Goal: Task Accomplishment & Management: Manage account settings

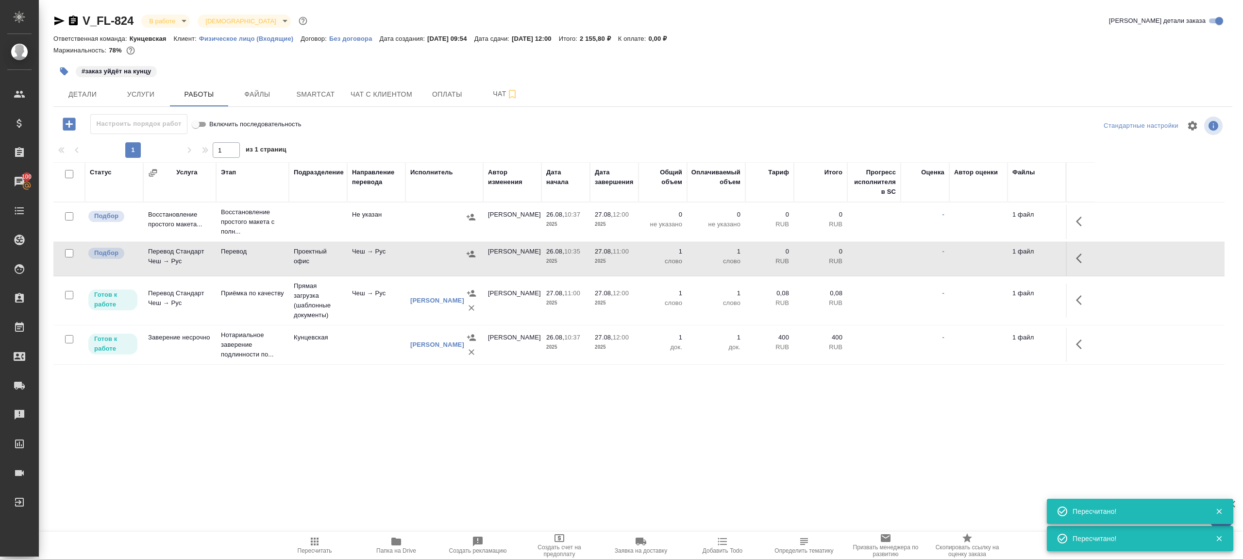
click at [312, 534] on button "Пересчитать" at bounding box center [315, 544] width 82 height 27
click at [447, 483] on div ".cls-1 fill:#fff; AWATERA [PERSON_NAME] Клиенты Спецификации Заказы 100 Чаты To…" at bounding box center [621, 279] width 1243 height 559
click at [321, 547] on span "Пересчитать" at bounding box center [315, 550] width 34 height 7
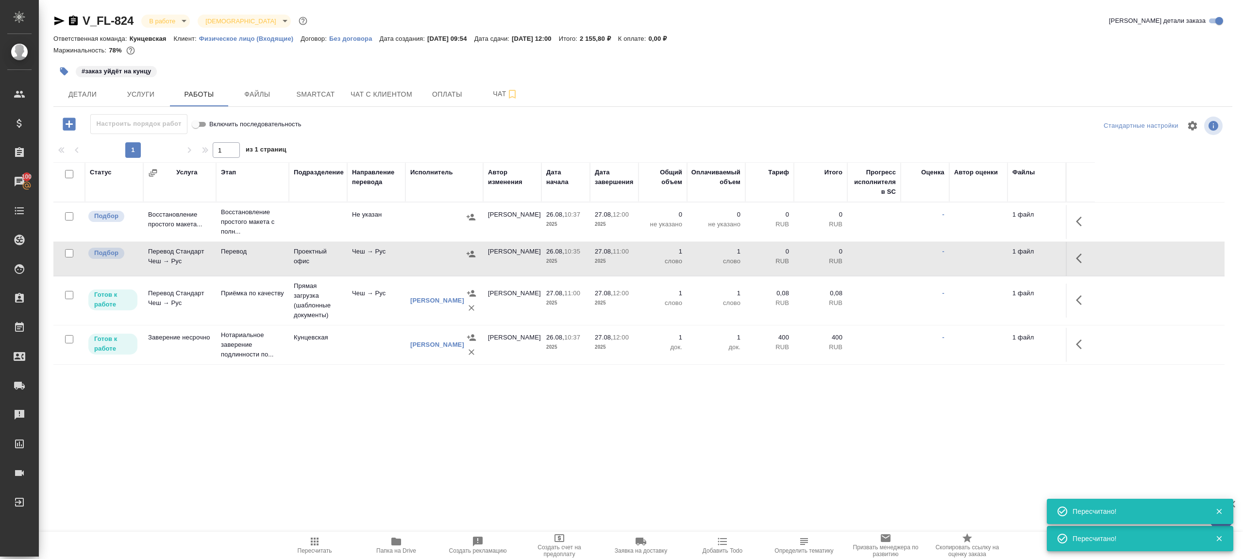
click at [380, 442] on div ".cls-1 fill:#fff; AWATERA [PERSON_NAME] Клиенты Спецификации Заказы 100 Чаты To…" at bounding box center [621, 279] width 1243 height 559
click at [306, 555] on button "Пересчитать" at bounding box center [315, 544] width 82 height 27
click at [411, 480] on div ".cls-1 fill:#fff; AWATERA Gazizov Rinat Клиенты Спецификации Заказы 100 Чаты To…" at bounding box center [621, 279] width 1243 height 559
click at [1084, 254] on icon "button" at bounding box center [1082, 258] width 12 height 12
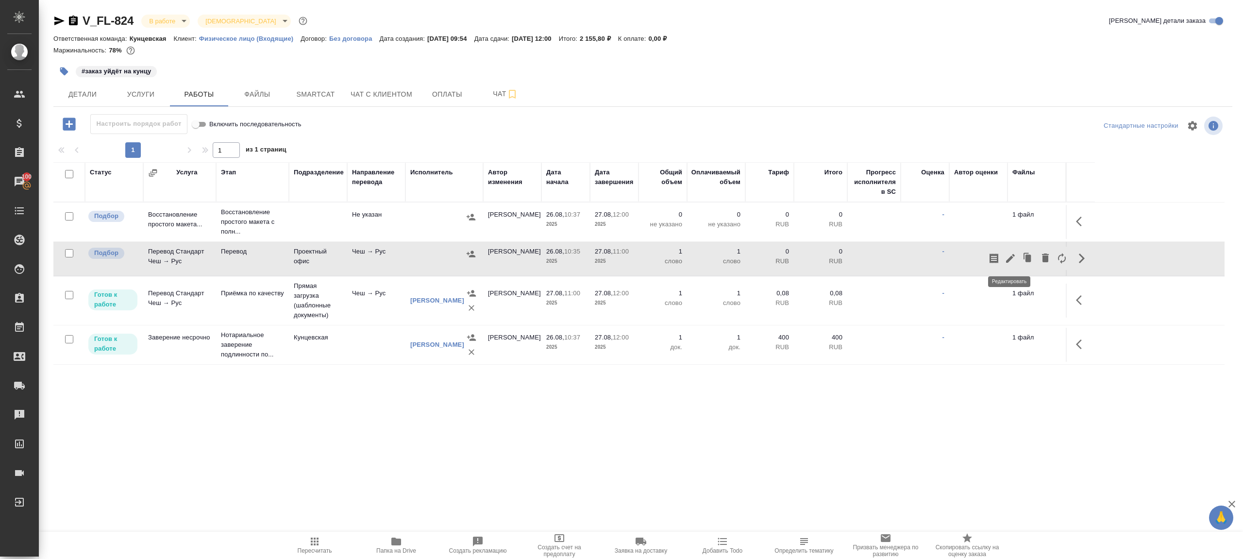
click at [1015, 256] on icon "button" at bounding box center [1010, 258] width 12 height 12
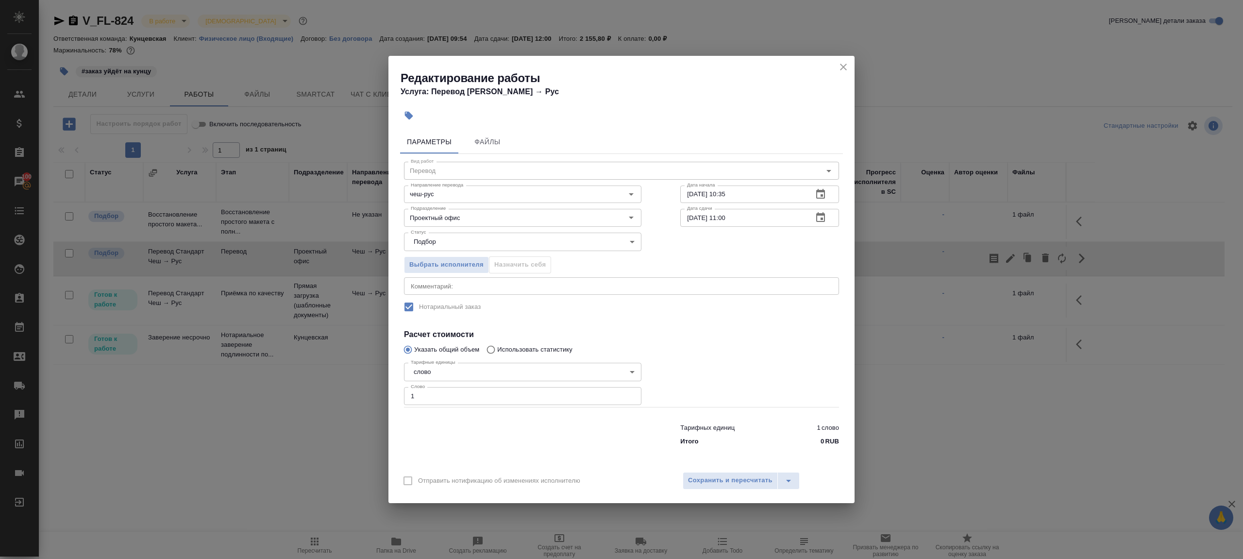
click at [726, 218] on input "27.08.2025 11:00" at bounding box center [742, 217] width 125 height 17
type input "27.08.2025 12:00"
click at [751, 475] on span "Сохранить и пересчитать" at bounding box center [730, 480] width 84 height 11
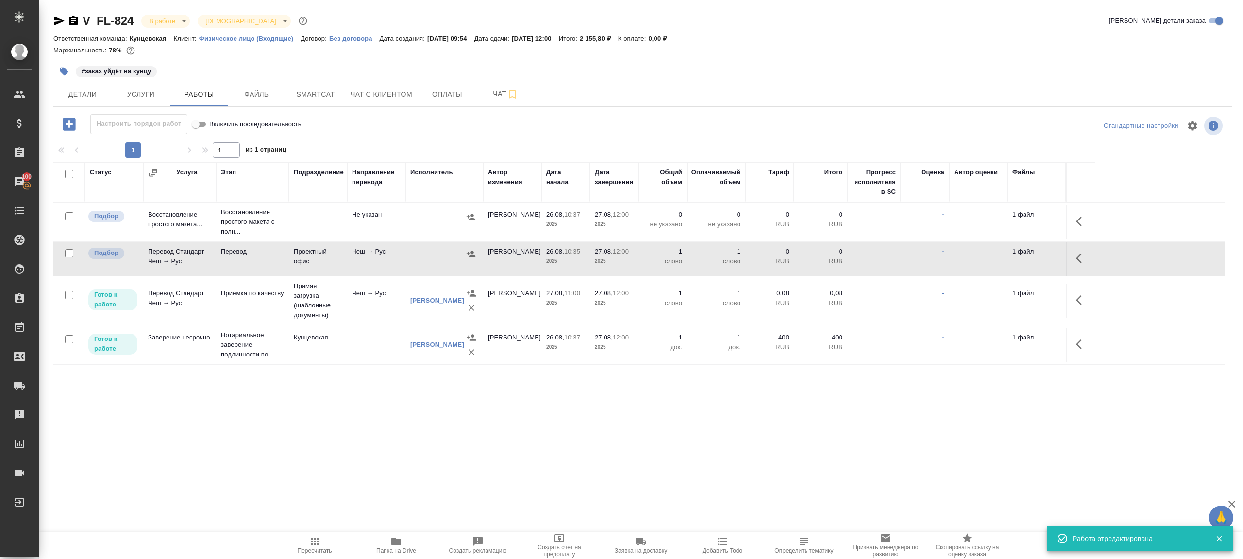
click at [317, 545] on icon "button" at bounding box center [315, 541] width 12 height 12
drag, startPoint x: 317, startPoint y: 545, endPoint x: 324, endPoint y: 471, distance: 74.5
click at [317, 545] on icon "button" at bounding box center [315, 541] width 12 height 12
click at [324, 471] on div ".cls-1 fill:#fff; AWATERA Gazizov Rinat Клиенты Спецификации Заказы 100 Чаты To…" at bounding box center [621, 279] width 1243 height 559
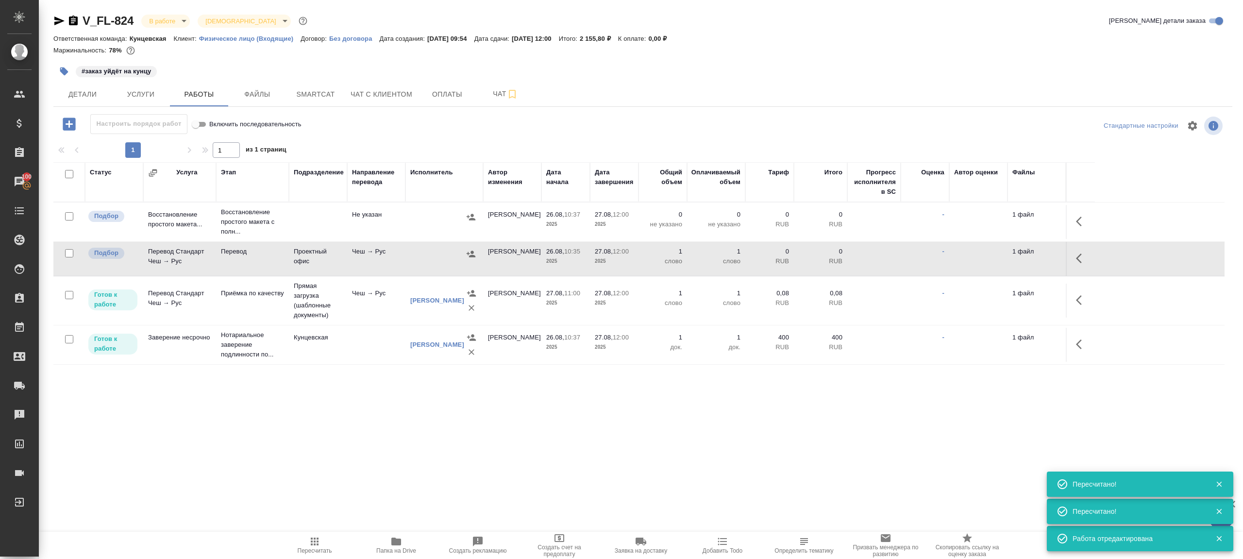
click at [303, 541] on span "Пересчитать" at bounding box center [315, 544] width 70 height 18
drag, startPoint x: 303, startPoint y: 541, endPoint x: 418, endPoint y: 491, distance: 125.2
click at [303, 541] on span "Пересчитать" at bounding box center [315, 544] width 70 height 18
click at [440, 484] on div ".cls-1 fill:#fff; AWATERA Gazizov Rinat Клиенты Спецификации Заказы 100 Чаты To…" at bounding box center [621, 279] width 1243 height 559
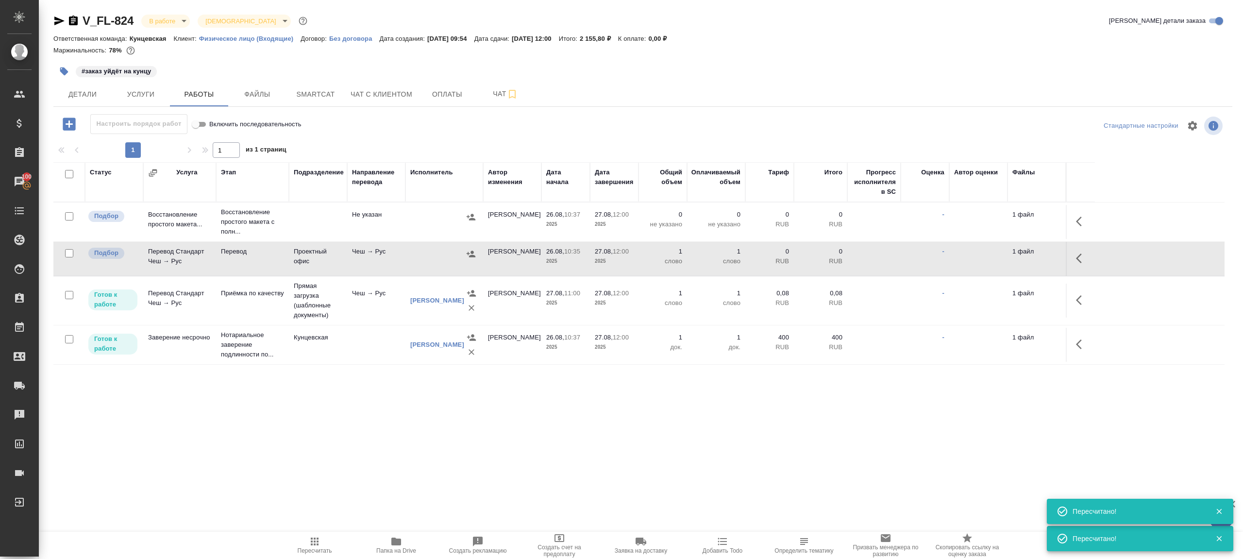
click at [68, 215] on input "checkbox" at bounding box center [69, 216] width 8 height 8
checkbox input "true"
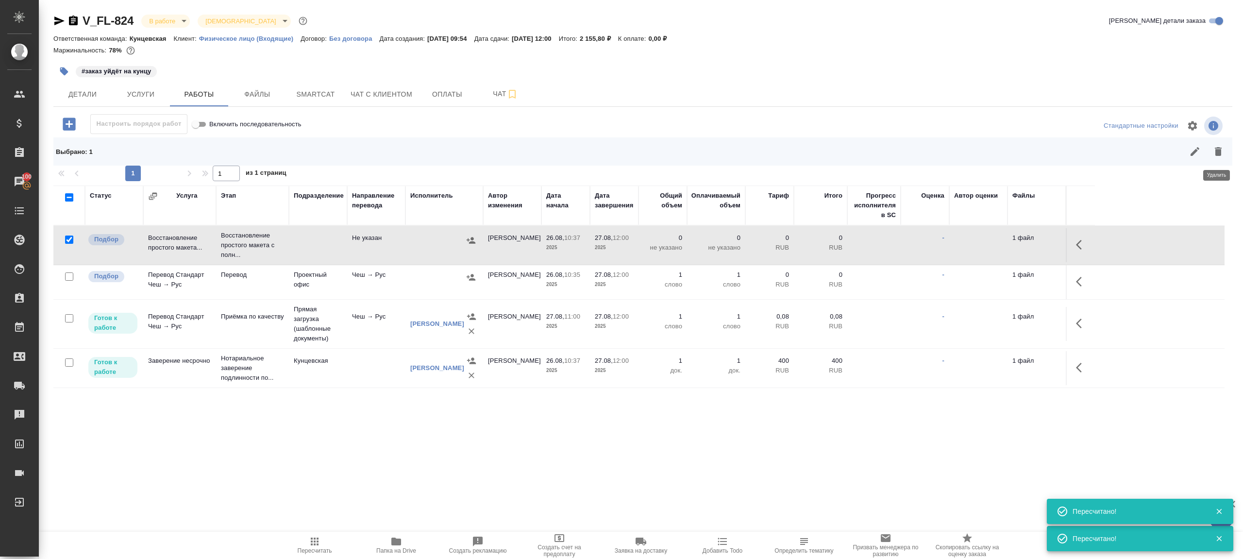
click at [1218, 151] on icon "button" at bounding box center [1217, 151] width 7 height 9
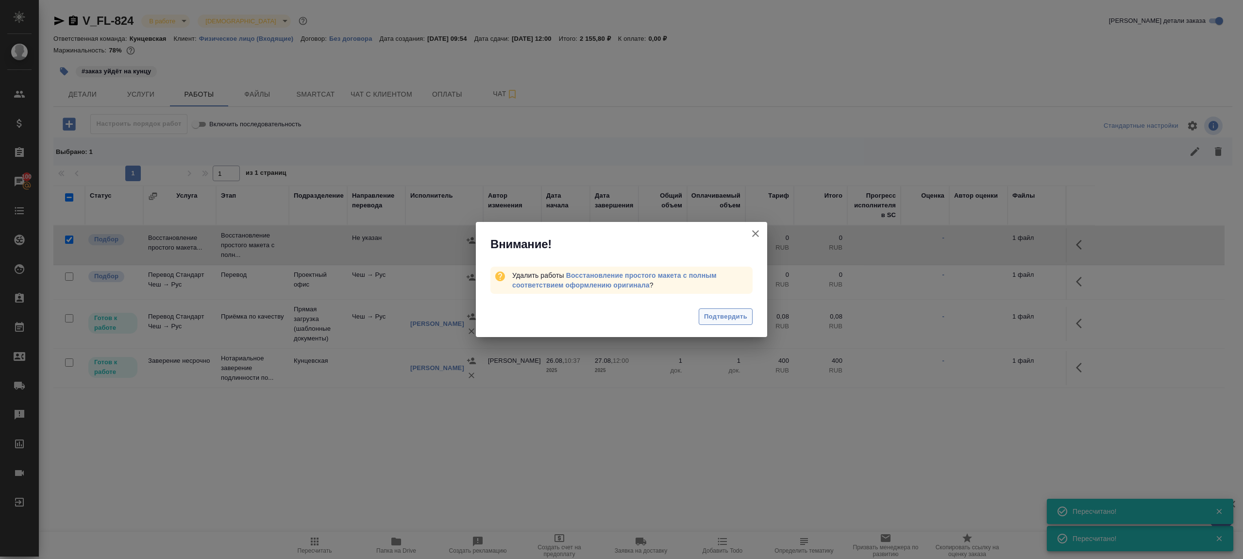
click at [738, 319] on span "Подтвердить" at bounding box center [725, 316] width 43 height 11
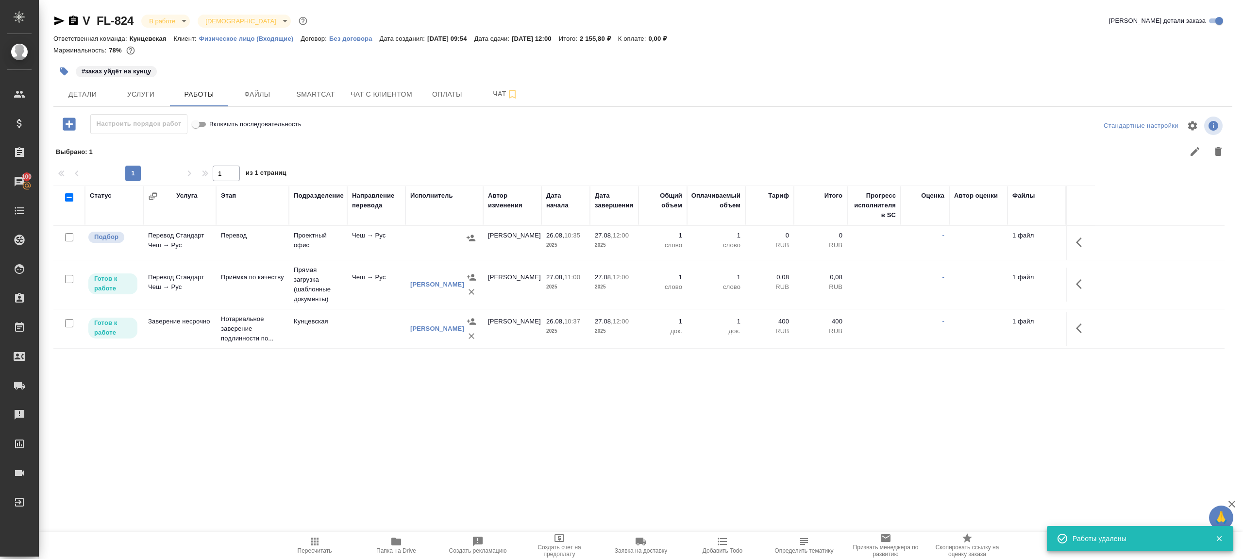
click at [305, 534] on button "Пересчитать" at bounding box center [315, 544] width 82 height 27
drag, startPoint x: 305, startPoint y: 534, endPoint x: 425, endPoint y: 462, distance: 140.2
click at [305, 534] on button "Пересчитать" at bounding box center [315, 544] width 82 height 27
click at [433, 459] on div ".cls-1 fill:#fff; AWATERA Gazizov Rinat Клиенты Спецификации Заказы 100 Чаты To…" at bounding box center [621, 279] width 1243 height 559
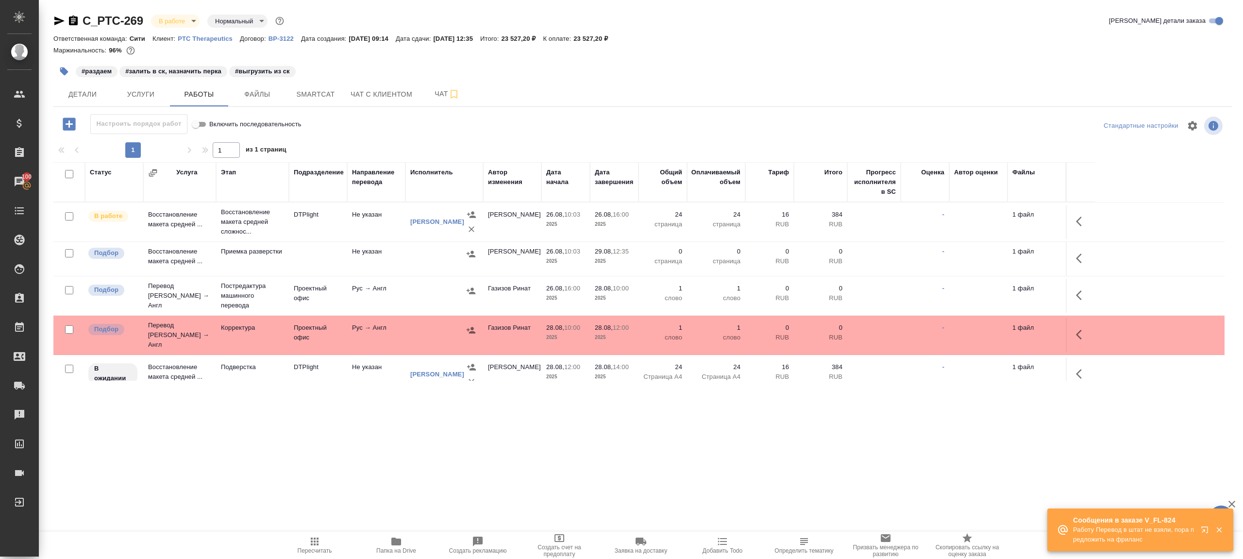
click at [317, 543] on icon "button" at bounding box center [315, 541] width 8 height 8
drag, startPoint x: 317, startPoint y: 543, endPoint x: 324, endPoint y: 537, distance: 9.3
click at [317, 543] on icon "button" at bounding box center [315, 541] width 8 height 8
click at [395, 470] on div ".cls-1 fill:#fff; AWATERA Gazizov Rinat Клиенты Спецификации Заказы 100 Чаты To…" at bounding box center [621, 279] width 1243 height 559
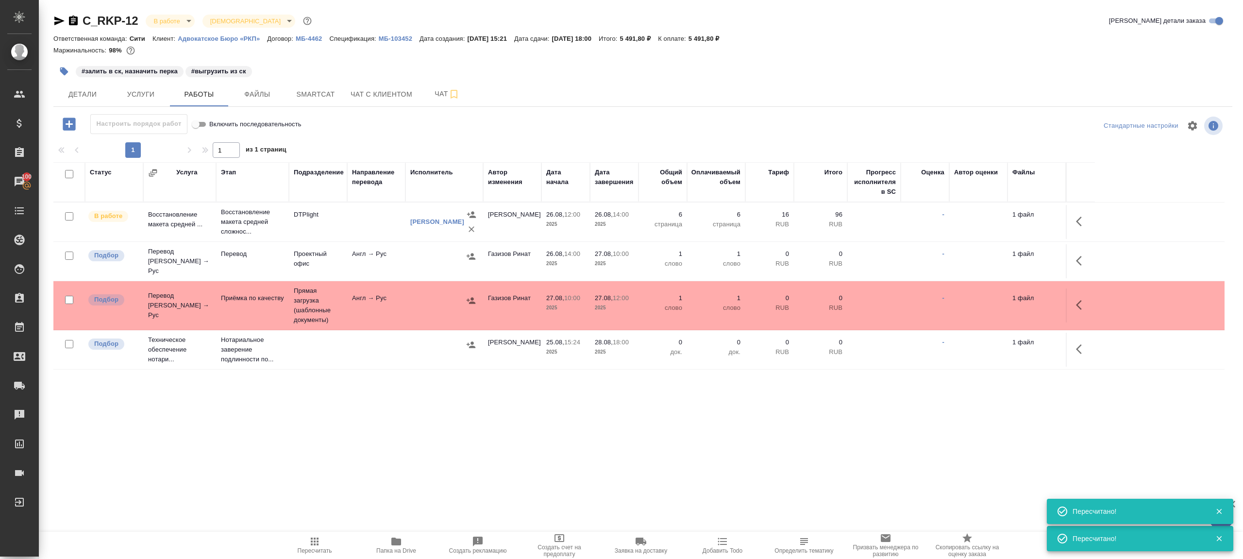
click at [311, 543] on icon "button" at bounding box center [315, 541] width 8 height 8
click at [429, 485] on div ".cls-1 fill:#fff; AWATERA Gazizov Rinat Клиенты Спецификации Заказы 100 Чаты To…" at bounding box center [621, 279] width 1243 height 559
click at [392, 534] on button "Папка на Drive" at bounding box center [396, 544] width 82 height 27
click at [325, 97] on span "Smartcat" at bounding box center [315, 94] width 47 height 12
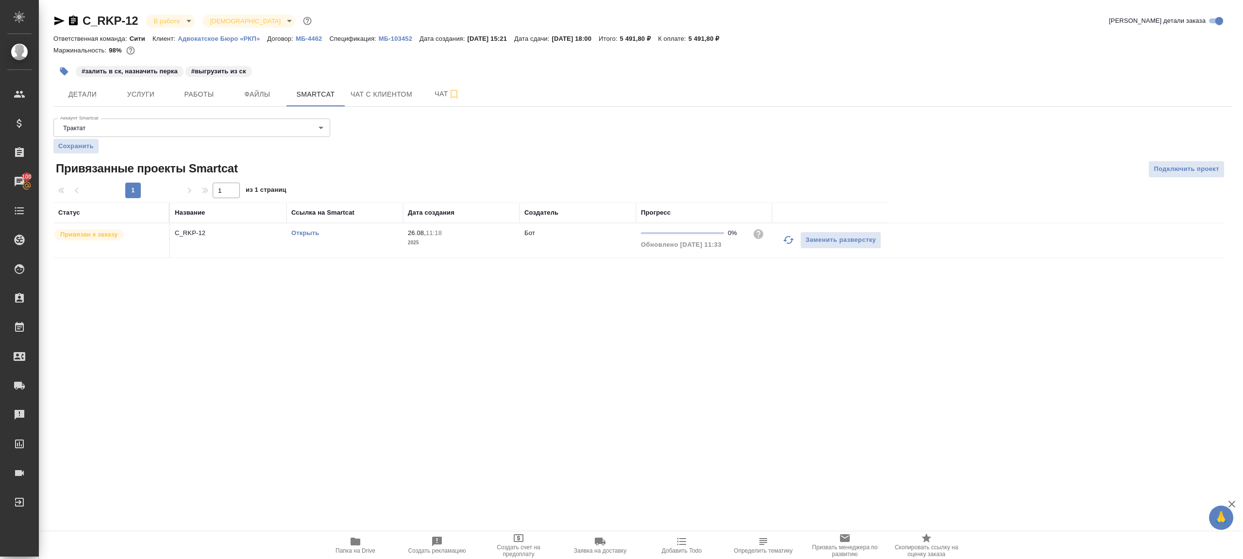
click at [317, 230] on link "Открыть" at bounding box center [305, 232] width 28 height 7
click at [200, 92] on span "Работы" at bounding box center [199, 94] width 47 height 12
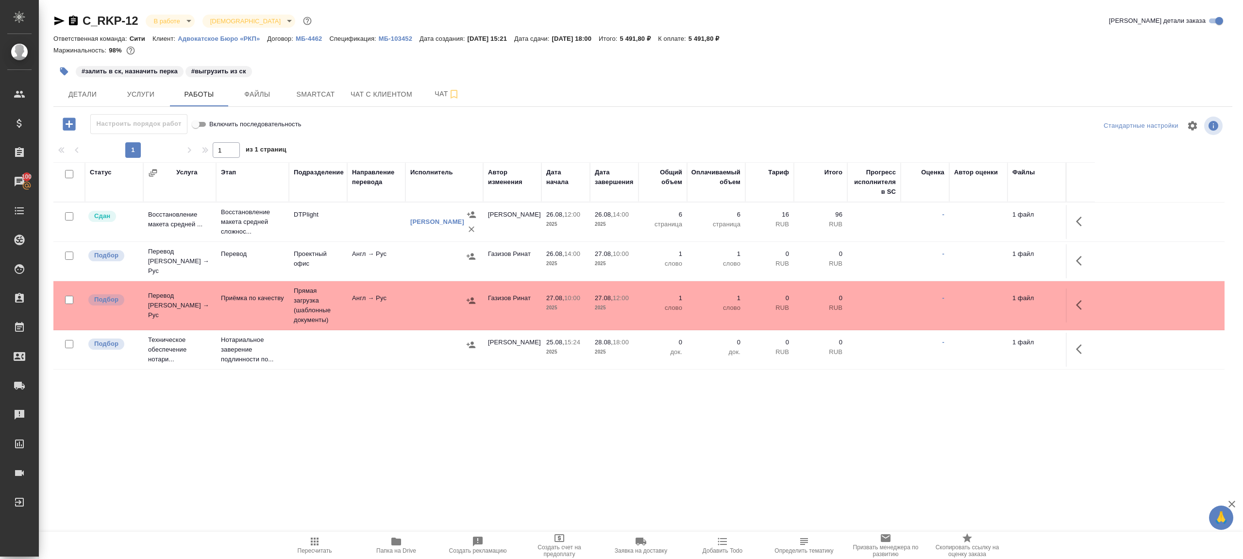
click at [1073, 256] on button "button" at bounding box center [1081, 260] width 23 height 23
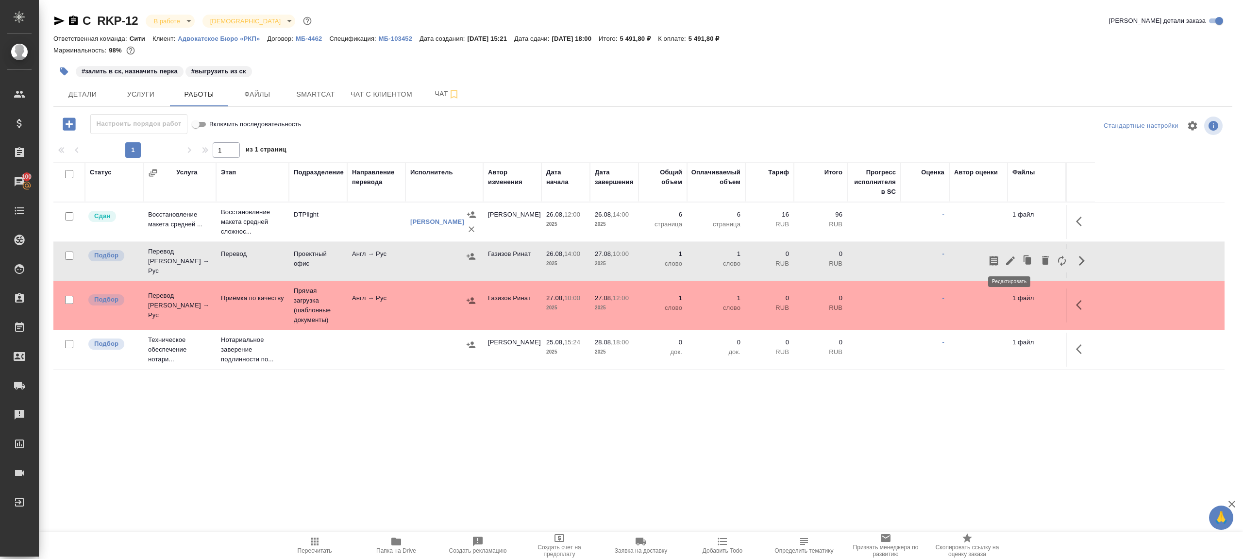
click at [1002, 261] on button "button" at bounding box center [1010, 260] width 17 height 23
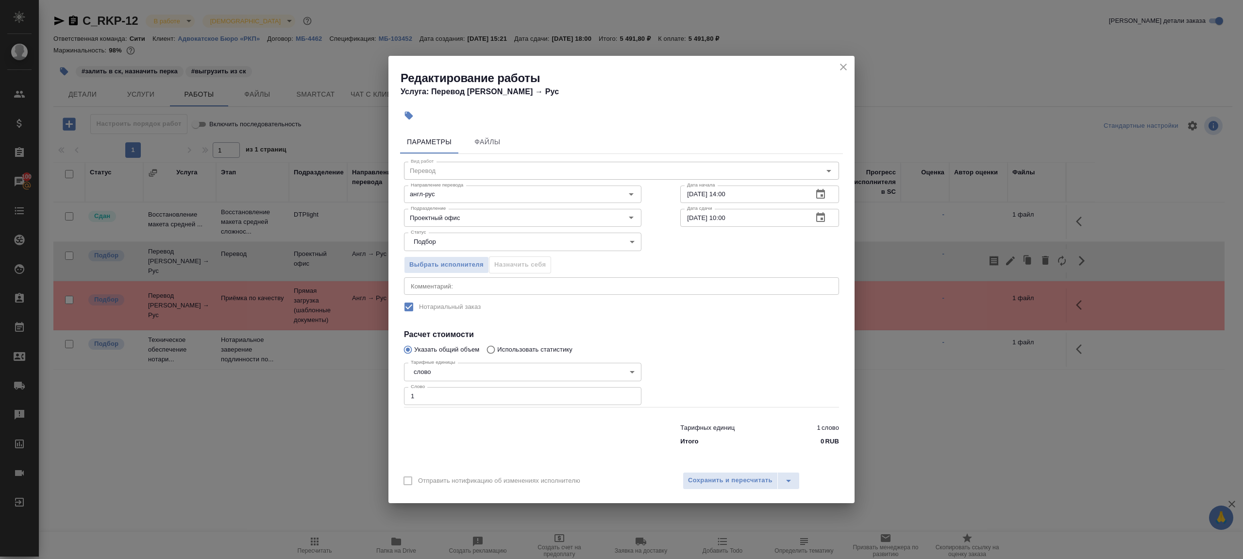
click at [528, 390] on input "1" at bounding box center [522, 395] width 237 height 17
paste input "794.7"
type input "794.7"
click at [685, 372] on div at bounding box center [760, 382] width 198 height 87
click at [720, 477] on span "Сохранить и пересчитать" at bounding box center [730, 480] width 84 height 11
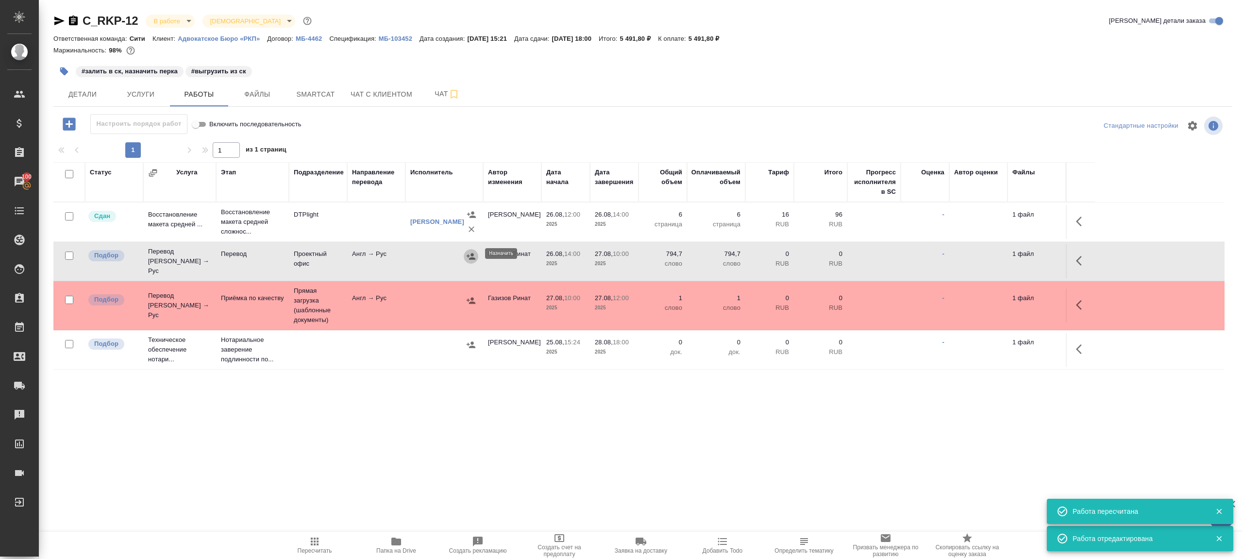
click at [472, 253] on icon "button" at bounding box center [471, 256] width 10 height 10
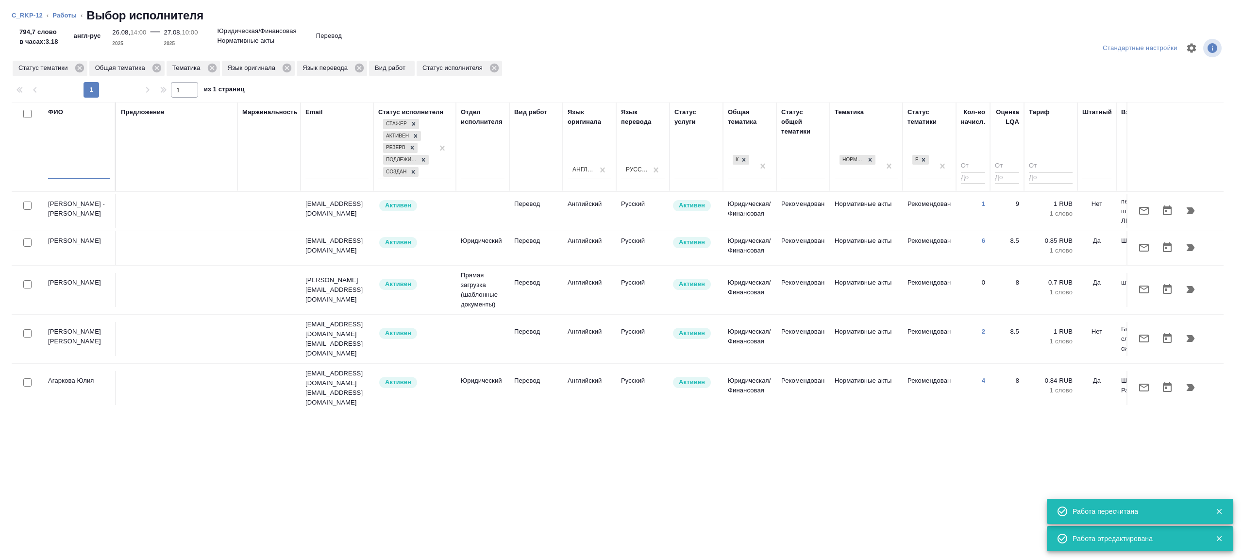
click at [83, 179] on input "text" at bounding box center [79, 173] width 62 height 12
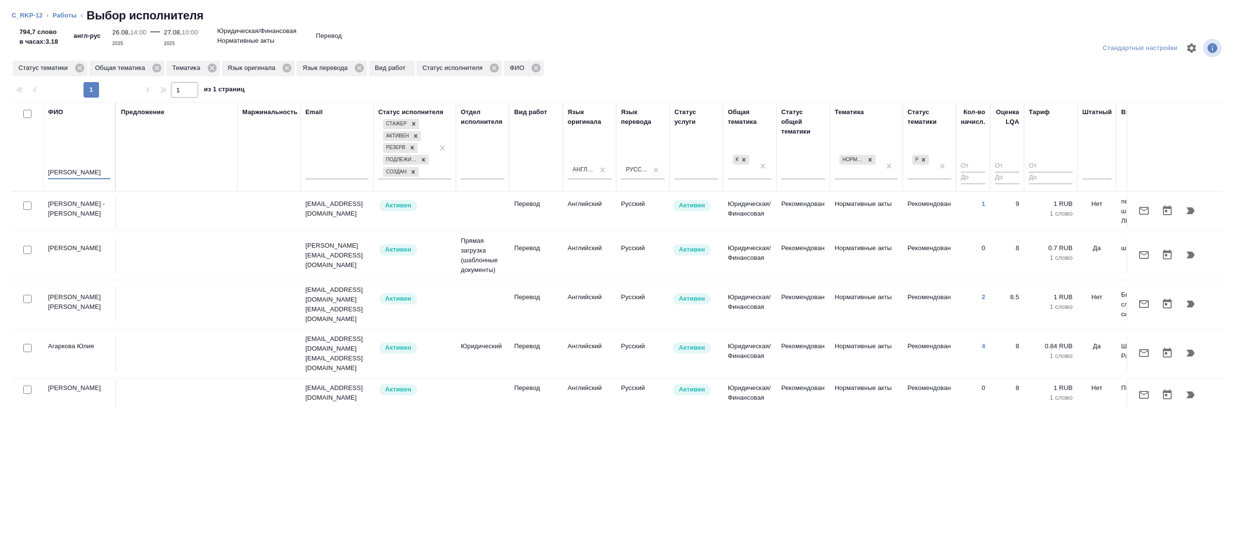
type input "аржанова"
click at [191, 173] on div "Предложение" at bounding box center [177, 146] width 112 height 79
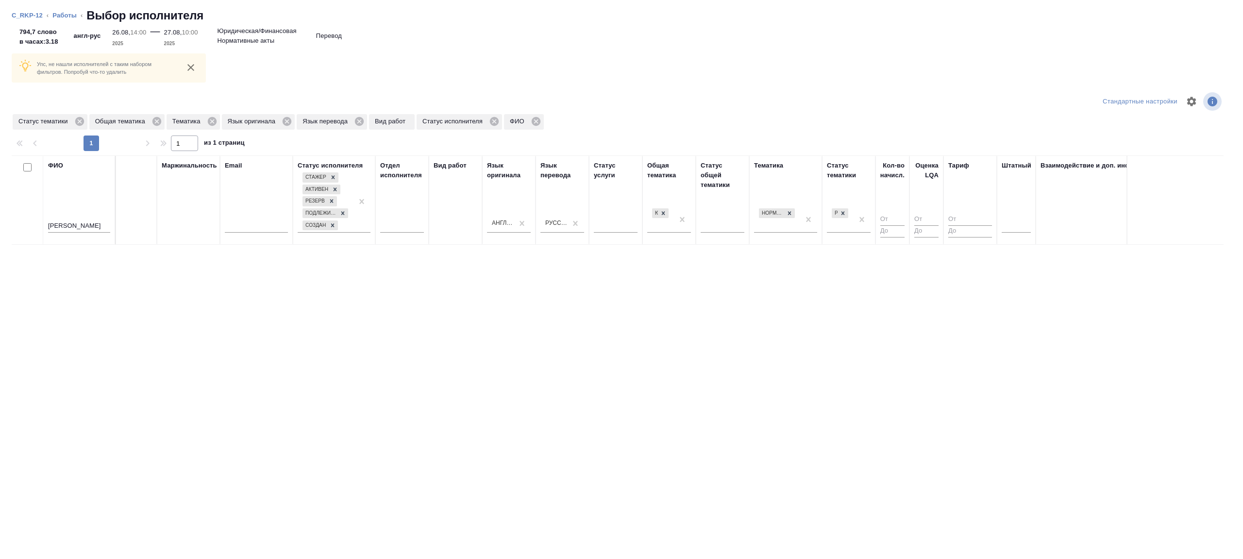
scroll to position [0, 192]
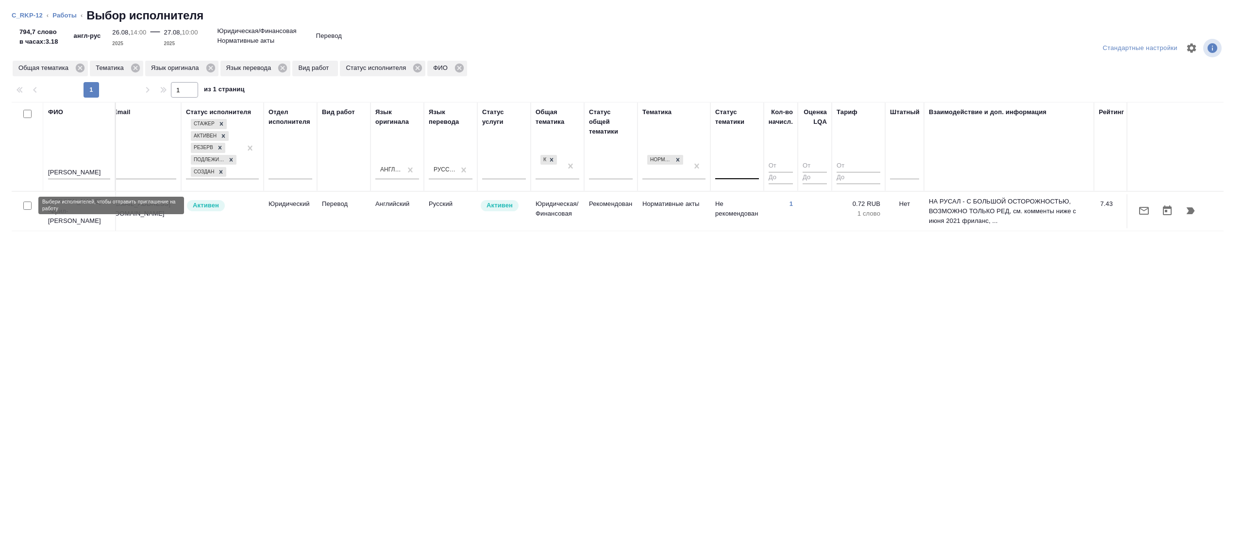
click at [30, 204] on input "checkbox" at bounding box center [27, 205] width 8 height 8
checkbox input "true"
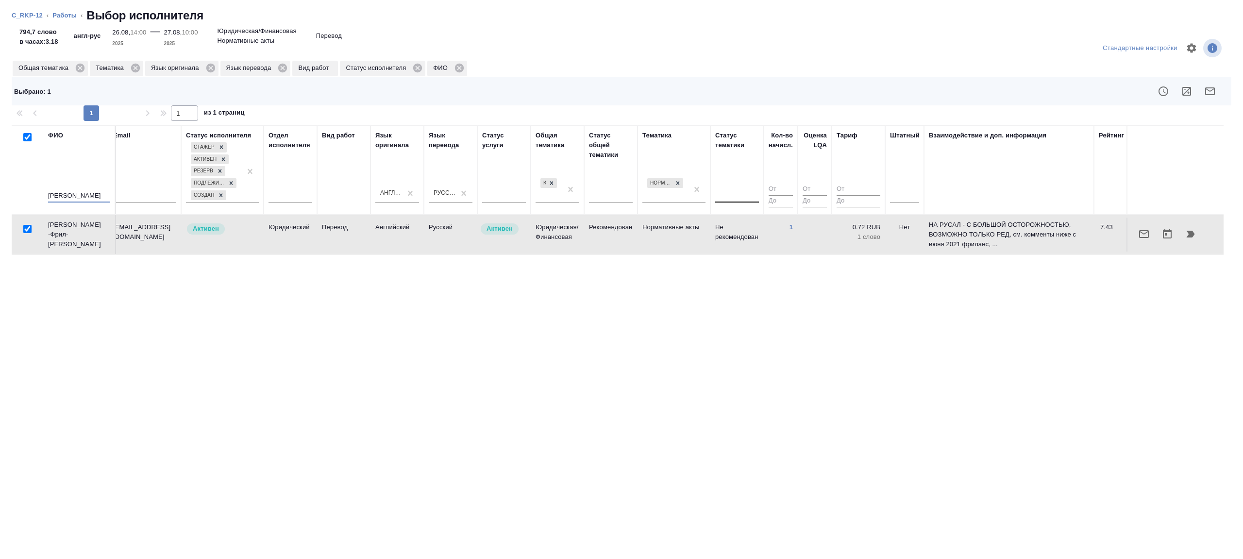
drag, startPoint x: 84, startPoint y: 198, endPoint x: 9, endPoint y: 198, distance: 75.2
click at [9, 198] on div "Стандартные настройки Общая тематика Тематика Язык оригинала Язык перевода Вид …" at bounding box center [621, 294] width 1243 height 530
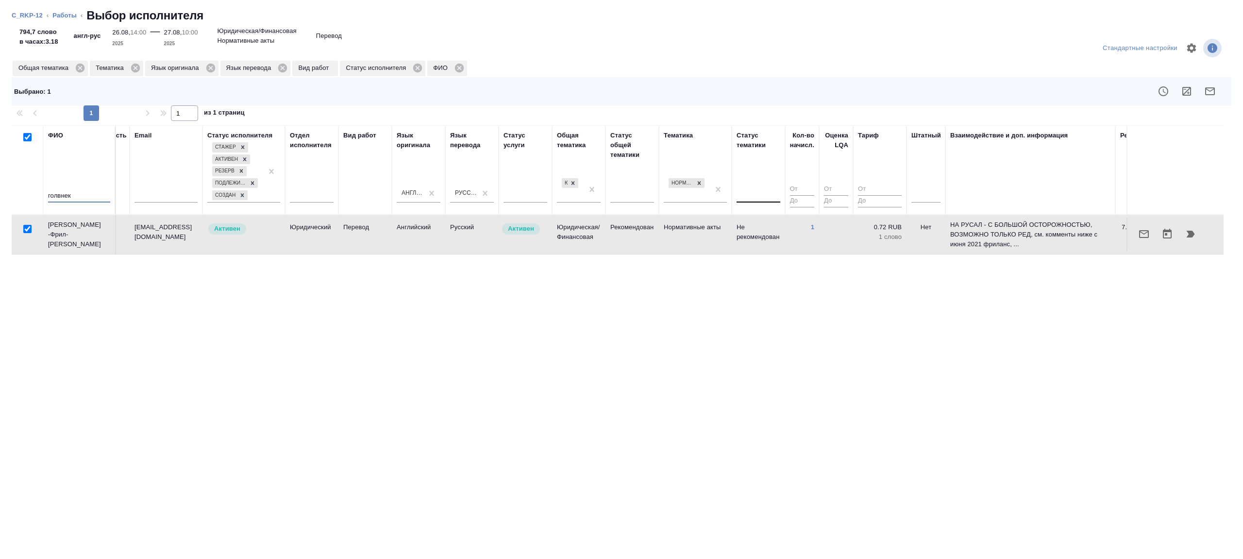
type input "голвнека"
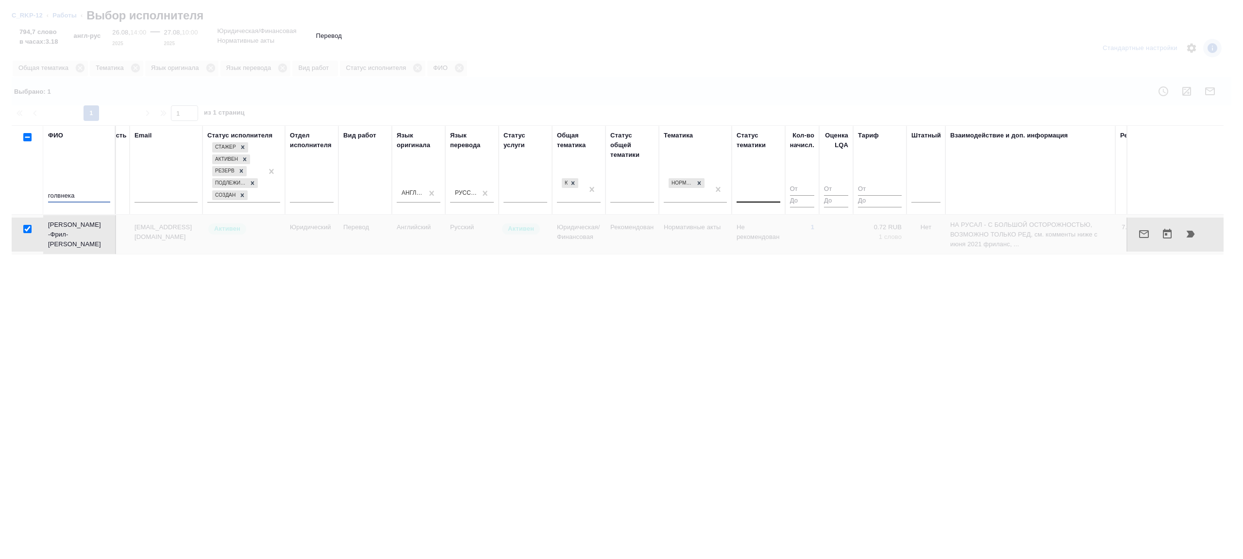
drag, startPoint x: 59, startPoint y: 196, endPoint x: 110, endPoint y: 196, distance: 51.4
click at [110, 196] on th "ФИО голвнека" at bounding box center [79, 169] width 73 height 89
checkbox input "false"
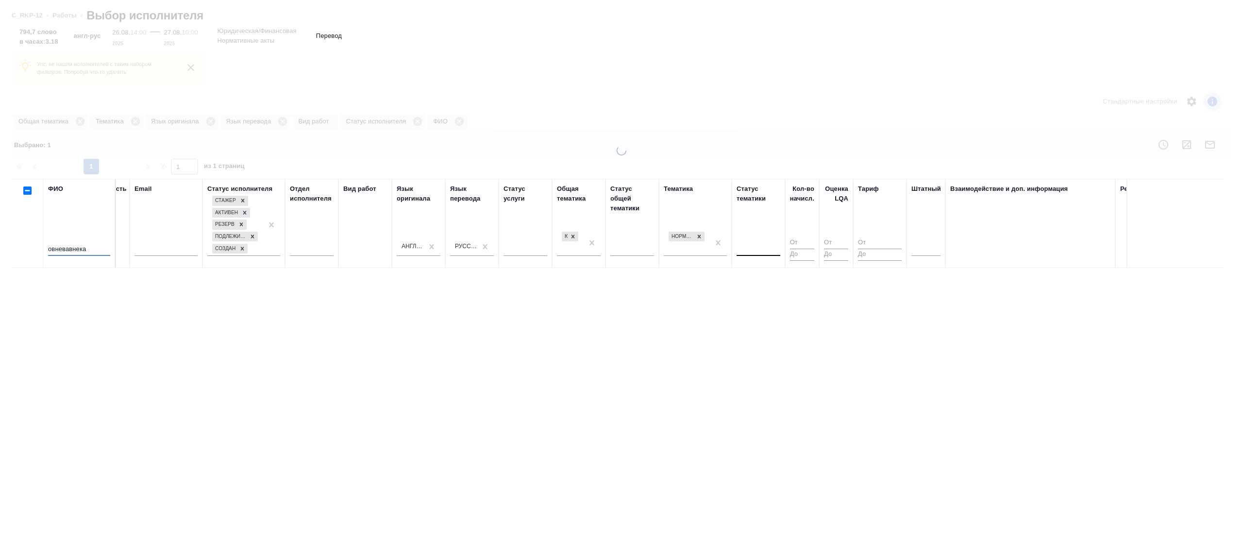
type input "Н"
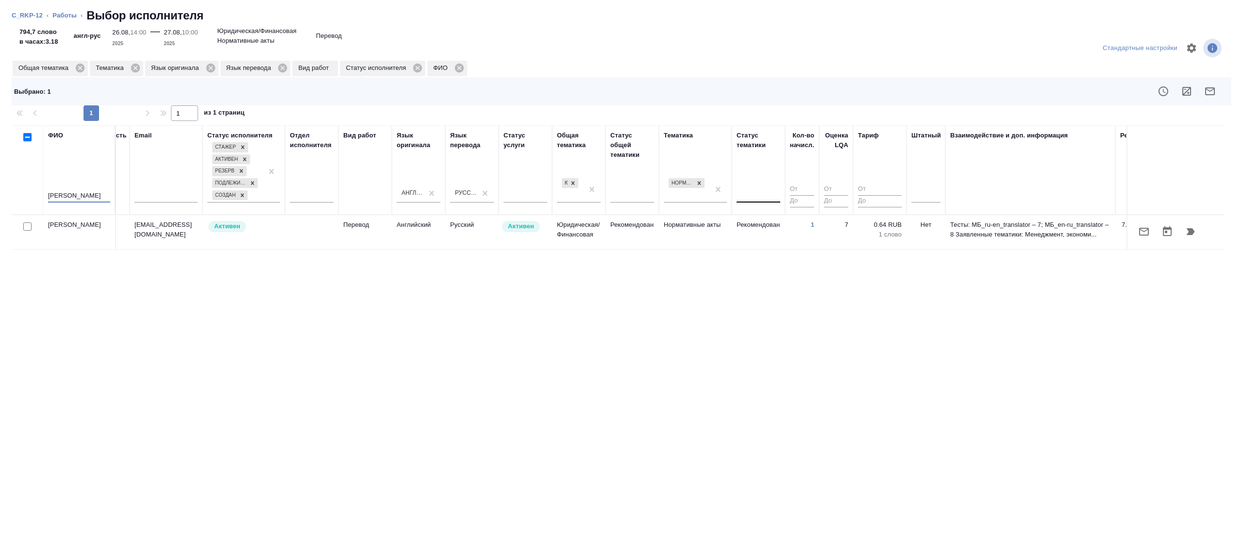
type input "Головнева"
click at [29, 225] on input "checkbox" at bounding box center [27, 226] width 8 height 8
checkbox input "true"
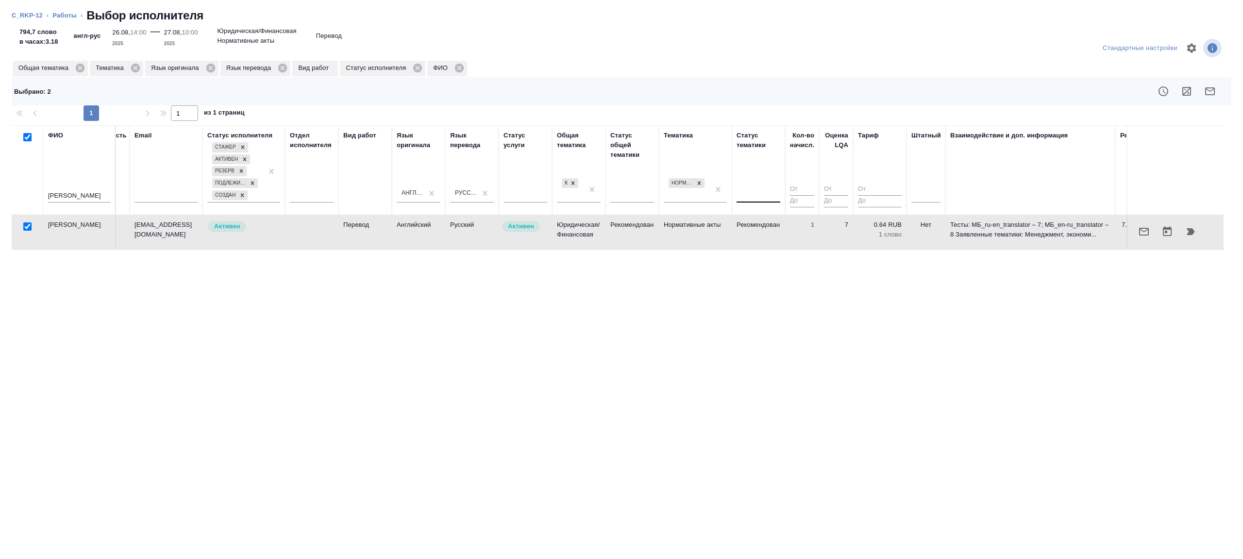
click at [1214, 82] on button "button" at bounding box center [1209, 91] width 23 height 23
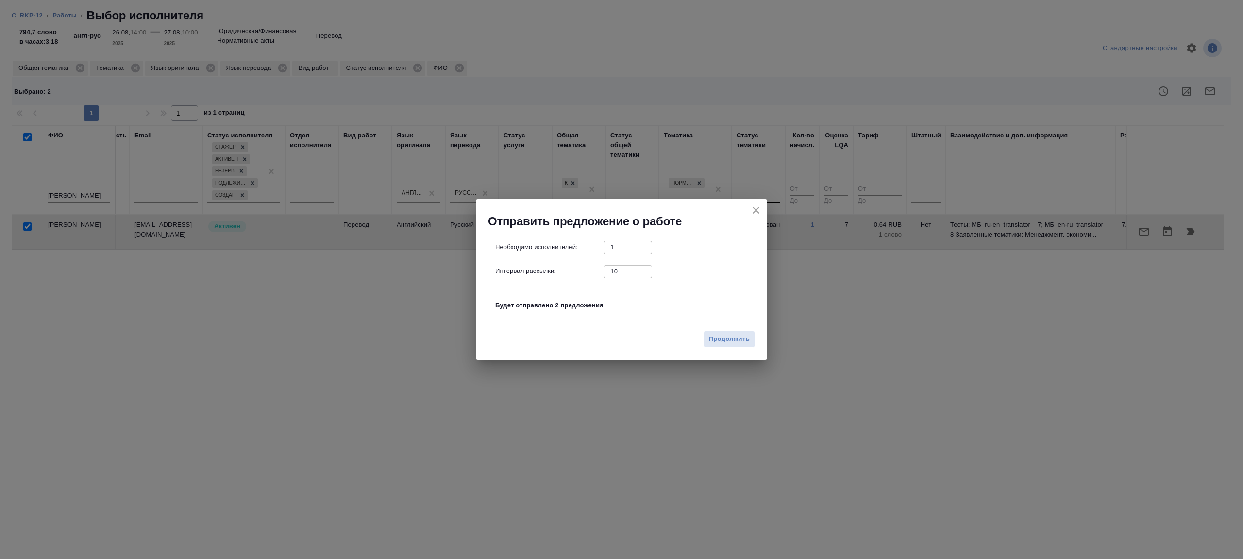
click at [622, 278] on div "Необходимо исполнителей: 1 ​ Интервал рассылки: 10 ​ Будет отправлено 2 предлож…" at bounding box center [625, 281] width 260 height 81
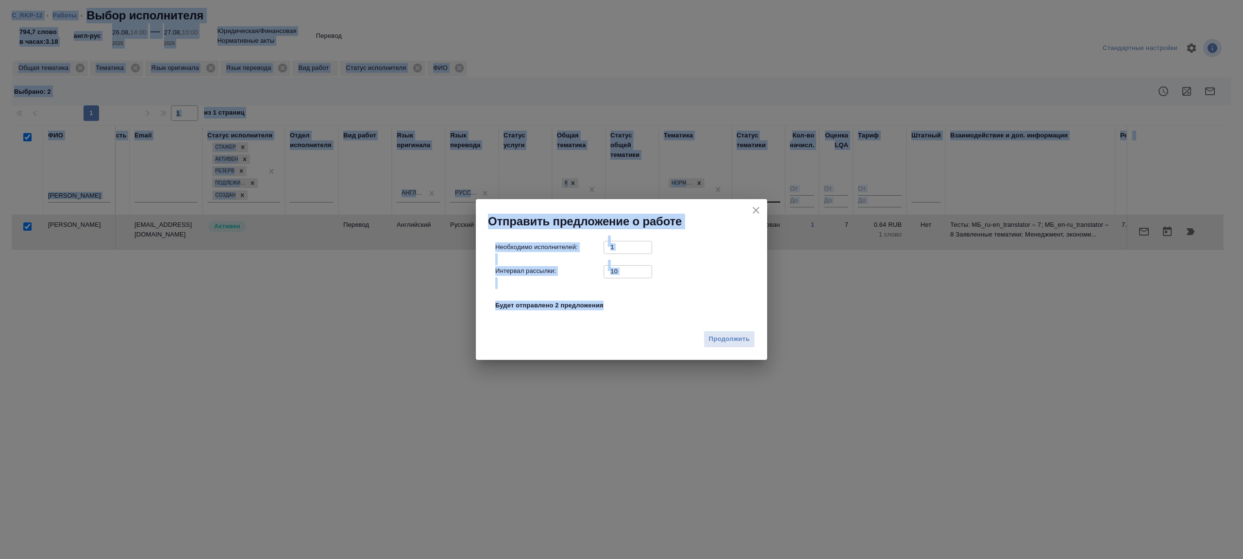
click at [630, 270] on input "10" at bounding box center [627, 271] width 49 height 12
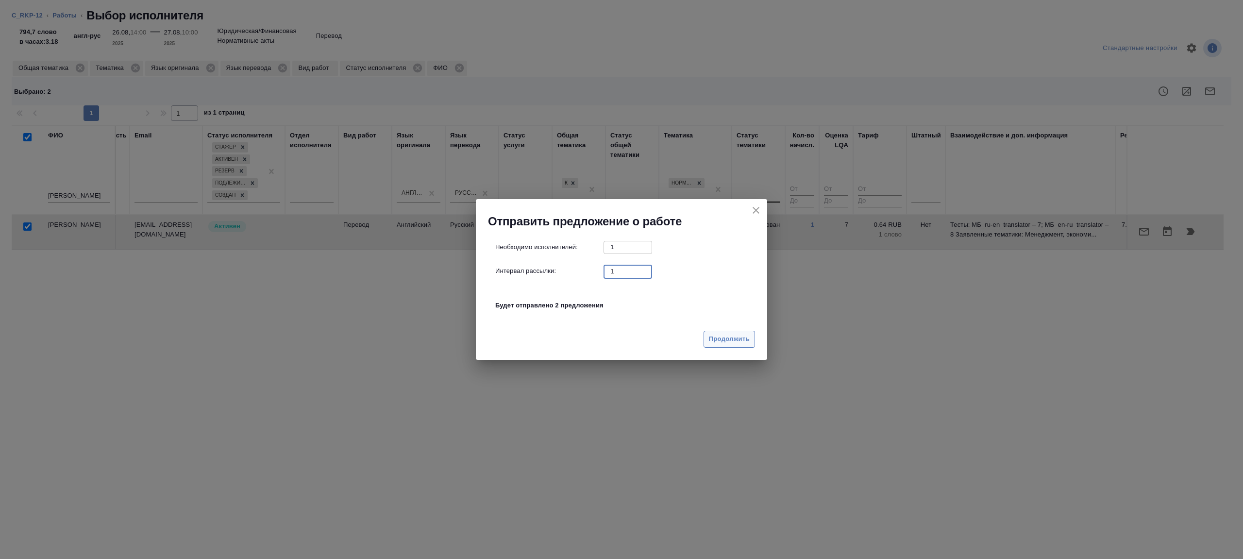
type input "1"
click at [719, 332] on button "Продолжить" at bounding box center [728, 339] width 51 height 17
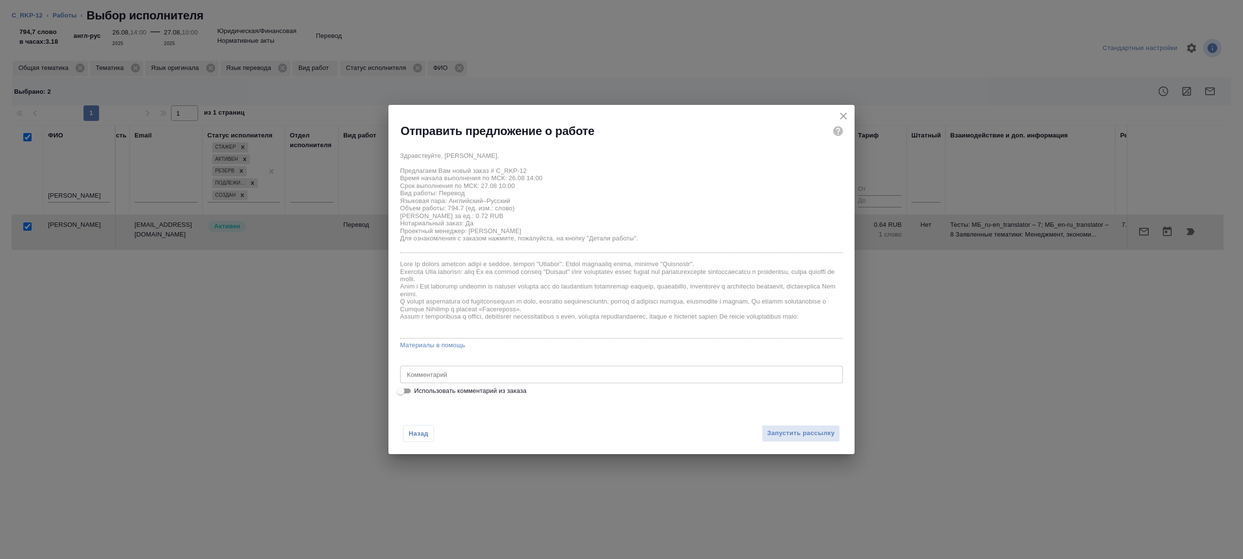
click at [405, 390] on input "Использовать комментарий из заказа" at bounding box center [400, 391] width 35 height 12
checkbox input "true"
type textarea "сделайте тикет, плиз"
click at [405, 390] on input "Использовать комментарий из заказа" at bounding box center [408, 391] width 35 height 12
checkbox input "false"
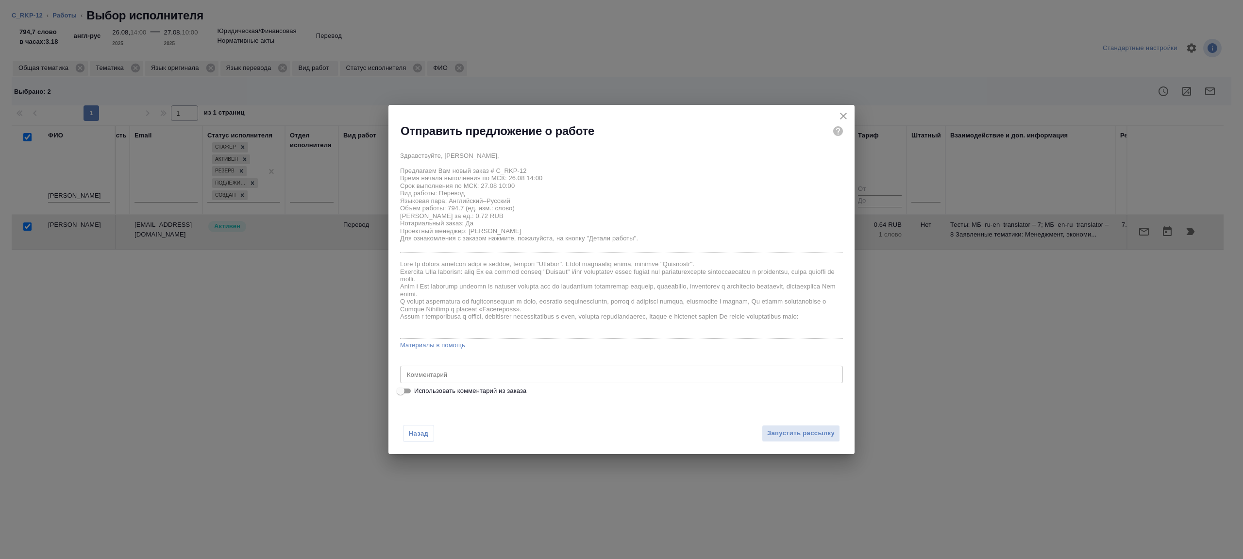
click at [449, 378] on div "x Комментарий" at bounding box center [621, 373] width 443 height 17
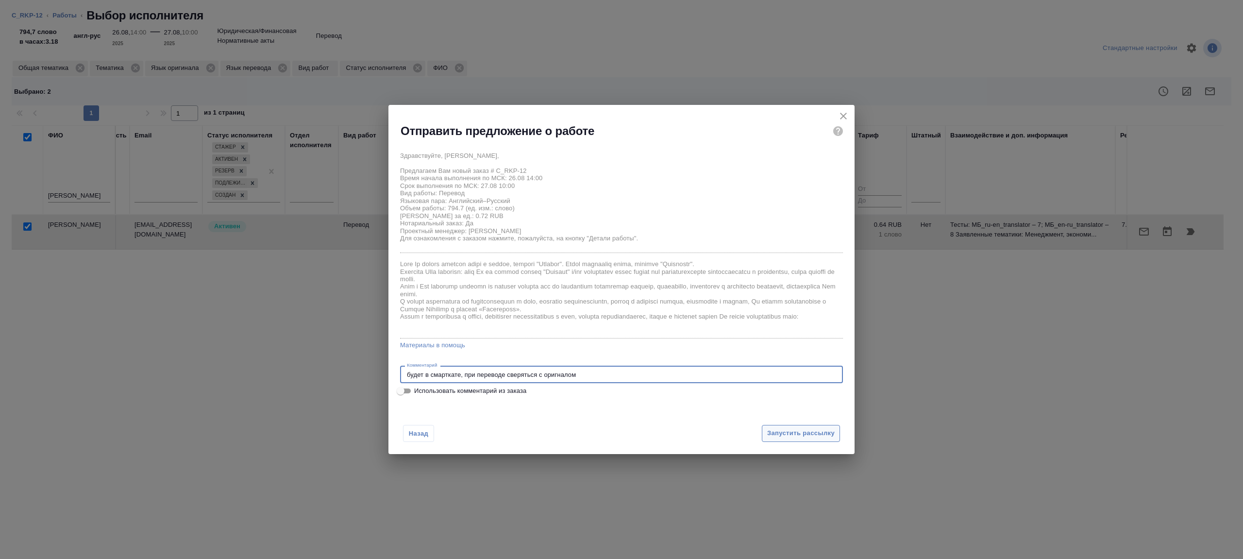
type textarea "будет в смарткате, при переводе сверяться с оригналом"
click at [792, 436] on span "Запустить рассылку" at bounding box center [800, 433] width 67 height 11
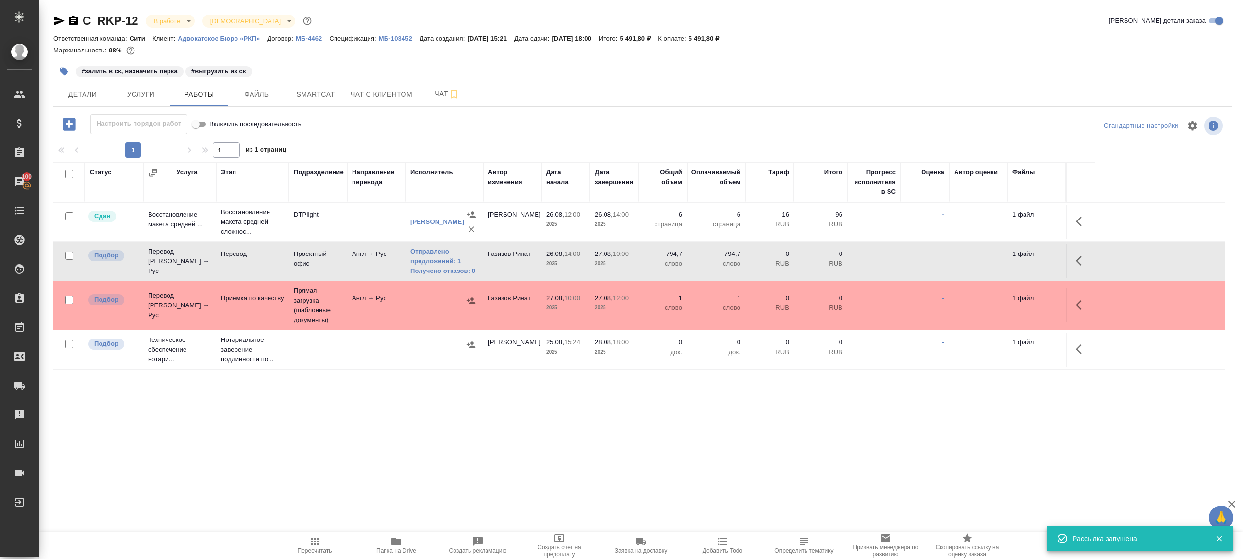
click at [320, 546] on icon "button" at bounding box center [315, 541] width 12 height 12
click at [414, 459] on div ".cls-1 fill:#fff; AWATERA Gazizov Rinat Клиенты Спецификации Заказы 100 Чаты To…" at bounding box center [621, 279] width 1243 height 559
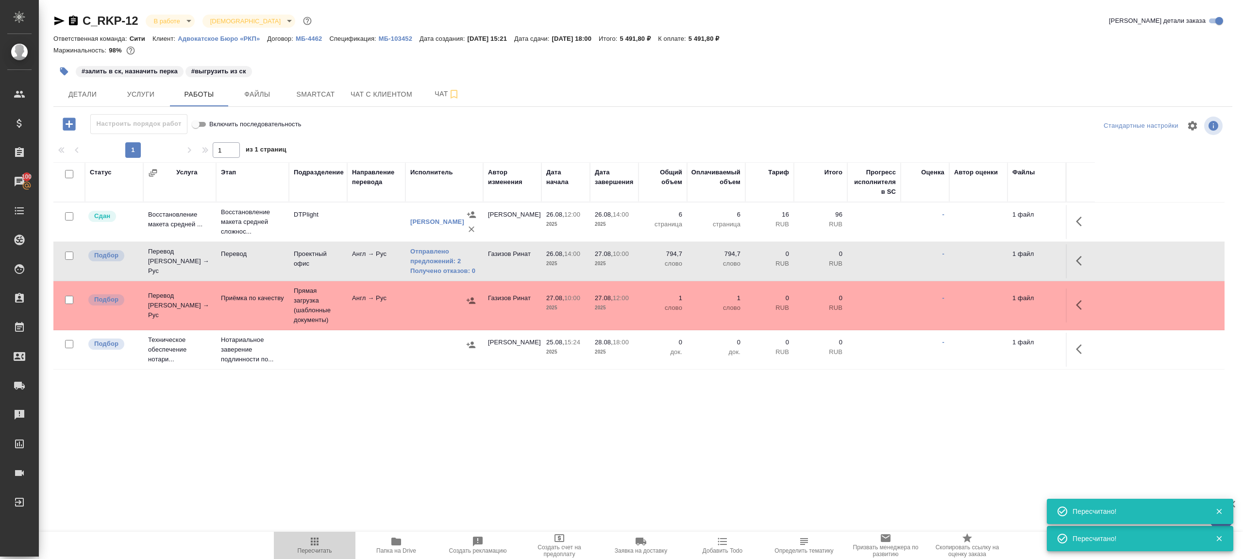
click at [324, 545] on span "Пересчитать" at bounding box center [315, 544] width 70 height 18
click at [476, 469] on div ".cls-1 fill:#fff; AWATERA Gazizov Rinat Клиенты Спецификации Заказы 100 Чаты To…" at bounding box center [621, 279] width 1243 height 559
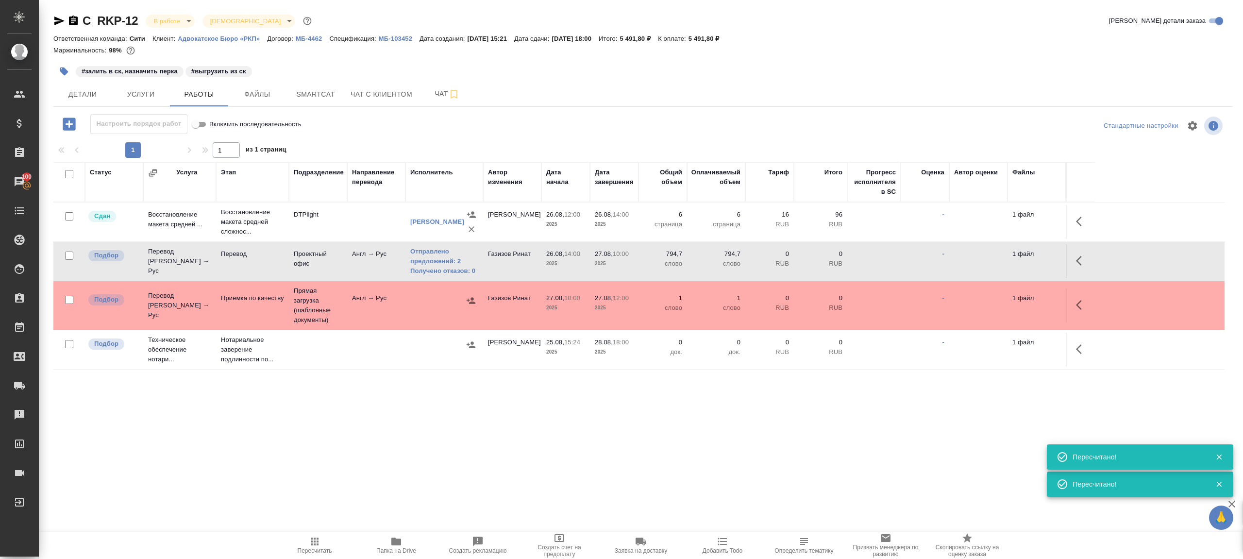
click at [476, 469] on div ".cls-1 fill:#fff; AWATERA Gazizov Rinat Клиенты Спецификации Заказы 100 Чаты To…" at bounding box center [621, 279] width 1243 height 559
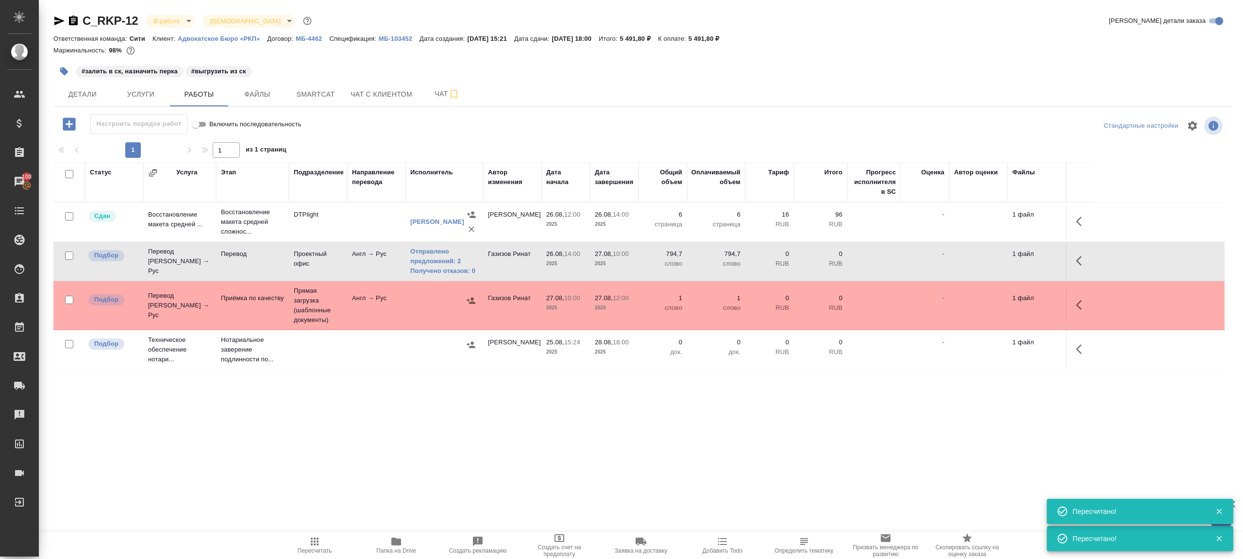
click at [323, 539] on span "Пересчитать" at bounding box center [315, 544] width 70 height 18
click at [396, 464] on div ".cls-1 fill:#fff; AWATERA Gazizov Rinat Клиенты Спецификации Заказы 100 Чаты To…" at bounding box center [621, 279] width 1243 height 559
click at [313, 96] on span "Smartcat" at bounding box center [315, 94] width 47 height 12
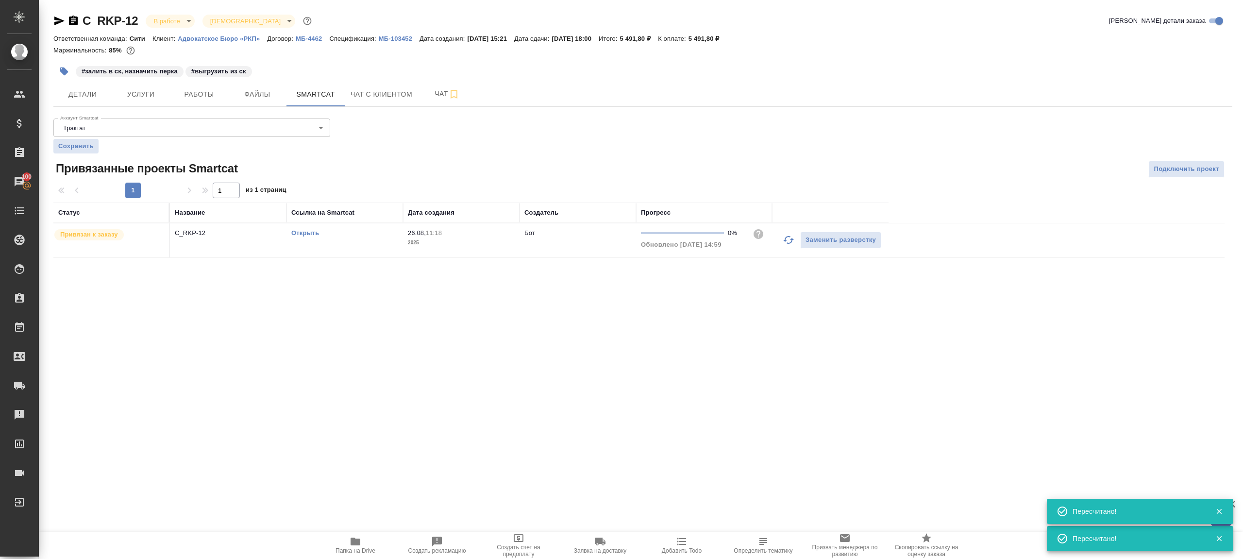
click at [313, 232] on link "Открыть" at bounding box center [305, 232] width 28 height 7
click at [203, 83] on button "Работы" at bounding box center [199, 94] width 58 height 24
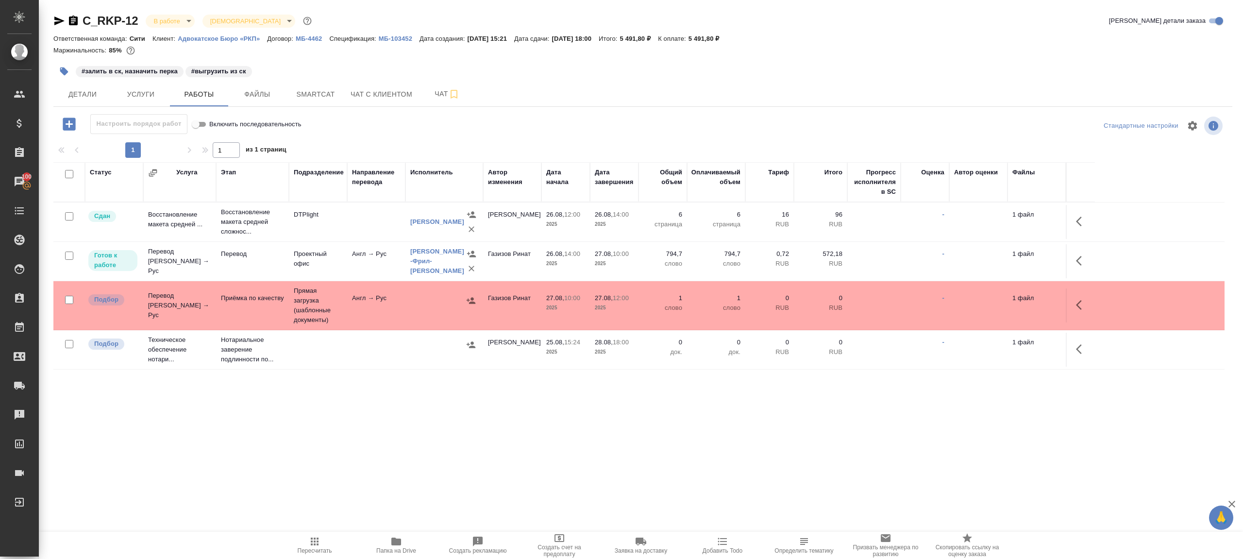
click at [64, 69] on icon "button" at bounding box center [64, 71] width 8 height 8
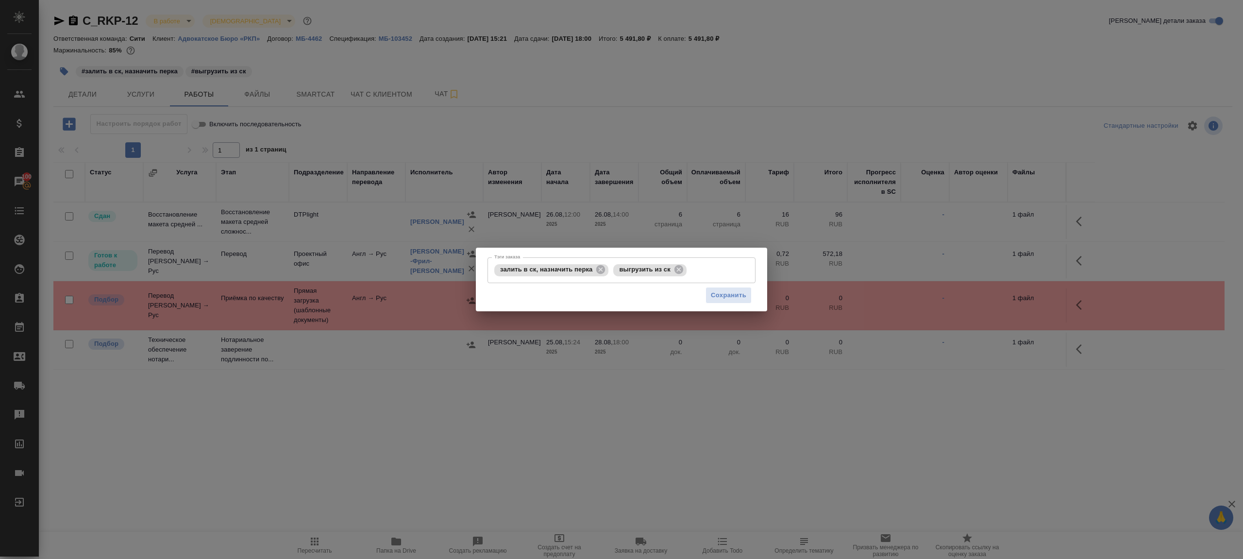
drag, startPoint x: 605, startPoint y: 270, endPoint x: 659, endPoint y: 286, distance: 56.1
click at [605, 270] on icon at bounding box center [600, 269] width 9 height 9
click at [718, 290] on span "Сохранить" at bounding box center [728, 295] width 35 height 11
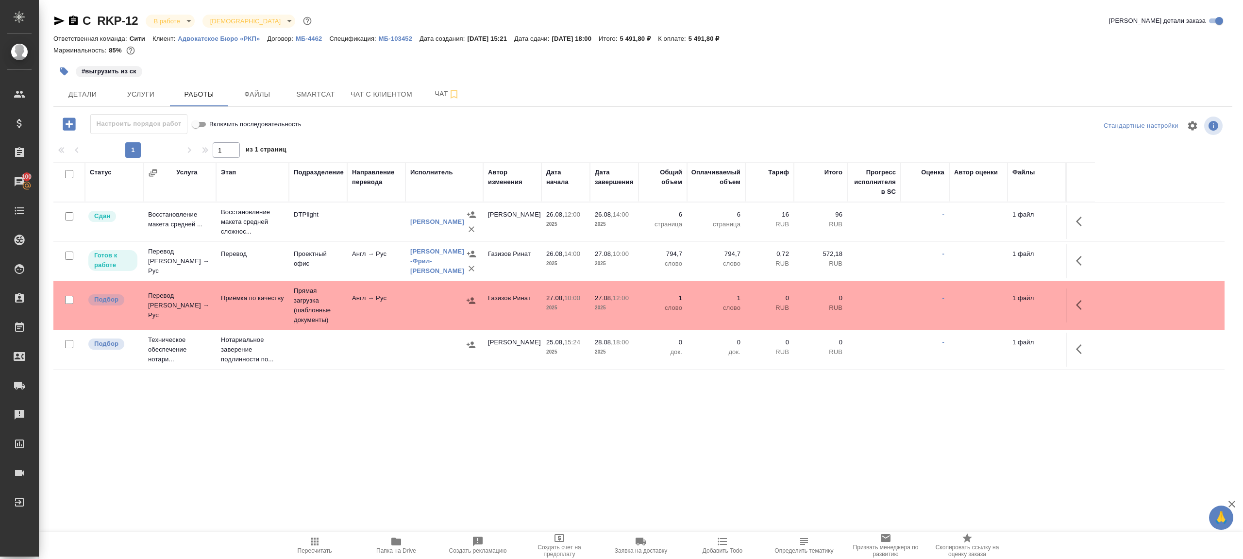
click at [310, 538] on icon "button" at bounding box center [315, 541] width 12 height 12
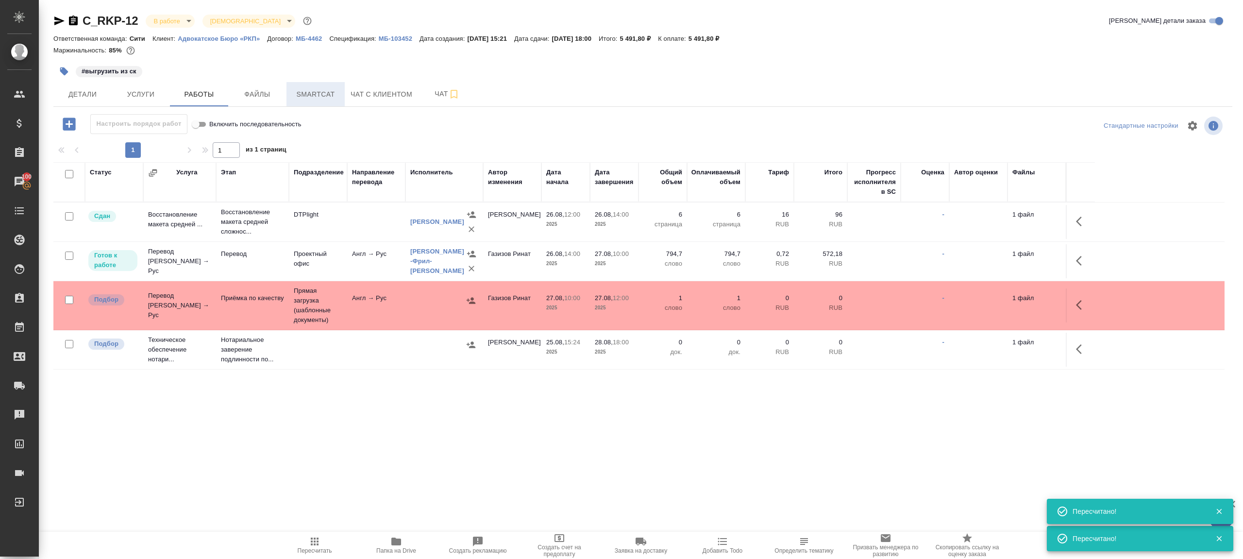
click at [299, 97] on span "Smartcat" at bounding box center [315, 94] width 47 height 12
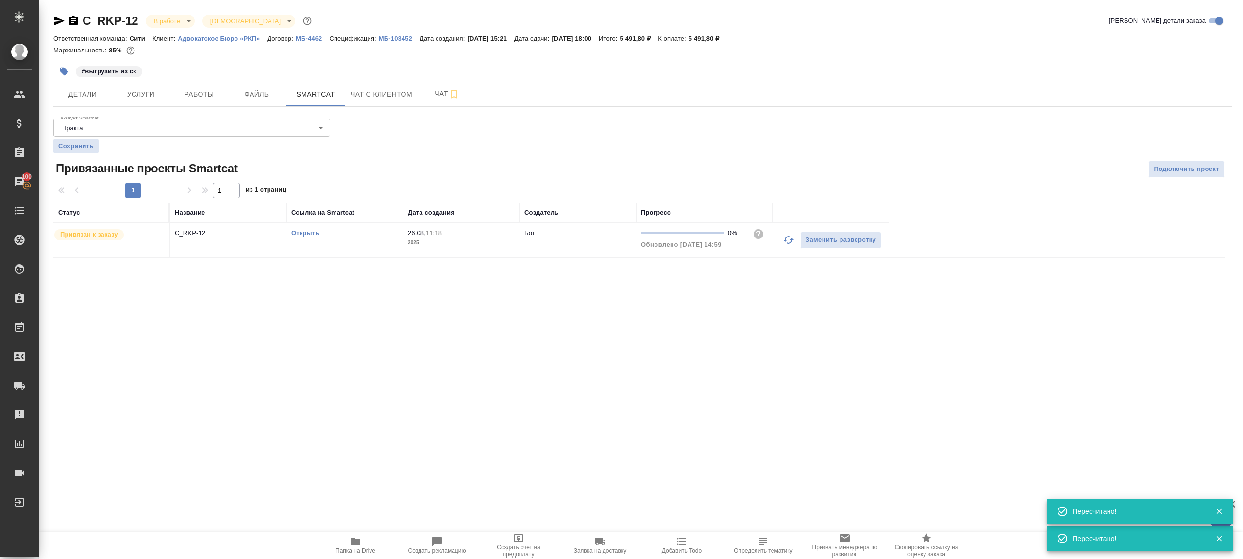
click at [305, 229] on link "Открыть" at bounding box center [305, 232] width 28 height 7
click at [76, 92] on span "Детали" at bounding box center [82, 94] width 47 height 12
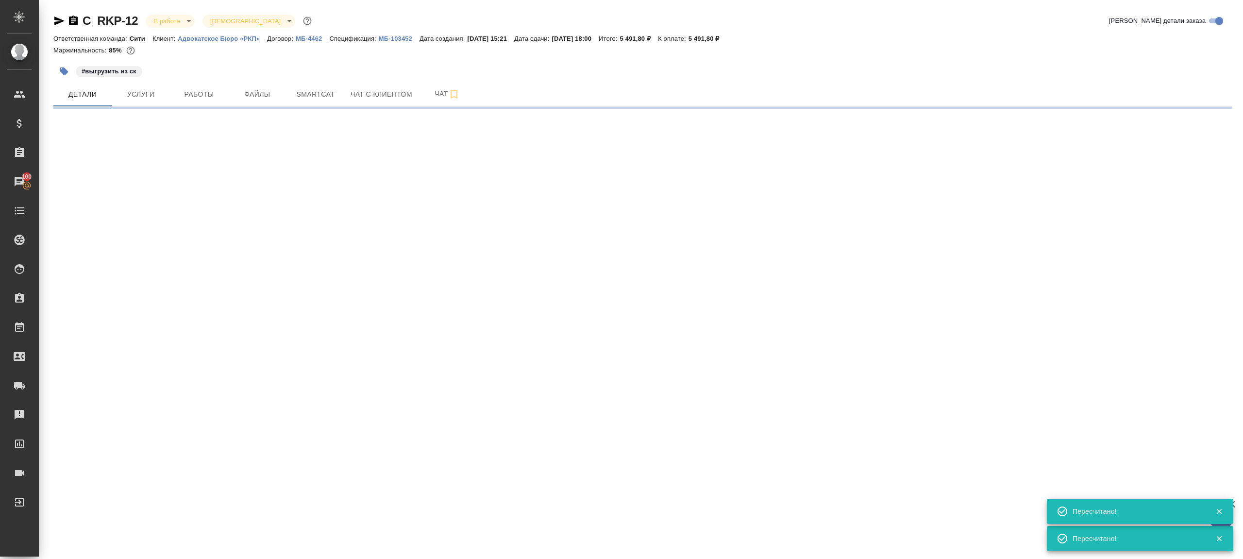
select select "RU"
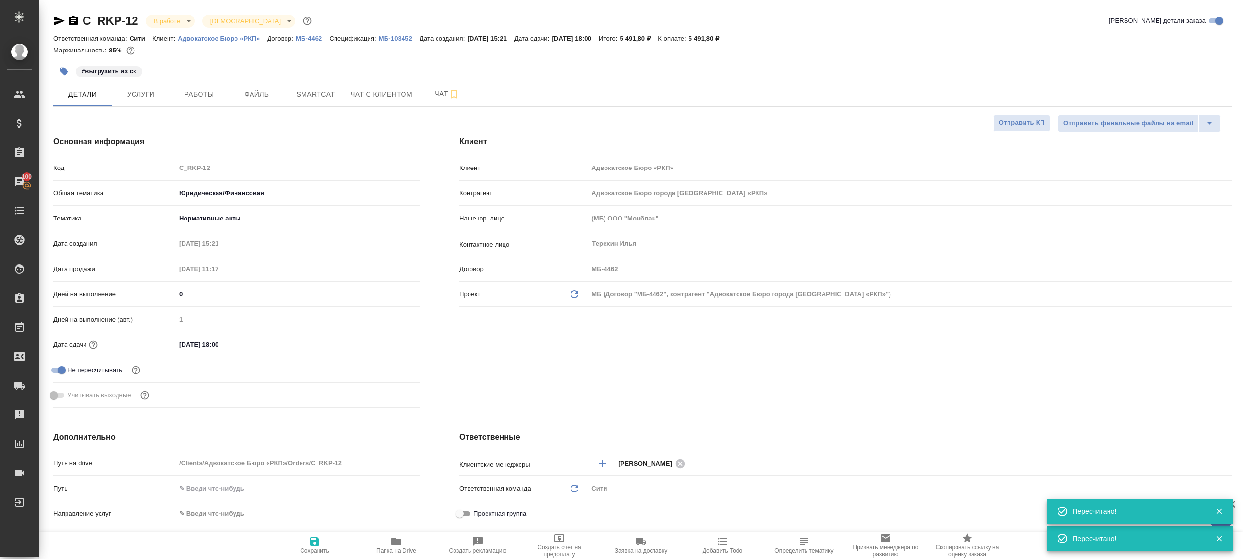
type textarea "x"
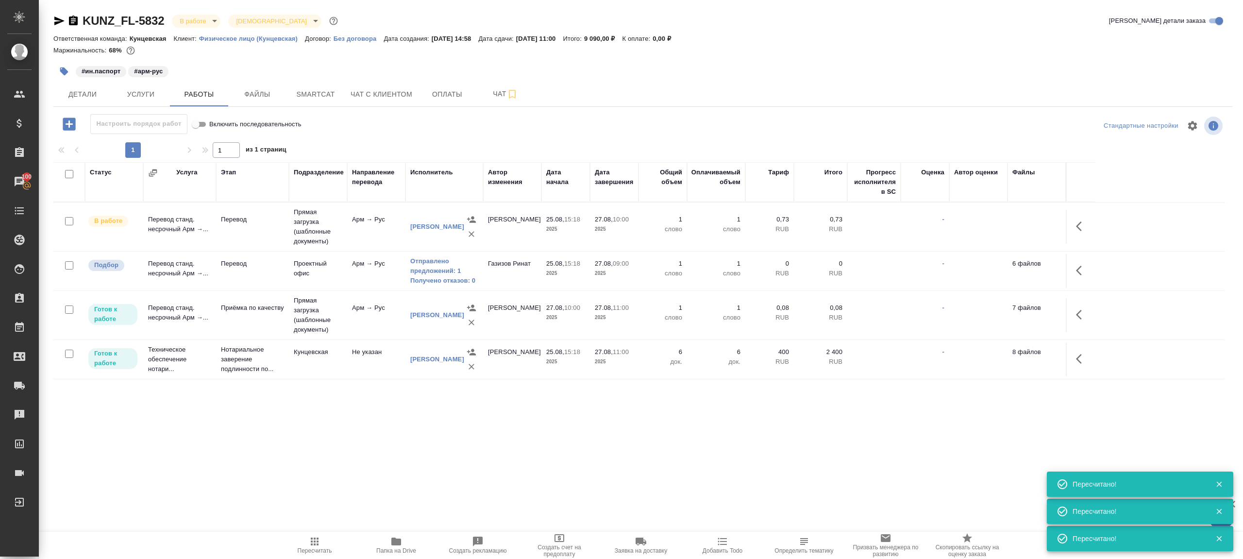
click at [311, 547] on span "Пересчитать" at bounding box center [315, 550] width 34 height 7
click at [466, 498] on div ".cls-1 fill:#fff; AWATERA Gazizov Rinat Клиенты Спецификации Заказы 100 Чаты To…" at bounding box center [621, 279] width 1243 height 559
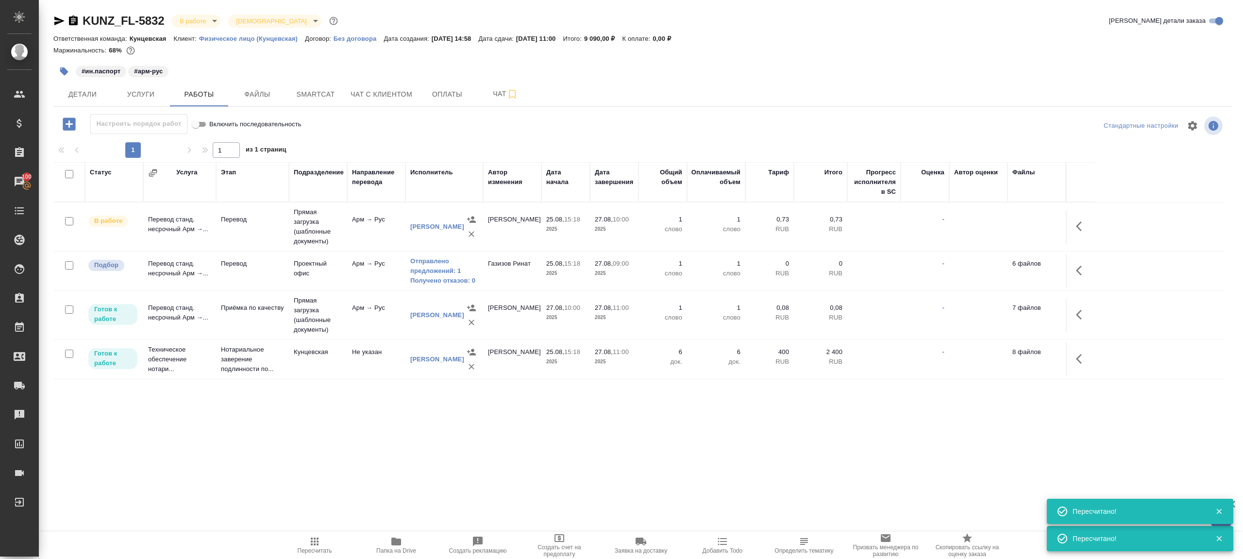
click at [314, 547] on span "Пересчитать" at bounding box center [315, 550] width 34 height 7
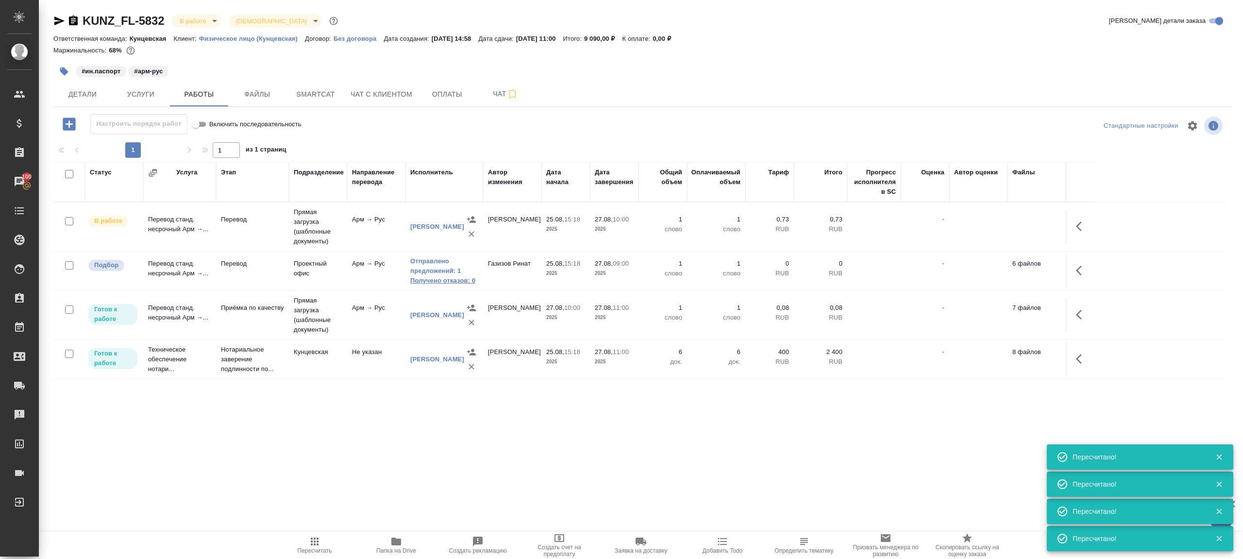
click at [444, 278] on link "Получено отказов: 0" at bounding box center [444, 281] width 68 height 10
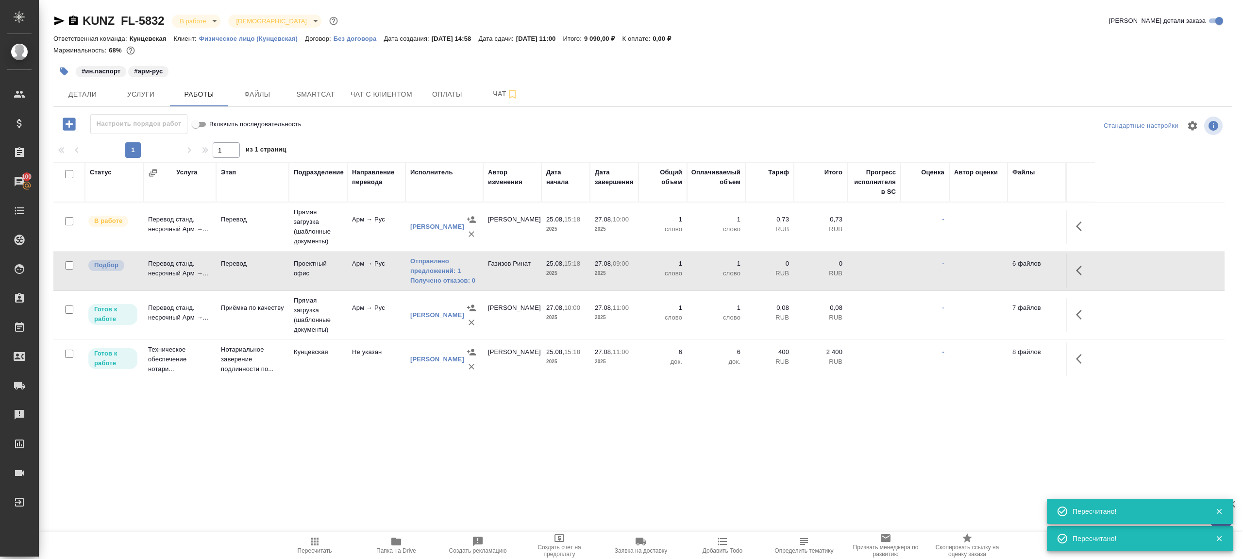
click at [316, 544] on icon "button" at bounding box center [315, 541] width 8 height 8
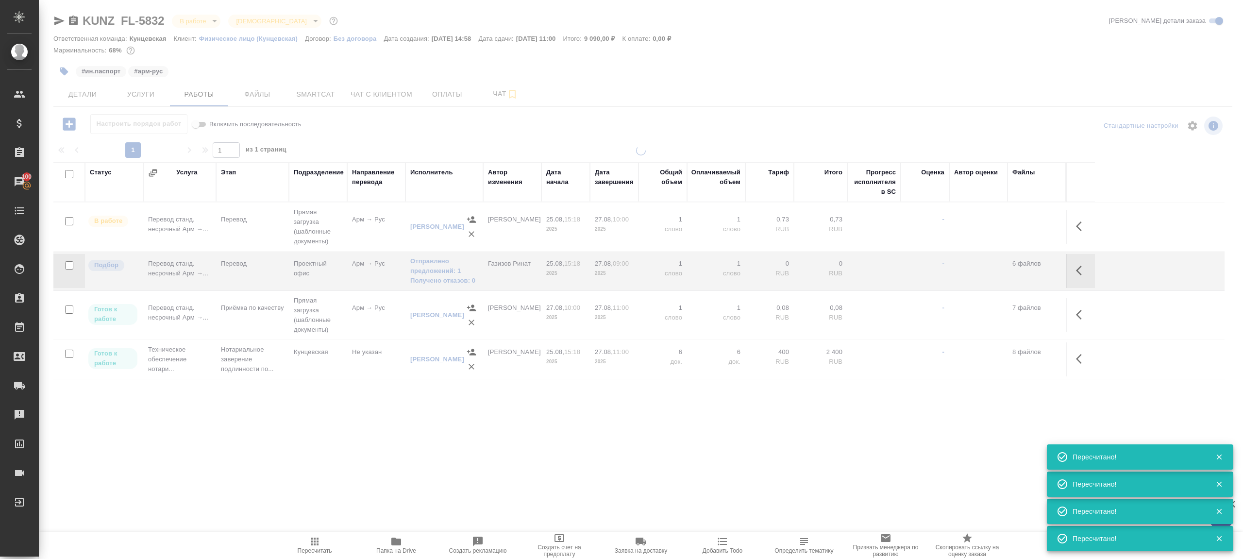
click at [329, 498] on div ".cls-1 fill:#fff; AWATERA Gazizov Rinat Клиенты Спецификации Заказы 100 Чаты To…" at bounding box center [621, 279] width 1243 height 559
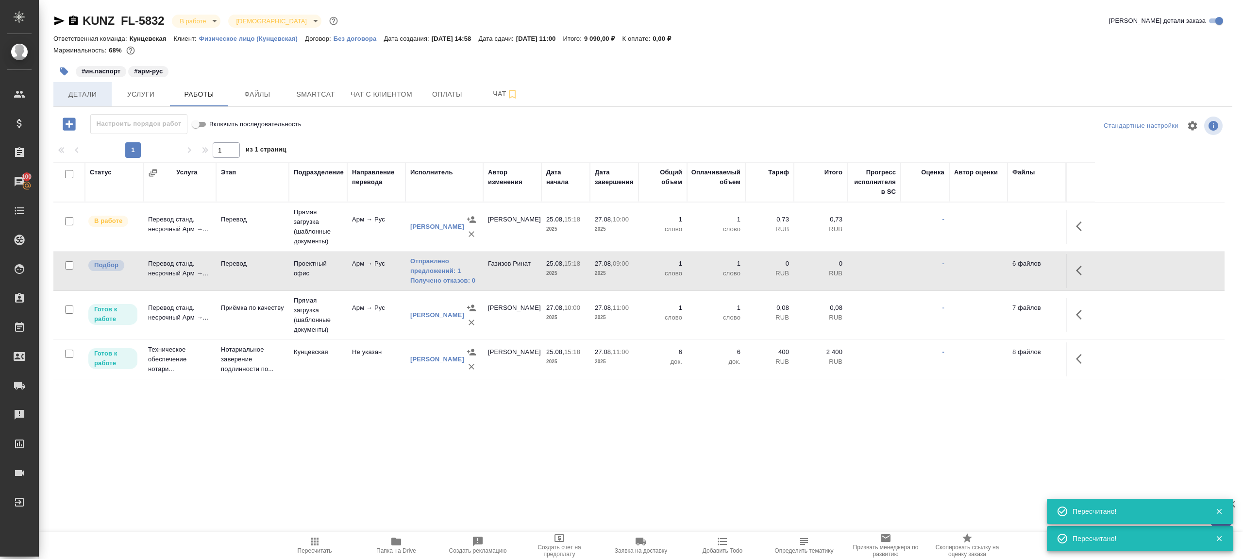
click at [84, 93] on span "Детали" at bounding box center [82, 94] width 47 height 12
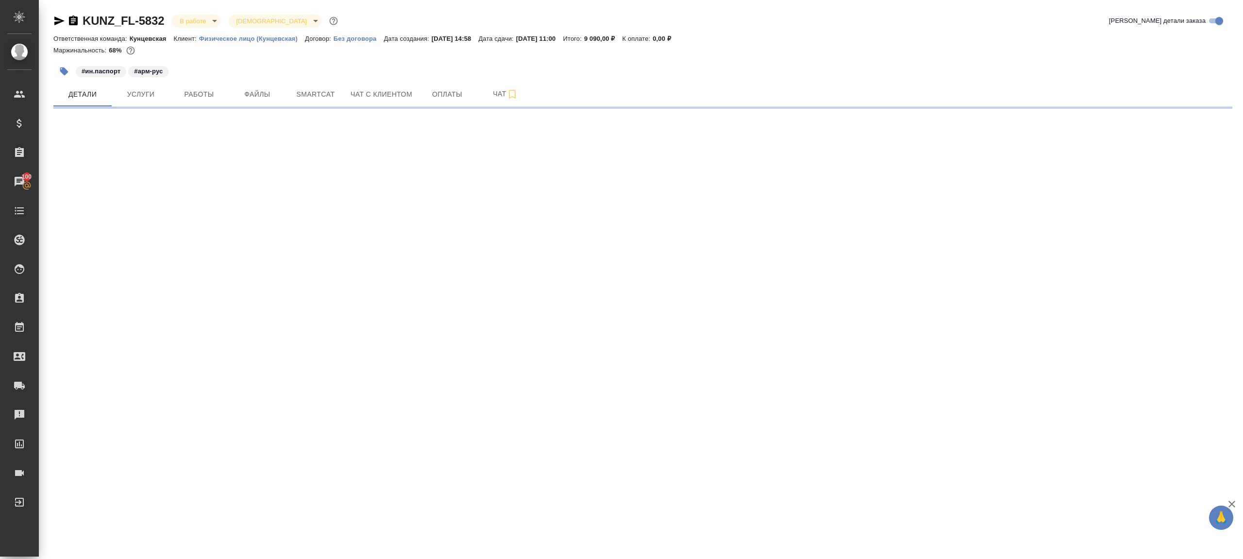
select select "RU"
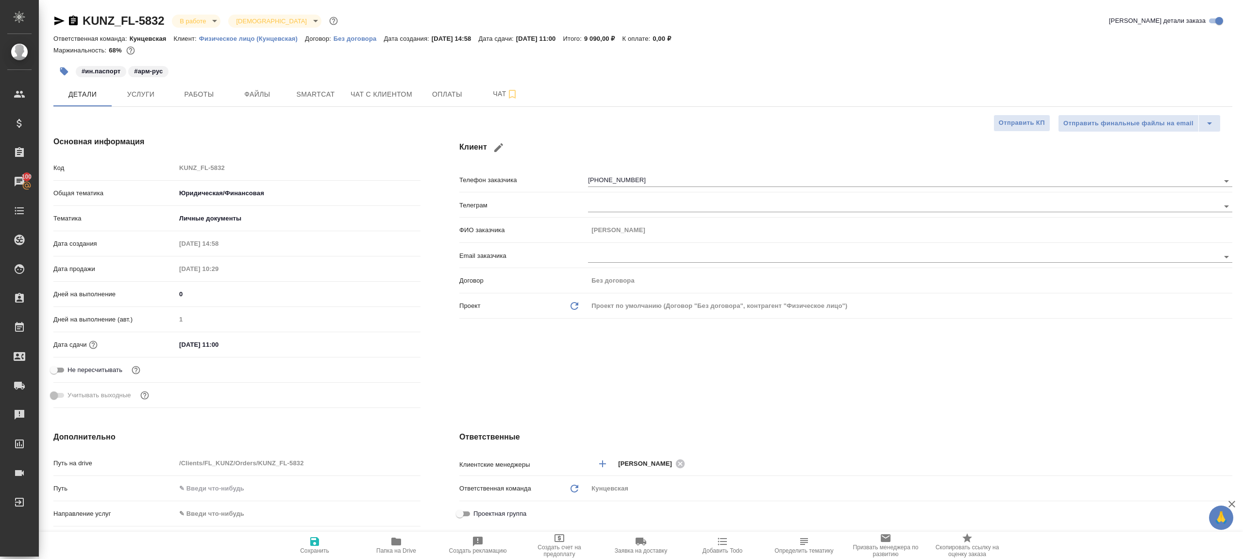
type textarea "x"
click at [115, 166] on div "Код KUNZ_FL-5832" at bounding box center [236, 167] width 367 height 17
type textarea "x"
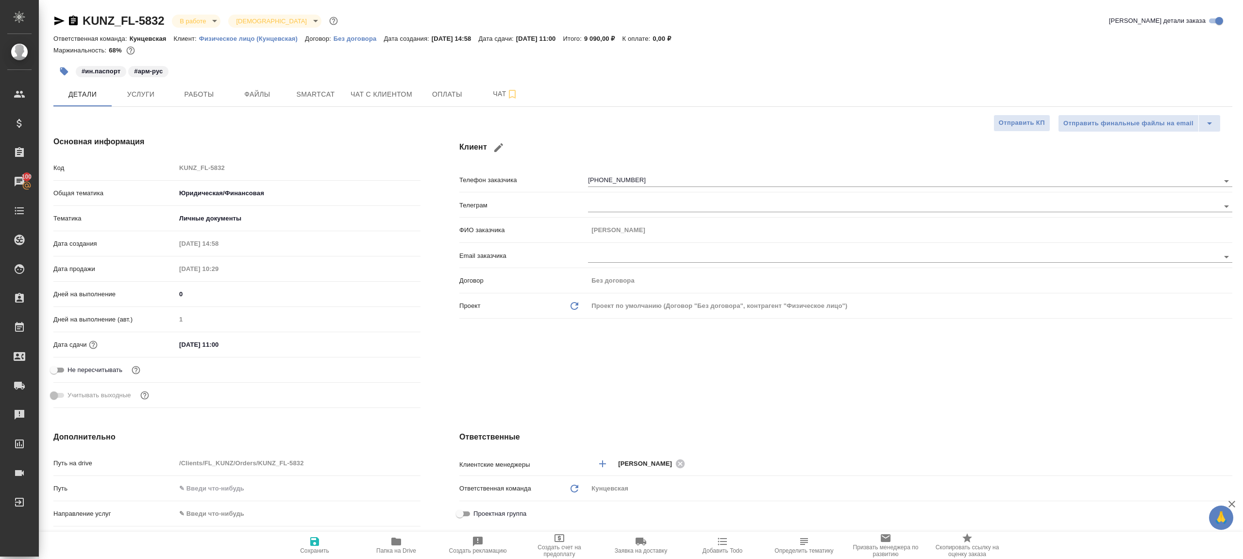
type textarea "x"
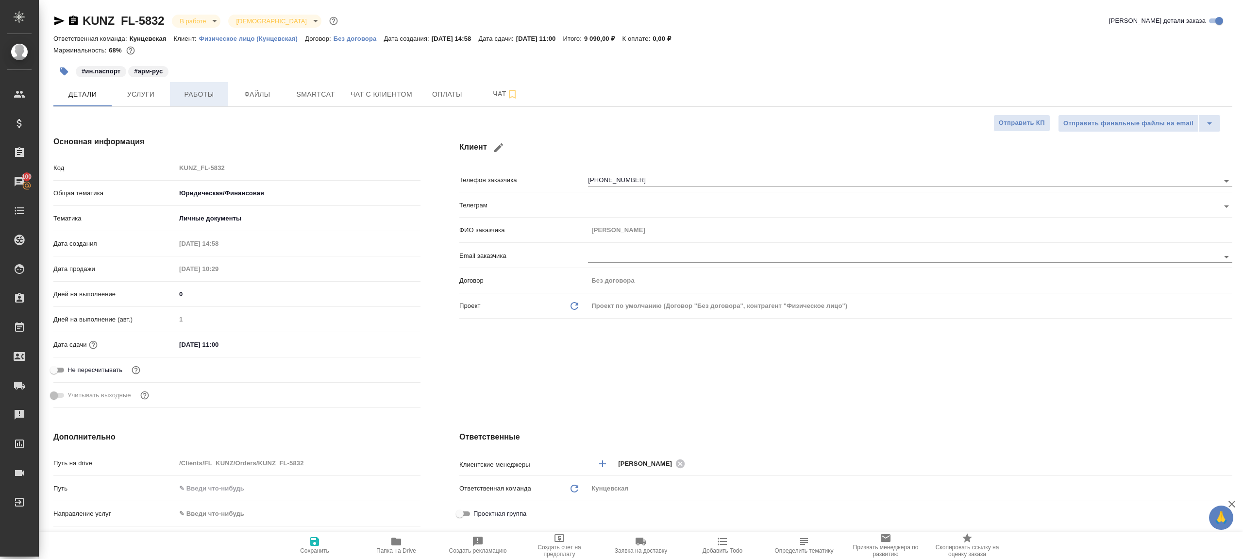
click at [203, 96] on span "Работы" at bounding box center [199, 94] width 47 height 12
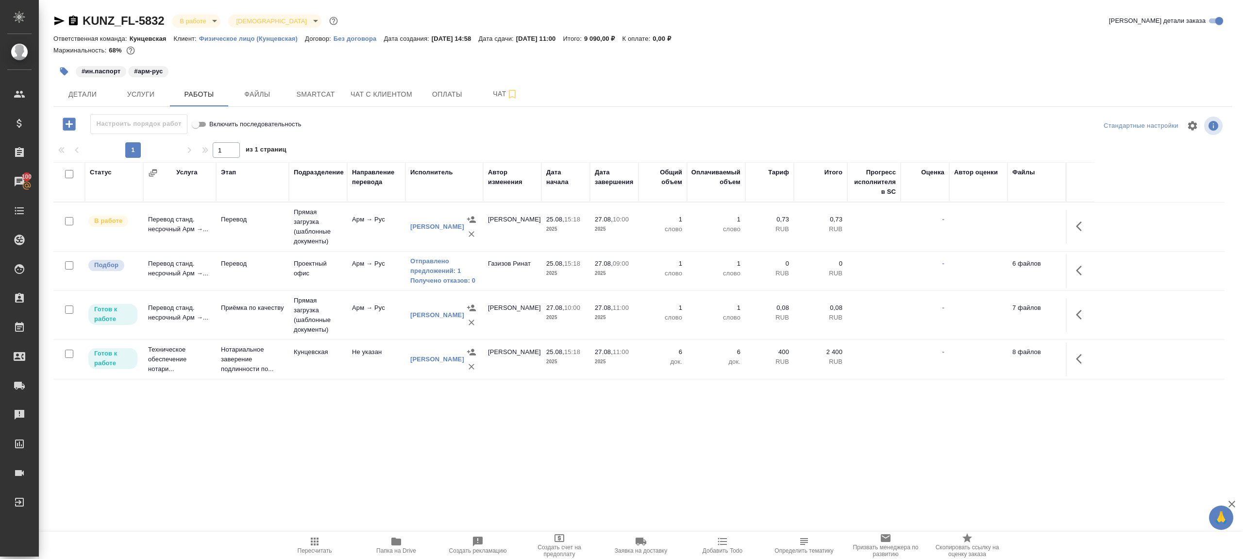
click at [304, 536] on span "Пересчитать" at bounding box center [315, 544] width 70 height 18
drag, startPoint x: 304, startPoint y: 536, endPoint x: 385, endPoint y: 453, distance: 116.4
click at [305, 535] on span "Пересчитать" at bounding box center [315, 544] width 70 height 18
click at [386, 452] on div ".cls-1 fill:#fff; AWATERA Gazizov Rinat Клиенты Спецификации Заказы 100 Чаты To…" at bounding box center [621, 279] width 1243 height 559
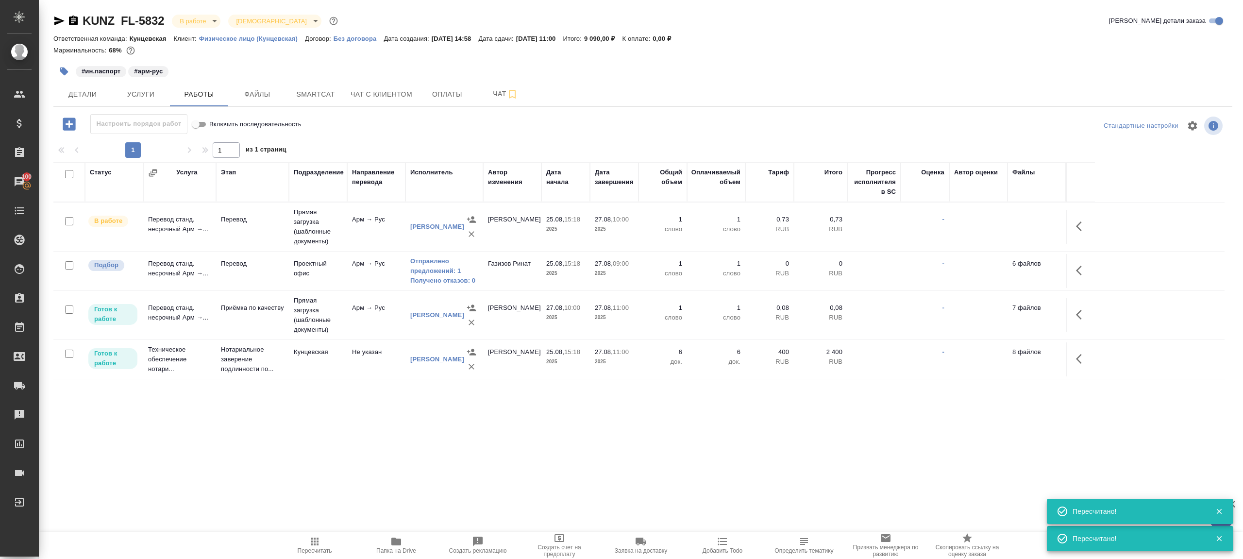
click at [475, 138] on div at bounding box center [642, 139] width 1178 height 5
click at [327, 532] on button "Пересчитать" at bounding box center [315, 544] width 82 height 27
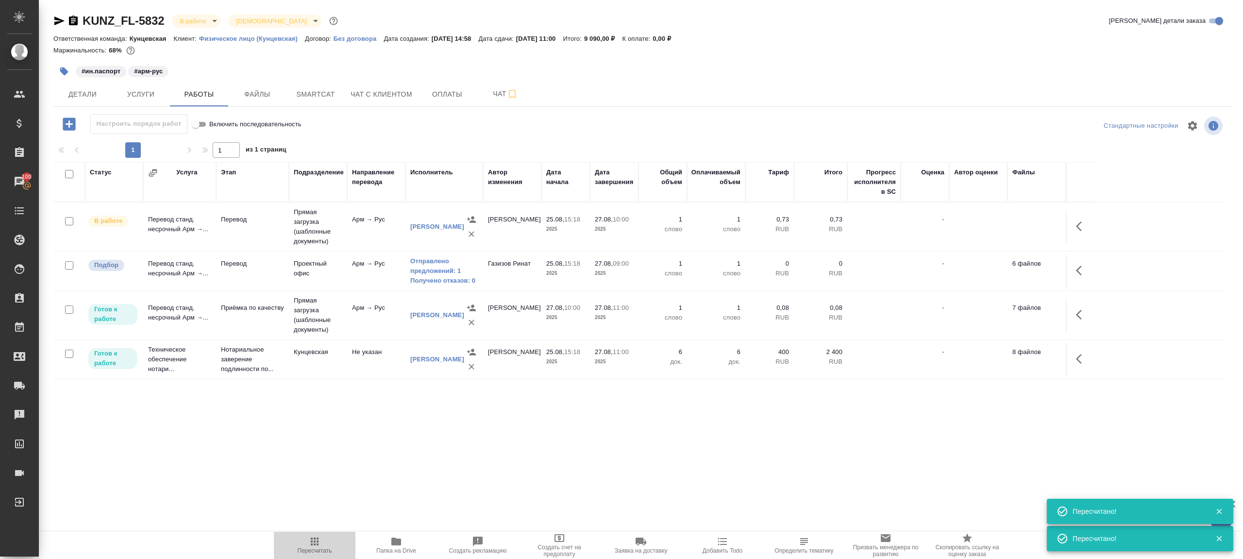
click at [327, 532] on button "Пересчитать" at bounding box center [315, 544] width 82 height 27
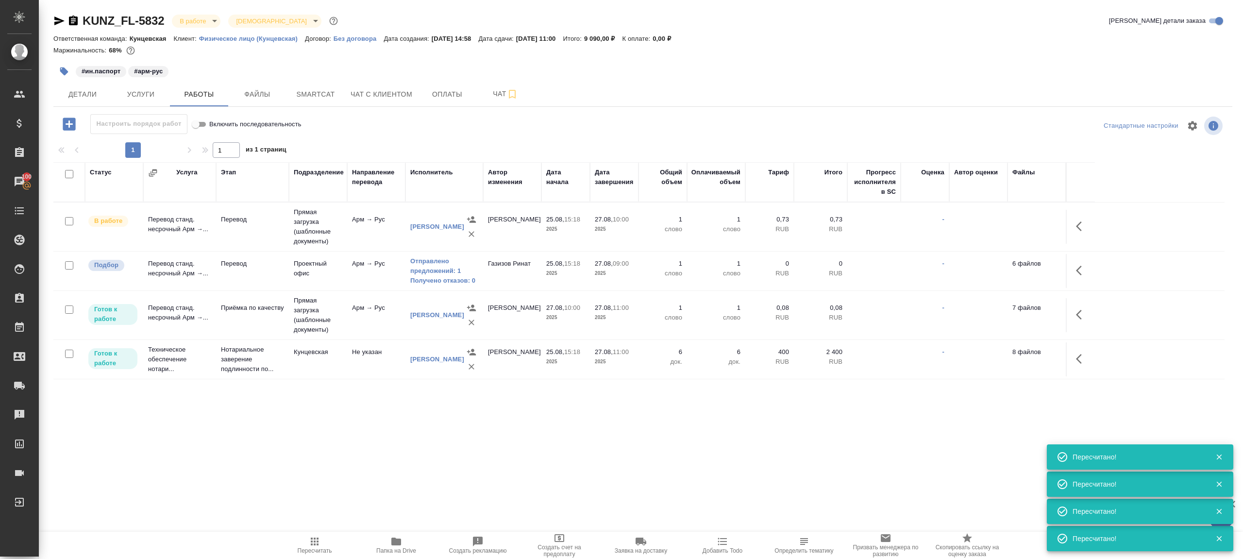
click at [340, 466] on div ".cls-1 fill:#fff; AWATERA Gazizov Rinat Клиенты Спецификации Заказы 100 Чаты To…" at bounding box center [621, 279] width 1243 height 559
click at [318, 544] on icon "button" at bounding box center [315, 541] width 8 height 8
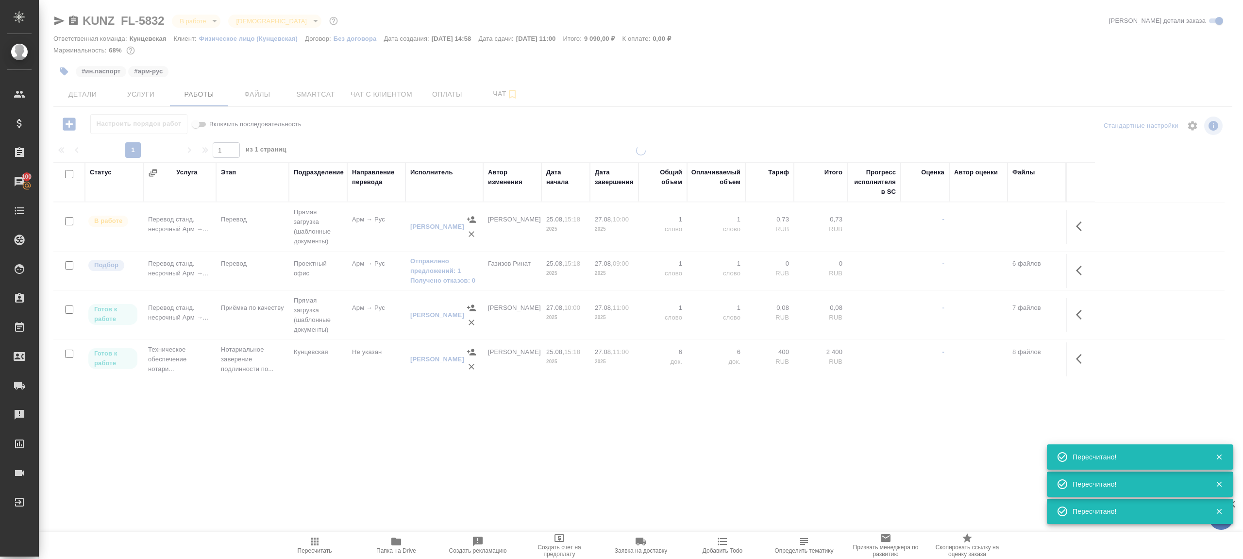
click at [339, 465] on div ".cls-1 fill:#fff; AWATERA Gazizov Rinat Клиенты Спецификации Заказы 100 Чаты To…" at bounding box center [621, 279] width 1243 height 559
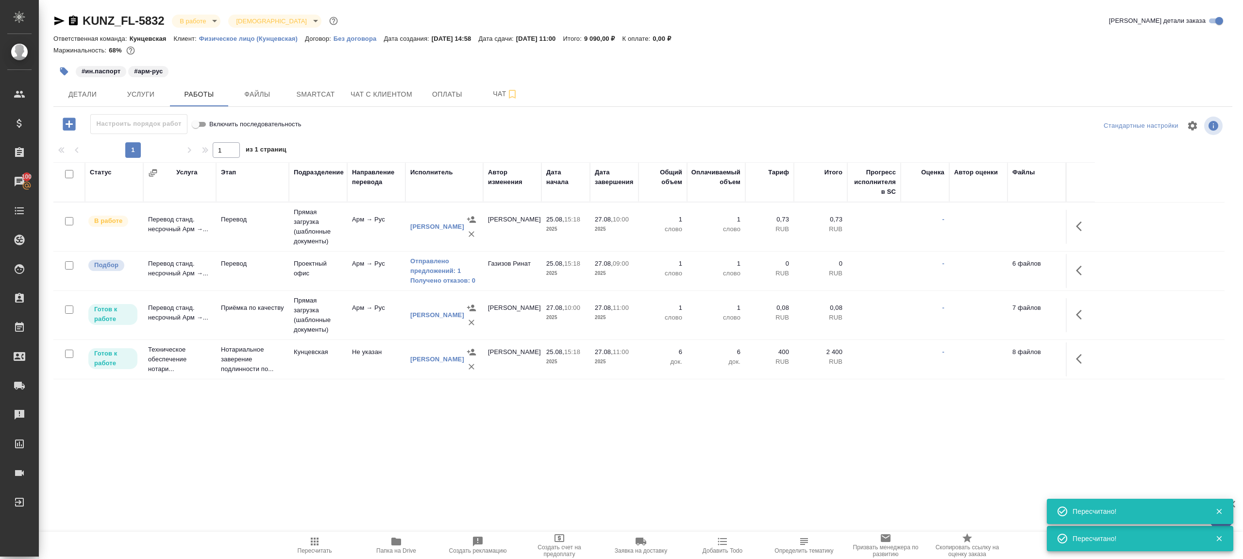
click at [304, 547] on span "Пересчитать" at bounding box center [315, 550] width 34 height 7
click at [304, 545] on span "Пересчитать" at bounding box center [315, 544] width 70 height 18
click at [406, 501] on div ".cls-1 fill:#fff; AWATERA Gazizov Rinat Клиенты Спецификации Заказы 100 Чаты To…" at bounding box center [621, 279] width 1243 height 559
click at [457, 282] on link "Получено отказов: 0" at bounding box center [444, 281] width 68 height 10
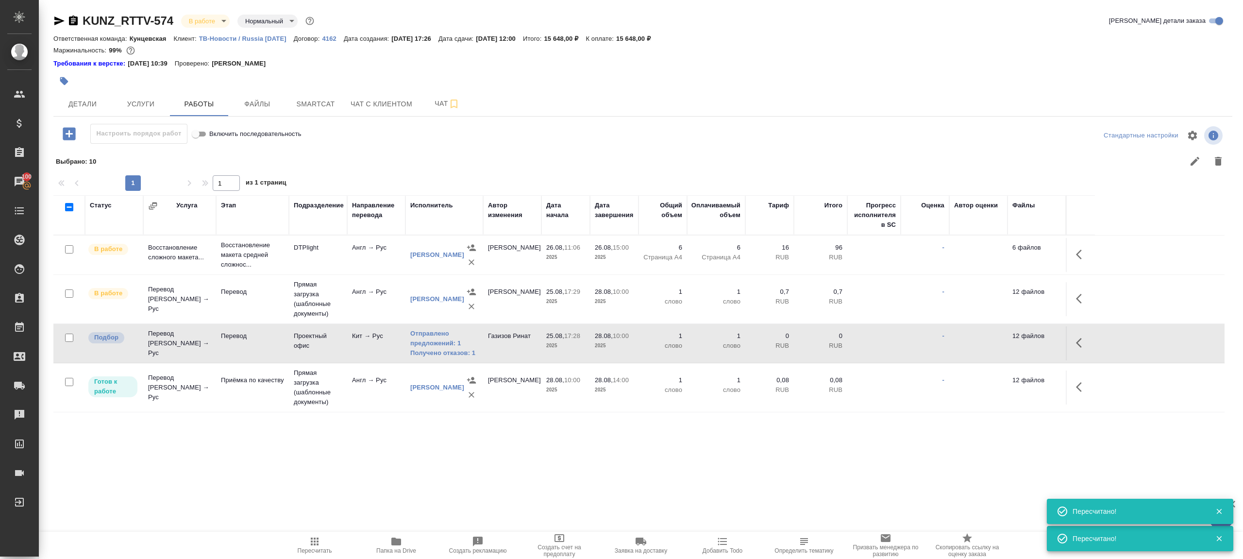
click at [311, 537] on icon "button" at bounding box center [315, 541] width 12 height 12
click at [311, 537] on icon "button" at bounding box center [315, 541] width 8 height 8
click at [419, 473] on div ".cls-1 fill:#fff; AWATERA Gazizov Rinat Клиенты Спецификации Заказы 100 Чаты To…" at bounding box center [621, 279] width 1243 height 559
click at [450, 353] on link "Получено отказов: 1" at bounding box center [444, 353] width 68 height 10
click at [454, 355] on link "Получено отказов: 1" at bounding box center [444, 353] width 68 height 10
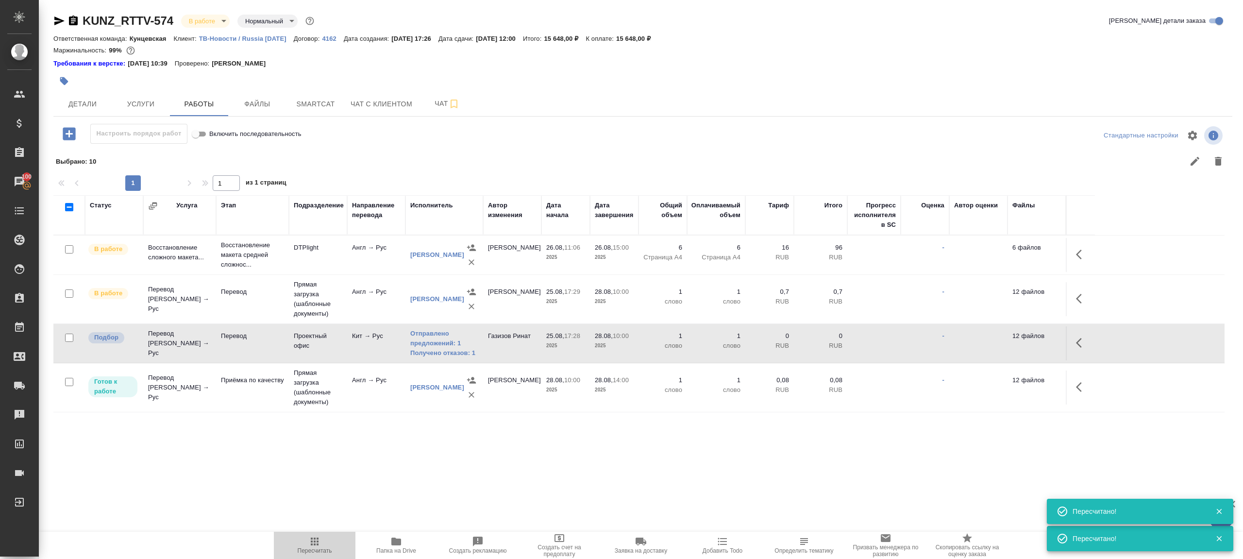
click at [308, 537] on span "Пересчитать" at bounding box center [315, 544] width 70 height 18
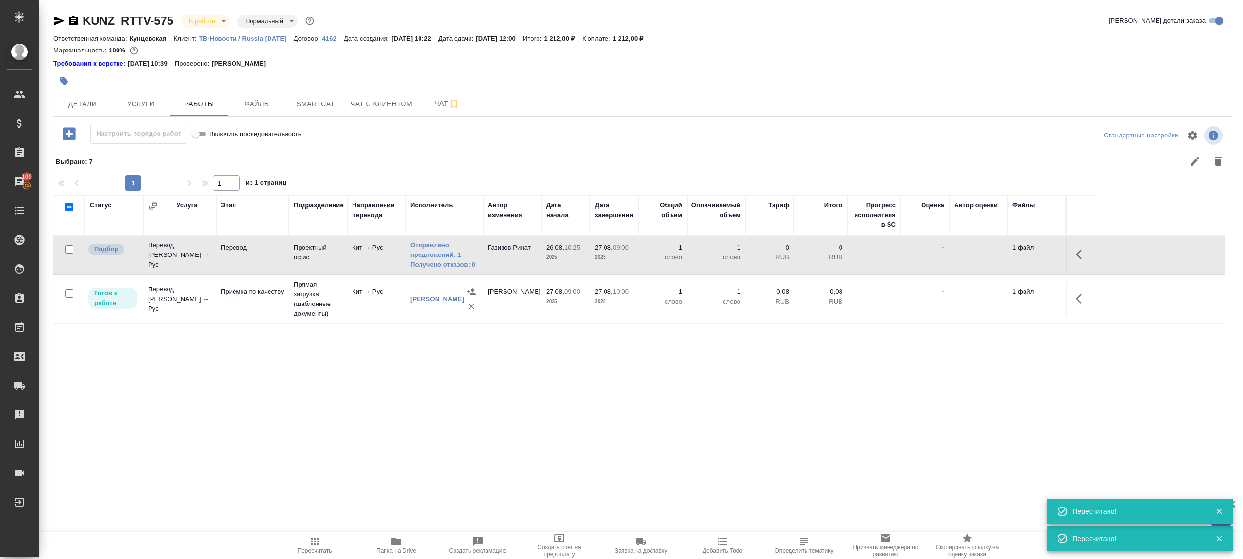
click at [305, 548] on span "Пересчитать" at bounding box center [315, 550] width 34 height 7
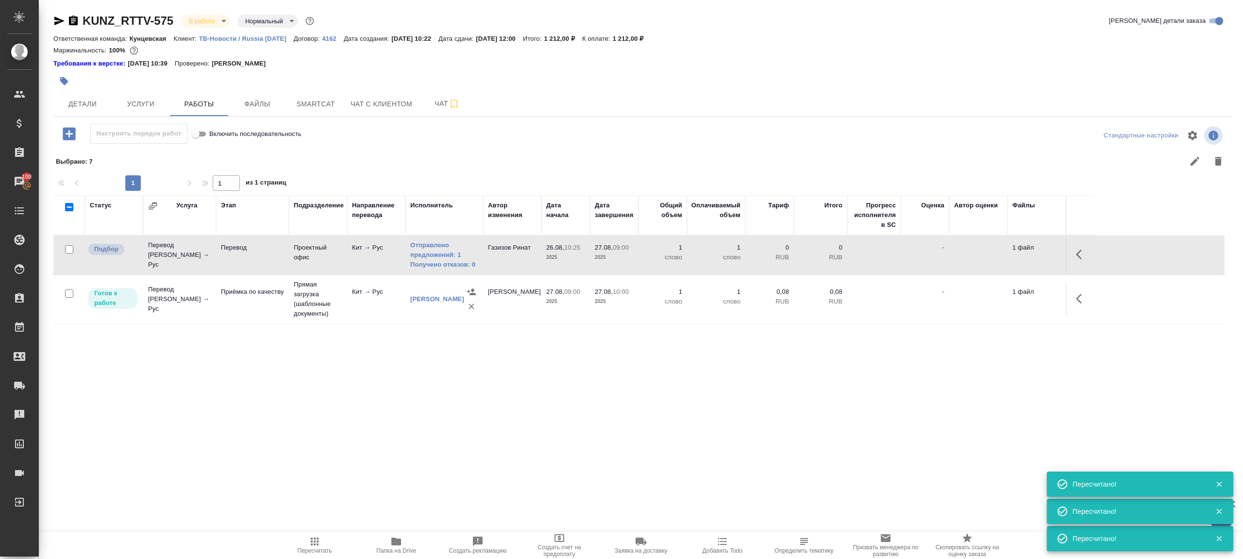
click at [416, 456] on div ".cls-1 fill:#fff; AWATERA [PERSON_NAME] Клиенты Спецификации Заказы 100 Чаты To…" at bounding box center [621, 279] width 1243 height 559
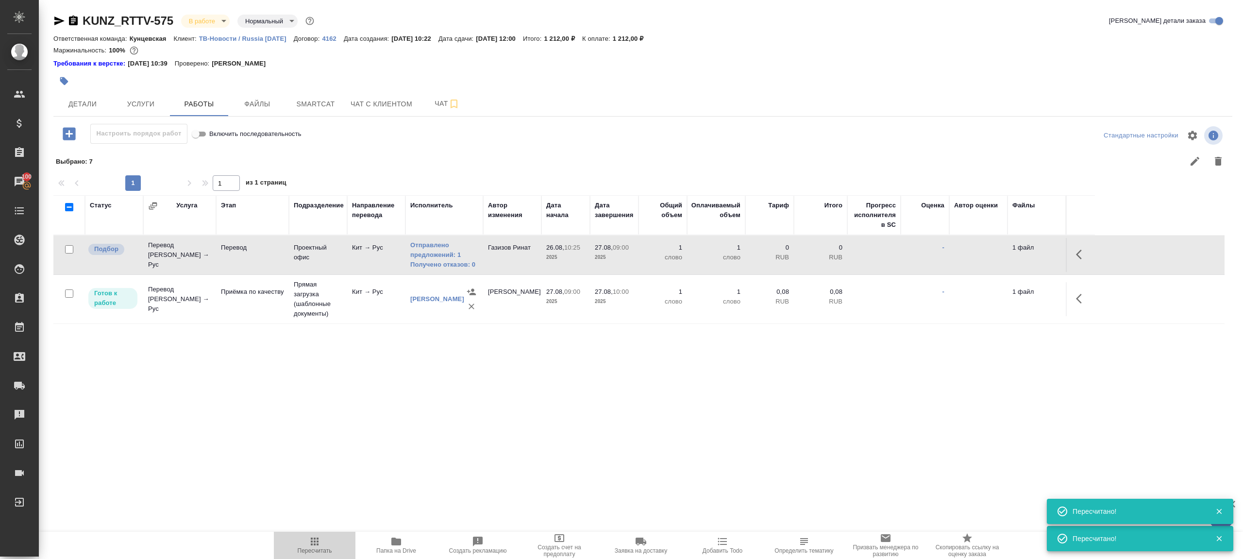
click at [327, 541] on span "Пересчитать" at bounding box center [315, 544] width 70 height 18
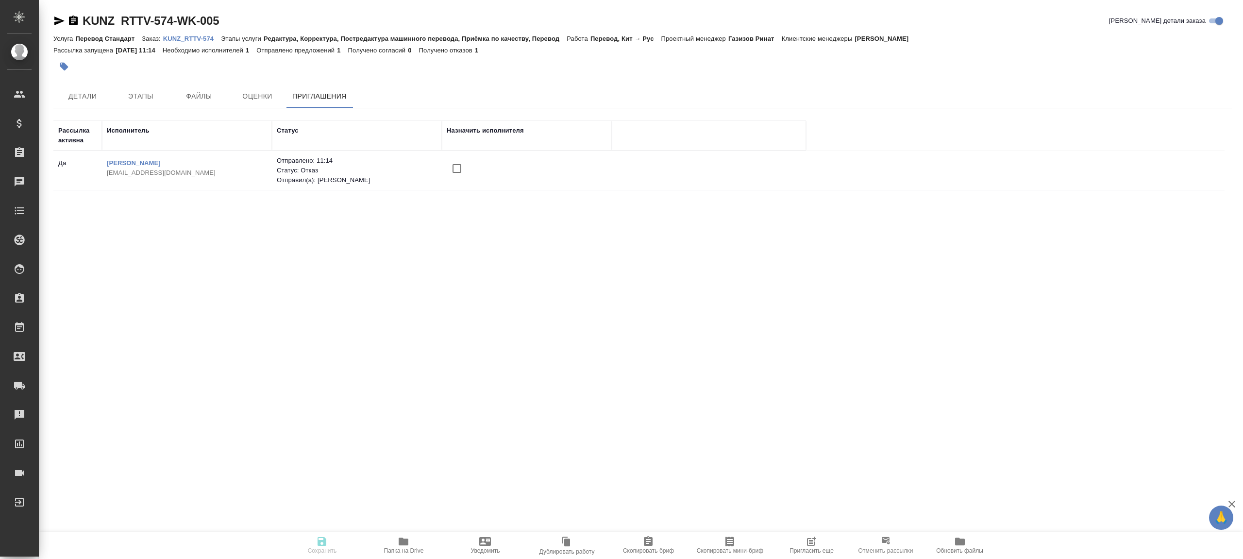
click at [817, 540] on span "Пригласить еще" at bounding box center [811, 544] width 70 height 18
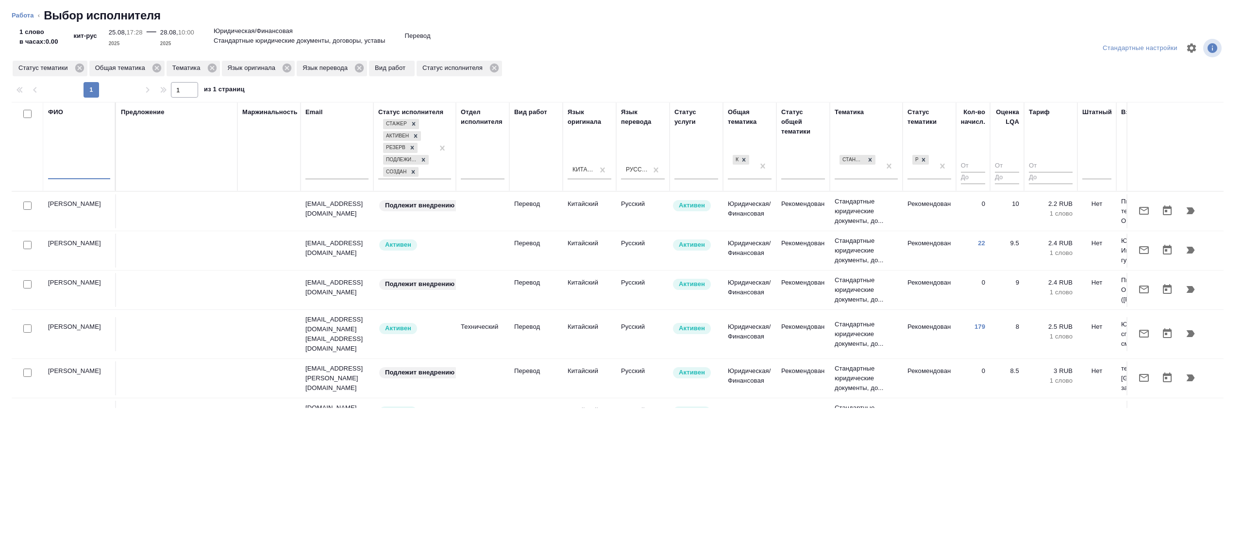
click at [73, 176] on input "text" at bounding box center [79, 173] width 62 height 12
click at [172, 167] on div "Предложение" at bounding box center [177, 146] width 112 height 79
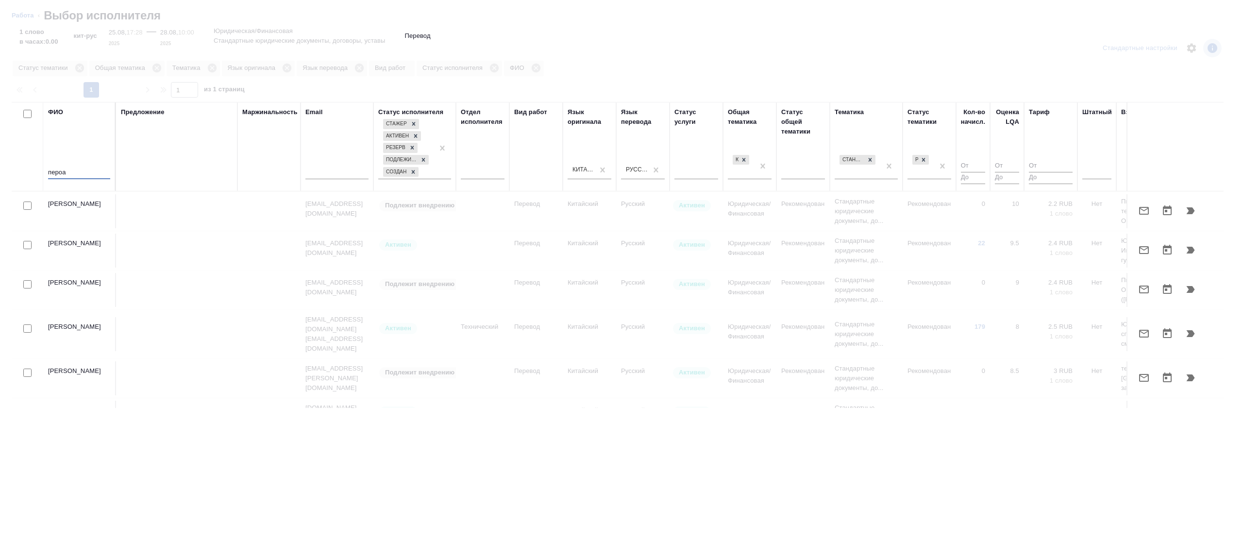
click at [97, 177] on input "пероа" at bounding box center [79, 173] width 62 height 12
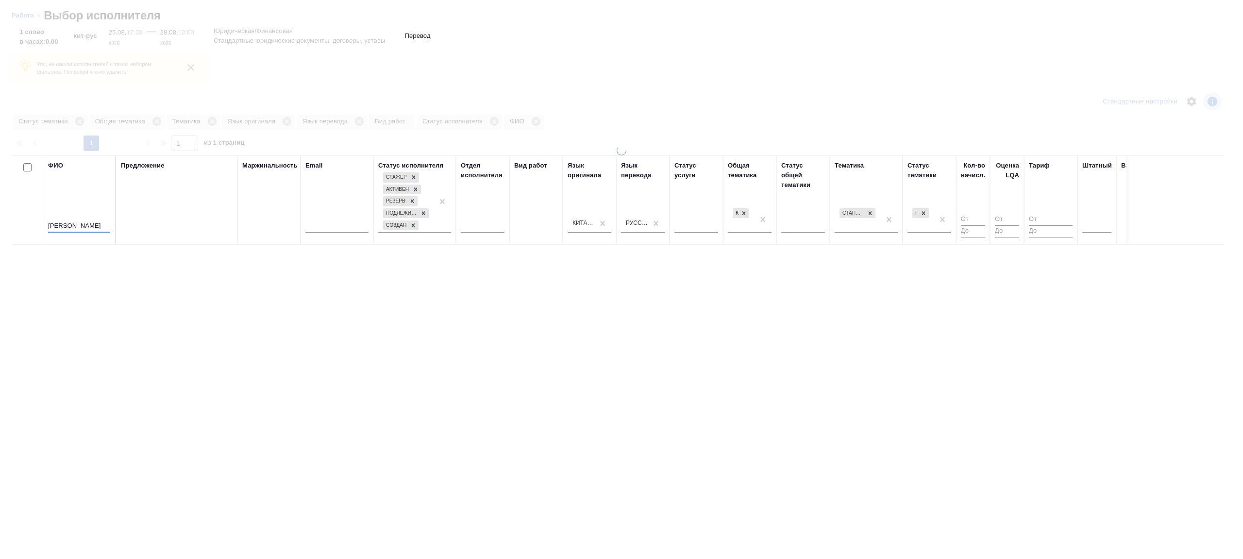
type input "перов"
click at [218, 204] on div "Предложение" at bounding box center [177, 200] width 112 height 79
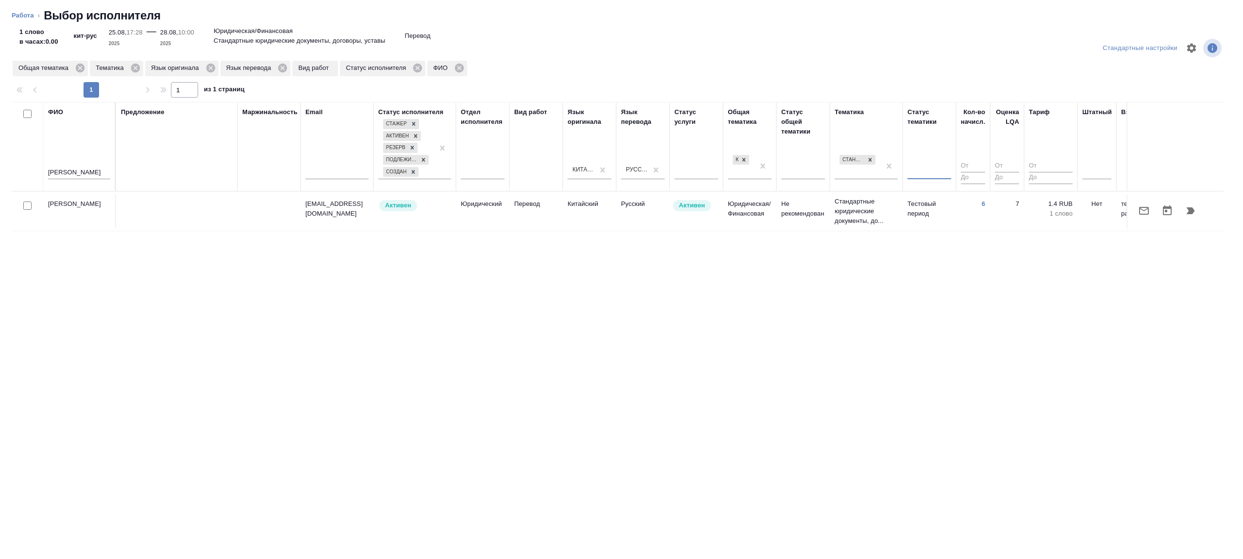
click at [787, 220] on td "Не рекомендован" at bounding box center [802, 211] width 53 height 34
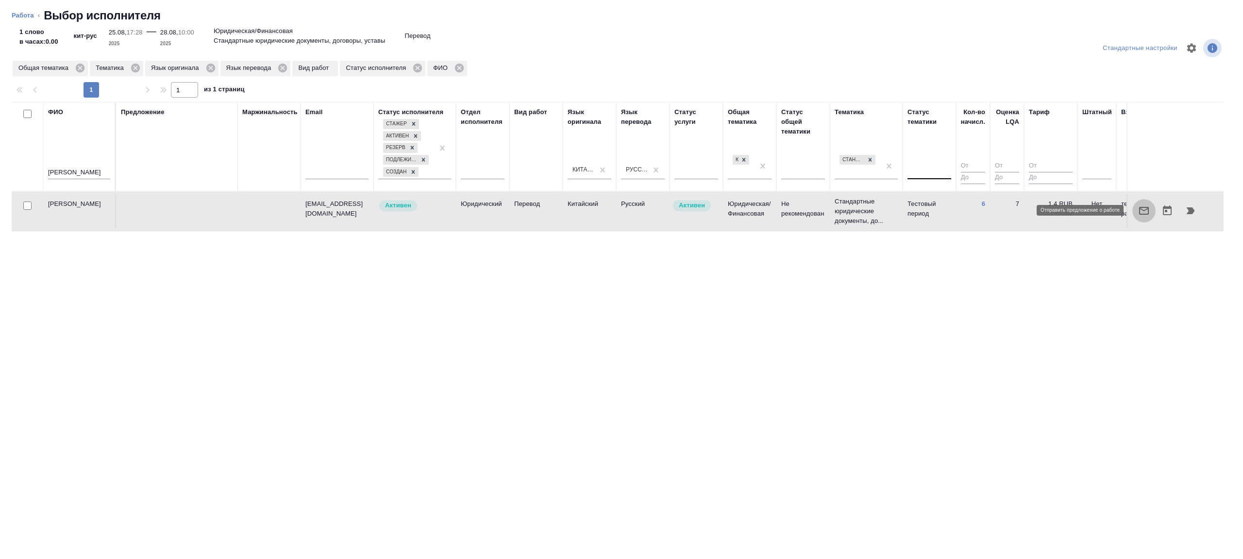
click at [1143, 211] on icon "button" at bounding box center [1144, 211] width 12 height 12
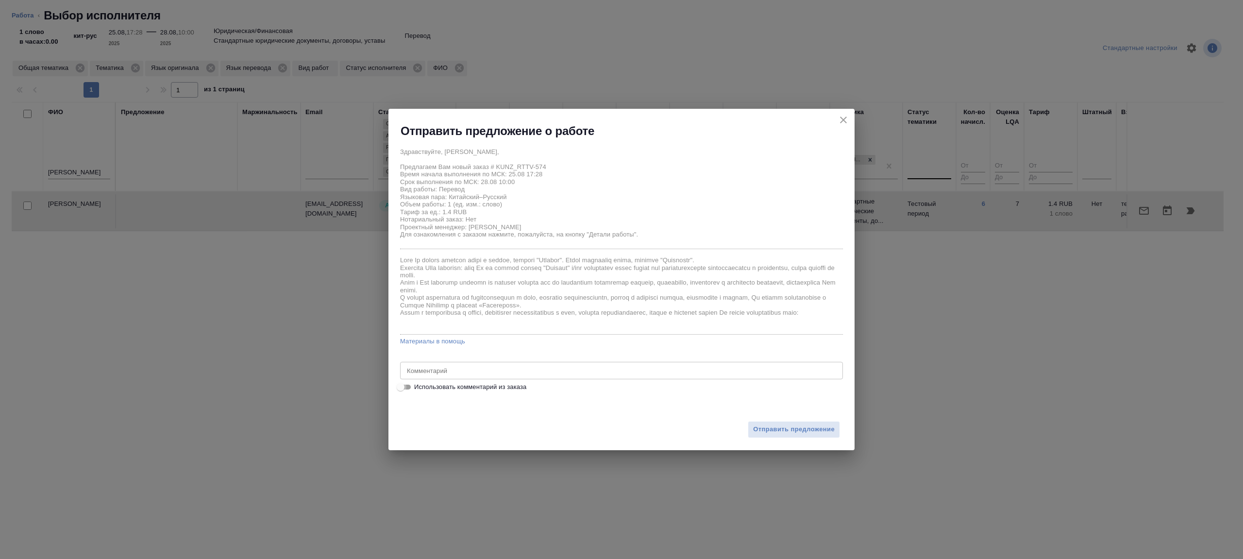
click at [406, 385] on input "Использовать комментарий из заказа" at bounding box center [400, 387] width 35 height 12
checkbox input "true"
type textarea "кит-рус, англ-рус"
click at [400, 386] on input "Использовать комментарий из заказа" at bounding box center [408, 387] width 35 height 12
checkbox input "false"
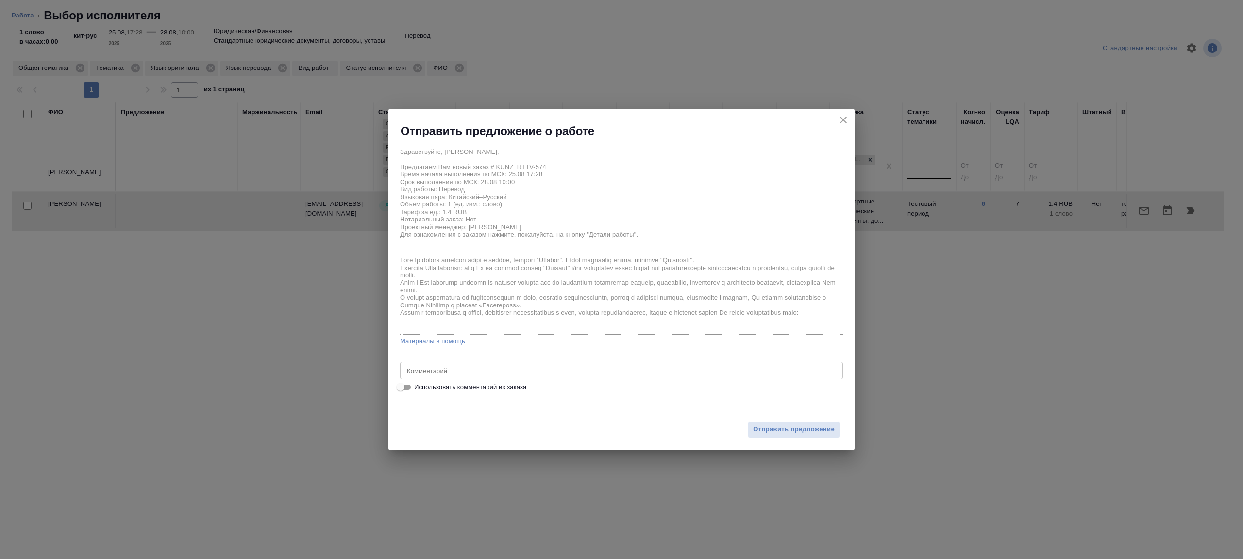
click at [476, 364] on div "x Комментарий" at bounding box center [621, 370] width 443 height 17
type textarea "на перевод с листа из папки на фриланс"
click at [743, 431] on div "Отправить предложение" at bounding box center [621, 423] width 466 height 53
click at [757, 430] on span "Отправить предложение" at bounding box center [794, 429] width 82 height 11
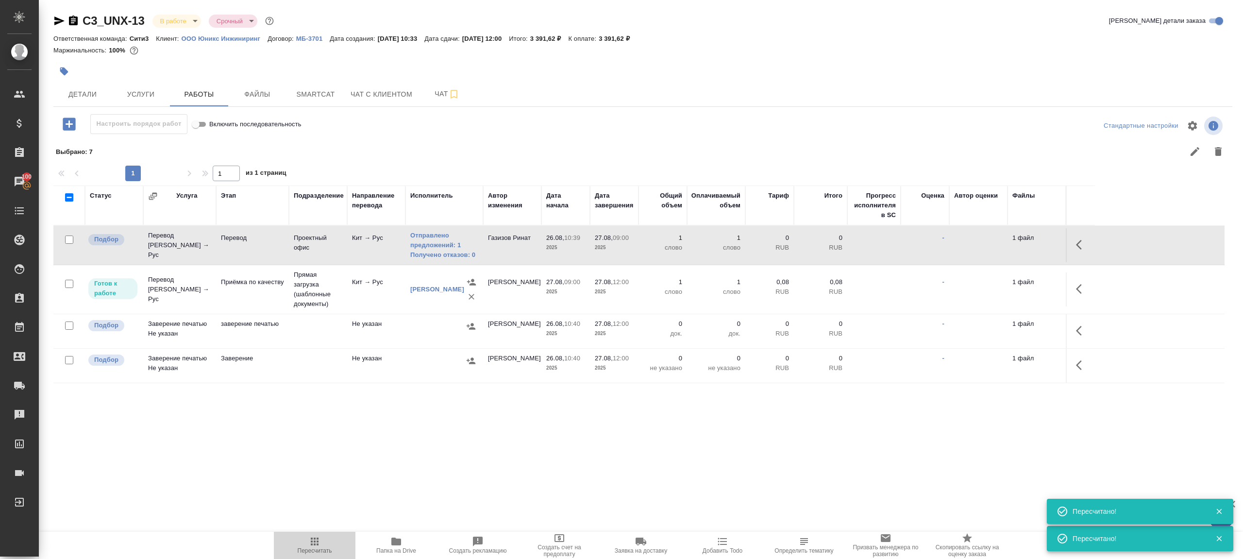
click at [315, 539] on icon "button" at bounding box center [315, 541] width 12 height 12
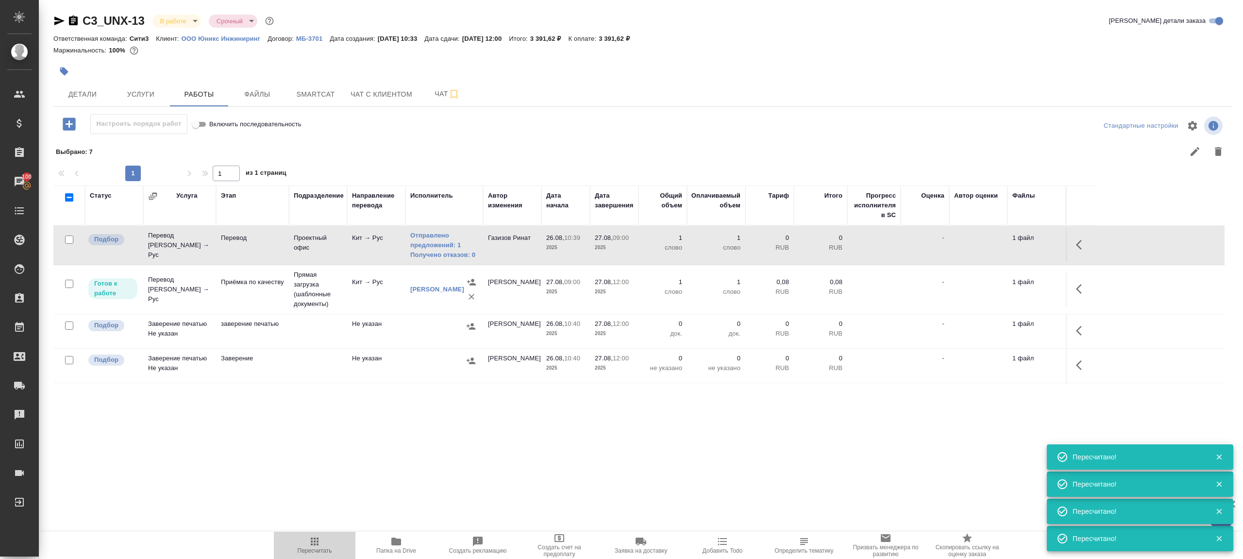
click at [307, 532] on button "Пересчитать" at bounding box center [315, 544] width 82 height 27
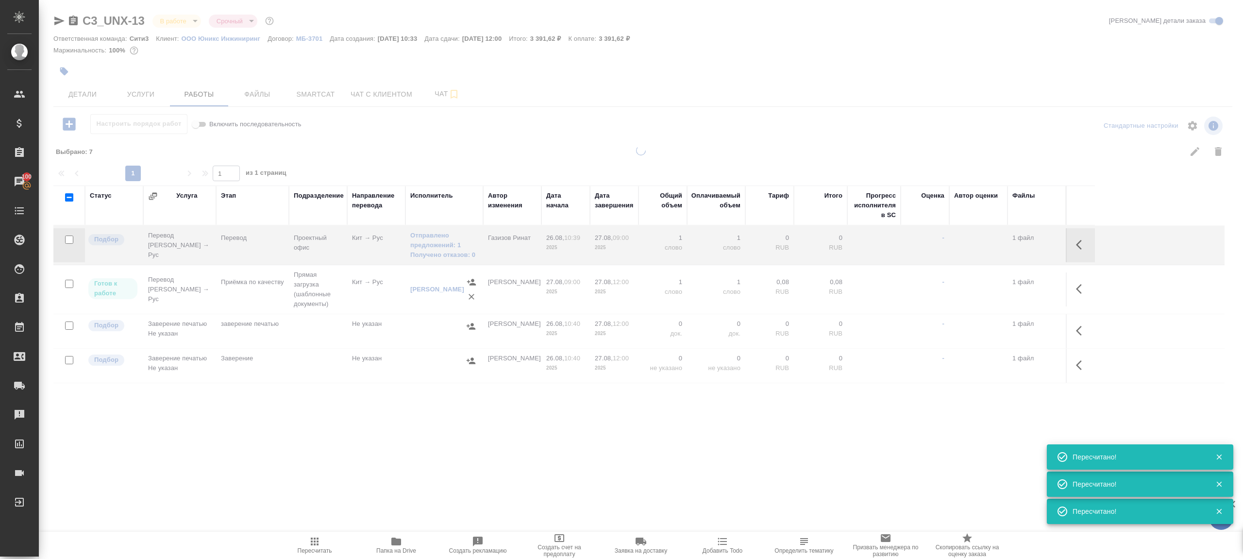
click at [323, 466] on div ".cls-1 fill:#fff; AWATERA Gazizov Rinat Клиенты Спецификации Заказы 100 Чаты To…" at bounding box center [621, 279] width 1243 height 559
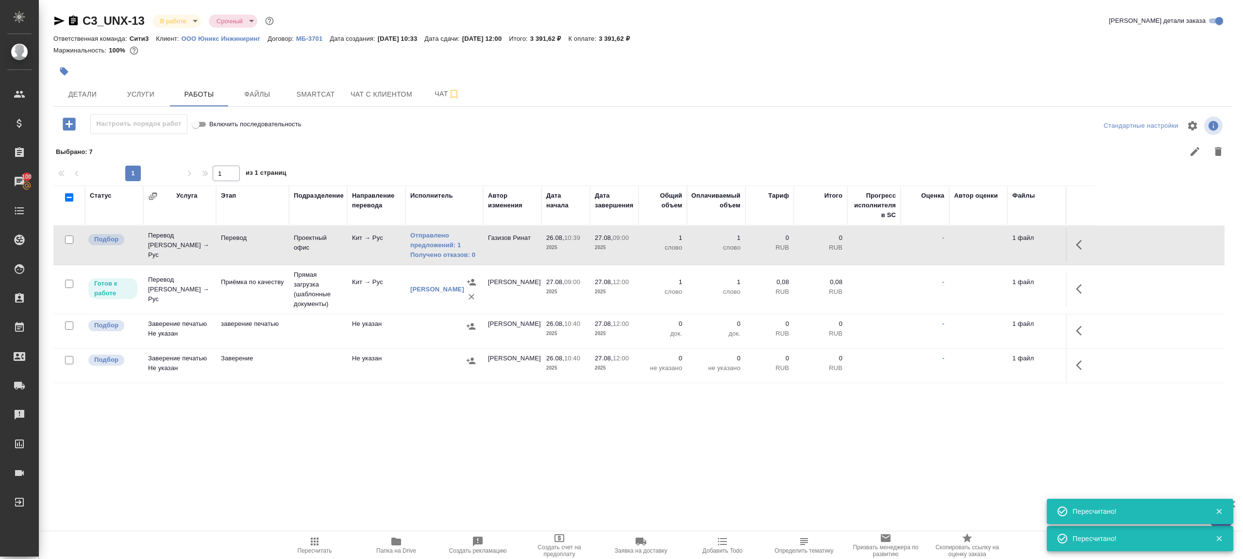
click at [310, 544] on icon "button" at bounding box center [315, 541] width 12 height 12
click at [470, 452] on div ".cls-1 fill:#fff; AWATERA Gazizov Rinat Клиенты Спецификации Заказы 100 Чаты To…" at bounding box center [621, 279] width 1243 height 559
click at [456, 255] on link "Получено отказов: 0" at bounding box center [444, 255] width 68 height 10
click at [310, 537] on icon "button" at bounding box center [315, 541] width 12 height 12
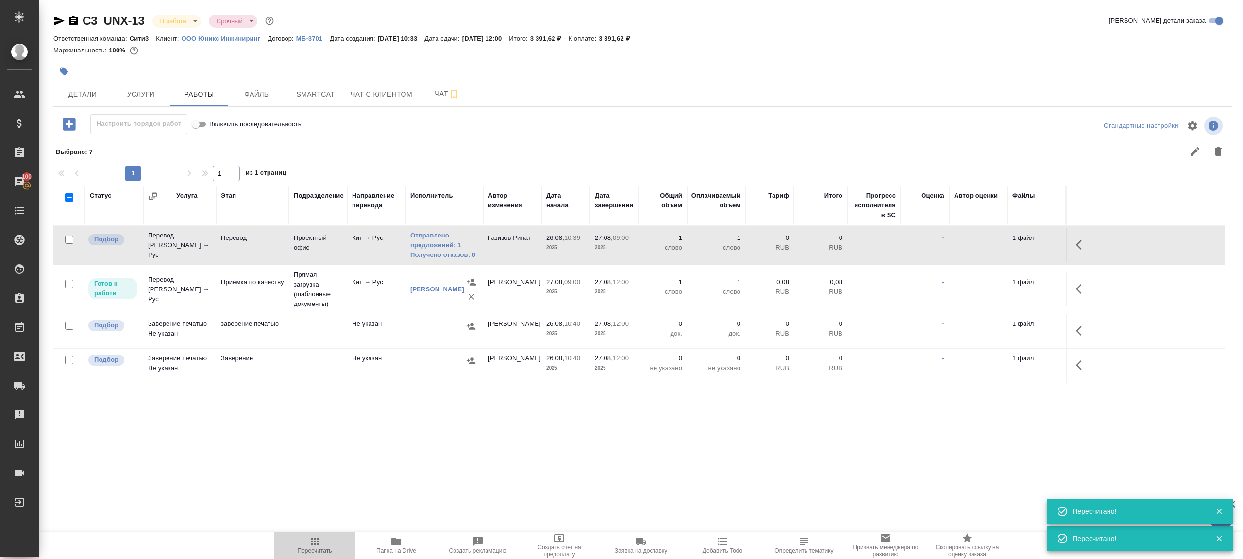
click at [310, 537] on icon "button" at bounding box center [315, 541] width 12 height 12
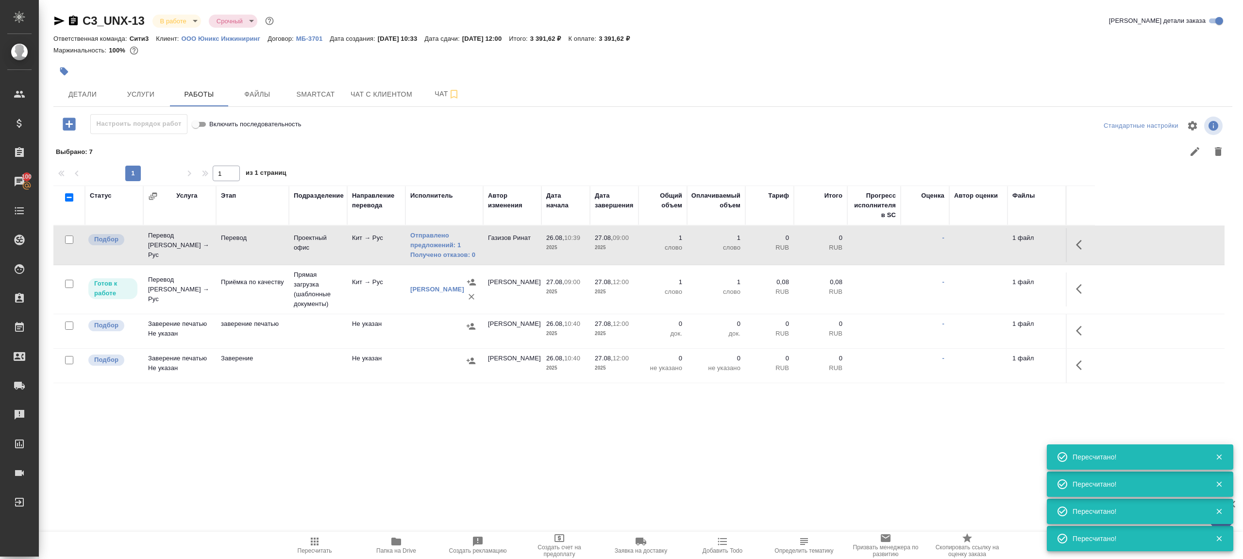
click at [308, 549] on span "Пересчитать" at bounding box center [315, 550] width 34 height 7
click at [436, 499] on div ".cls-1 fill:#fff; AWATERA Gazizov Rinat Клиенты Спецификации Заказы 100 Чаты To…" at bounding box center [621, 279] width 1243 height 559
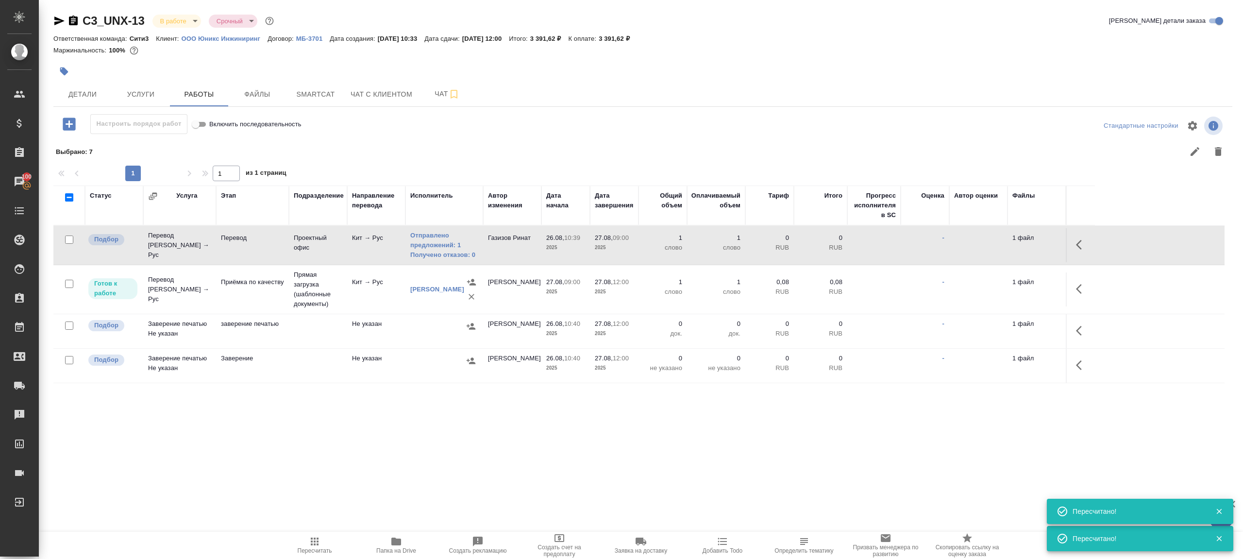
click at [545, 238] on td "26.08, 10:39 2025" at bounding box center [565, 245] width 49 height 34
click at [318, 534] on button "Пересчитать" at bounding box center [315, 544] width 82 height 27
click at [354, 438] on div ".cls-1 fill:#fff; AWATERA Gazizov Rinat Клиенты Спецификации Заказы 100 Чаты To…" at bounding box center [621, 279] width 1243 height 559
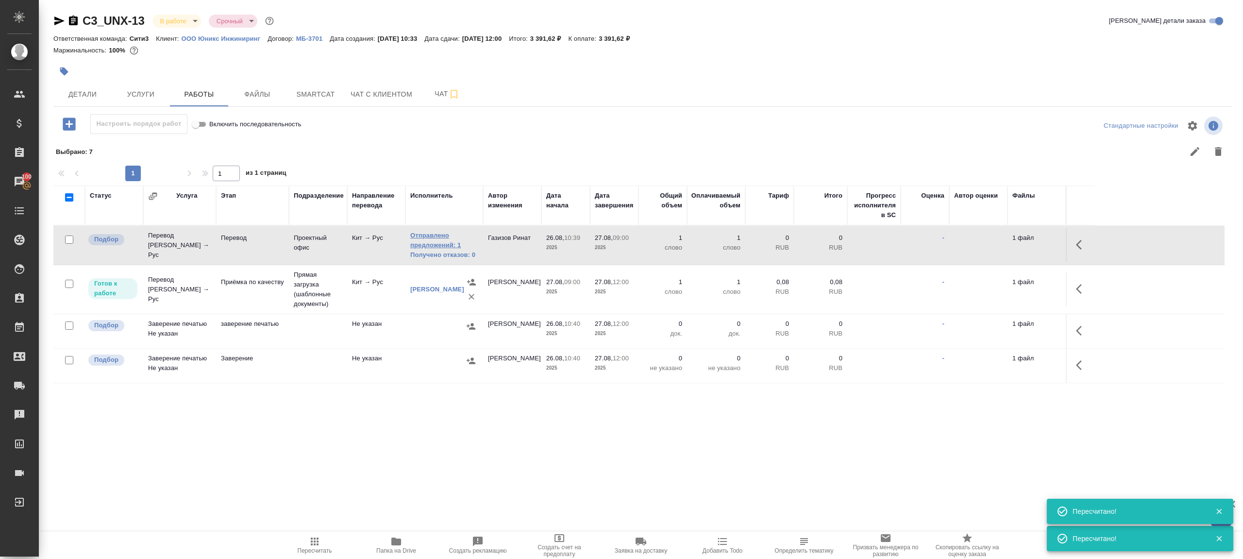
click at [431, 249] on link "Отправлено предложений: 1" at bounding box center [444, 240] width 68 height 19
click at [315, 546] on icon "button" at bounding box center [315, 541] width 12 height 12
click at [333, 81] on div at bounding box center [446, 71] width 786 height 21
click at [320, 90] on span "Smartcat" at bounding box center [315, 94] width 47 height 12
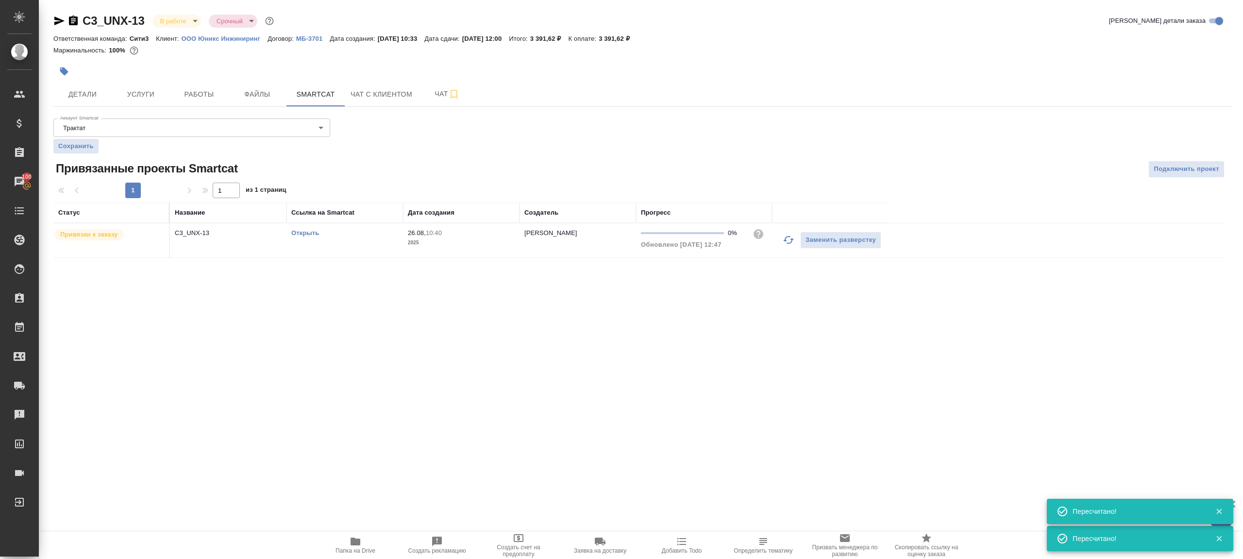
click at [312, 232] on link "Открыть" at bounding box center [305, 232] width 28 height 7
click at [196, 95] on span "Работы" at bounding box center [199, 94] width 47 height 12
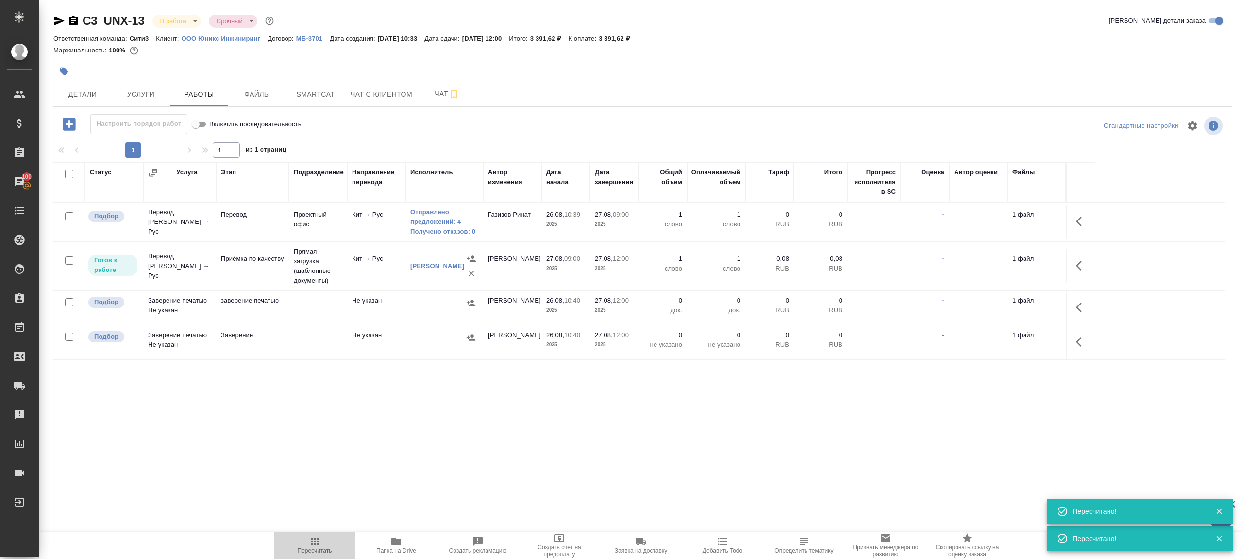
click at [316, 540] on icon "button" at bounding box center [315, 541] width 12 height 12
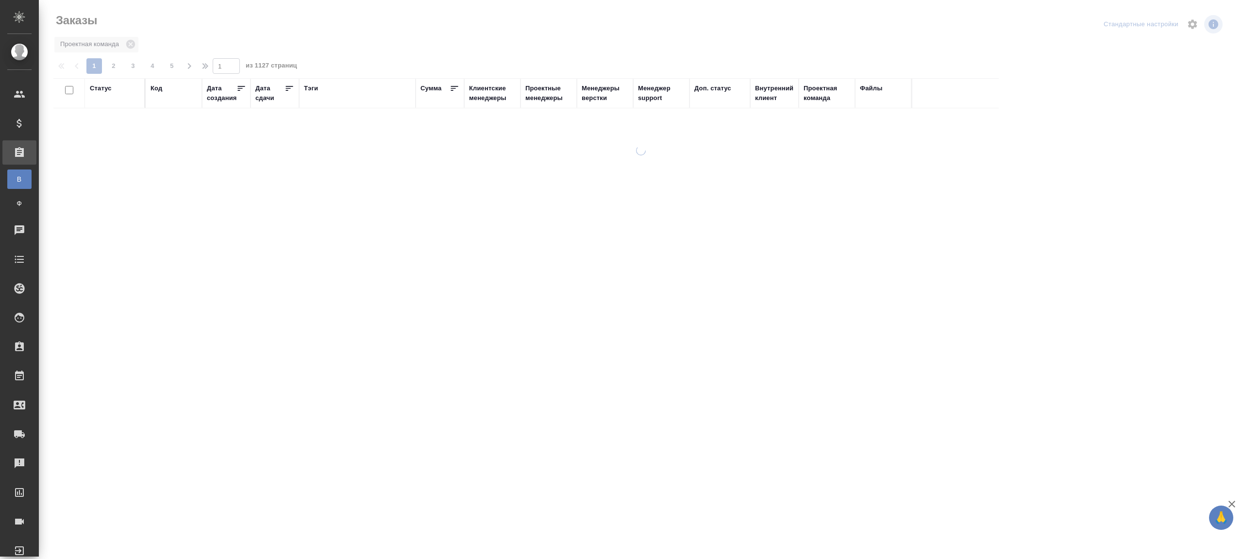
click at [313, 87] on div "Тэги" at bounding box center [311, 88] width 14 height 10
click at [115, 120] on div at bounding box center [115, 121] width 50 height 14
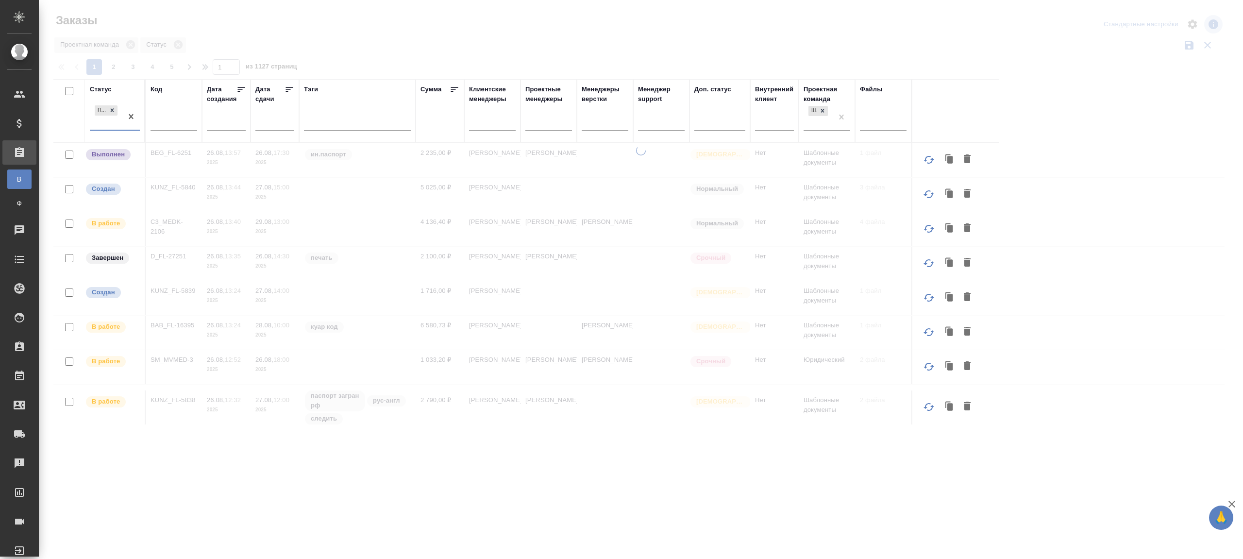
click at [287, 91] on icon at bounding box center [289, 89] width 7 height 5
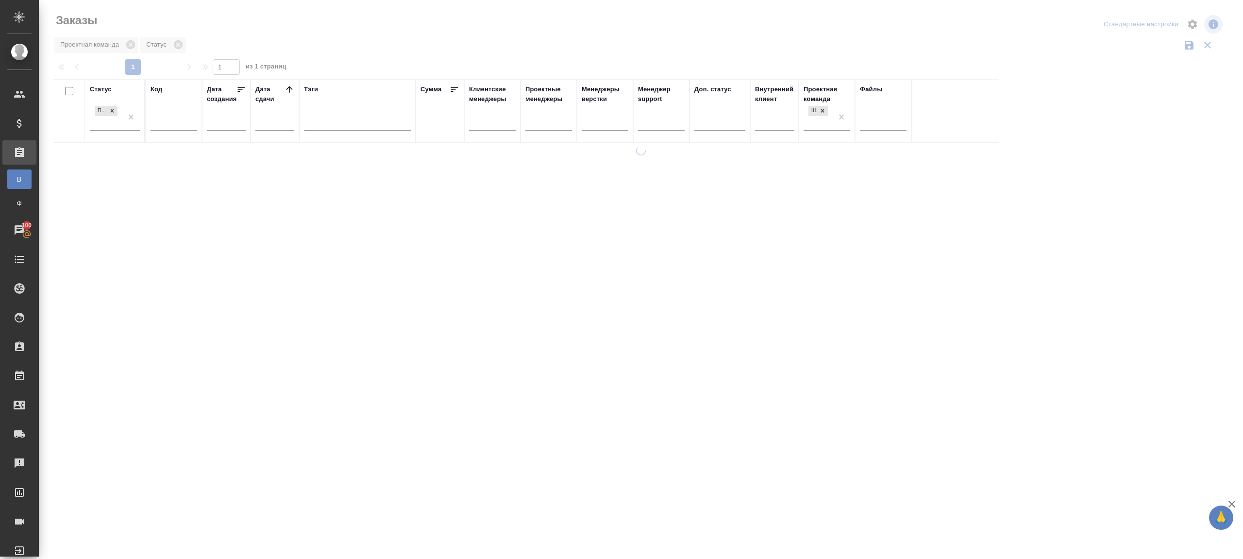
click at [435, 47] on div at bounding box center [641, 217] width 1204 height 434
click at [284, 85] on icon at bounding box center [289, 89] width 10 height 10
click at [289, 85] on icon at bounding box center [289, 89] width 10 height 10
click at [427, 54] on div at bounding box center [641, 217] width 1204 height 434
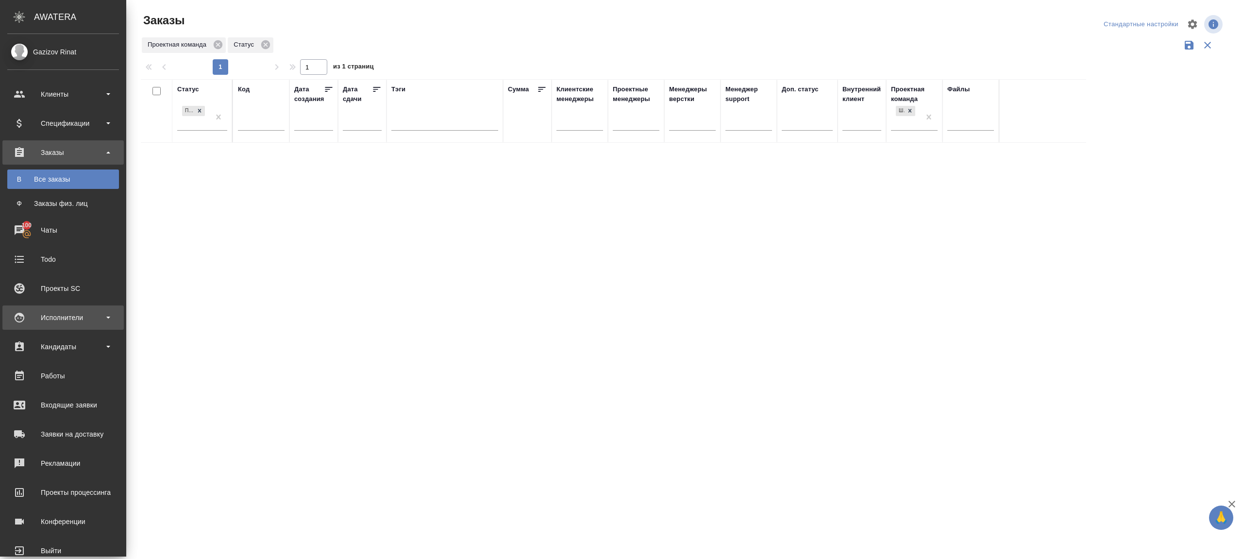
click at [88, 324] on div "Исполнители" at bounding box center [63, 317] width 112 height 15
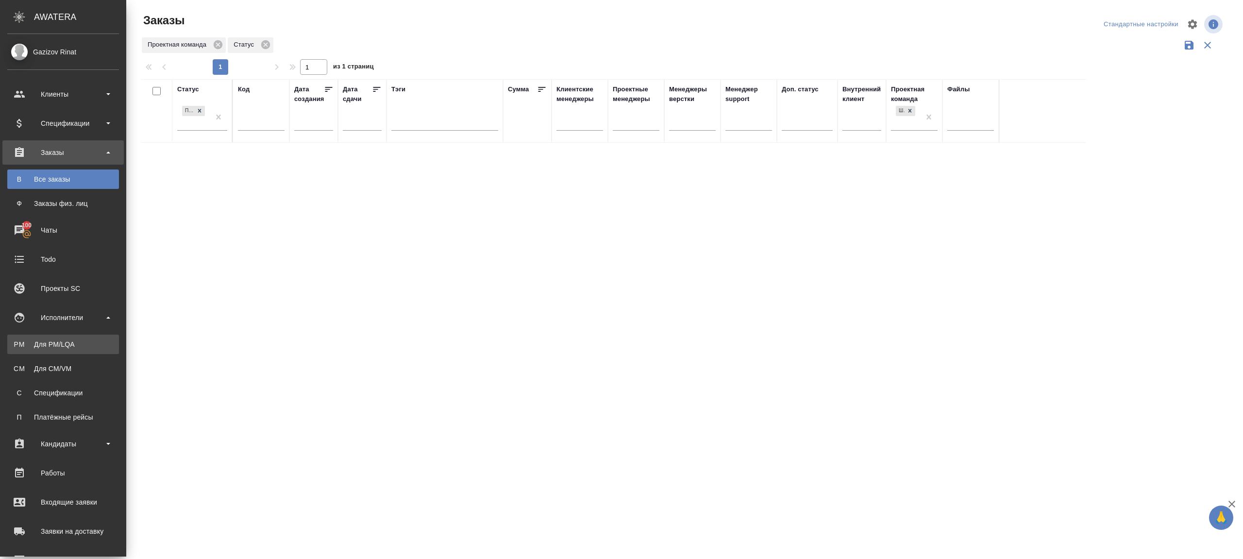
click at [89, 352] on link "PM Для PM/LQA" at bounding box center [63, 343] width 112 height 19
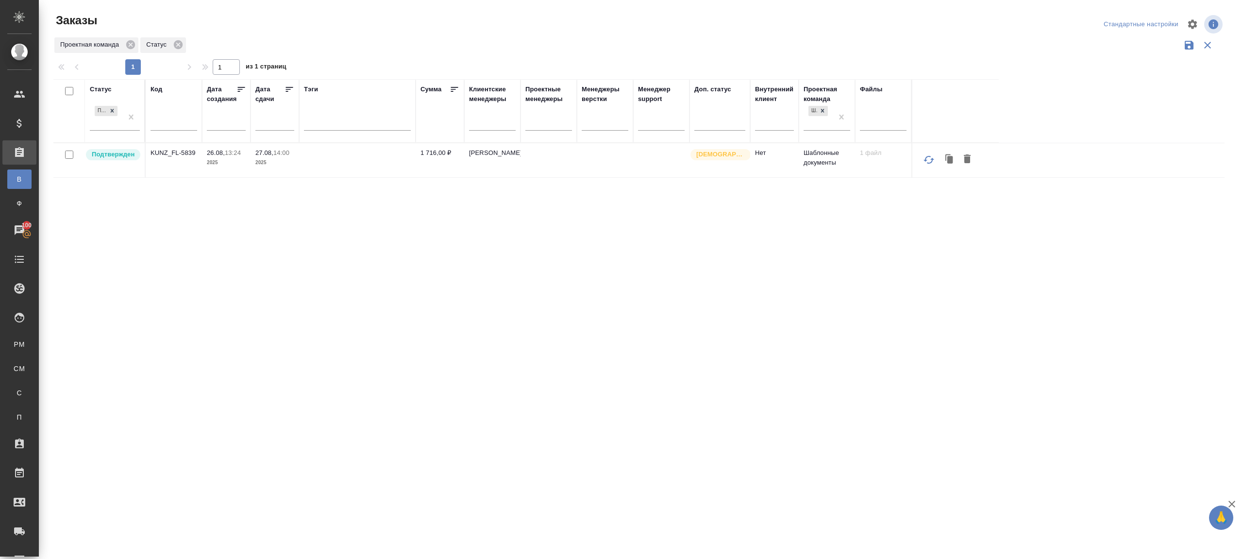
click at [187, 152] on p "KUNZ_FL-5839" at bounding box center [173, 153] width 47 height 10
click at [345, 364] on div "Статус Подтвержден Код Дата создания Дата сдачи Тэги Сумма Клиентские менеджеры…" at bounding box center [638, 253] width 1171 height 349
click at [904, 62] on div "1 1 из 1 страниц" at bounding box center [642, 67] width 1178 height 16
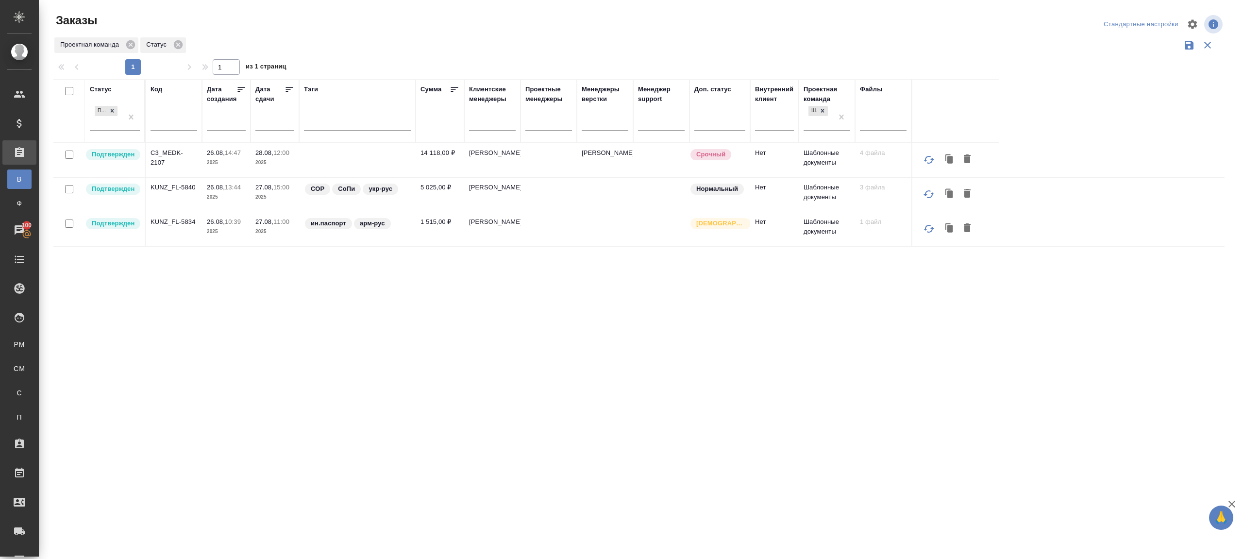
click at [913, 495] on div ".cls-1 fill:#fff; AWATERA Gazizov Rinat Клиенты Спецификации Заказы В Все заказ…" at bounding box center [621, 279] width 1243 height 559
click at [166, 149] on p "C3_MEDK-2107" at bounding box center [173, 157] width 47 height 19
click at [168, 188] on p "KUNZ_FL-5840" at bounding box center [173, 187] width 47 height 10
click at [168, 220] on p "KUNZ_FL-5834" at bounding box center [173, 222] width 47 height 10
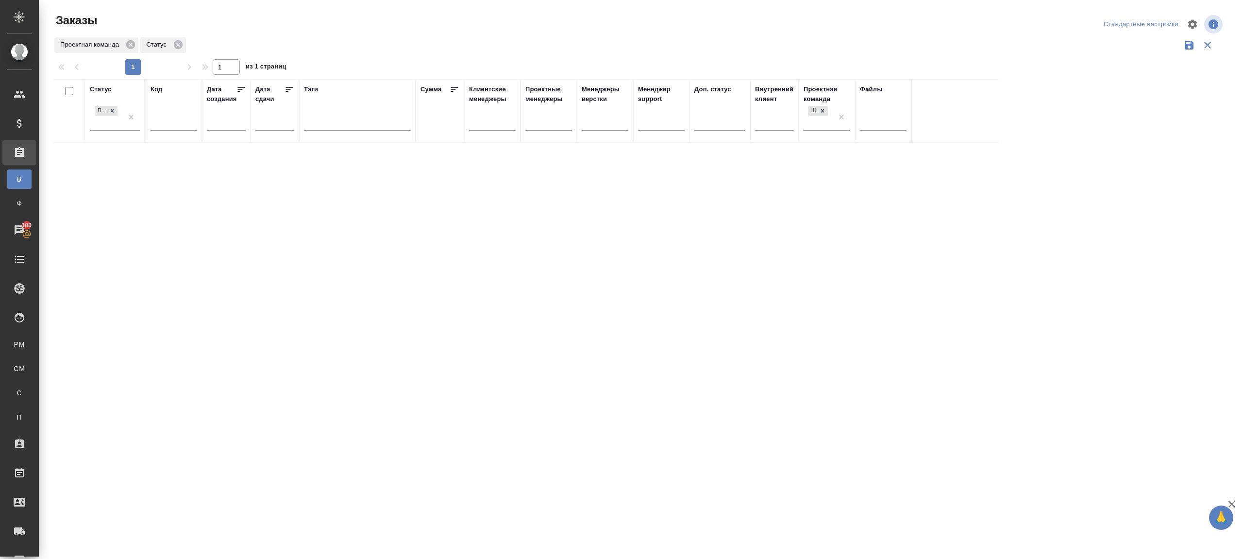
click at [752, 27] on div at bounding box center [642, 24] width 393 height 23
click at [119, 113] on div "Подтвержден" at bounding box center [106, 116] width 33 height 26
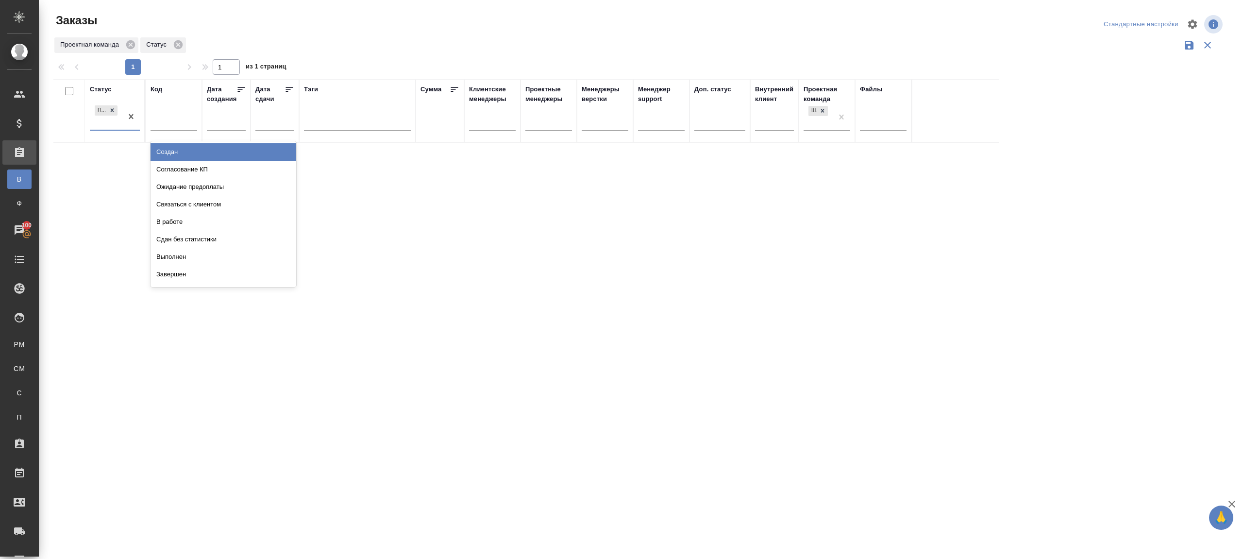
click at [378, 56] on div at bounding box center [642, 56] width 1178 height 5
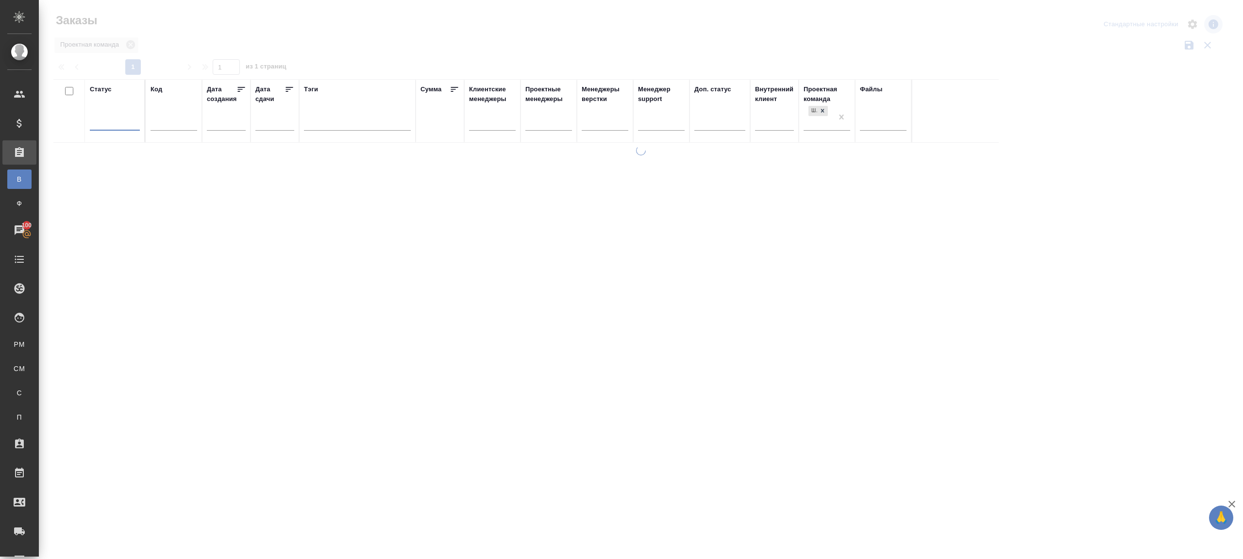
click at [329, 37] on div at bounding box center [641, 217] width 1204 height 434
click at [117, 126] on div at bounding box center [115, 121] width 50 height 14
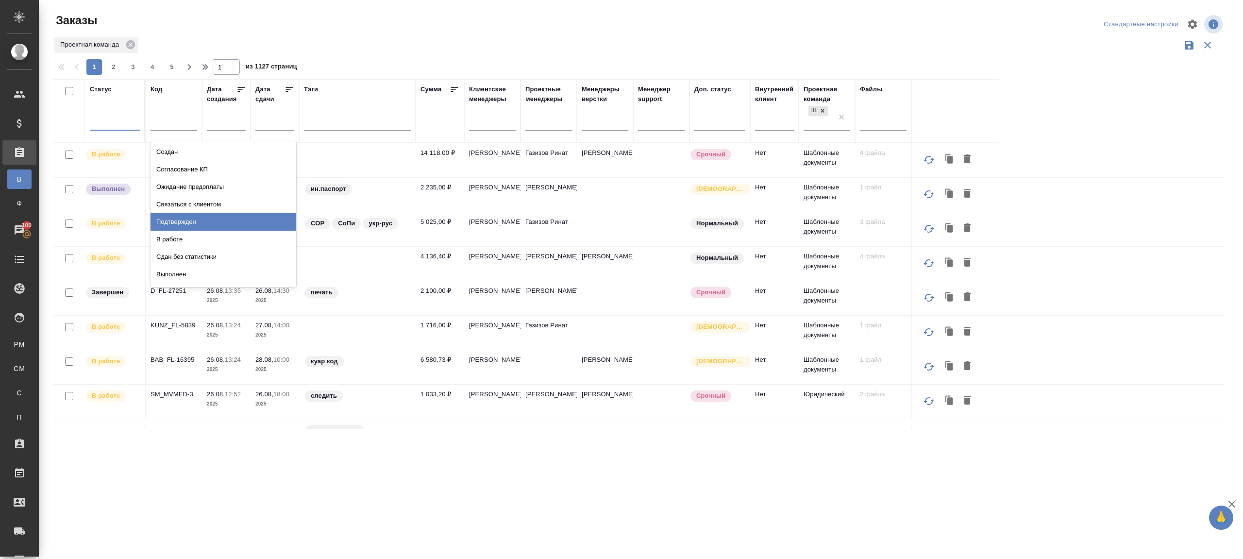
click at [169, 216] on div "Подтвержден" at bounding box center [223, 221] width 146 height 17
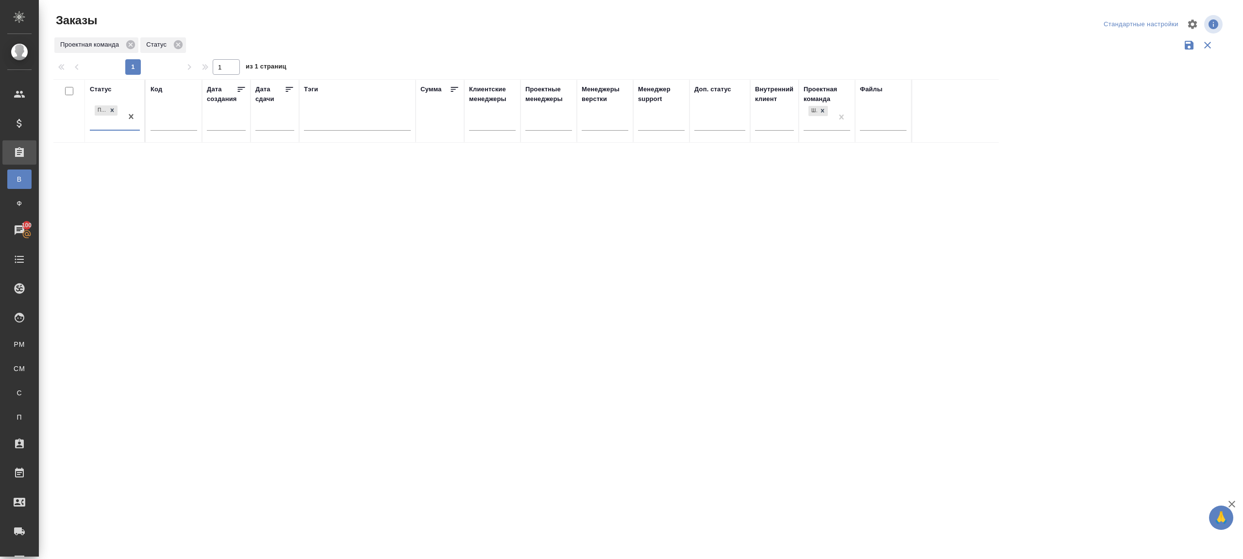
click at [543, 204] on div "Статус option Подтвержден, selected. 0 results available. Select is focused ,ty…" at bounding box center [638, 253] width 1171 height 349
click at [159, 121] on input "text" at bounding box center [173, 124] width 47 height 12
paste input "KRL_FL-8641"
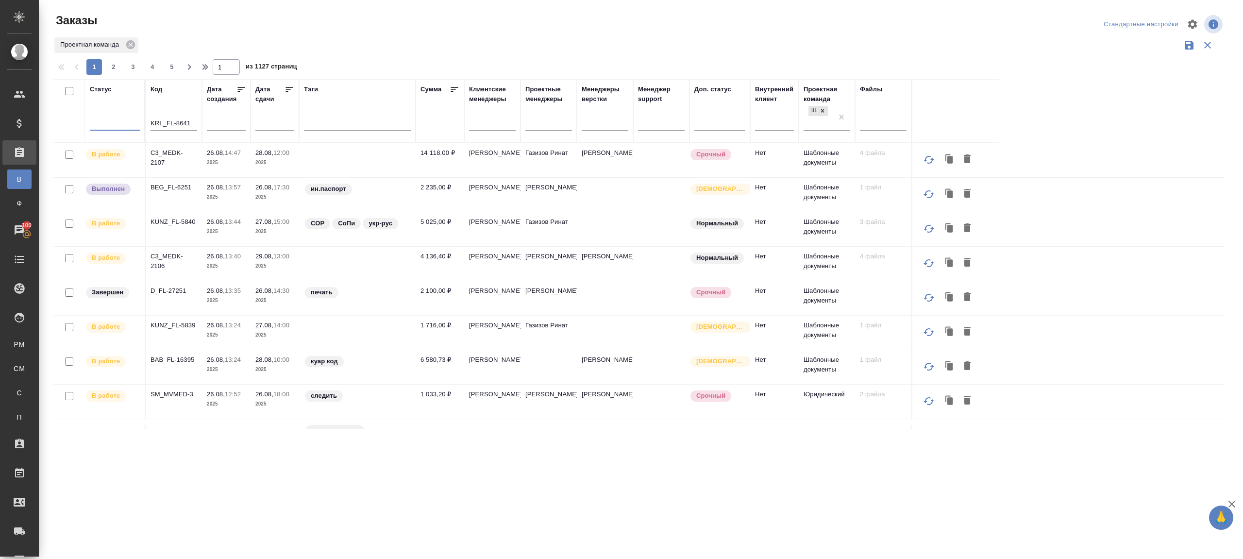
type input "KRL_FL-8641"
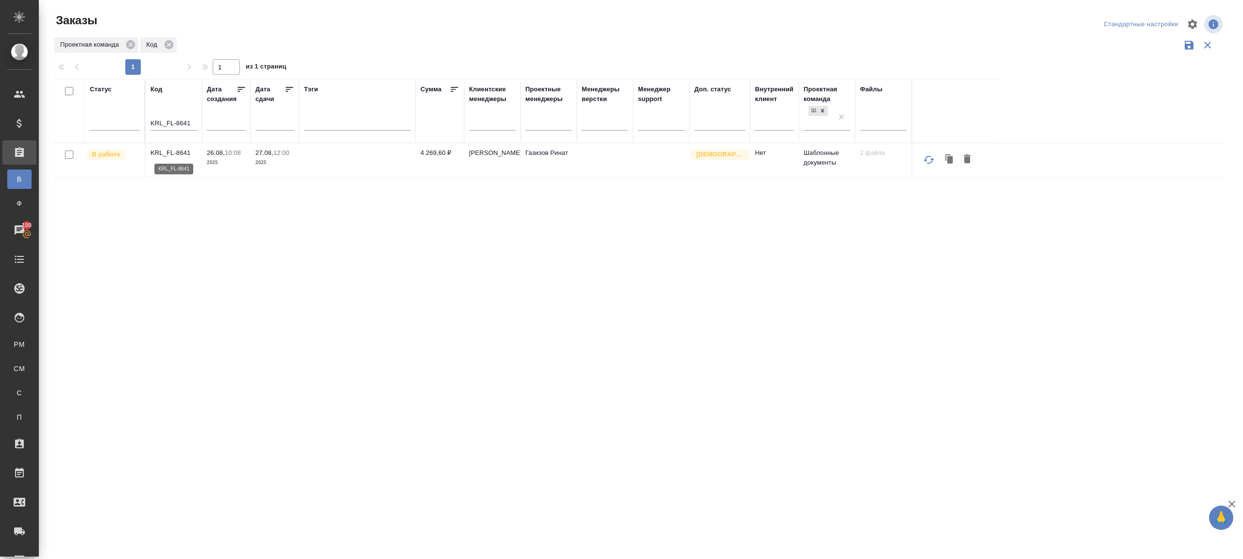
click at [175, 150] on p "KRL_FL-8641" at bounding box center [173, 153] width 47 height 10
click at [110, 124] on div at bounding box center [115, 121] width 50 height 14
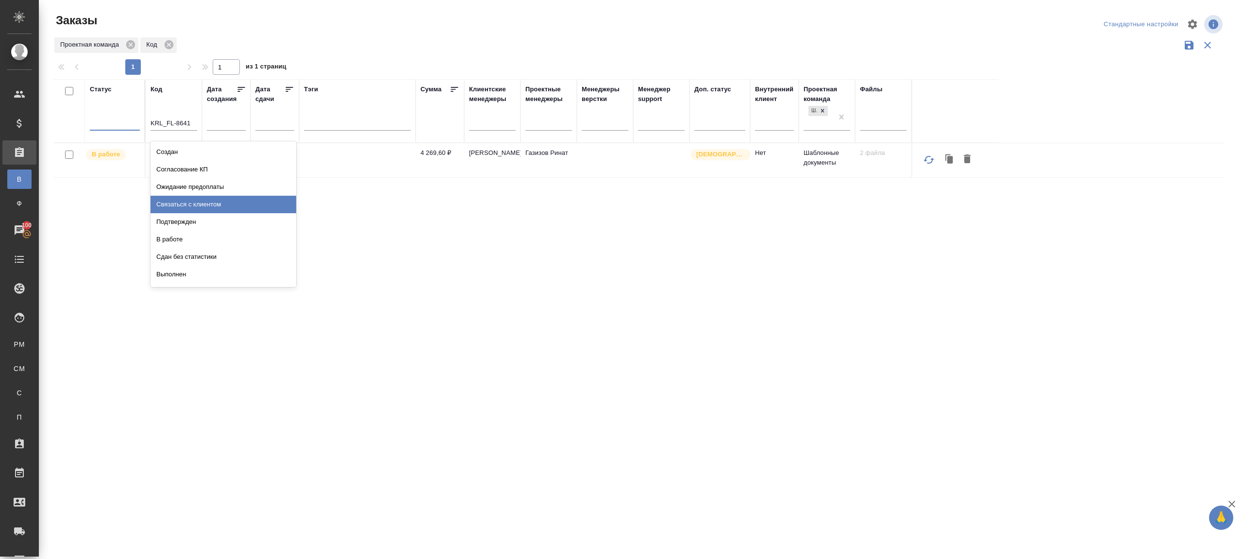
click at [166, 221] on div "Подтвержден" at bounding box center [223, 221] width 146 height 17
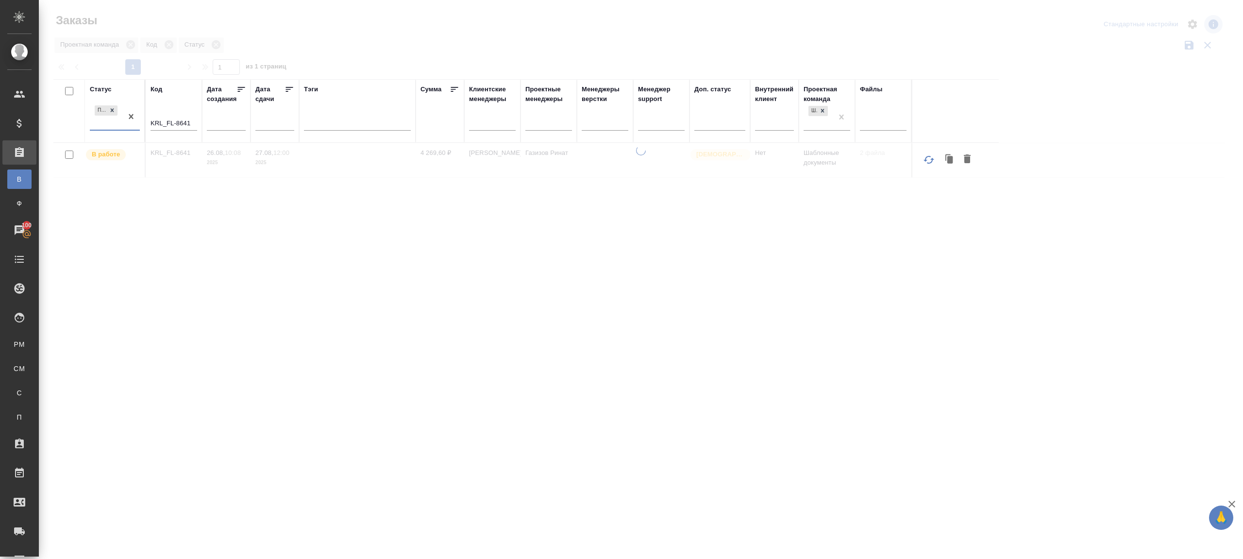
click at [168, 123] on input "KRL_FL-8641" at bounding box center [173, 124] width 47 height 12
click at [445, 81] on th "Сумма" at bounding box center [439, 111] width 49 height 64
click at [469, 56] on div at bounding box center [642, 56] width 1178 height 5
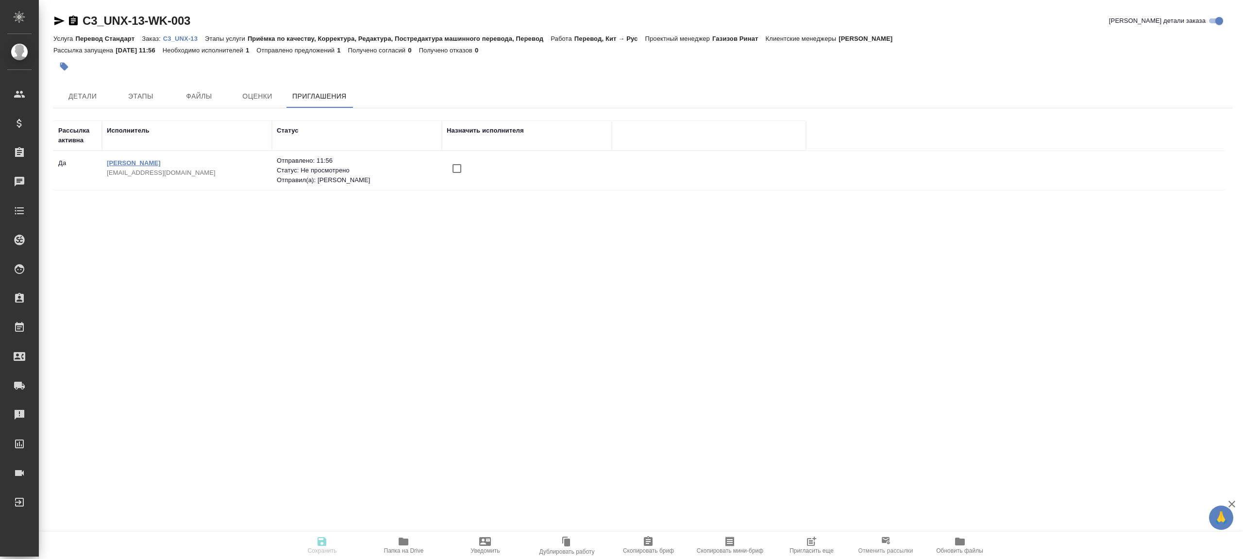
click at [147, 163] on link "[PERSON_NAME]" at bounding box center [134, 162] width 54 height 7
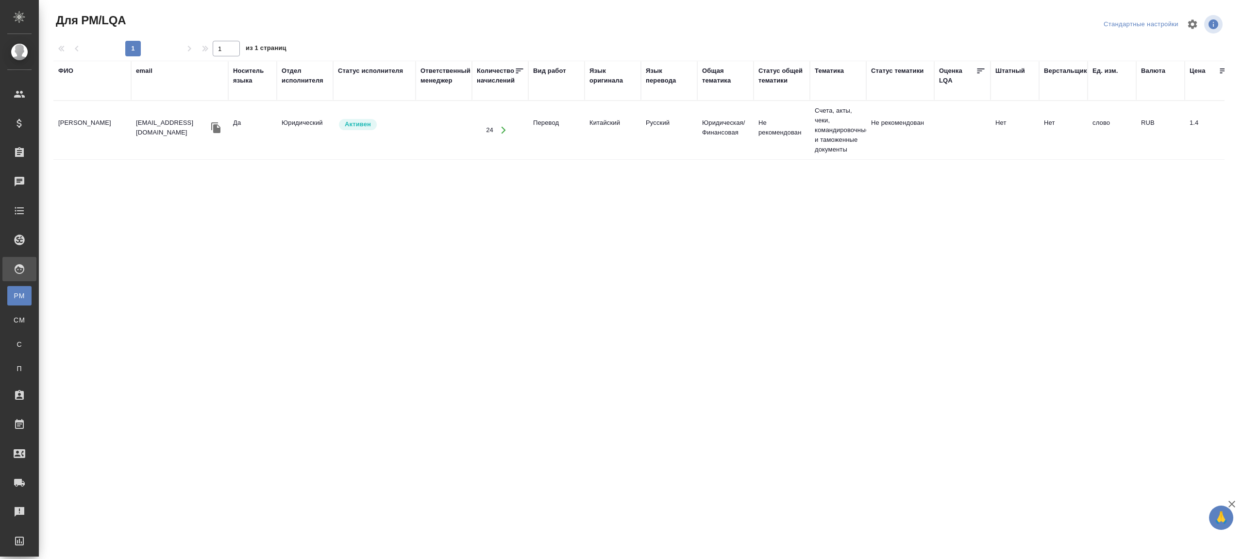
click at [365, 127] on p "Активен" at bounding box center [358, 124] width 26 height 10
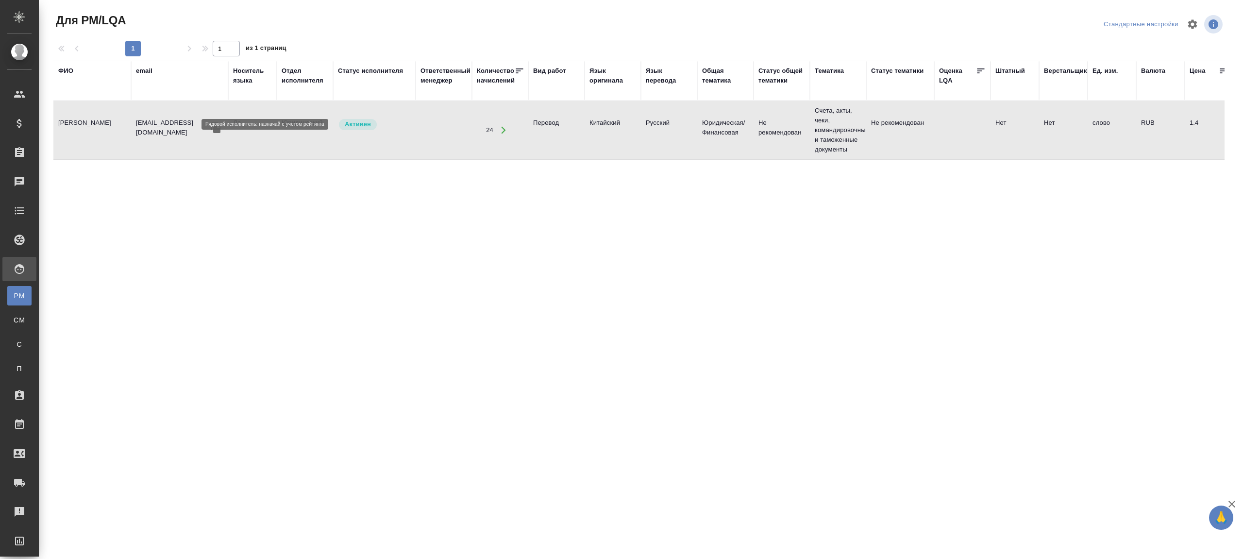
click at [365, 127] on p "Активен" at bounding box center [358, 124] width 26 height 10
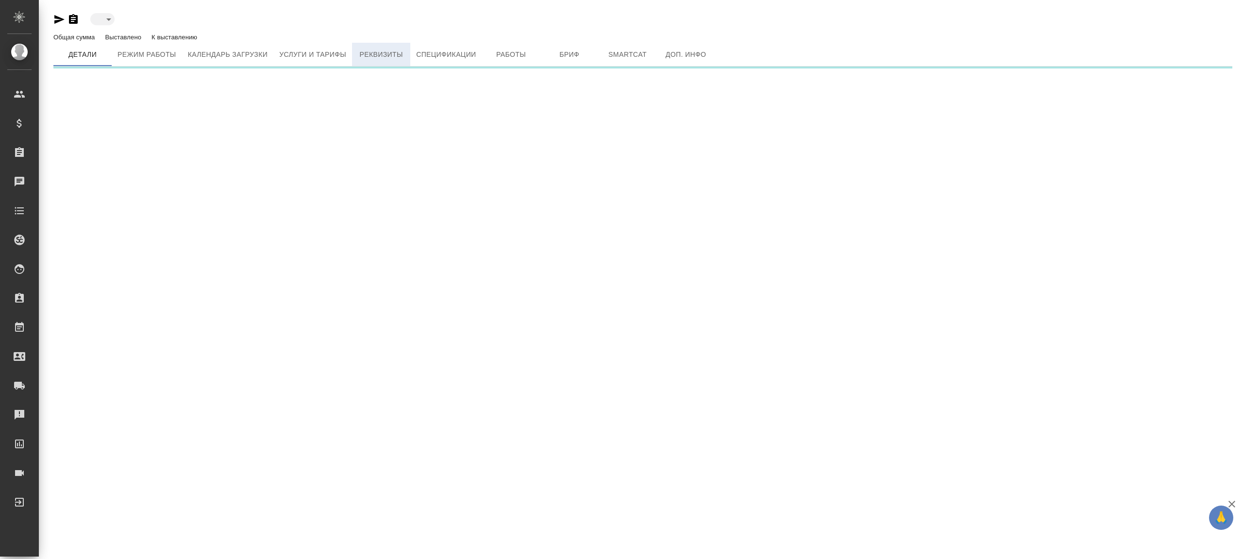
type input "active"
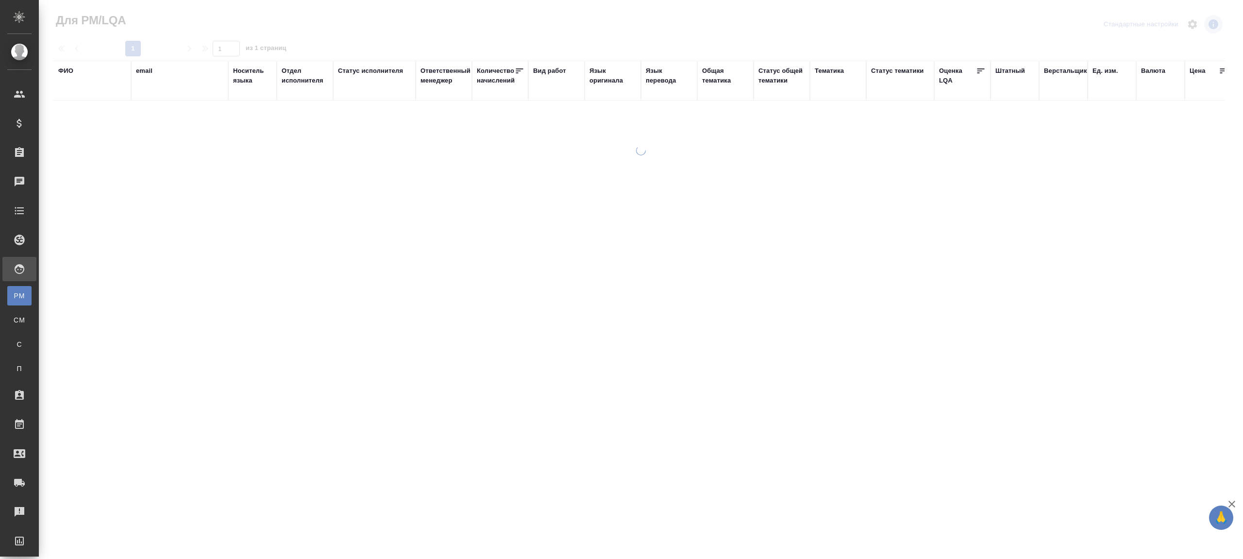
click at [608, 85] on div "Язык оригинала" at bounding box center [612, 80] width 47 height 29
click at [611, 74] on div "Язык оригинала" at bounding box center [612, 75] width 47 height 19
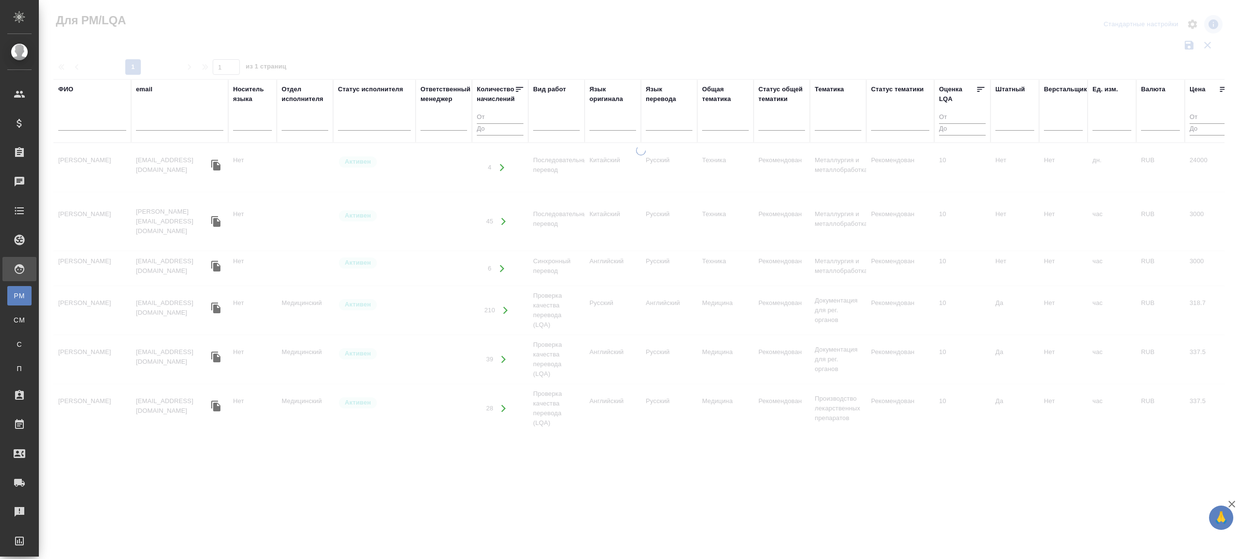
click at [176, 116] on div at bounding box center [179, 126] width 87 height 24
click at [79, 119] on input "text" at bounding box center [92, 124] width 68 height 12
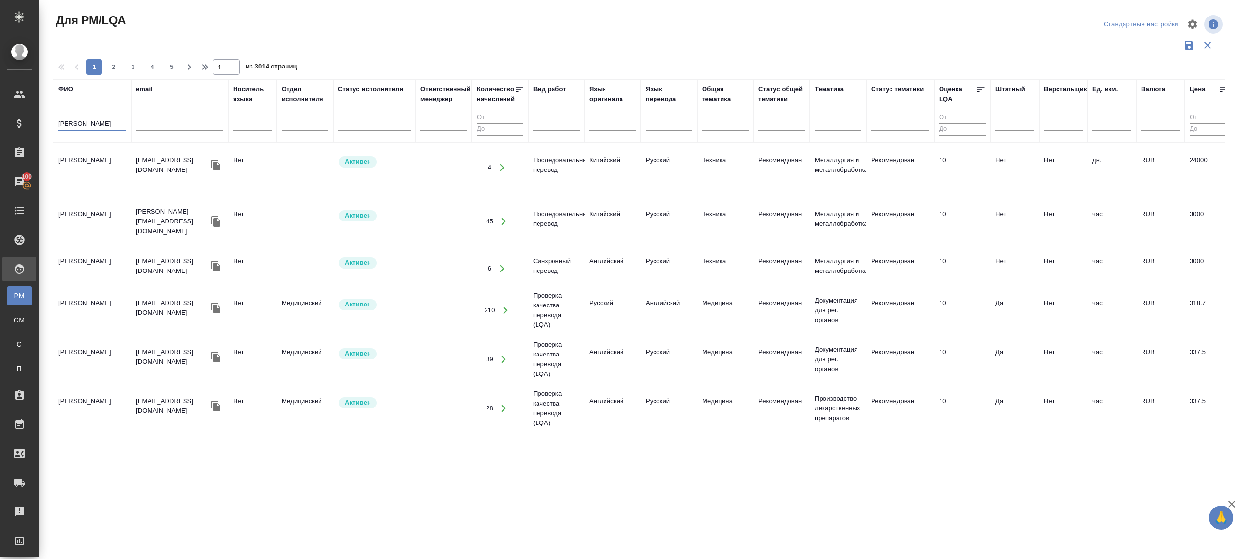
type input "[PERSON_NAME]"
click at [408, 33] on div "Для PM/LQA" at bounding box center [249, 24] width 393 height 23
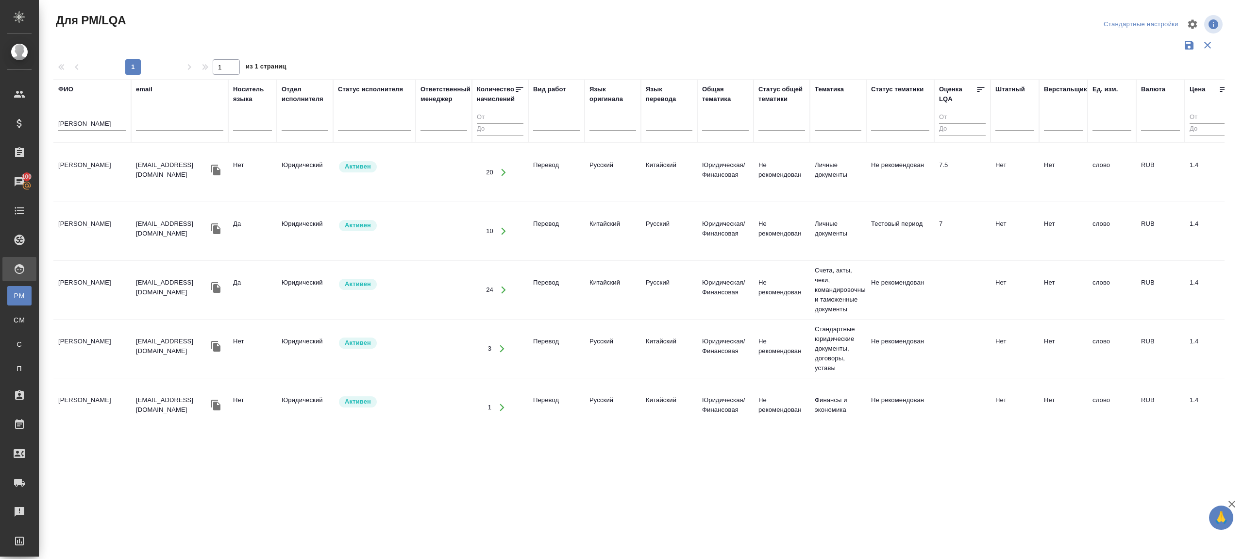
click at [503, 170] on icon "button" at bounding box center [503, 172] width 9 height 9
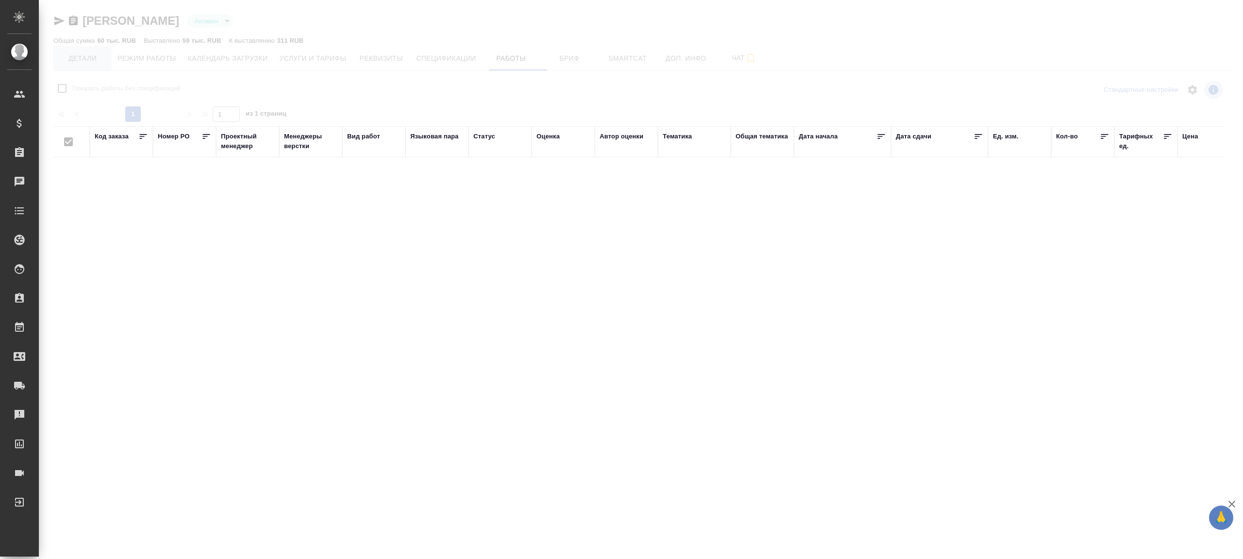
checkbox input "false"
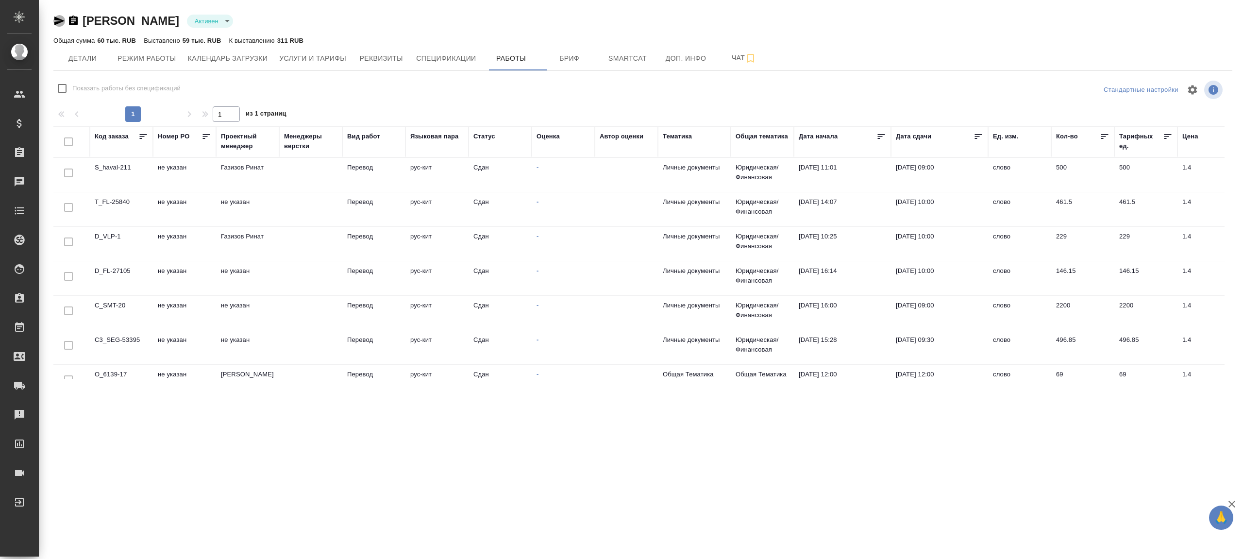
click at [64, 19] on icon "button" at bounding box center [59, 21] width 12 height 12
click at [88, 61] on span "Детали" at bounding box center [82, 58] width 47 height 12
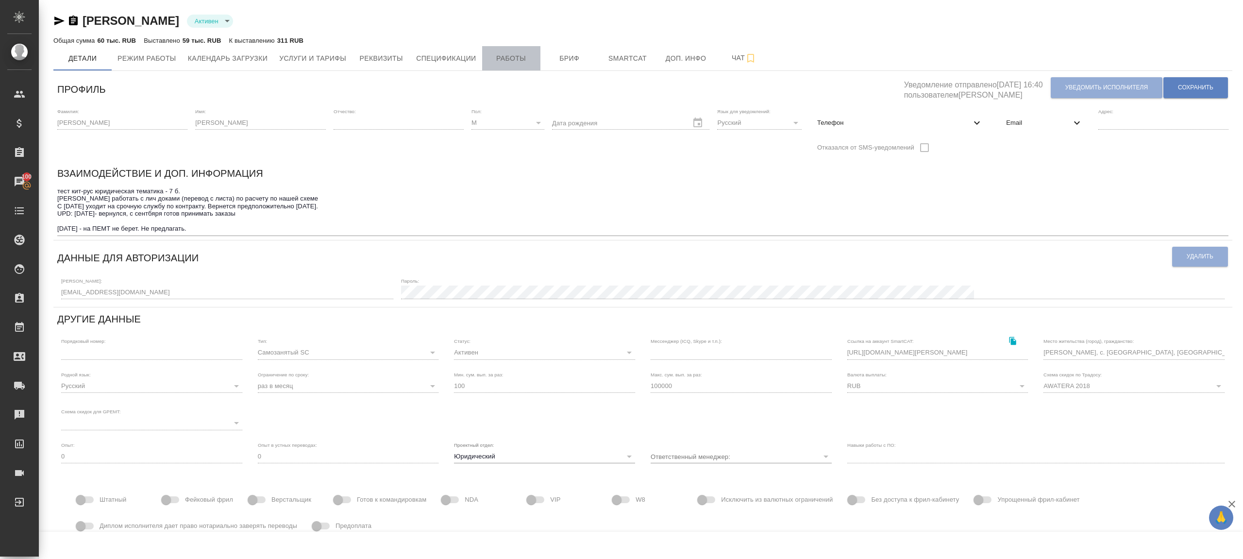
click at [509, 61] on span "Работы" at bounding box center [511, 58] width 47 height 12
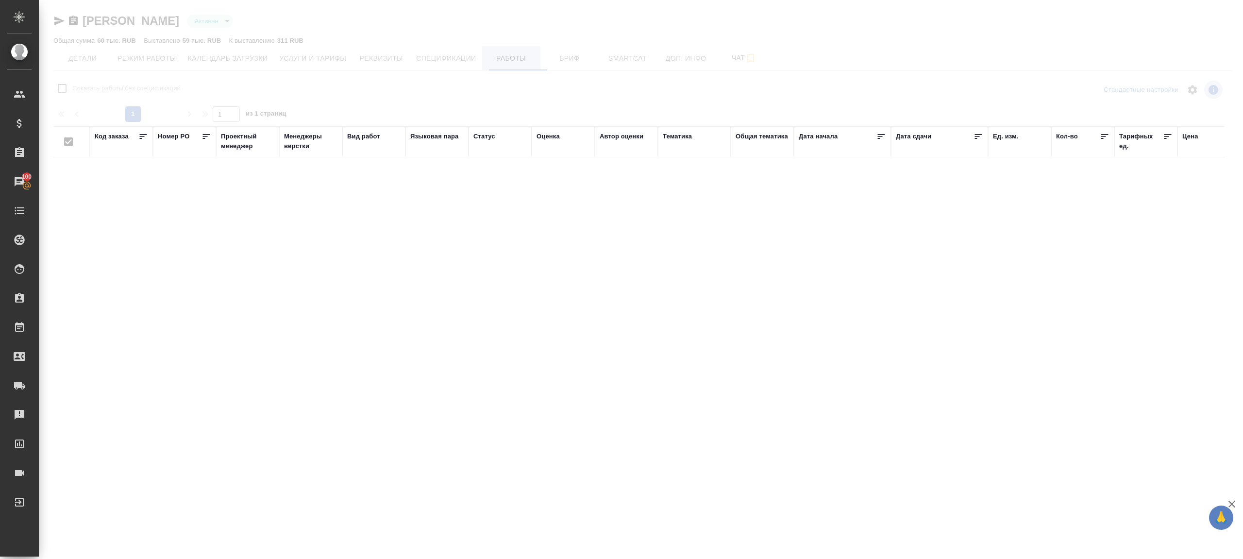
checkbox input "false"
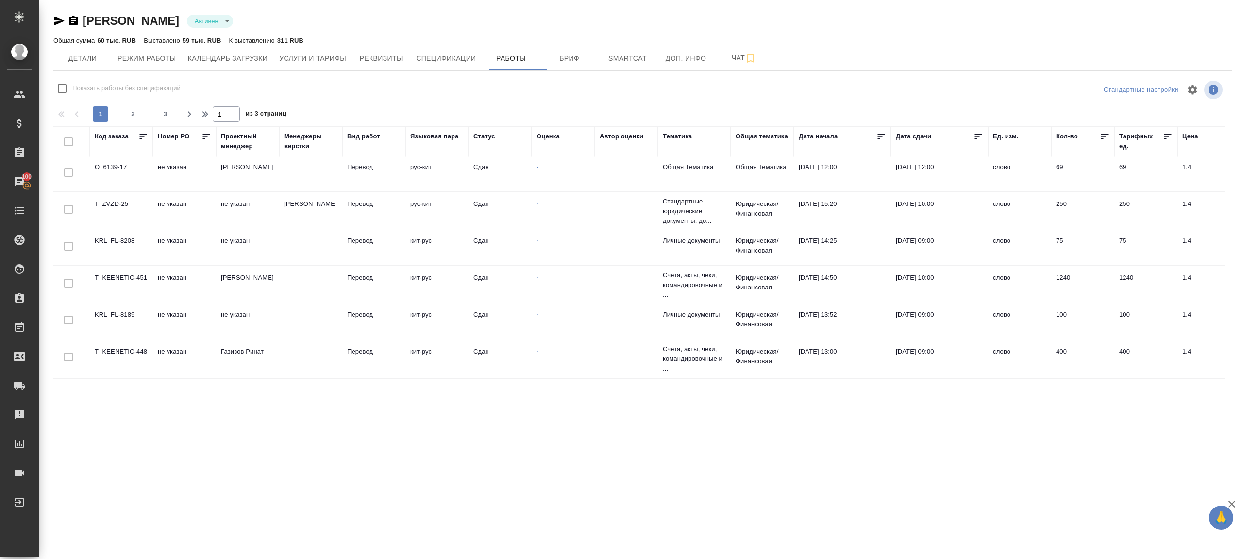
scroll to position [723, 0]
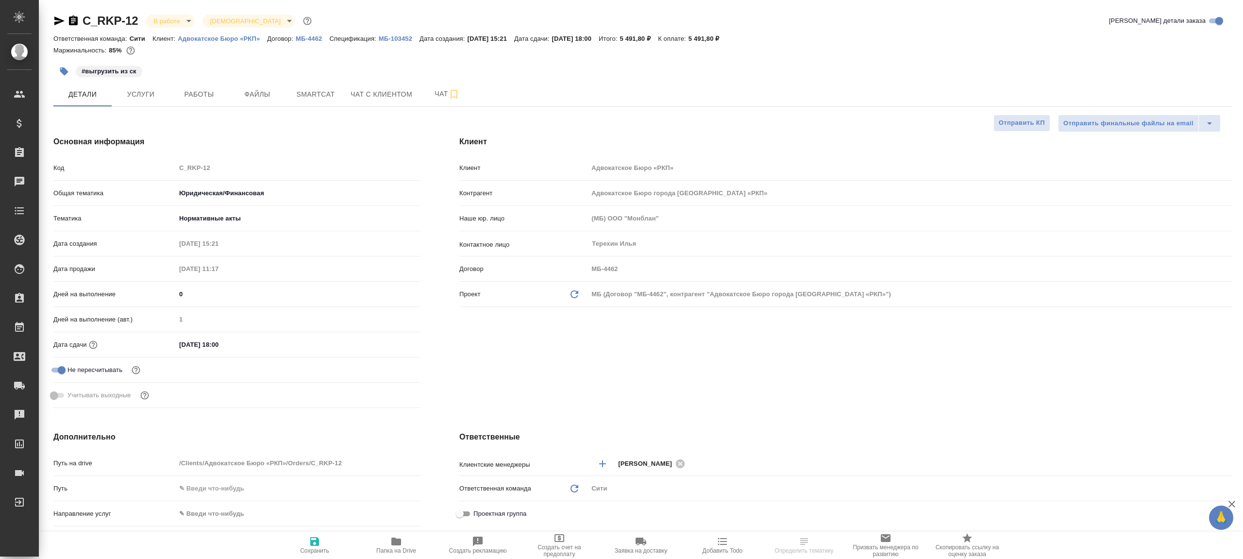
select select "RU"
click at [181, 98] on span "Работы" at bounding box center [199, 94] width 47 height 12
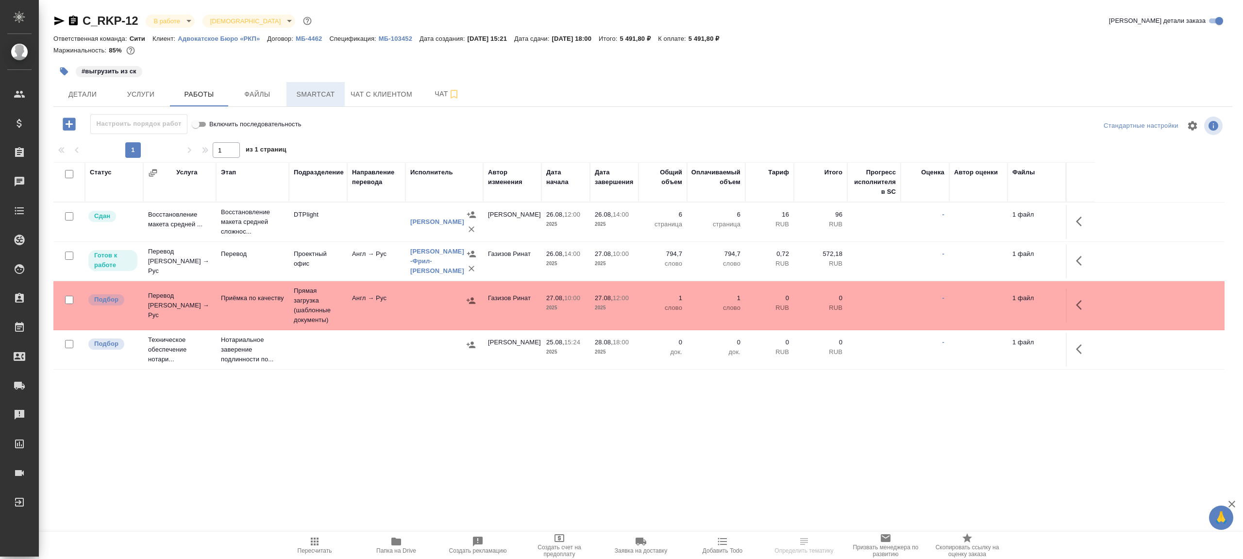
click at [296, 91] on span "Smartcat" at bounding box center [315, 94] width 47 height 12
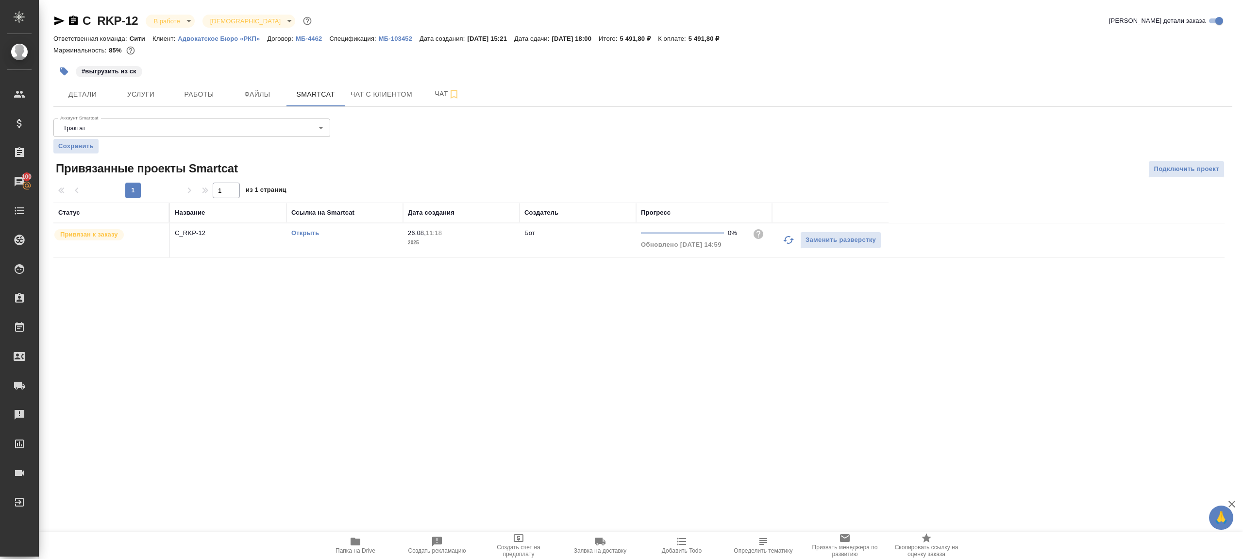
click at [205, 80] on div "#выгрузить из ск" at bounding box center [446, 71] width 786 height 21
click at [202, 100] on span "Работы" at bounding box center [199, 94] width 47 height 12
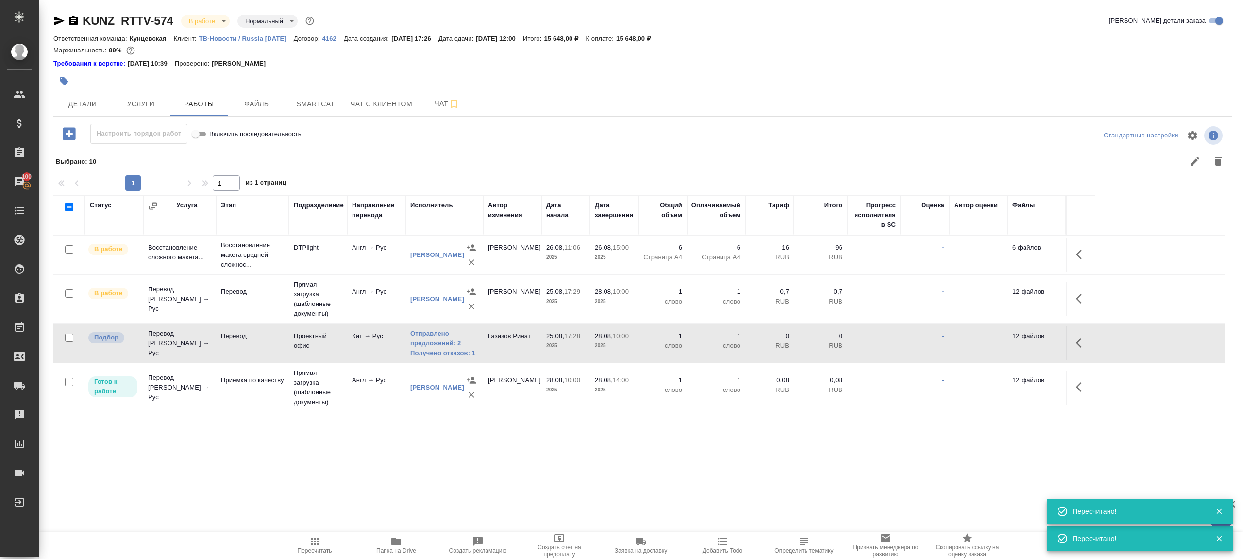
click at [318, 536] on icon "button" at bounding box center [315, 541] width 12 height 12
drag, startPoint x: 318, startPoint y: 536, endPoint x: 332, endPoint y: 527, distance: 16.7
click at [324, 532] on button "Пересчитать" at bounding box center [315, 544] width 82 height 27
click at [418, 473] on div ".cls-1 fill:#fff; AWATERA [PERSON_NAME] Клиенты Спецификации Заказы 100 Чаты To…" at bounding box center [621, 279] width 1243 height 559
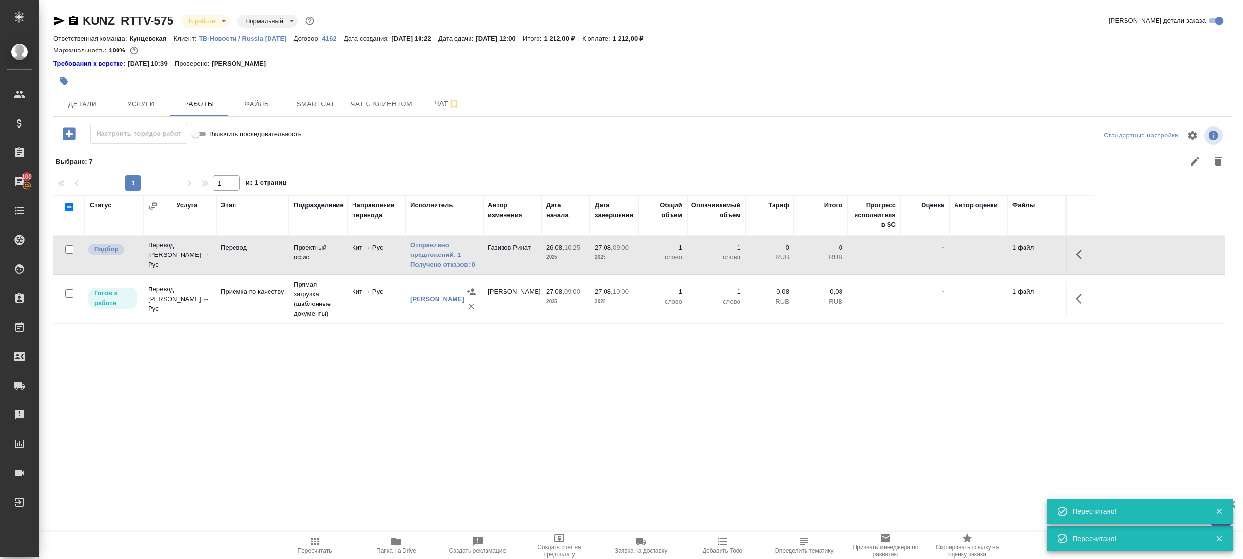
click at [319, 529] on div ".cls-1 fill:#fff; AWATERA [PERSON_NAME] Клиенты Спецификации Заказы 100 Чаты To…" at bounding box center [621, 279] width 1243 height 559
click at [320, 539] on icon "button" at bounding box center [315, 541] width 12 height 12
click at [324, 536] on span "Пересчитать" at bounding box center [315, 544] width 70 height 18
click at [450, 457] on div ".cls-1 fill:#fff; AWATERA [PERSON_NAME] Клиенты Спецификации Заказы 100 Чаты To…" at bounding box center [621, 279] width 1243 height 559
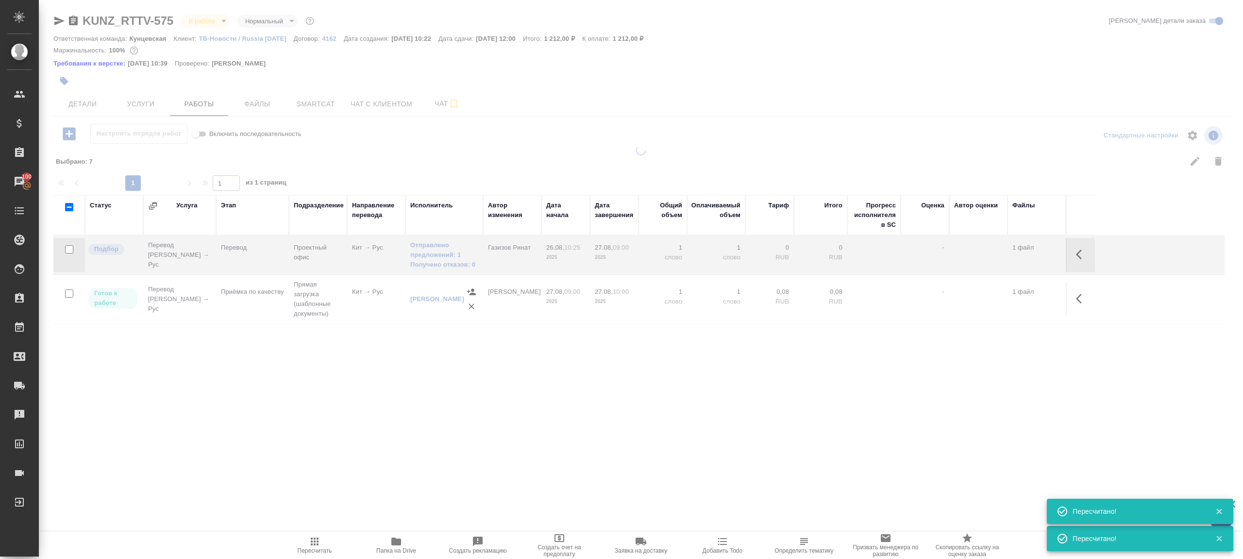
drag, startPoint x: 525, startPoint y: 446, endPoint x: 569, endPoint y: 408, distance: 57.5
click at [525, 446] on div ".cls-1 fill:#fff; AWATERA [PERSON_NAME] Клиенты Спецификации Заказы 100 Чаты To…" at bounding box center [621, 279] width 1243 height 559
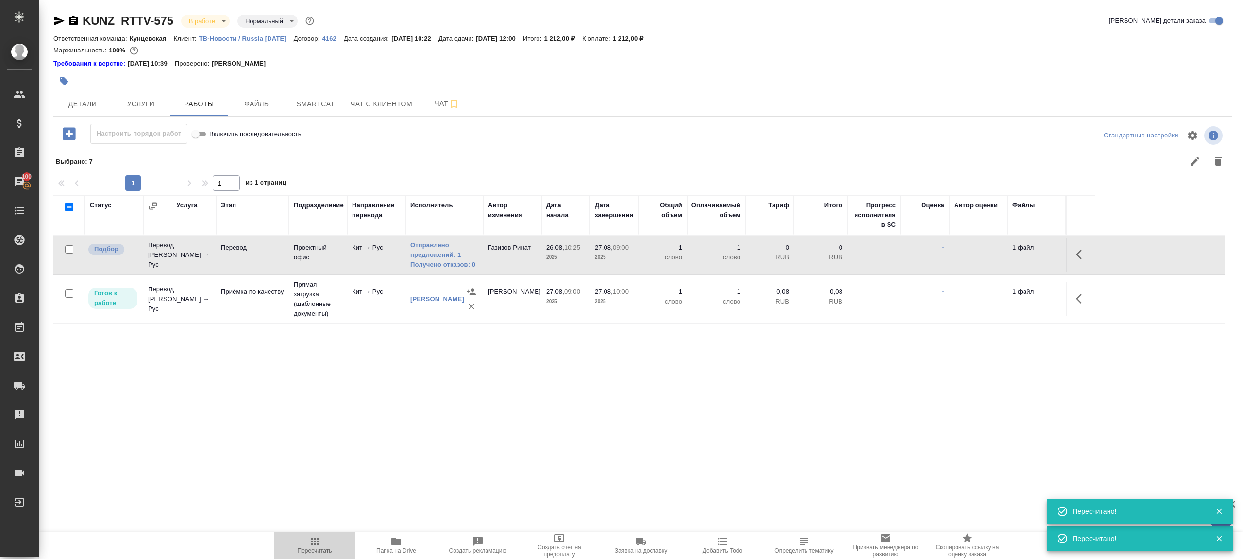
click at [327, 544] on span "Пересчитать" at bounding box center [315, 544] width 70 height 18
click at [472, 434] on div "KUNZ_RTTV-575 В работе inProgress Нормальный normal Кратко детали заказа Ответс…" at bounding box center [642, 219] width 1189 height 438
click at [308, 534] on button "Пересчитать" at bounding box center [315, 544] width 82 height 27
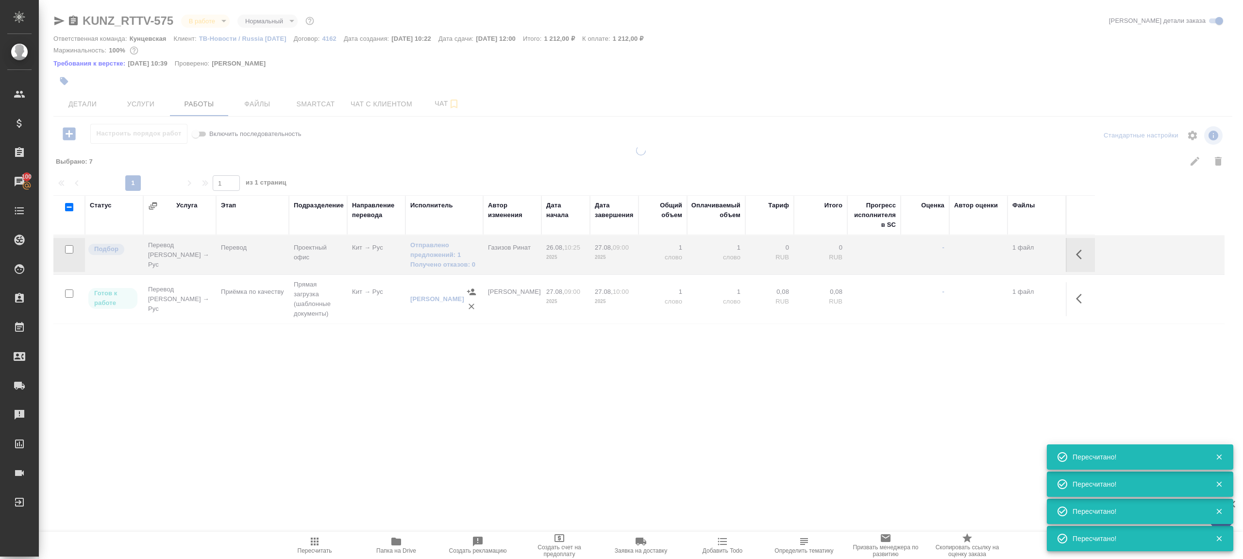
click at [337, 349] on div at bounding box center [641, 292] width 1204 height 293
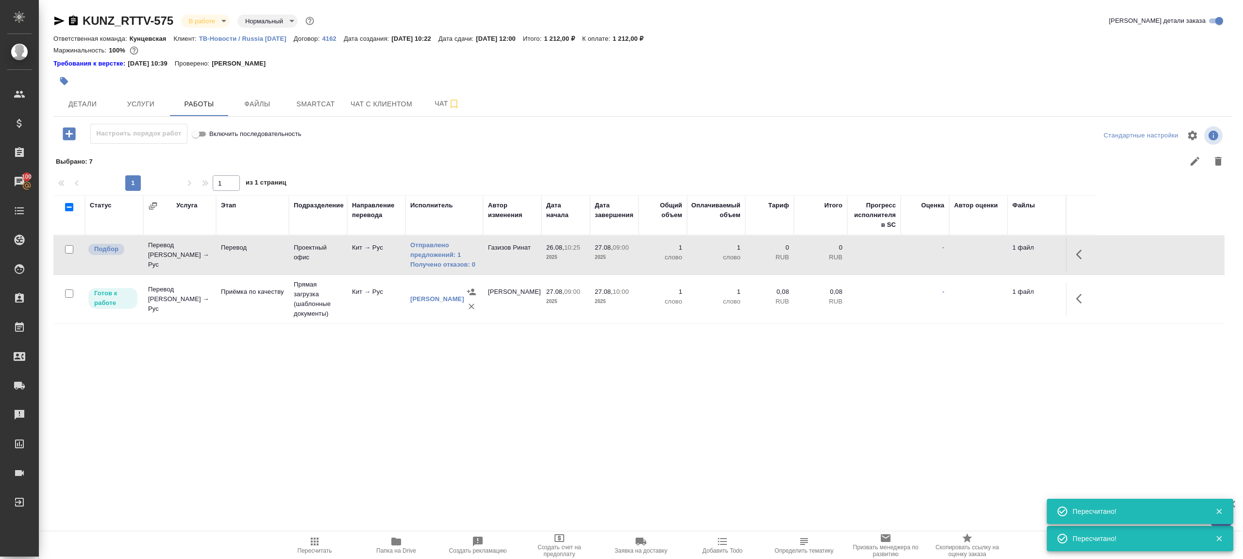
click at [312, 545] on icon "button" at bounding box center [315, 541] width 12 height 12
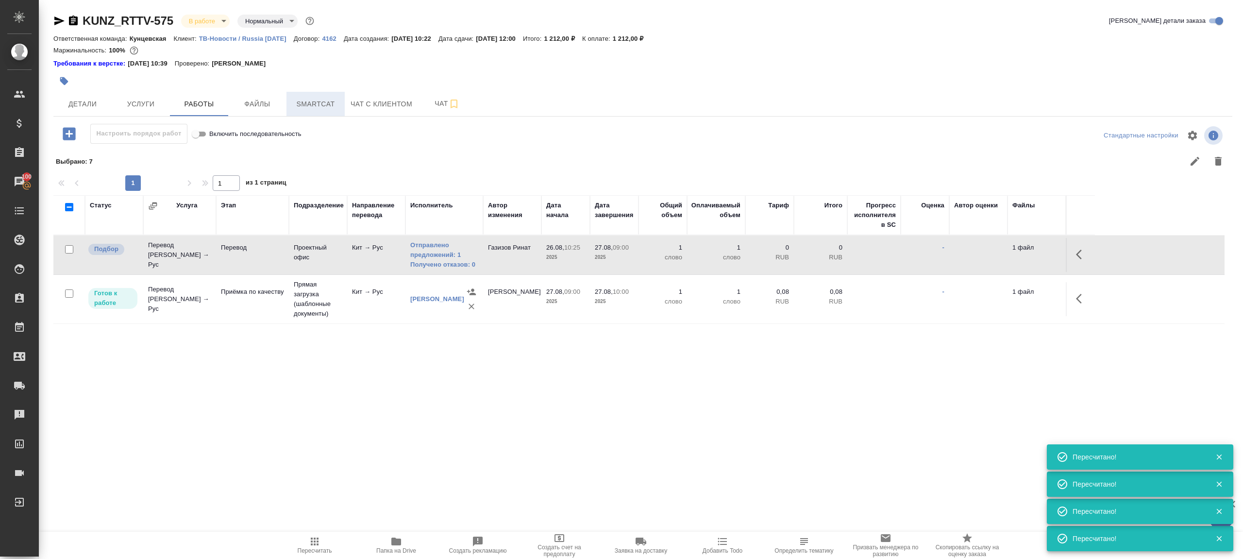
click at [321, 107] on span "Smartcat" at bounding box center [315, 104] width 47 height 12
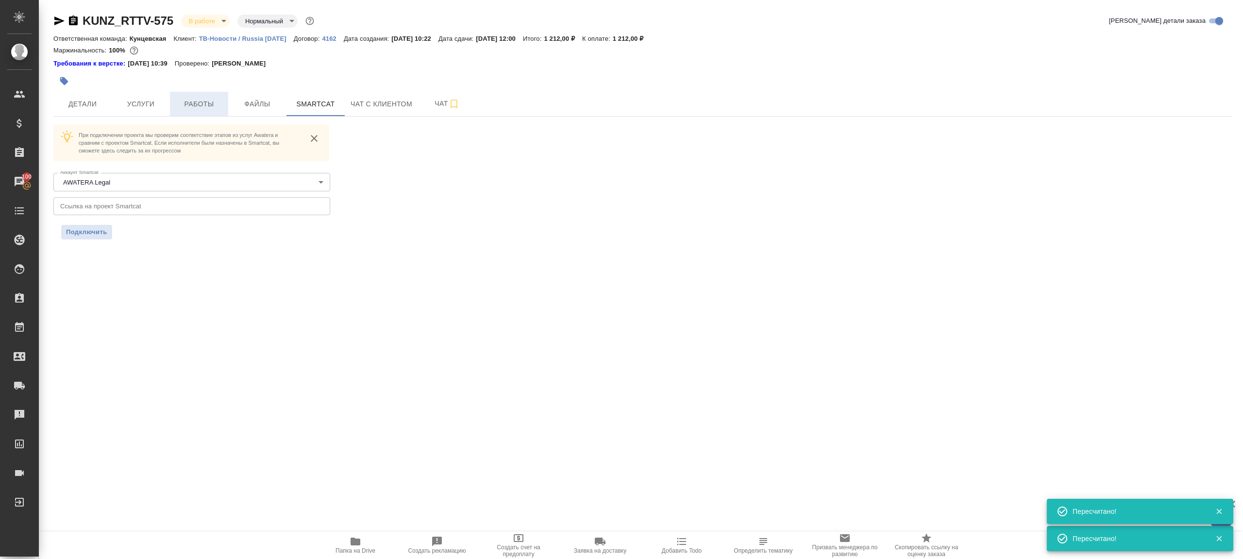
click at [196, 99] on span "Работы" at bounding box center [199, 104] width 47 height 12
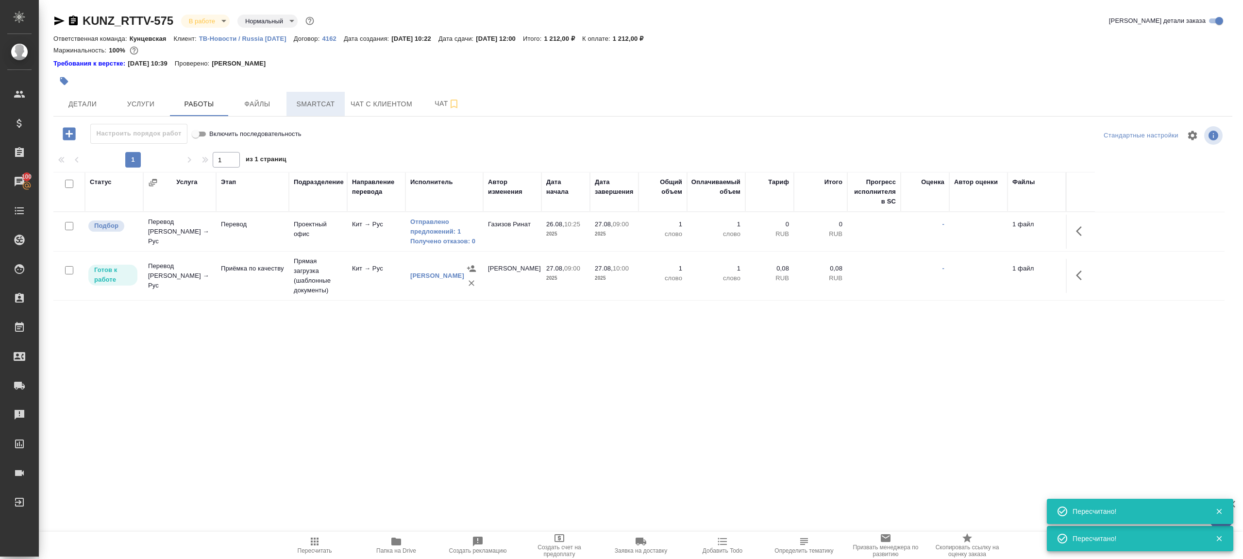
click at [327, 107] on span "Smartcat" at bounding box center [315, 104] width 47 height 12
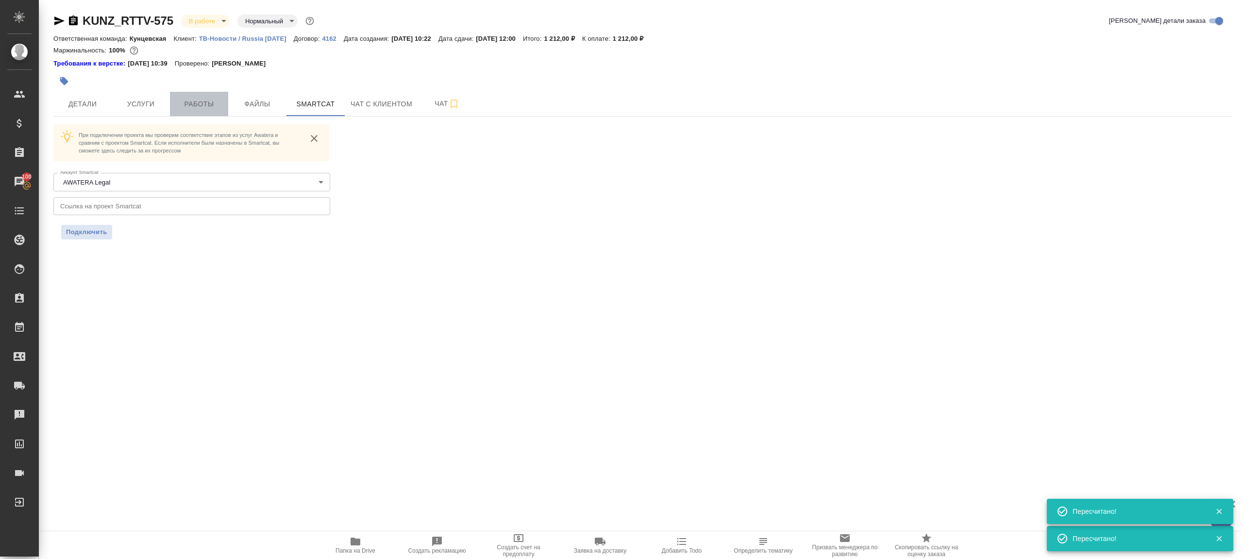
click at [186, 107] on span "Работы" at bounding box center [199, 104] width 47 height 12
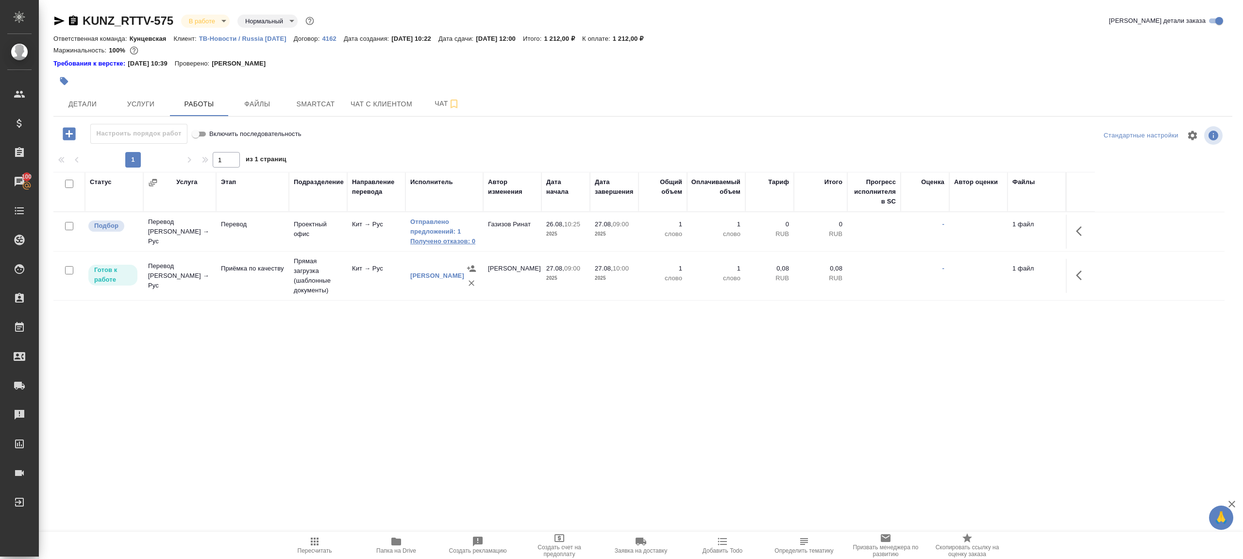
click at [460, 240] on link "Получено отказов: 0" at bounding box center [444, 241] width 68 height 10
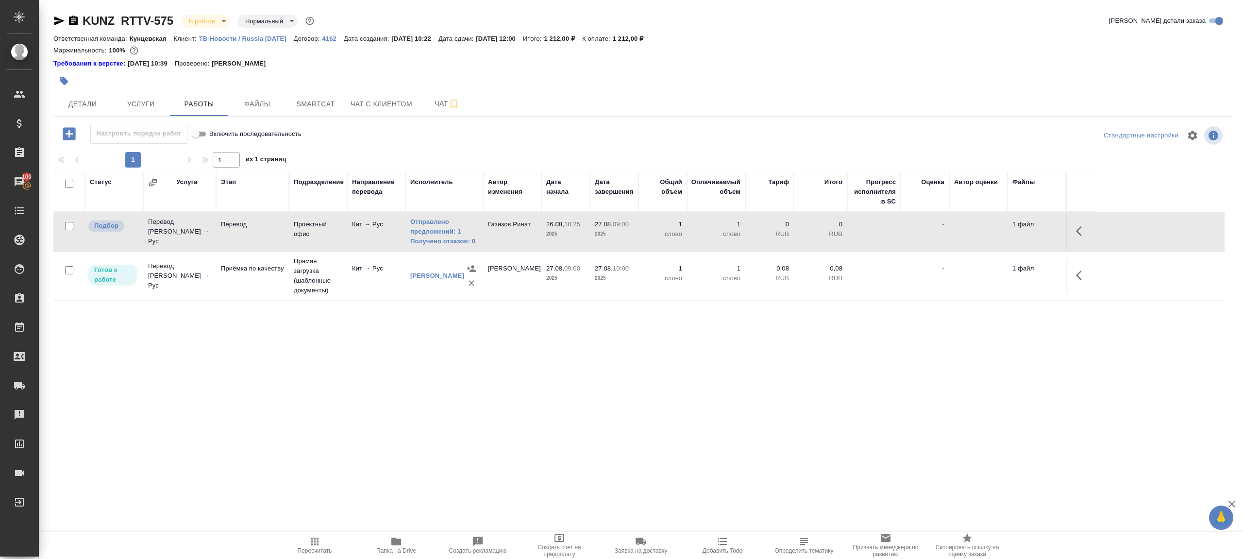
drag, startPoint x: 323, startPoint y: 547, endPoint x: 323, endPoint y: 539, distance: 8.3
click at [323, 547] on span "Пересчитать" at bounding box center [315, 550] width 34 height 7
click at [322, 539] on span "Пересчитать" at bounding box center [315, 544] width 70 height 18
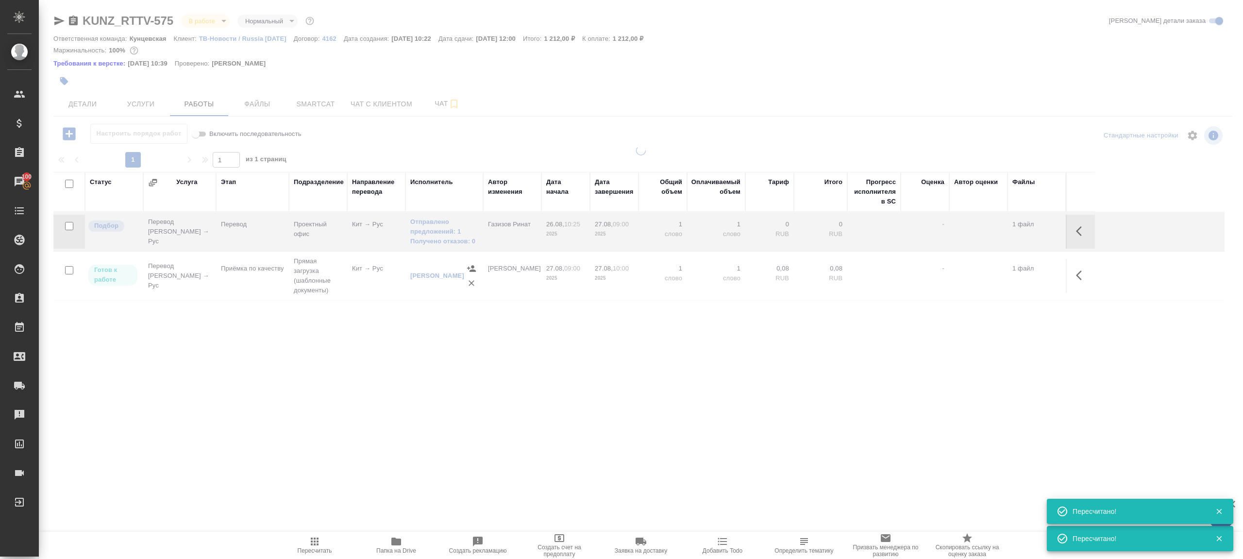
click at [475, 432] on div ".cls-1 fill:#fff; AWATERA [PERSON_NAME] Клиенты Спецификации Заказы 100 Чаты To…" at bounding box center [621, 279] width 1243 height 559
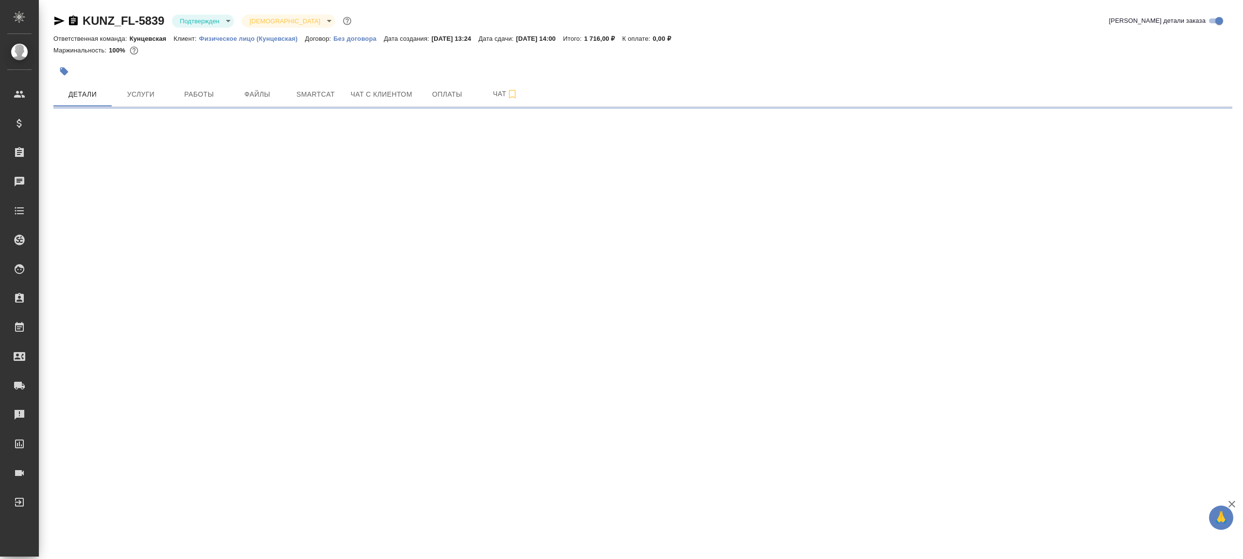
click at [205, 23] on body "🙏 .cls-1 fill:#fff; AWATERA [PERSON_NAME] Клиенты Спецификации Заказы Чаты Todo…" at bounding box center [621, 279] width 1243 height 559
click at [234, 103] on li "В работе" at bounding box center [216, 102] width 89 height 17
select select "RU"
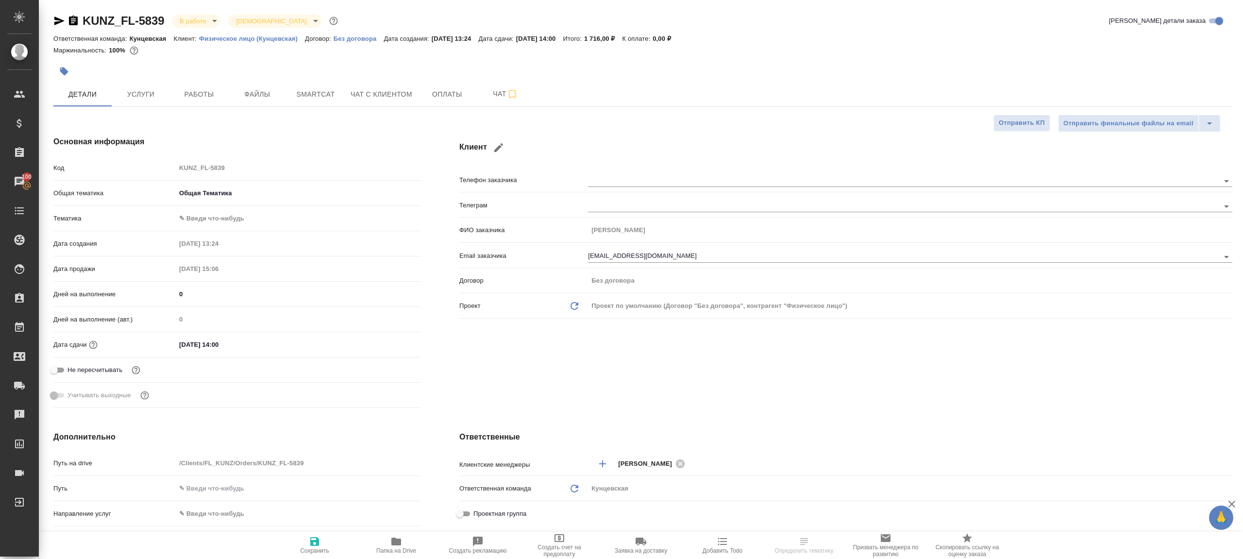
type textarea "x"
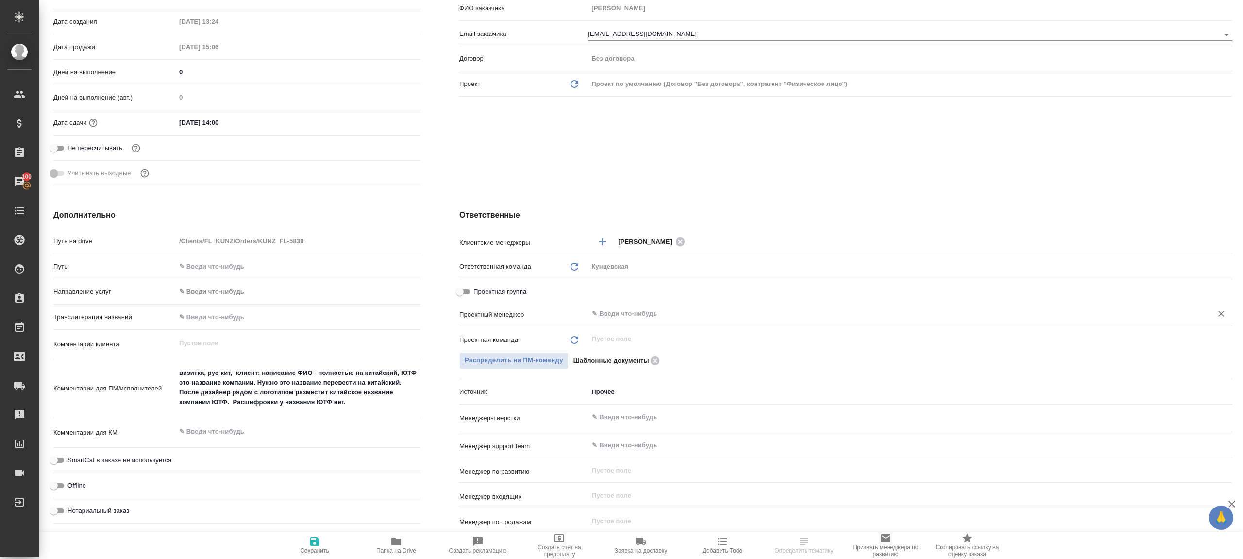
click at [696, 310] on input "text" at bounding box center [894, 314] width 606 height 12
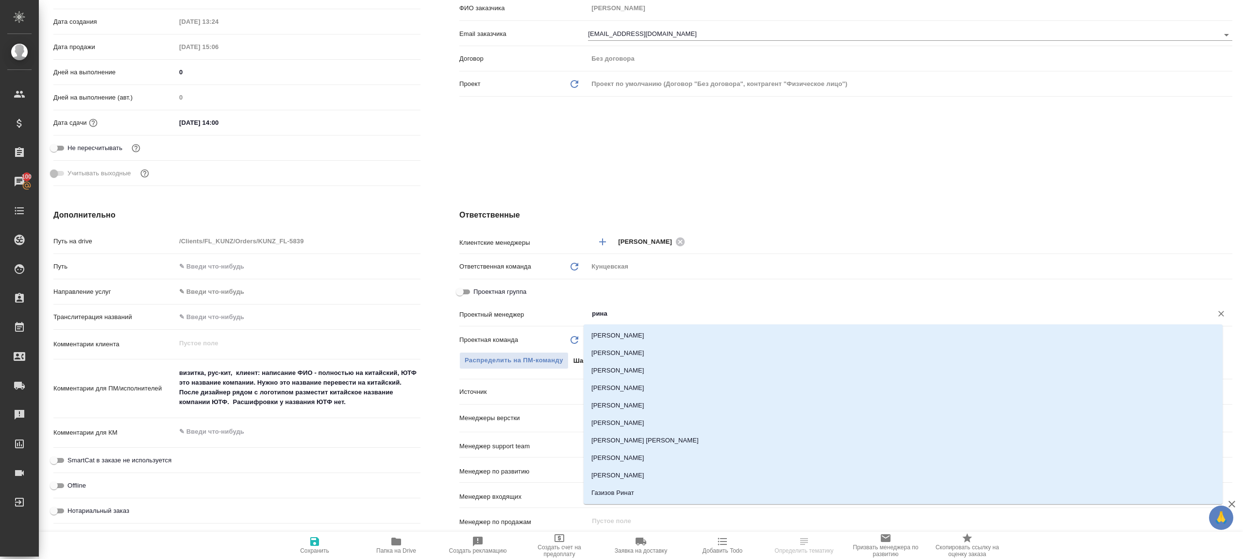
type input "ринат"
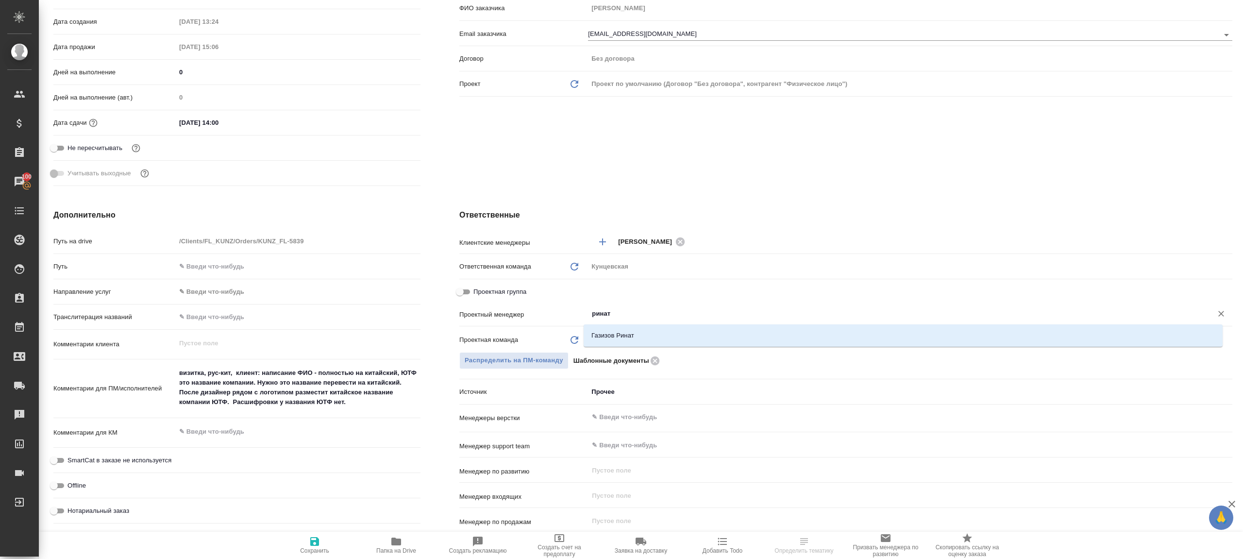
click at [675, 339] on li "Газизов Ринат" at bounding box center [902, 335] width 639 height 17
type textarea "x"
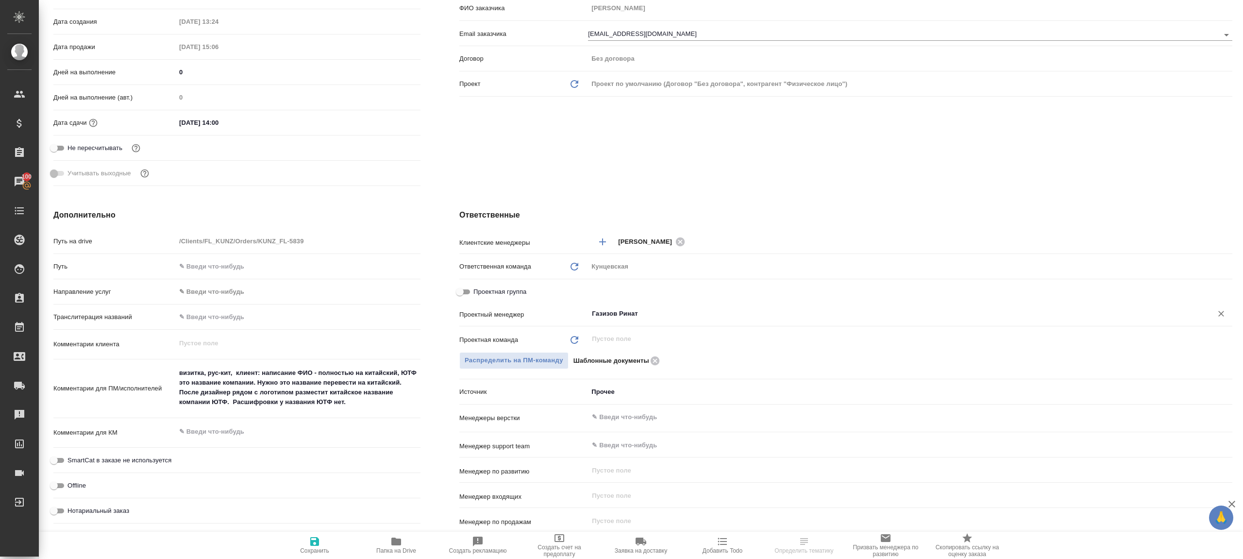
type input "Газизов Ринат"
click at [325, 545] on span "Сохранить" at bounding box center [315, 544] width 70 height 18
type textarea "x"
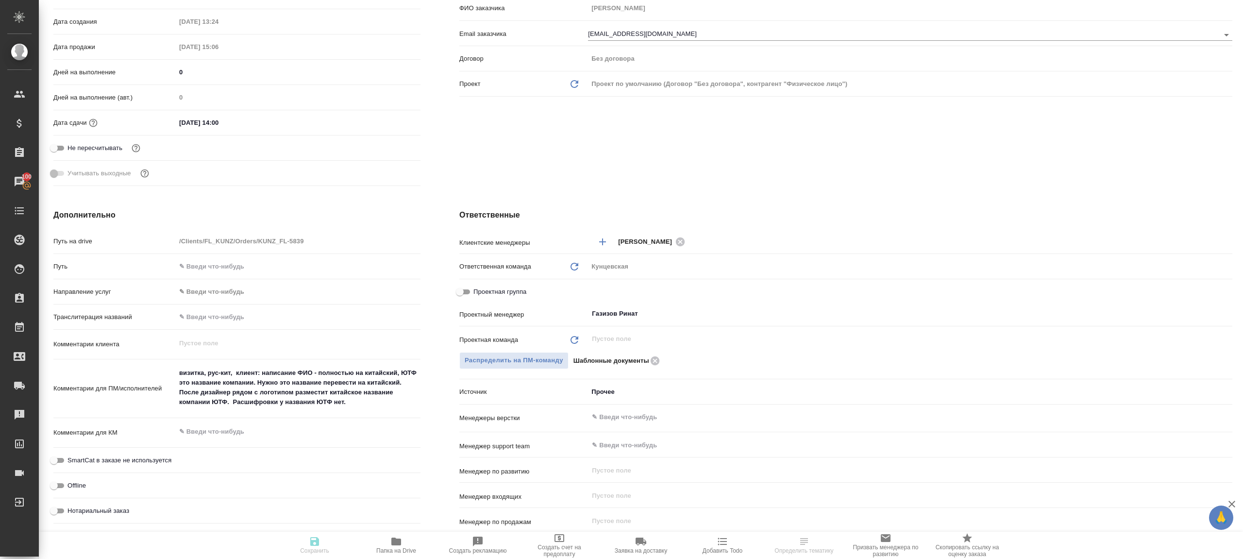
type textarea "x"
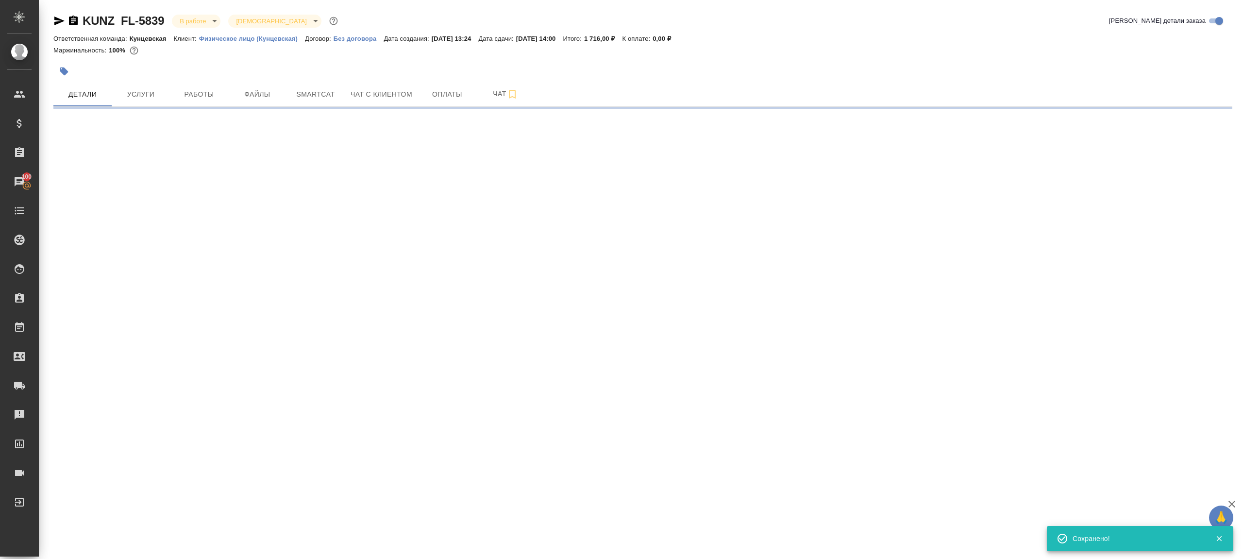
scroll to position [0, 0]
select select "RU"
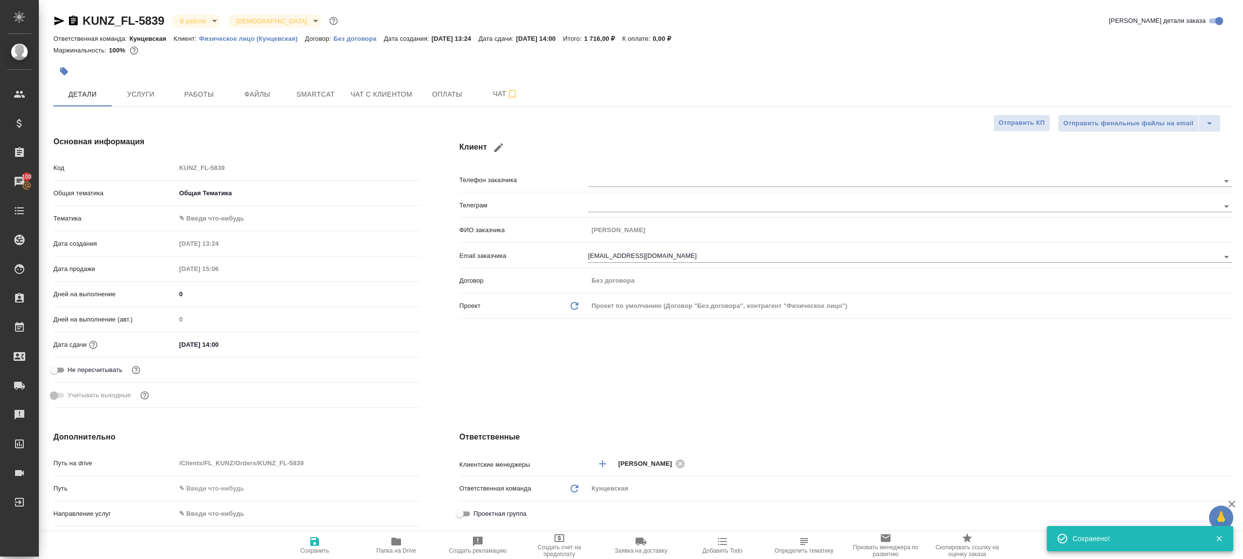
type textarea "x"
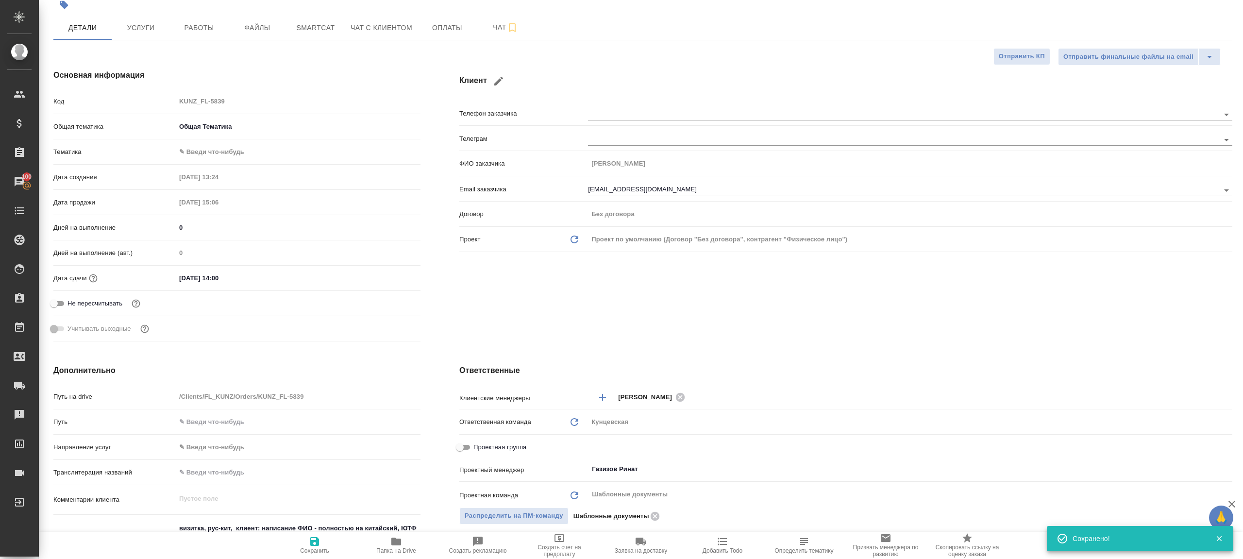
type textarea "x"
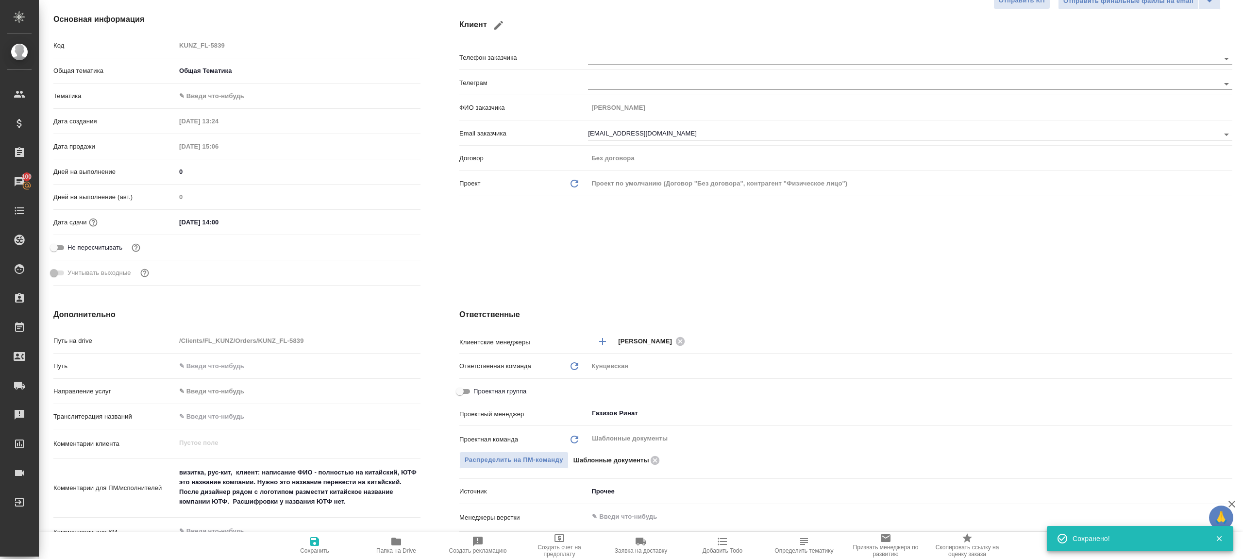
click at [386, 544] on span "Папка на Drive" at bounding box center [396, 544] width 70 height 18
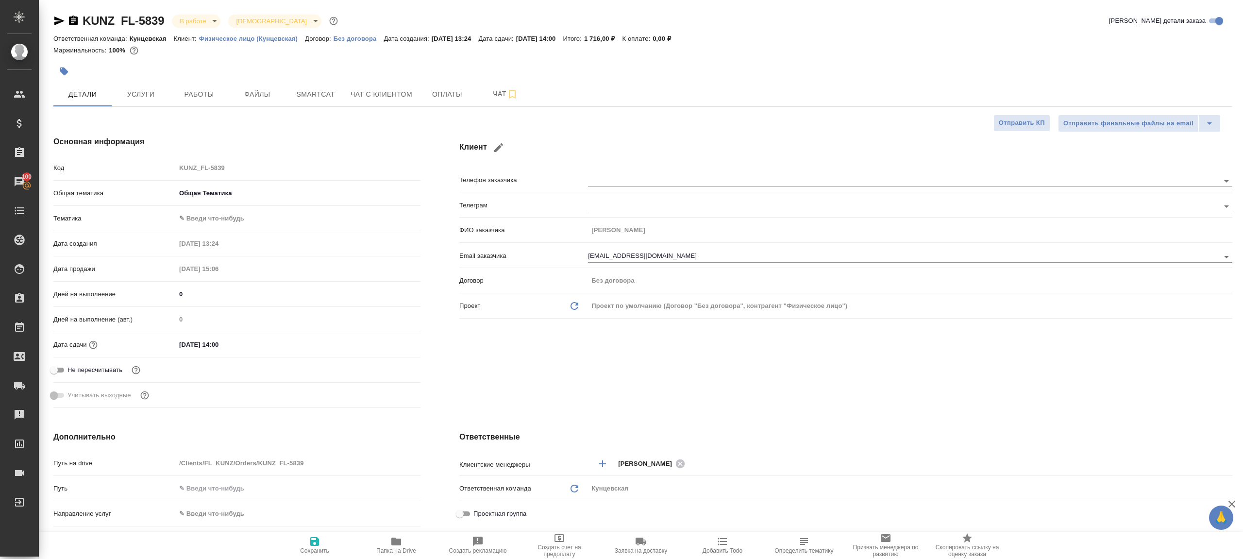
type textarea "x"
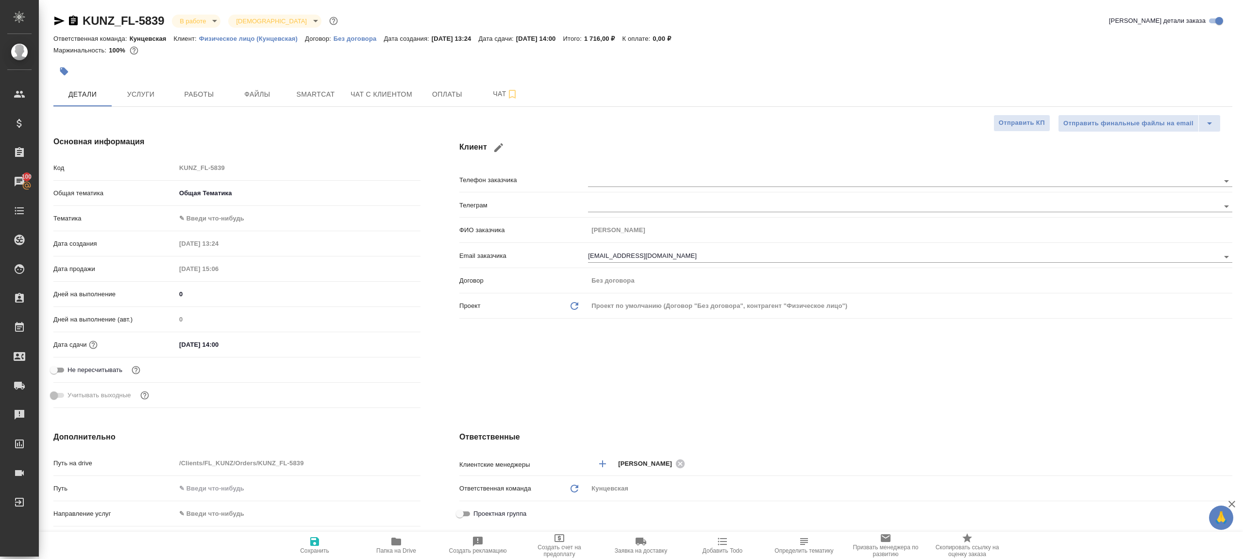
type textarea "x"
click at [205, 86] on button "Работы" at bounding box center [199, 94] width 58 height 24
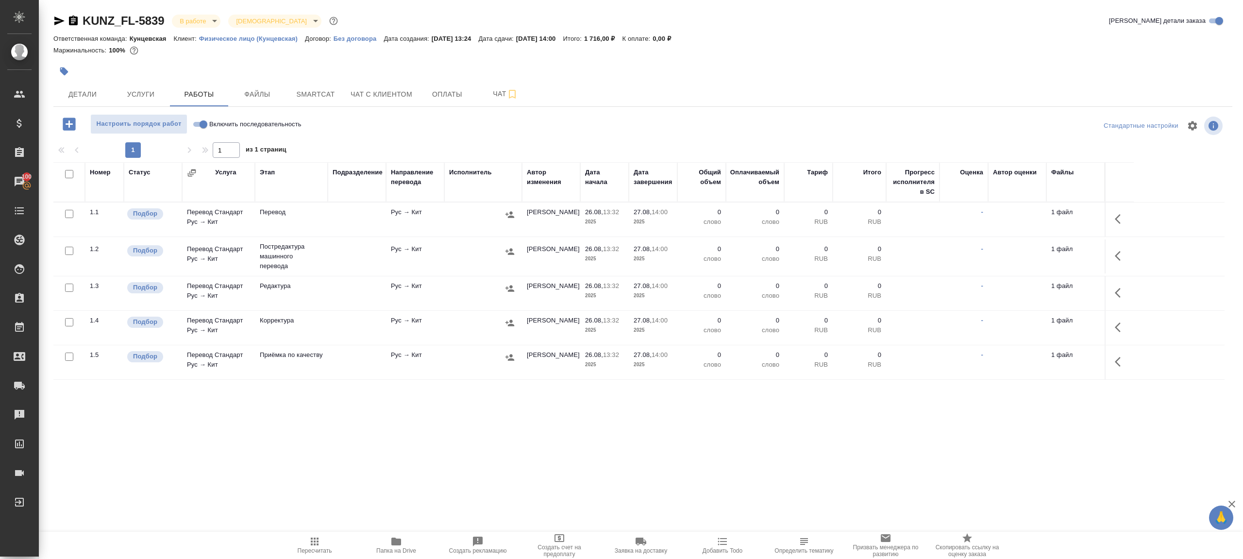
click at [69, 177] on input "checkbox" at bounding box center [69, 174] width 8 height 8
checkbox input "true"
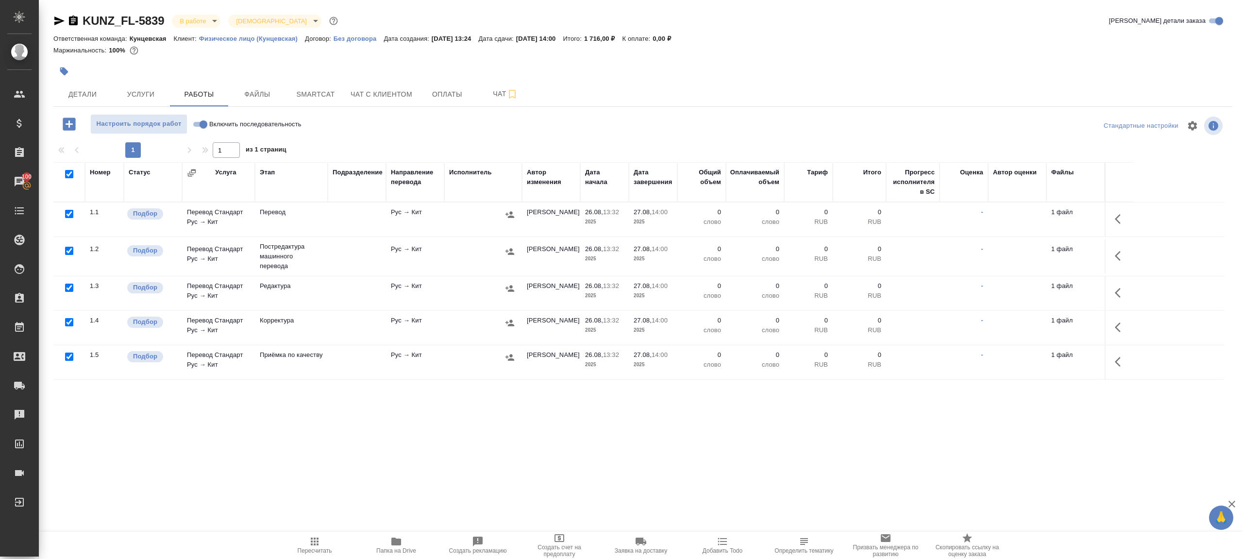
checkbox input "true"
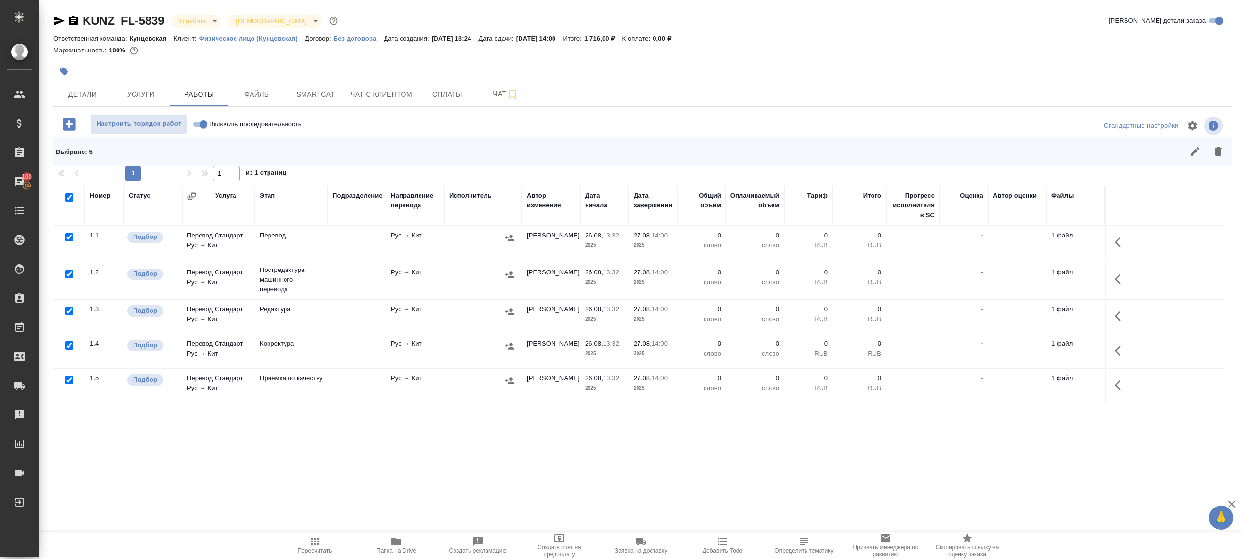
click at [67, 239] on input "checkbox" at bounding box center [69, 237] width 8 height 8
checkbox input "false"
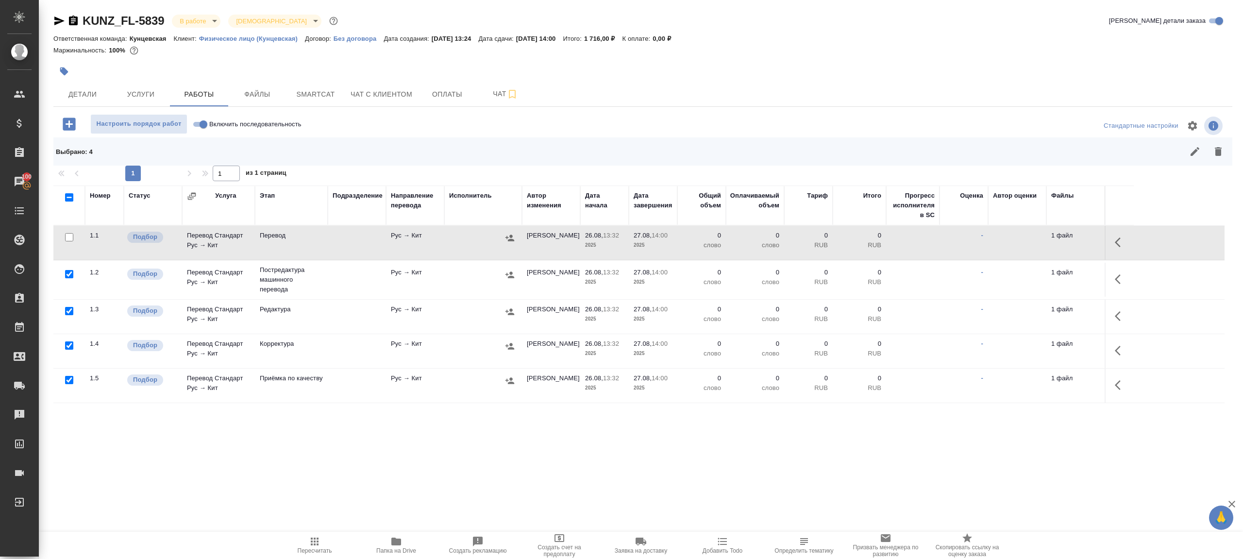
click at [1222, 155] on icon "button" at bounding box center [1218, 152] width 12 height 12
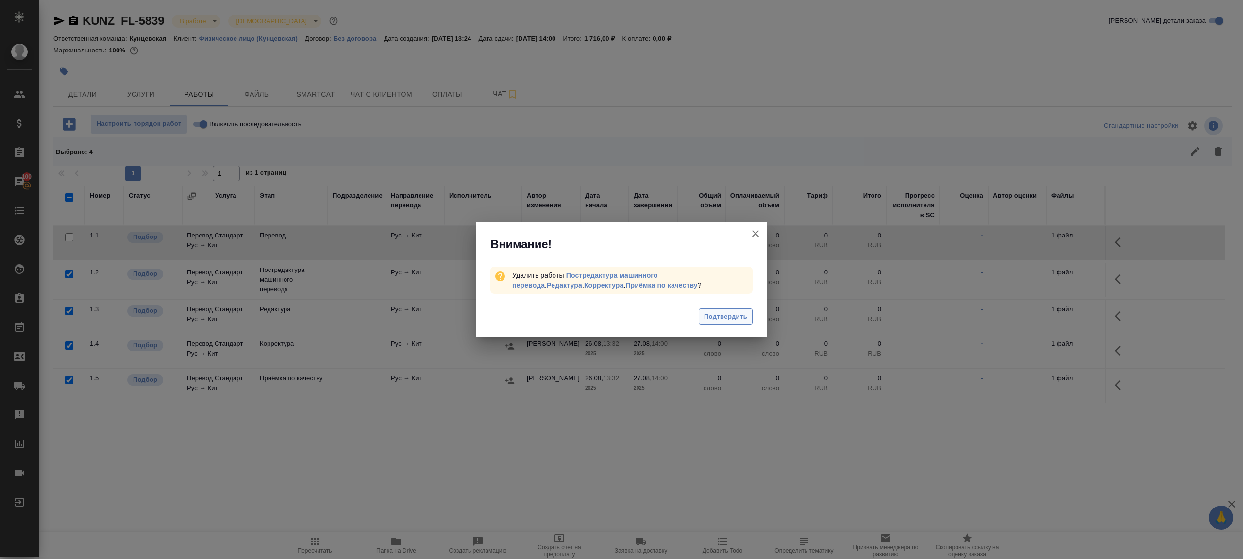
click at [741, 319] on span "Подтвердить" at bounding box center [725, 316] width 43 height 11
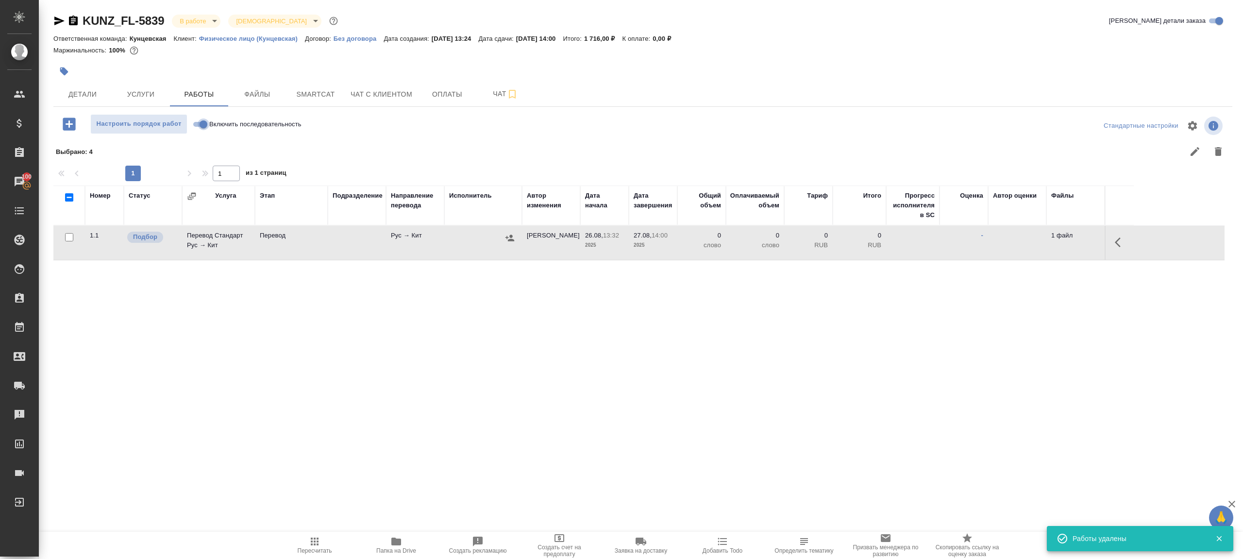
click at [203, 124] on input "Включить последовательность" at bounding box center [203, 124] width 35 height 12
checkbox input "true"
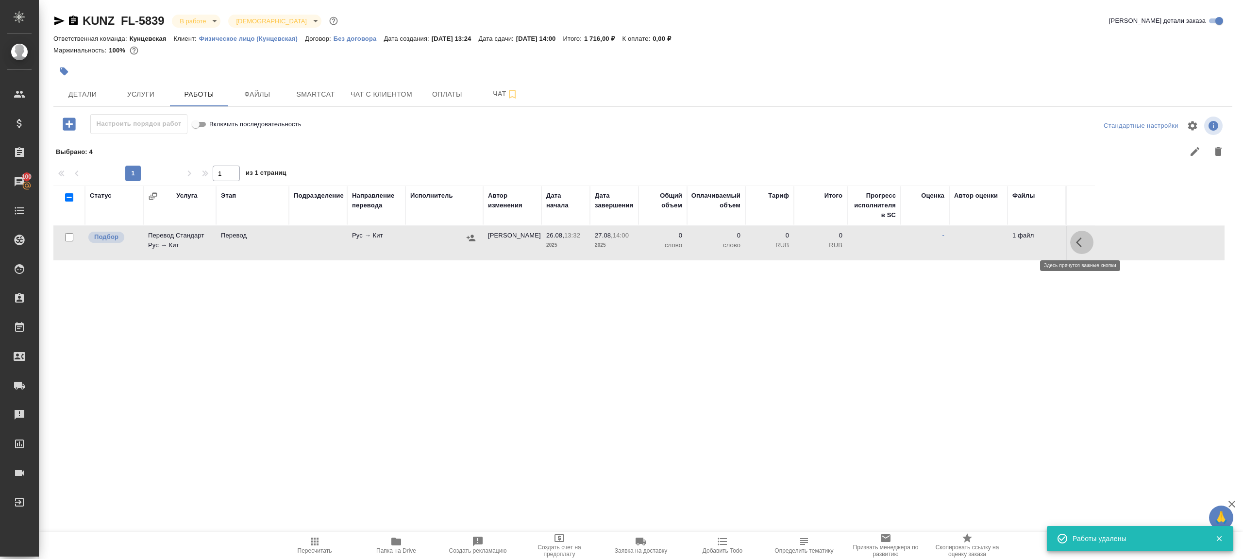
click at [1074, 246] on button "button" at bounding box center [1081, 242] width 23 height 23
click at [1009, 242] on icon "button" at bounding box center [1010, 242] width 9 height 9
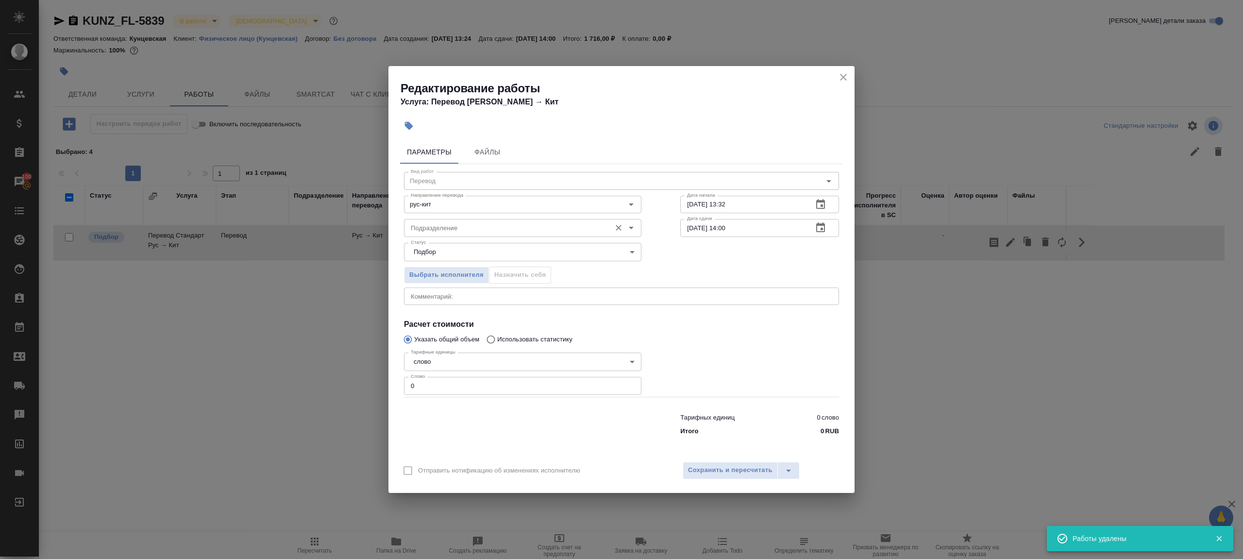
click at [483, 228] on input "Подразделение" at bounding box center [506, 228] width 199 height 12
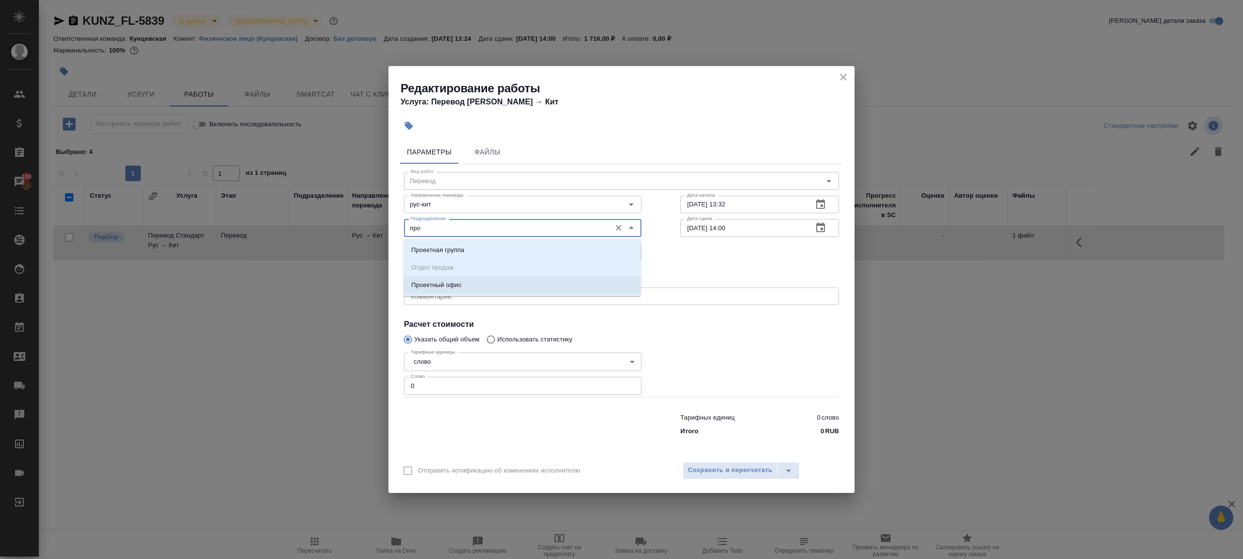
click at [478, 281] on li "Проектный офис" at bounding box center [521, 284] width 237 height 17
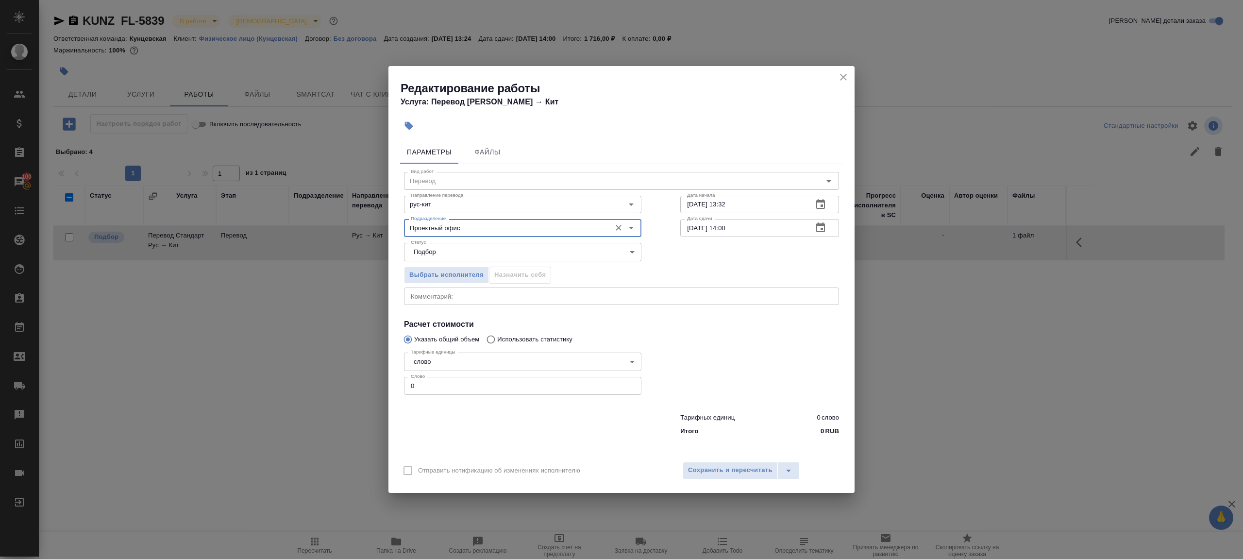
type input "Проектный офис"
click at [460, 386] on input "0" at bounding box center [522, 385] width 237 height 17
type input "50"
click at [727, 228] on input "[DATE] 14:00" at bounding box center [742, 227] width 125 height 17
type input "27.08.2025 11:00"
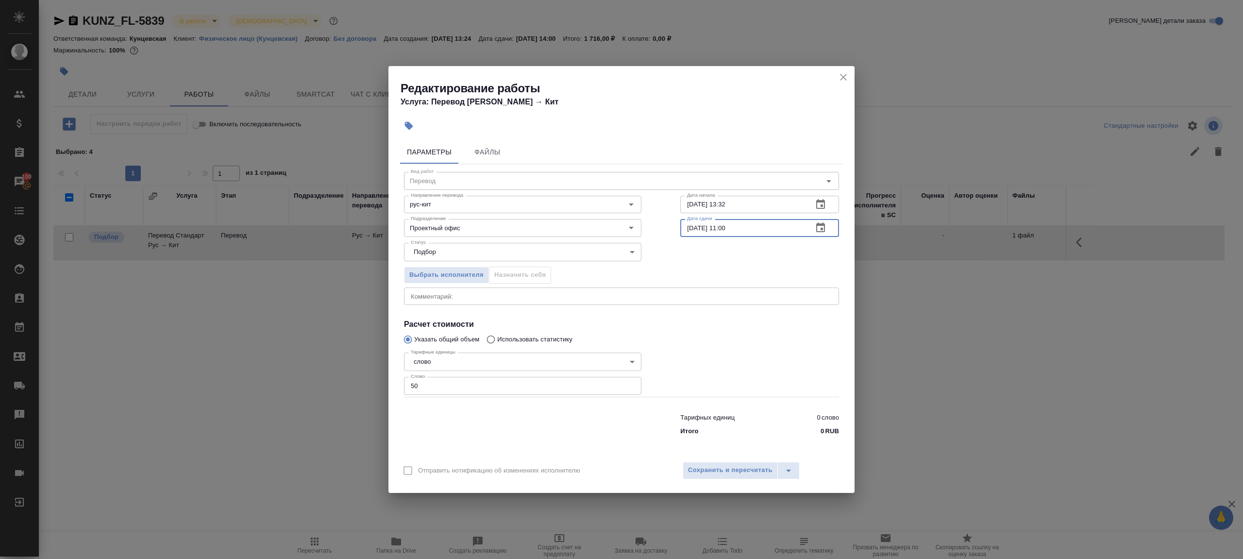
click at [736, 459] on div "Отправить нотификацию об изменениях исполнителю Сохранить и пересчитать" at bounding box center [621, 473] width 466 height 37
click at [736, 462] on button "Сохранить и пересчитать" at bounding box center [729, 470] width 95 height 17
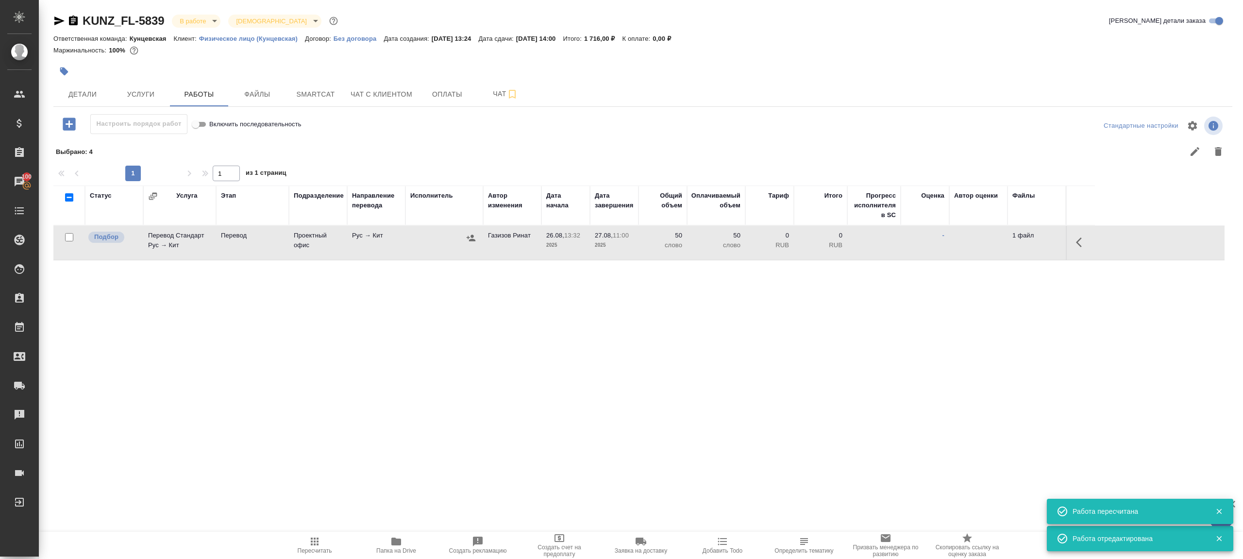
click at [421, 236] on div at bounding box center [444, 238] width 68 height 15
click at [321, 540] on span "Пересчитать" at bounding box center [315, 544] width 70 height 18
drag, startPoint x: 321, startPoint y: 540, endPoint x: 366, endPoint y: 422, distance: 126.3
click at [324, 526] on div ".cls-1 fill:#fff; AWATERA Gazizov Rinat Клиенты Спецификации Заказы 100 Чаты To…" at bounding box center [621, 279] width 1243 height 559
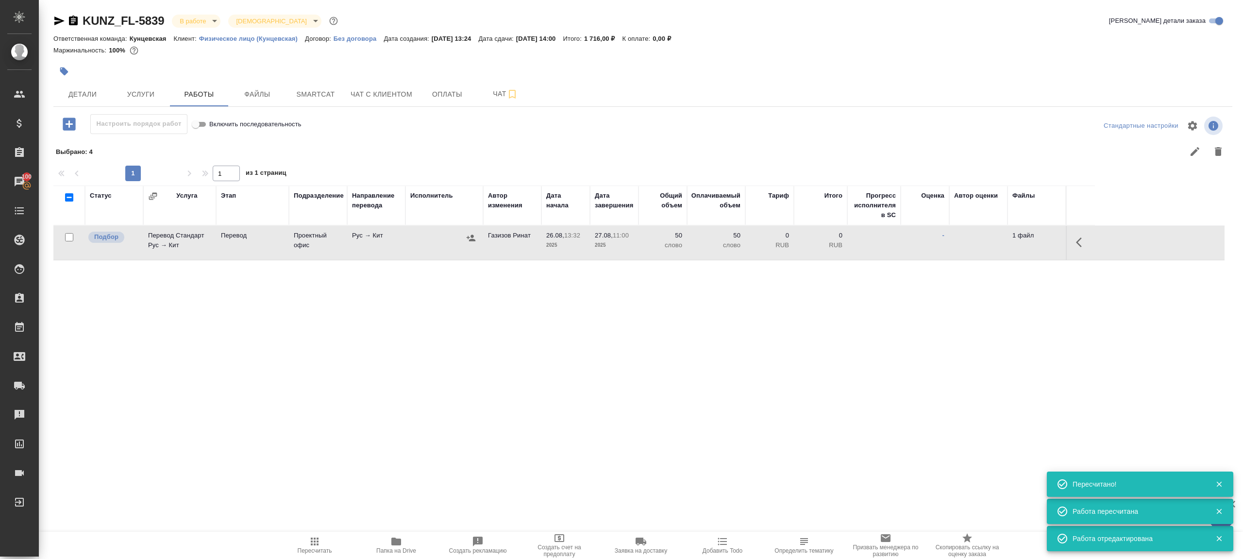
click at [58, 20] on icon "button" at bounding box center [59, 21] width 12 height 12
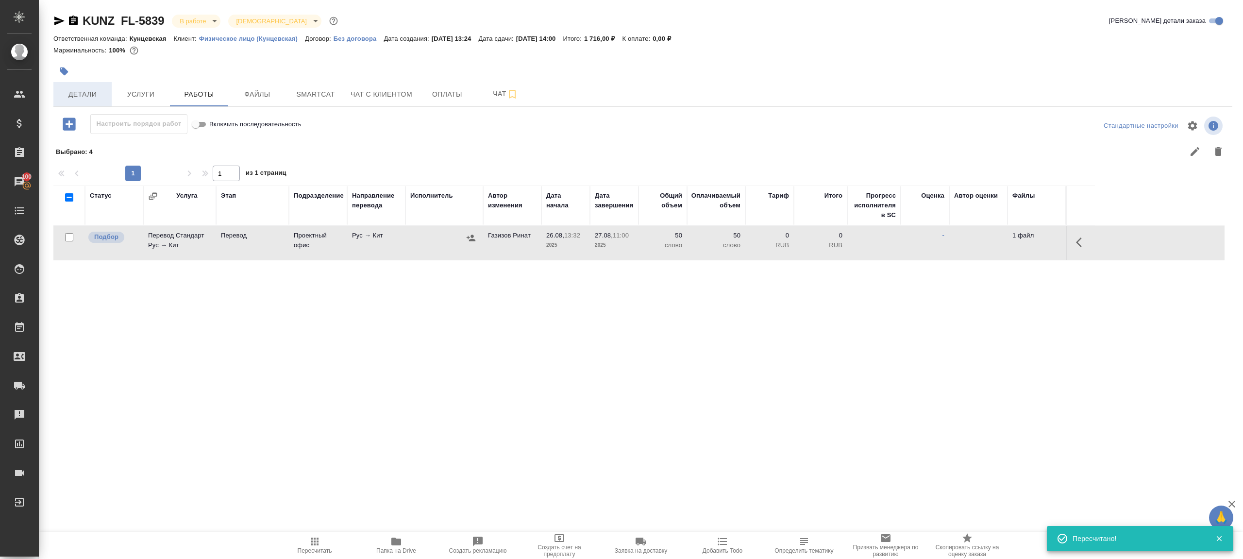
click at [103, 89] on span "Детали" at bounding box center [82, 94] width 47 height 12
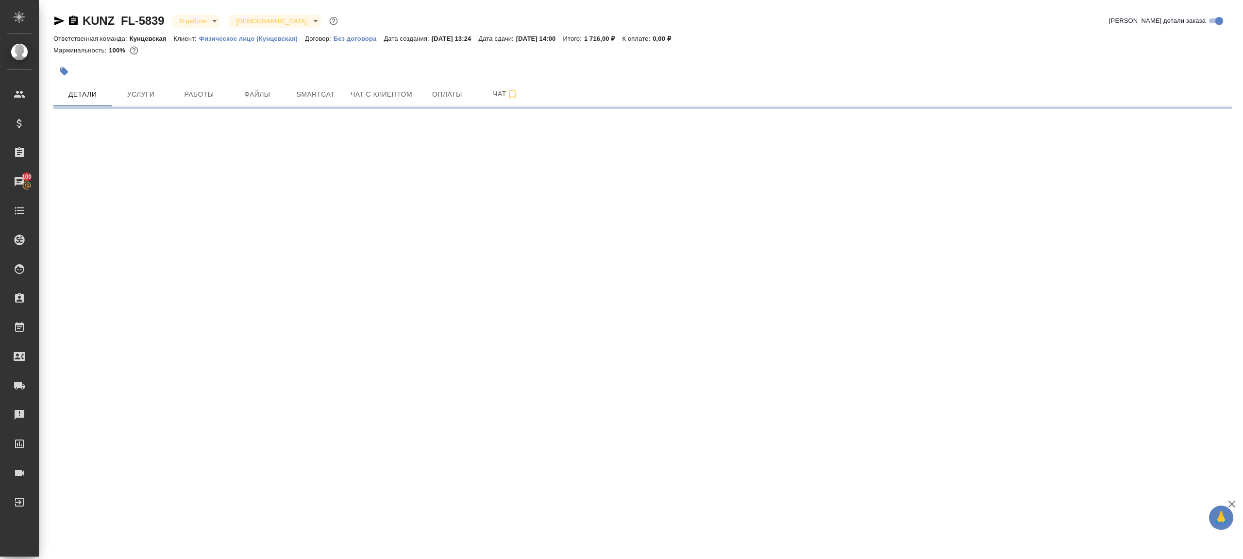
select select "RU"
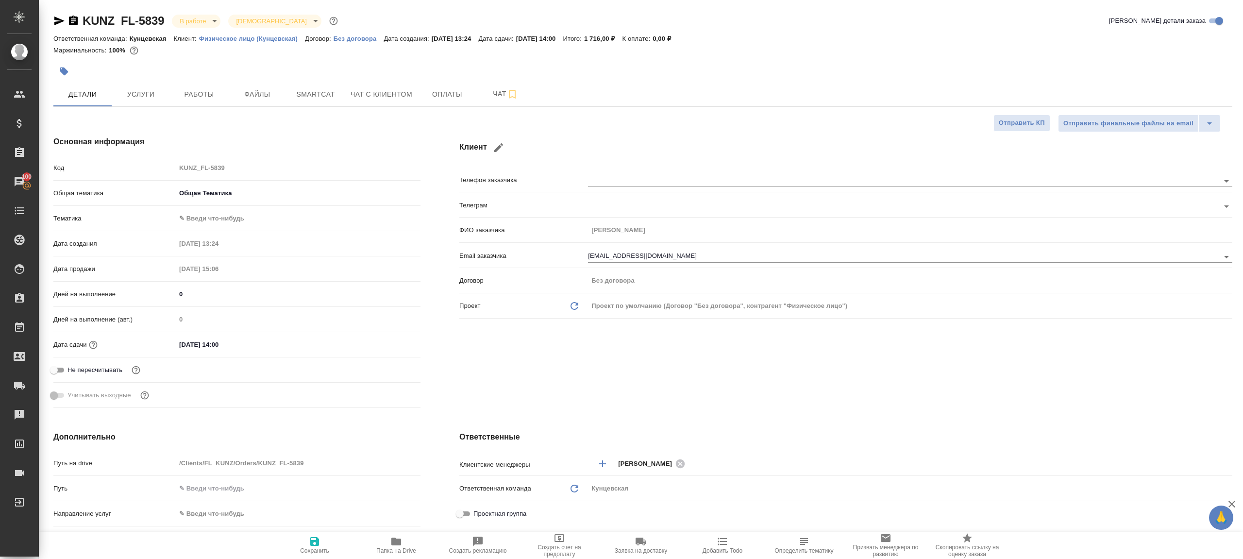
type textarea "x"
click at [208, 89] on span "Работы" at bounding box center [199, 94] width 47 height 12
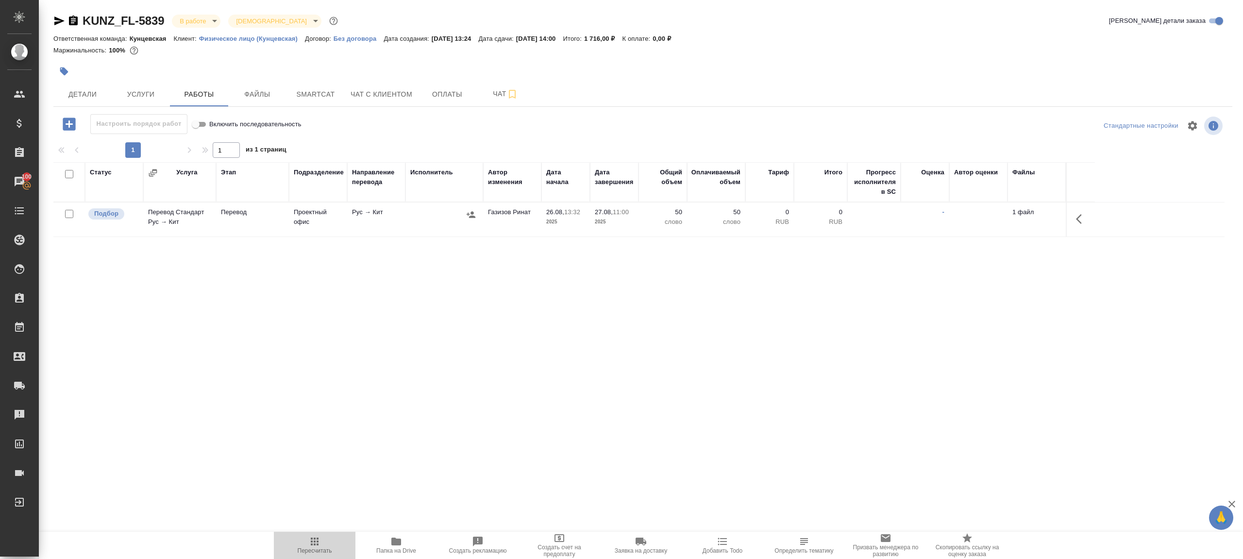
click at [315, 544] on icon "button" at bounding box center [315, 541] width 8 height 8
click at [376, 471] on div ".cls-1 fill:#fff; AWATERA Gazizov Rinat Клиенты Спецификации Заказы 100 Чаты To…" at bounding box center [621, 279] width 1243 height 559
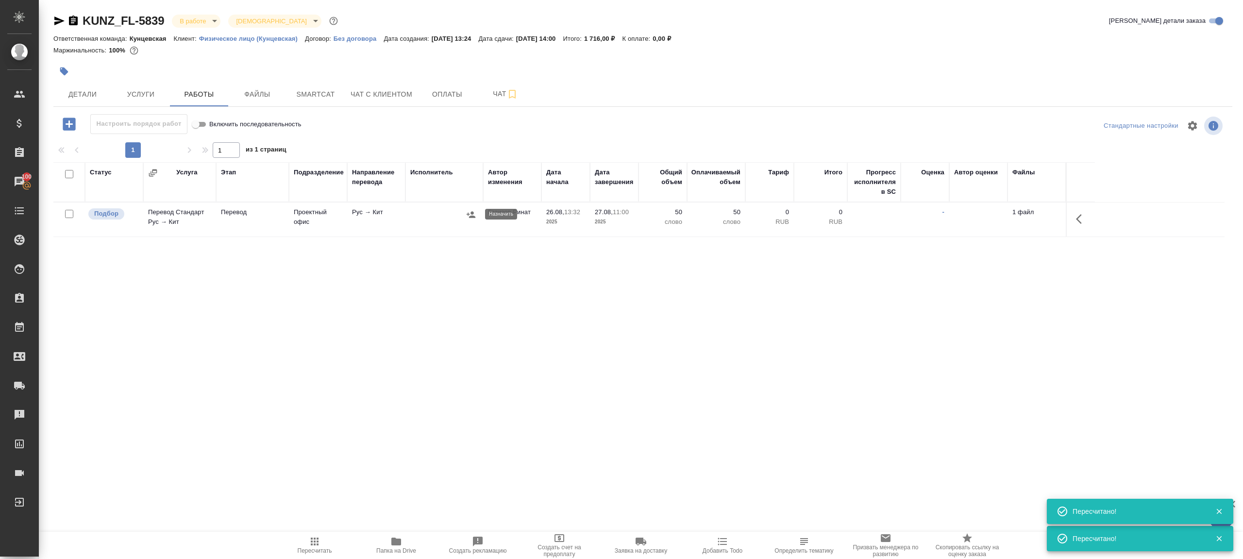
click at [469, 216] on icon "button" at bounding box center [470, 214] width 9 height 6
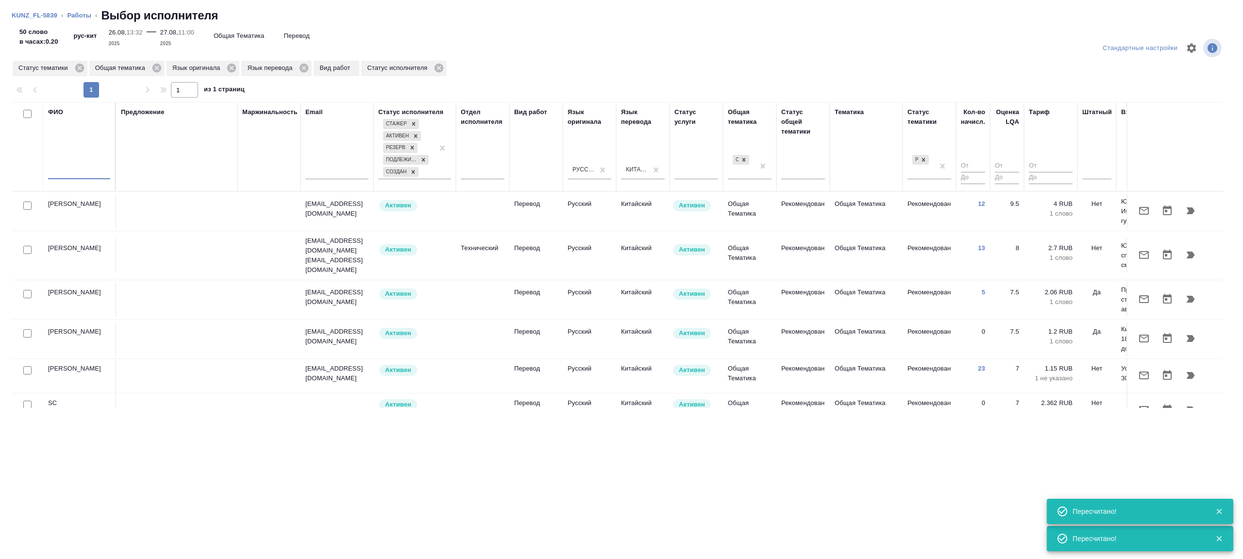
click at [100, 173] on input "text" at bounding box center [79, 173] width 62 height 12
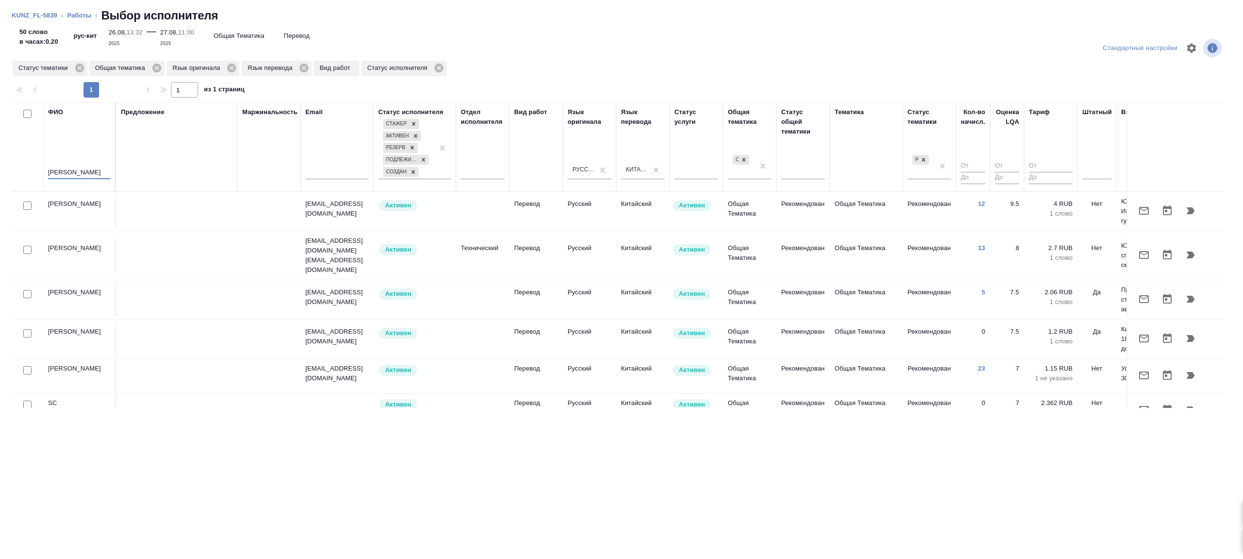
type input "янченко"
click at [196, 163] on div "Предложение" at bounding box center [177, 146] width 112 height 79
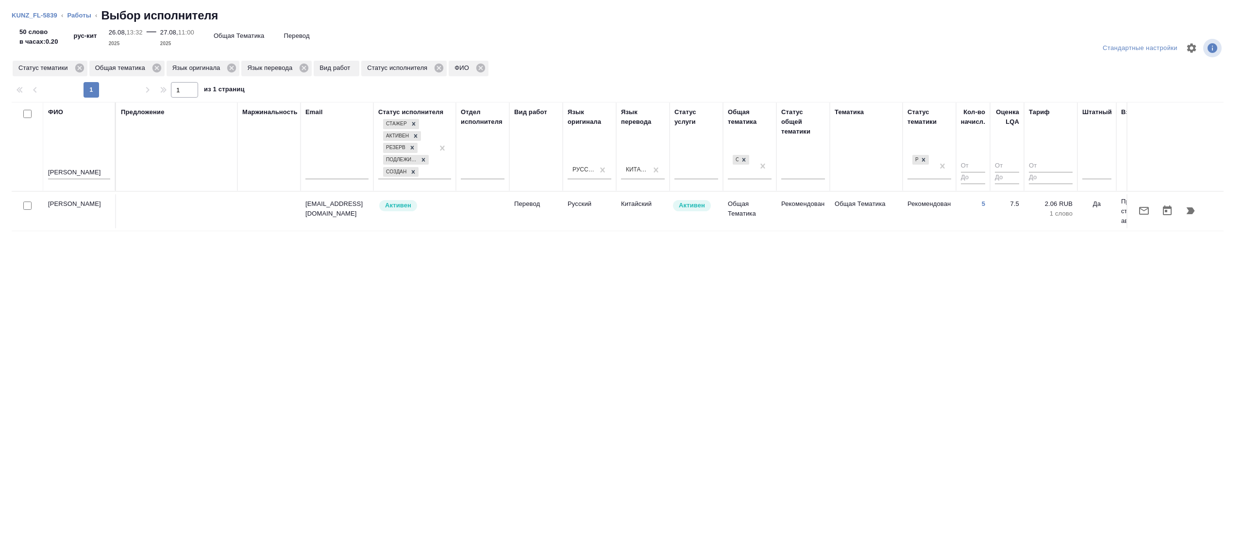
click at [496, 212] on td at bounding box center [482, 211] width 53 height 34
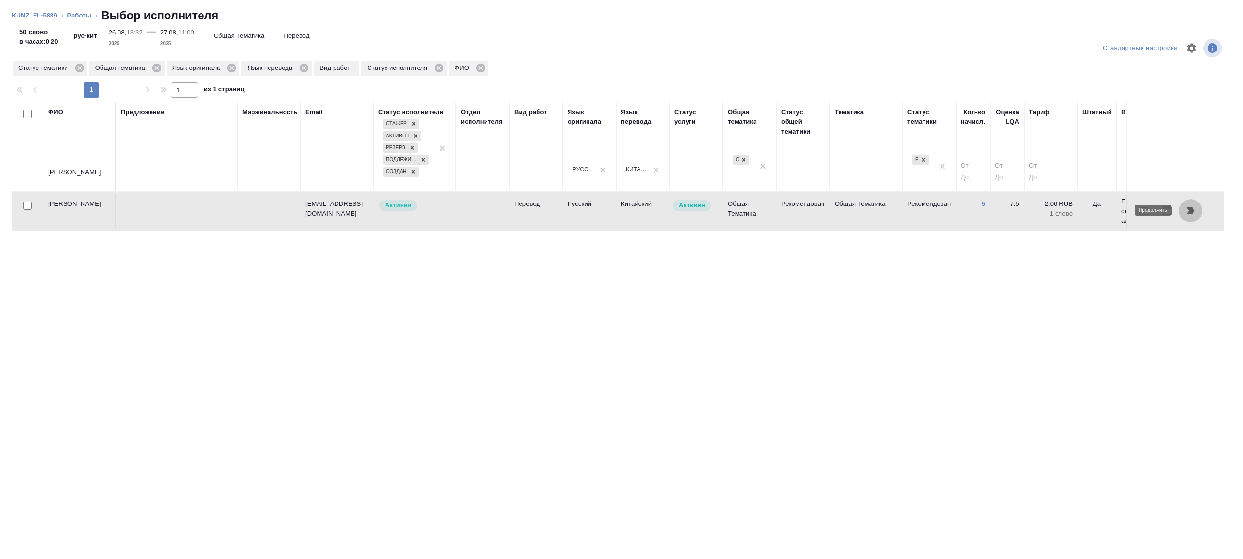
click at [1188, 206] on icon "button" at bounding box center [1190, 211] width 12 height 12
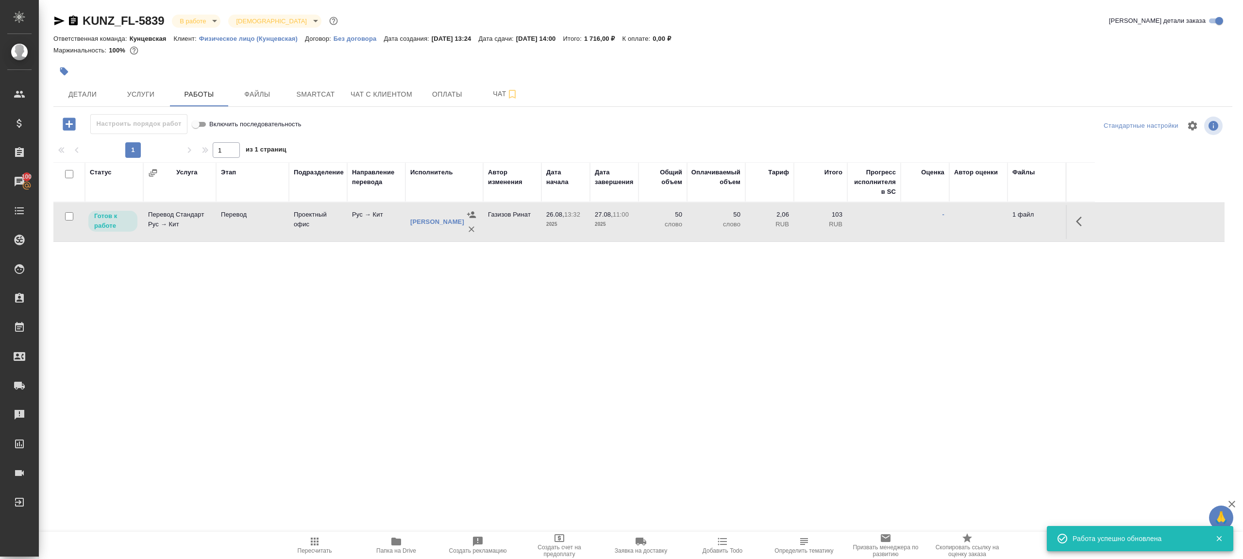
click at [320, 542] on span "Пересчитать" at bounding box center [315, 544] width 70 height 18
click at [320, 542] on icon "button" at bounding box center [315, 541] width 12 height 12
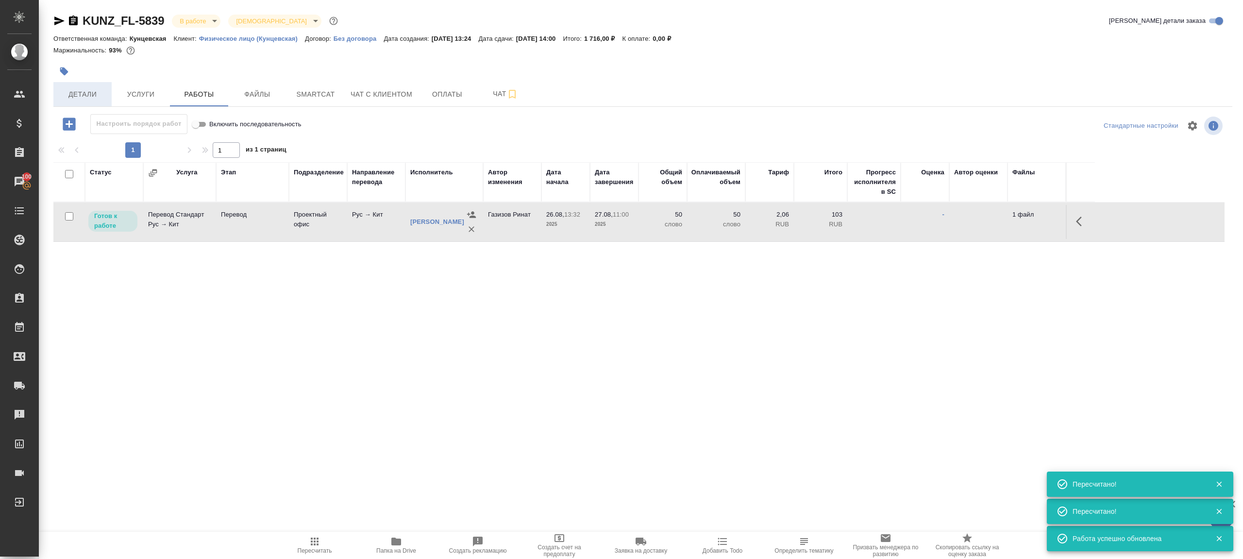
click at [69, 97] on span "Детали" at bounding box center [82, 94] width 47 height 12
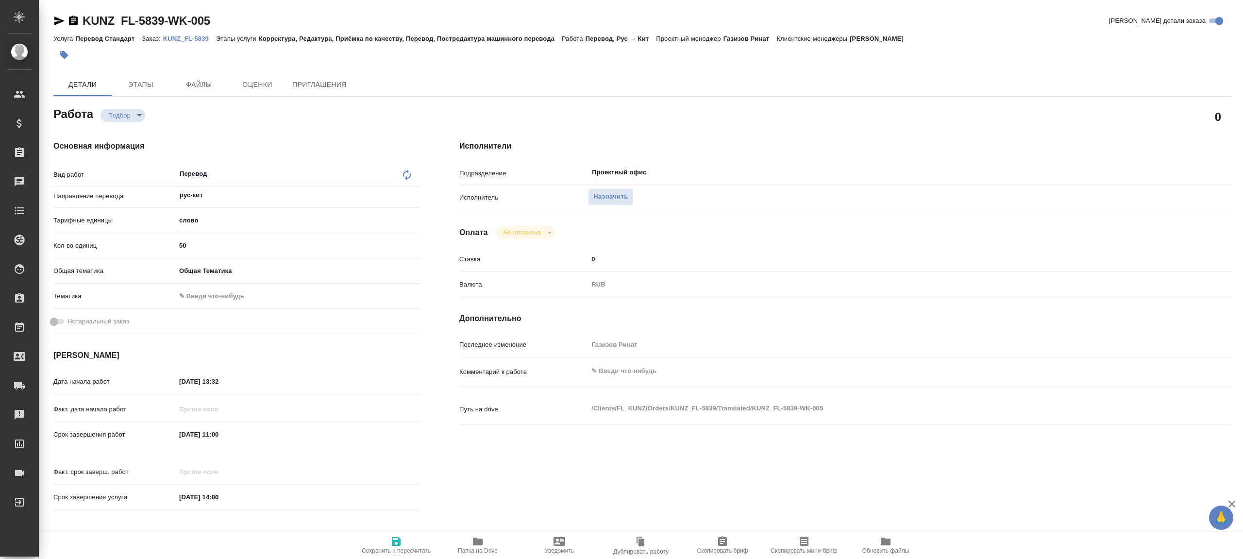
type textarea "x"
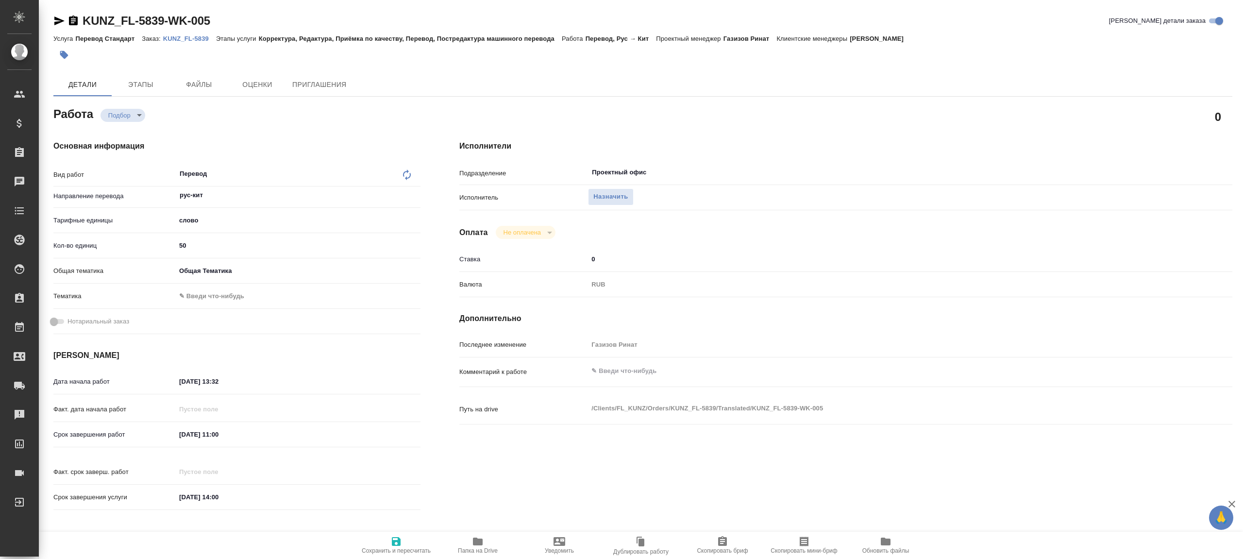
type textarea "x"
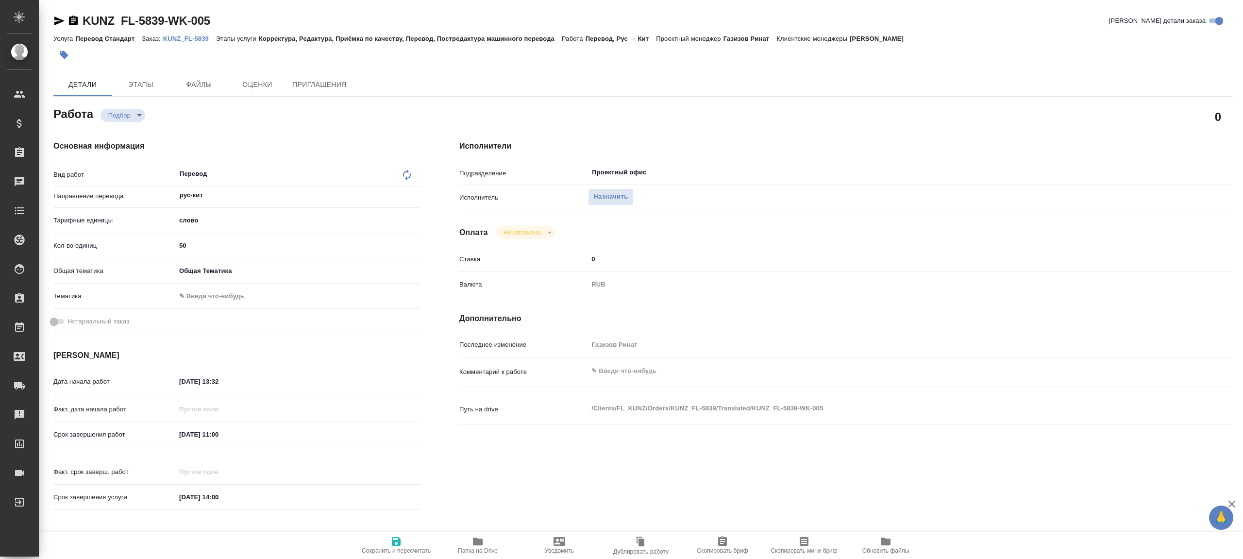
type textarea "x"
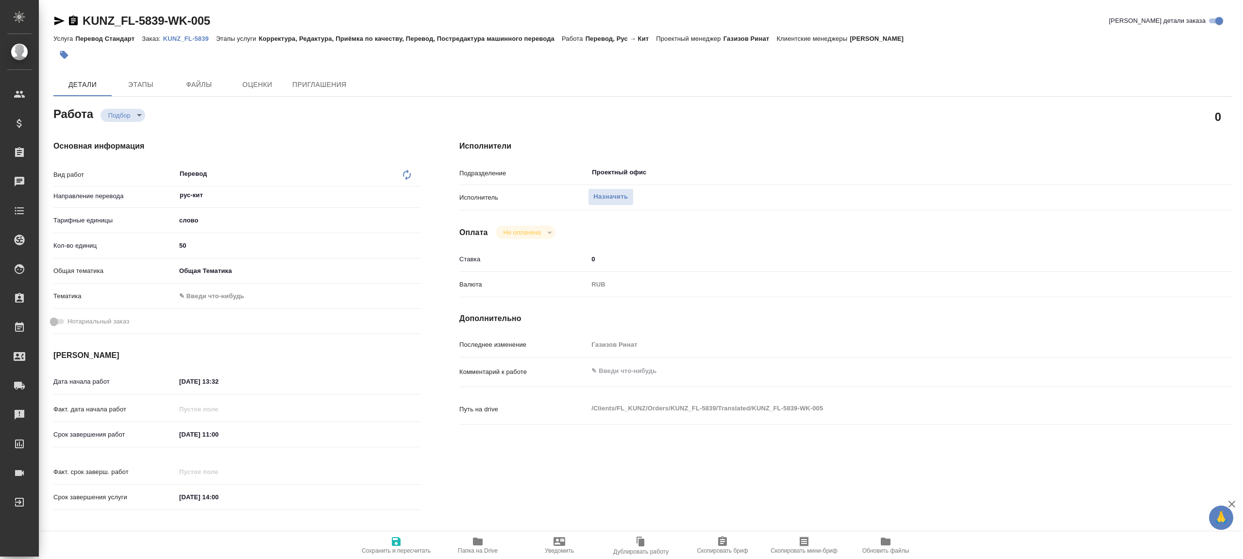
type textarea "x"
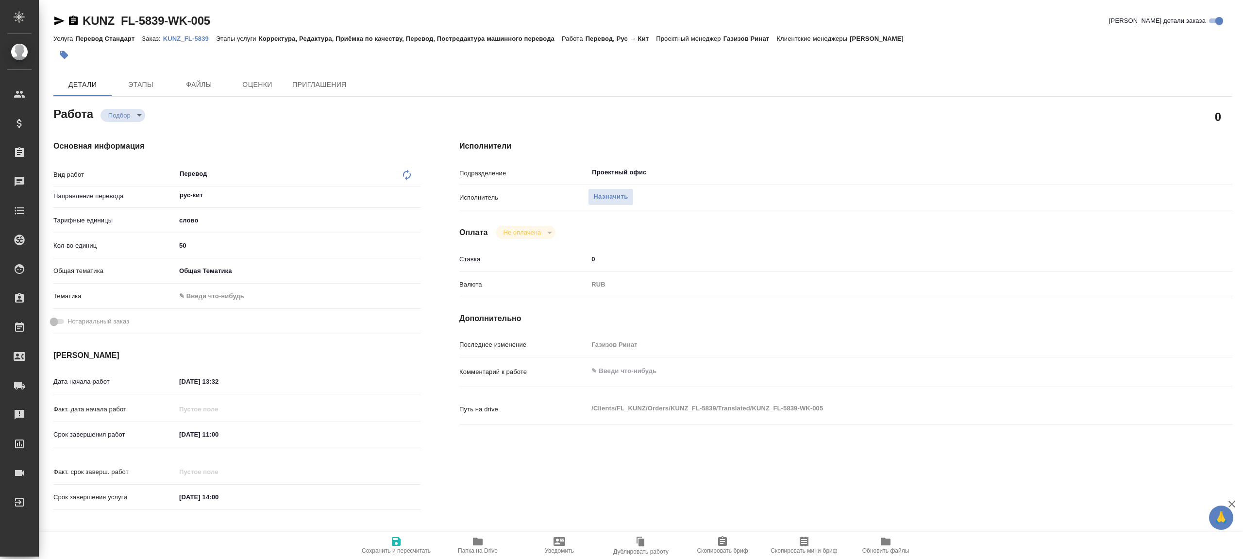
type textarea "x"
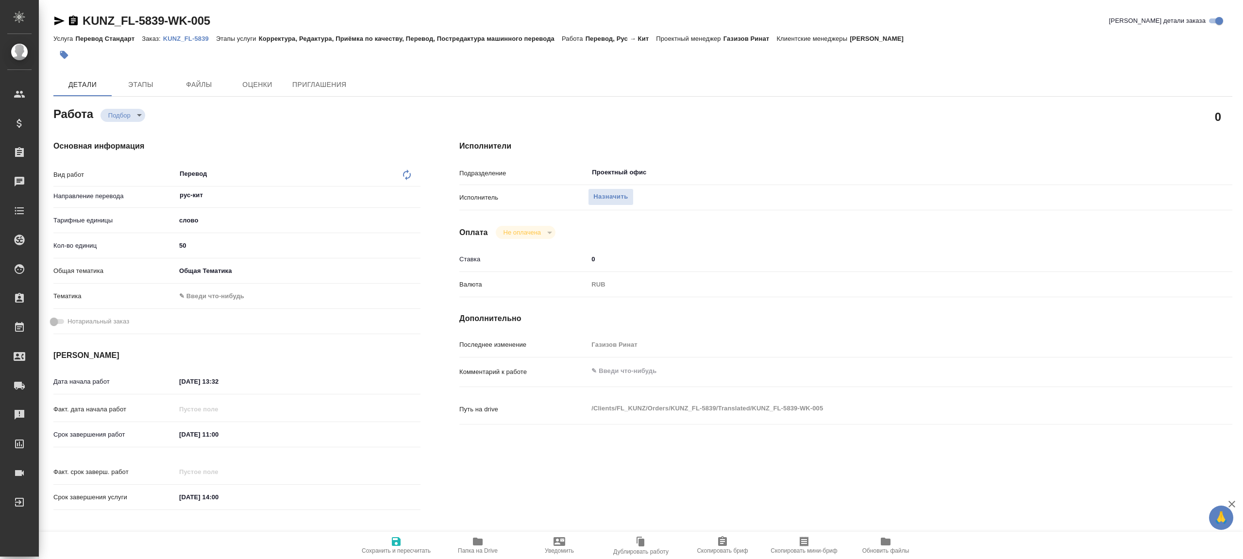
type textarea "x"
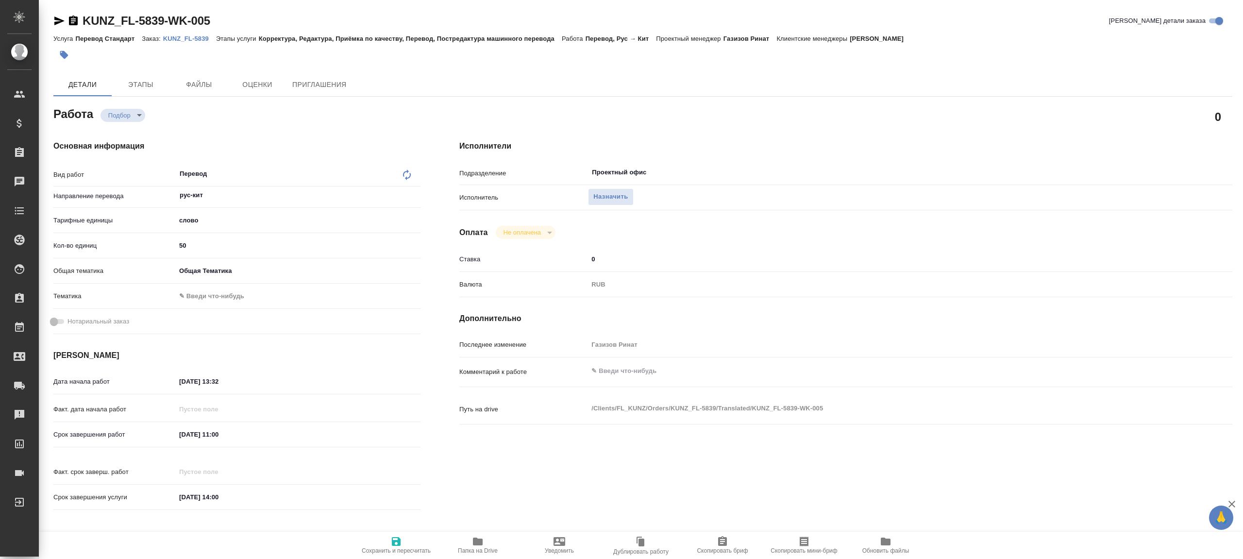
type textarea "x"
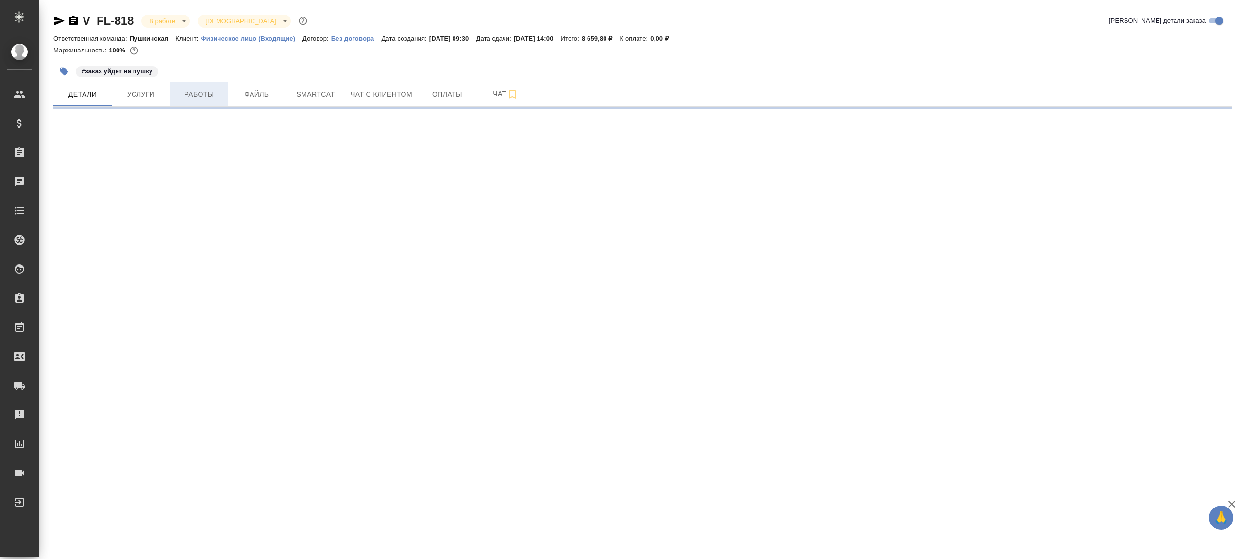
click at [184, 89] on span "Работы" at bounding box center [199, 94] width 47 height 12
select select "RU"
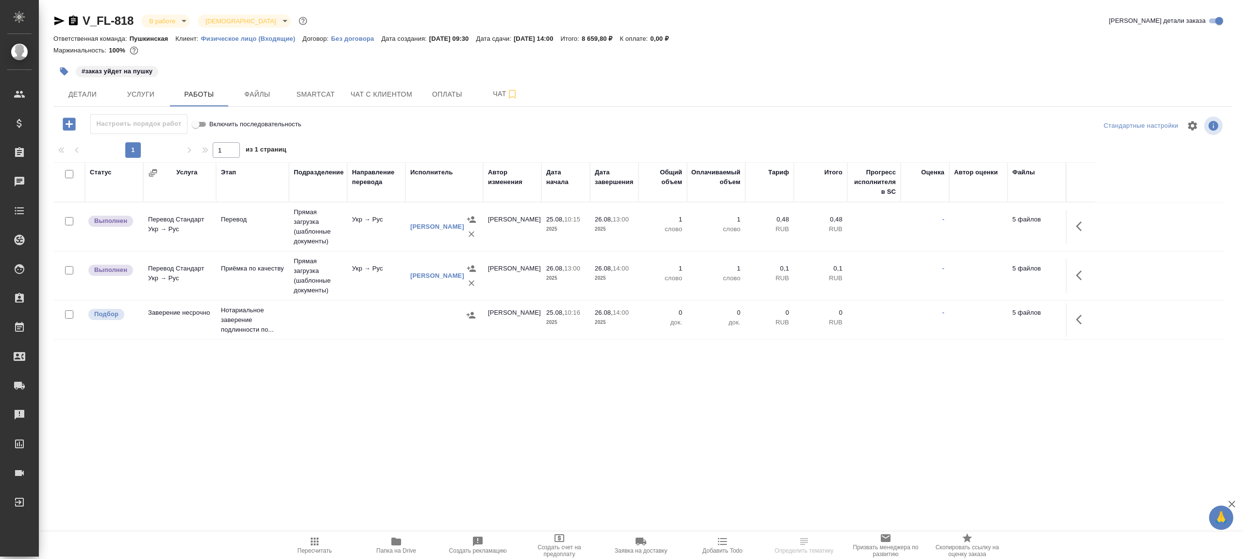
click at [394, 147] on div "1 1 из 1 страниц" at bounding box center [642, 150] width 1178 height 16
click at [1077, 223] on icon "button" at bounding box center [1082, 226] width 12 height 12
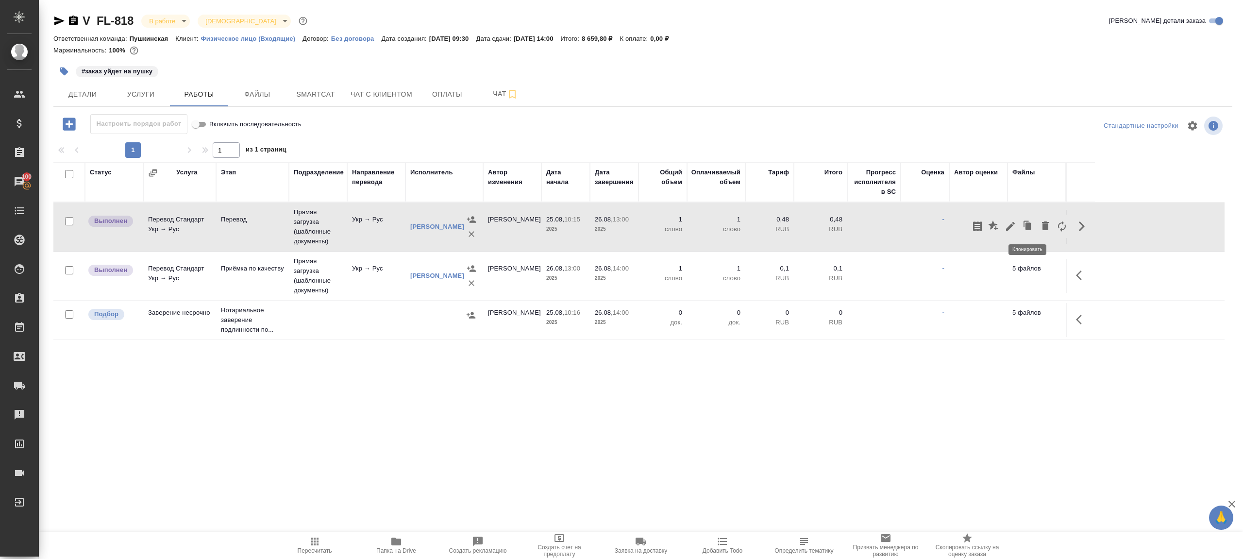
click at [1007, 222] on icon "button" at bounding box center [1010, 226] width 12 height 12
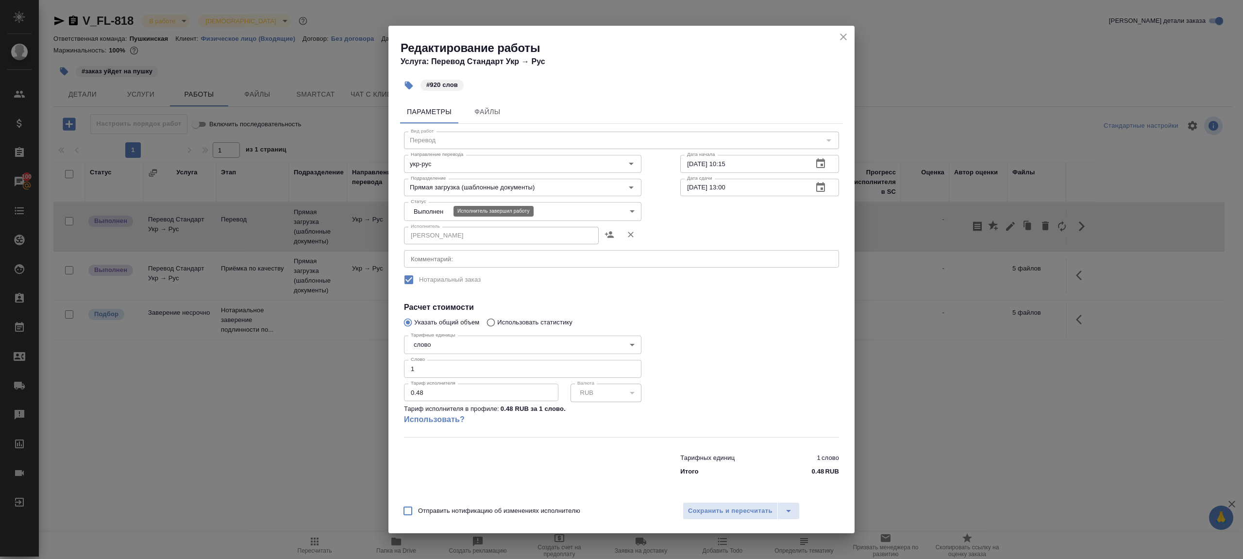
click at [440, 212] on body "🙏 .cls-1 fill:#fff; AWATERA [PERSON_NAME] Клиенты Спецификации Заказы 100 Чаты …" at bounding box center [621, 279] width 1243 height 559
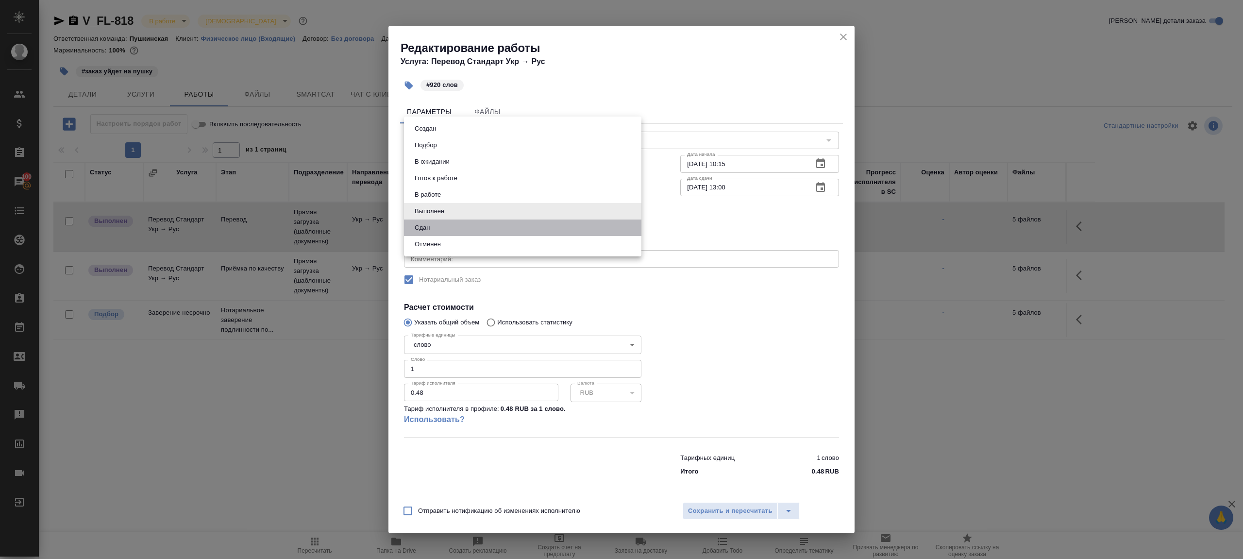
click at [436, 232] on li "Сдан" at bounding box center [522, 227] width 237 height 17
type input "closed"
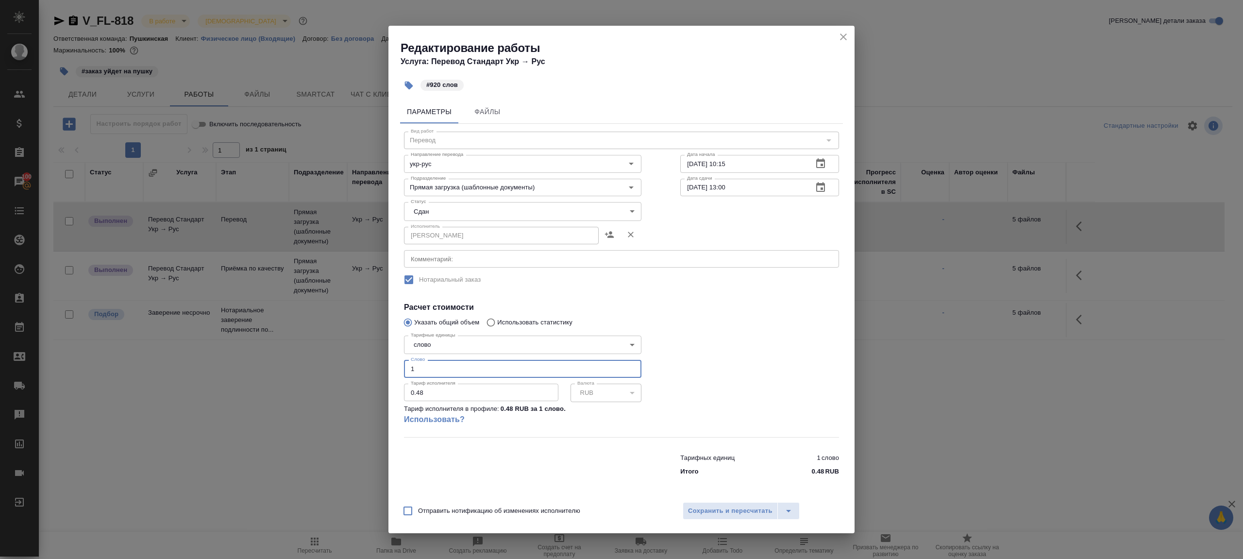
click at [426, 371] on input "1" at bounding box center [522, 368] width 237 height 17
type input "920"
click at [724, 510] on span "Сохранить и пересчитать" at bounding box center [730, 510] width 84 height 11
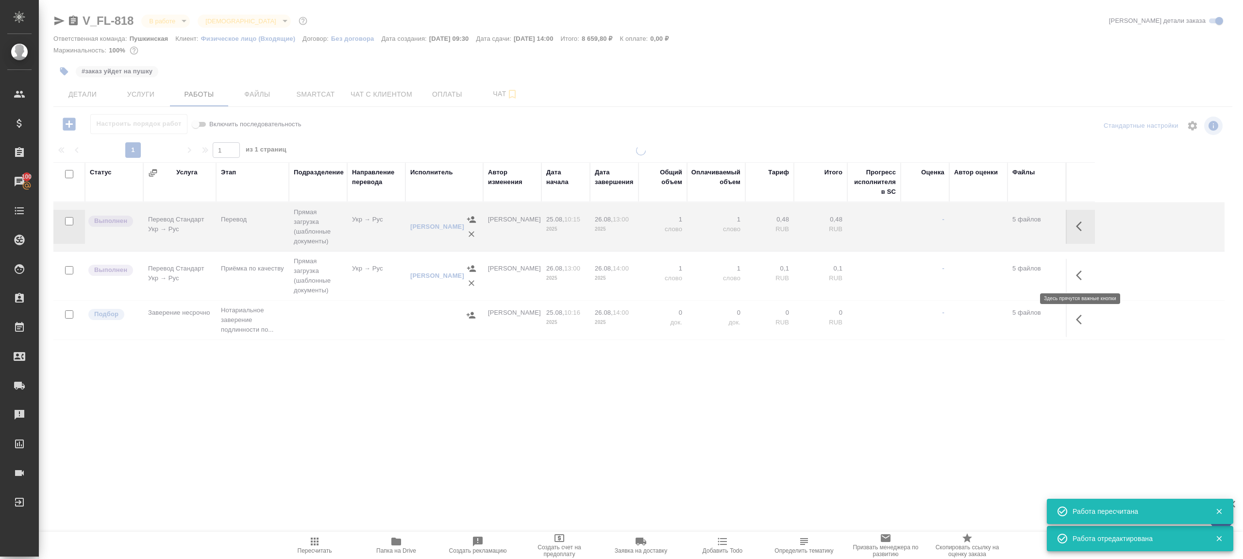
click at [1082, 273] on icon "button" at bounding box center [1082, 275] width 12 height 12
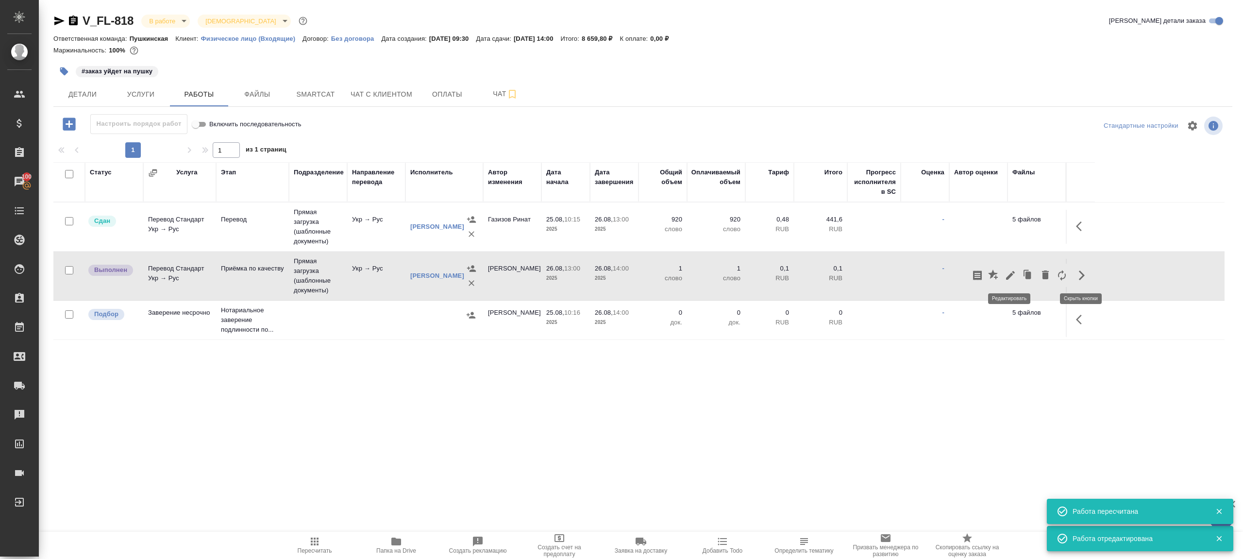
click at [1012, 270] on icon "button" at bounding box center [1010, 275] width 12 height 12
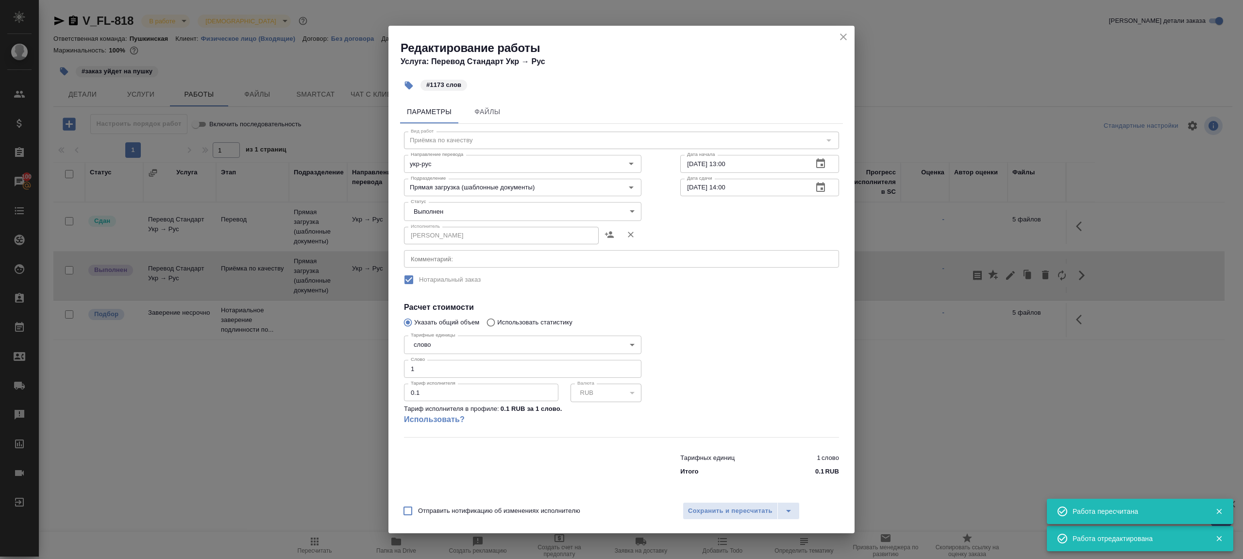
click at [424, 215] on body "🙏 .cls-1 fill:#fff; AWATERA [PERSON_NAME] Клиенты Спецификации Заказы 100 Чаты …" at bounding box center [621, 279] width 1243 height 559
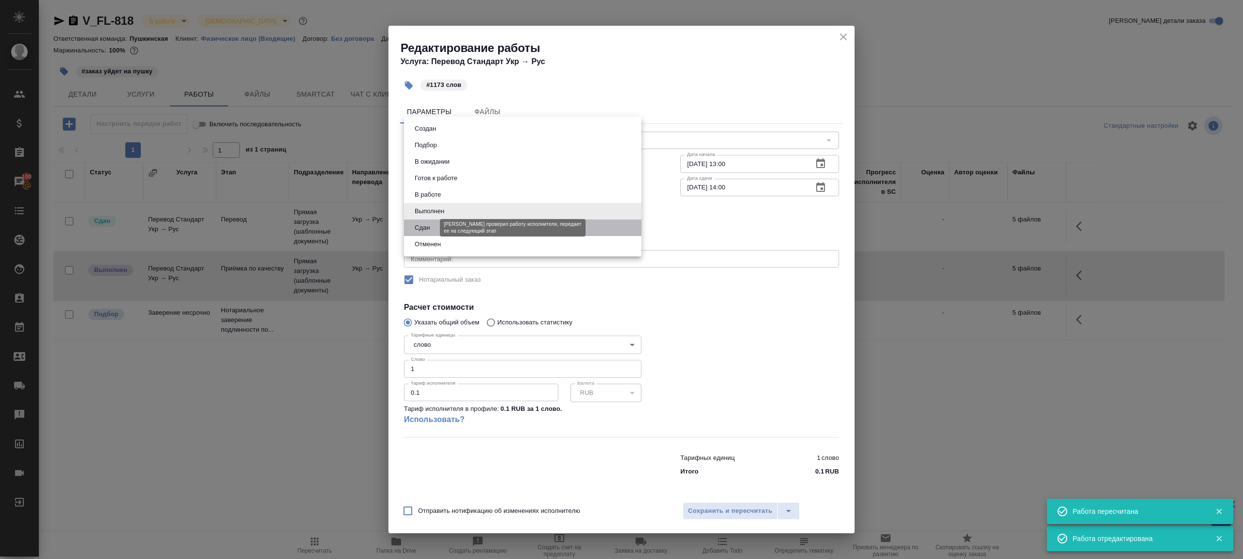
click at [426, 226] on button "Сдан" at bounding box center [422, 227] width 21 height 11
type input "closed"
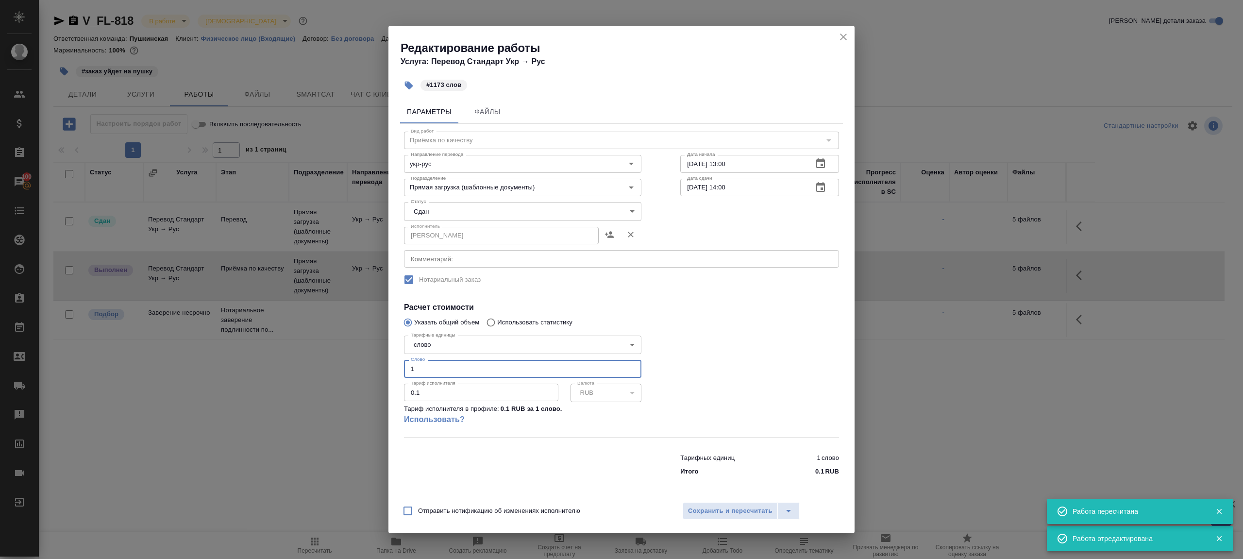
click at [438, 363] on input "1" at bounding box center [522, 368] width 237 height 17
click at [439, 366] on input "11" at bounding box center [522, 368] width 237 height 17
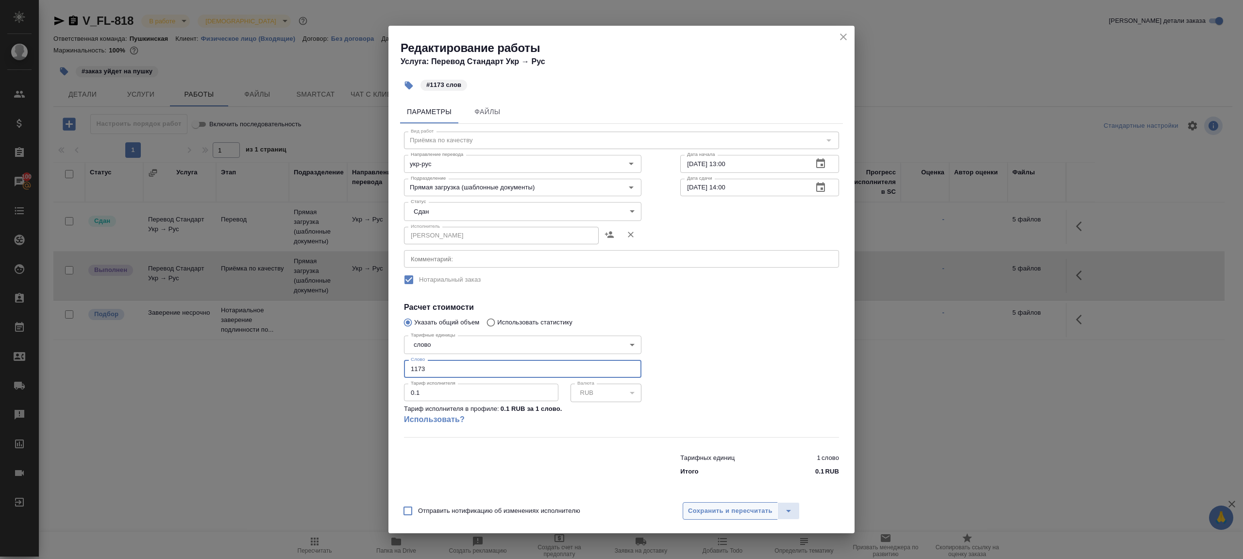
type input "1173"
click at [738, 505] on span "Сохранить и пересчитать" at bounding box center [730, 510] width 84 height 11
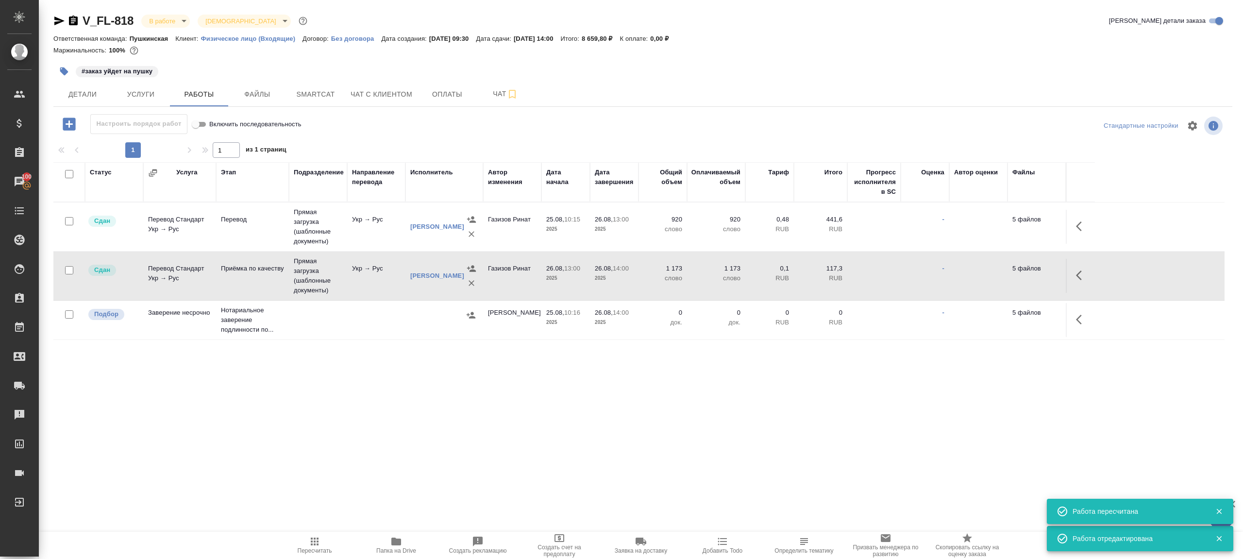
click at [327, 531] on button "Пересчитать" at bounding box center [315, 544] width 82 height 27
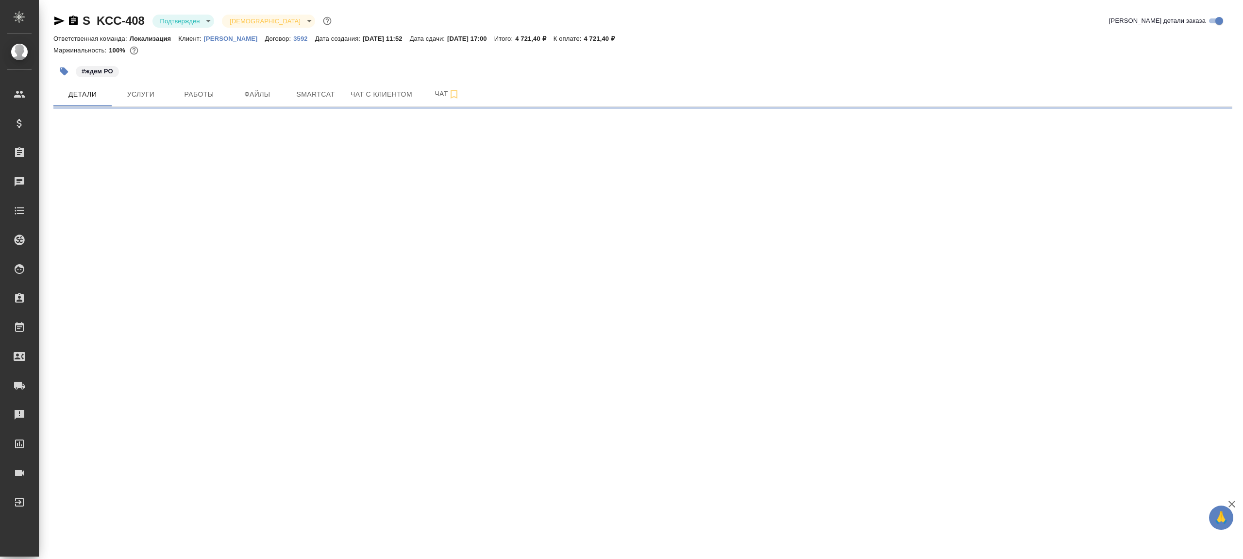
select select "RU"
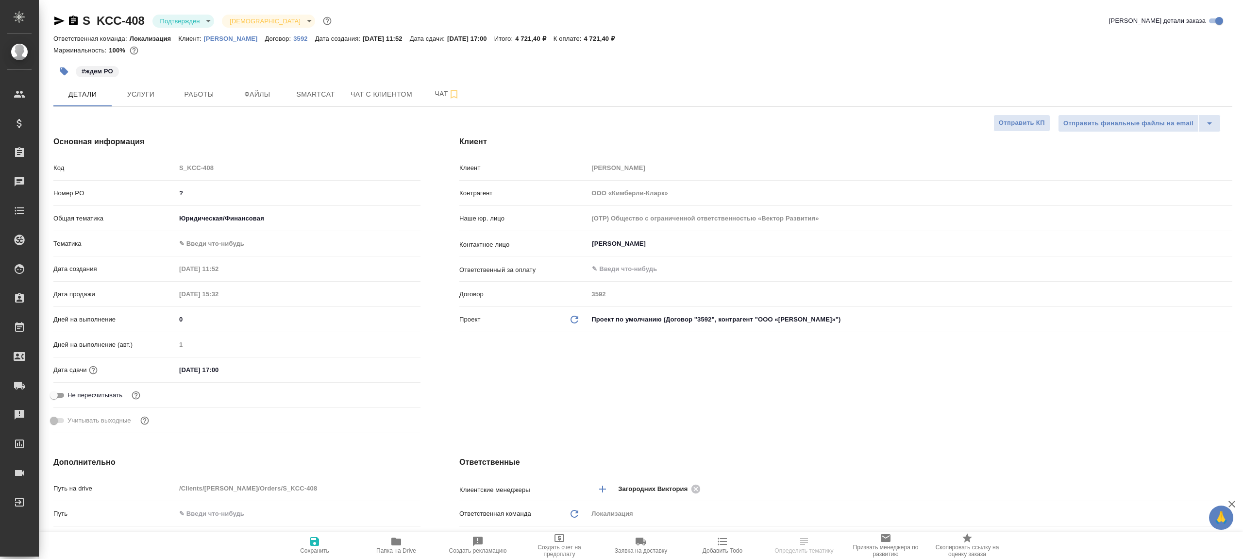
type textarea "x"
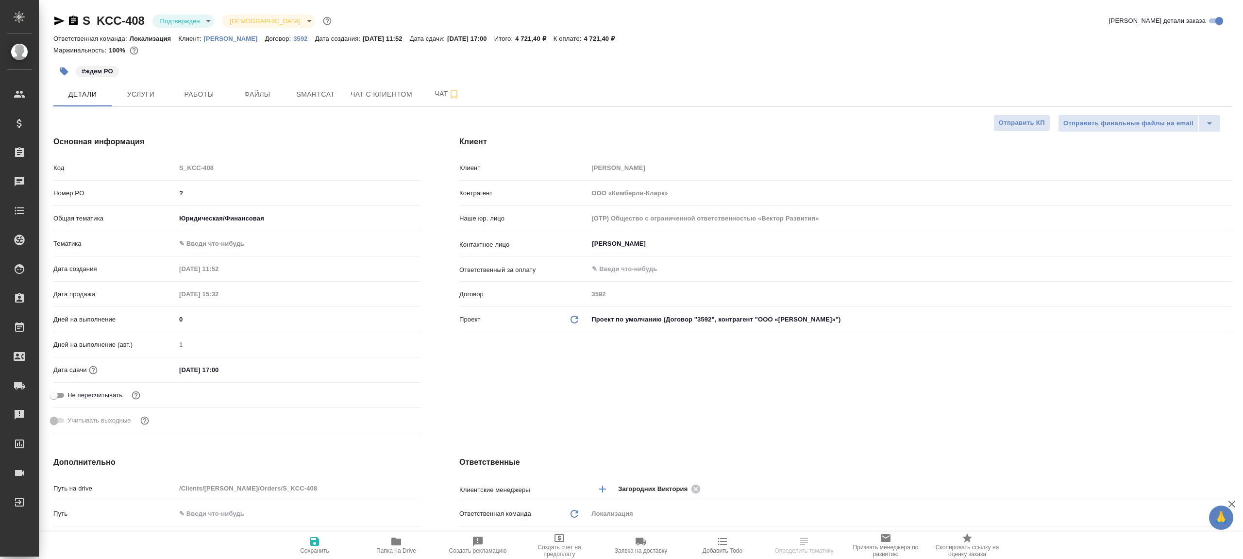
type textarea "x"
click at [195, 102] on button "Работы" at bounding box center [199, 94] width 58 height 24
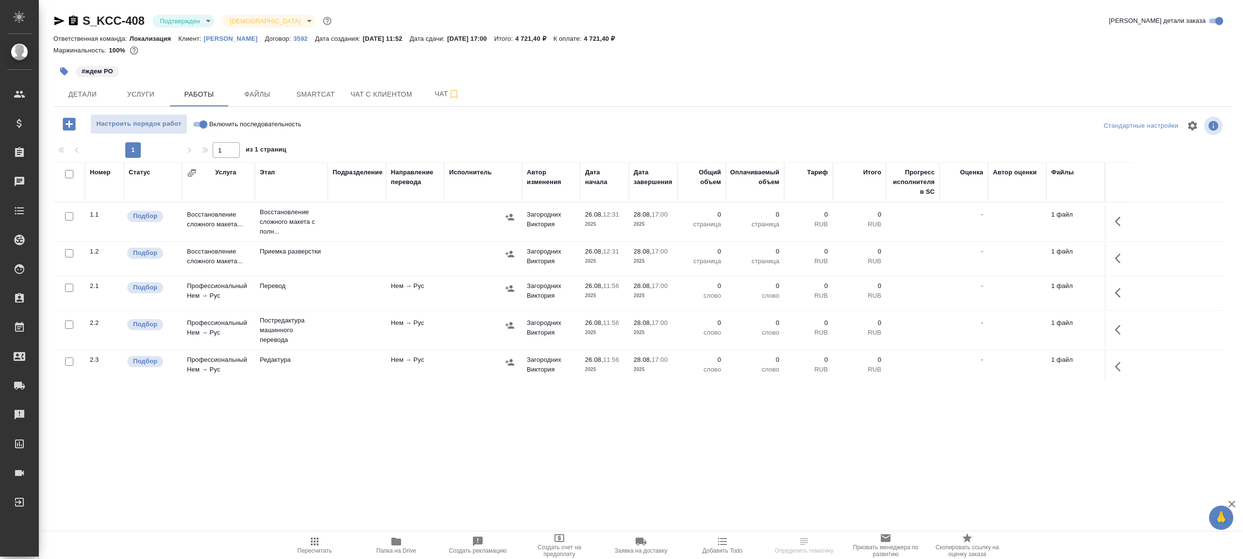
click at [397, 538] on icon "button" at bounding box center [396, 541] width 10 height 8
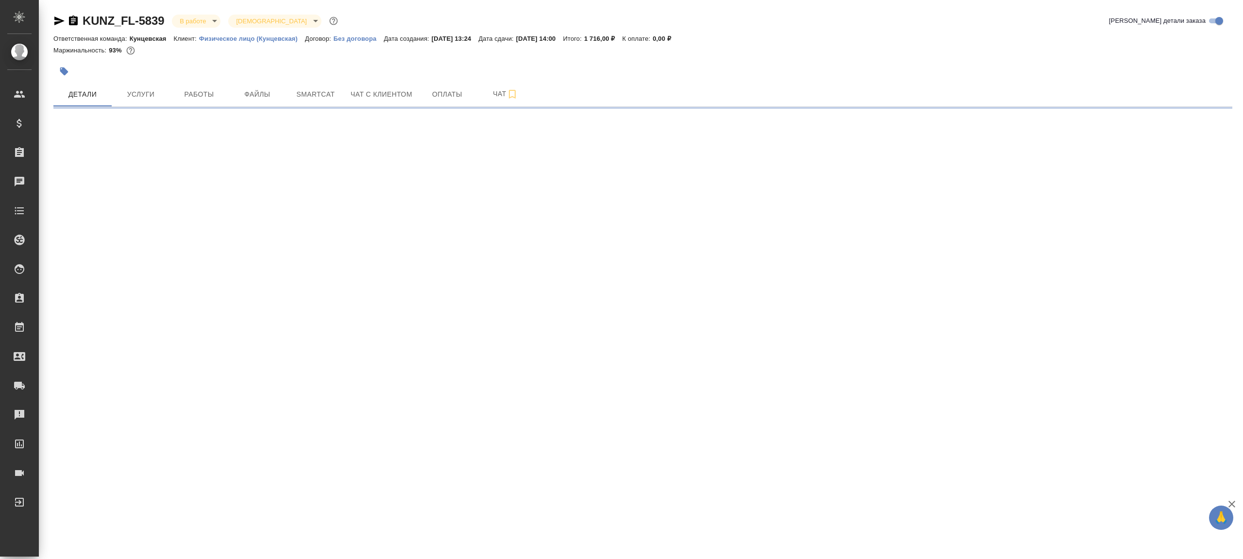
select select "RU"
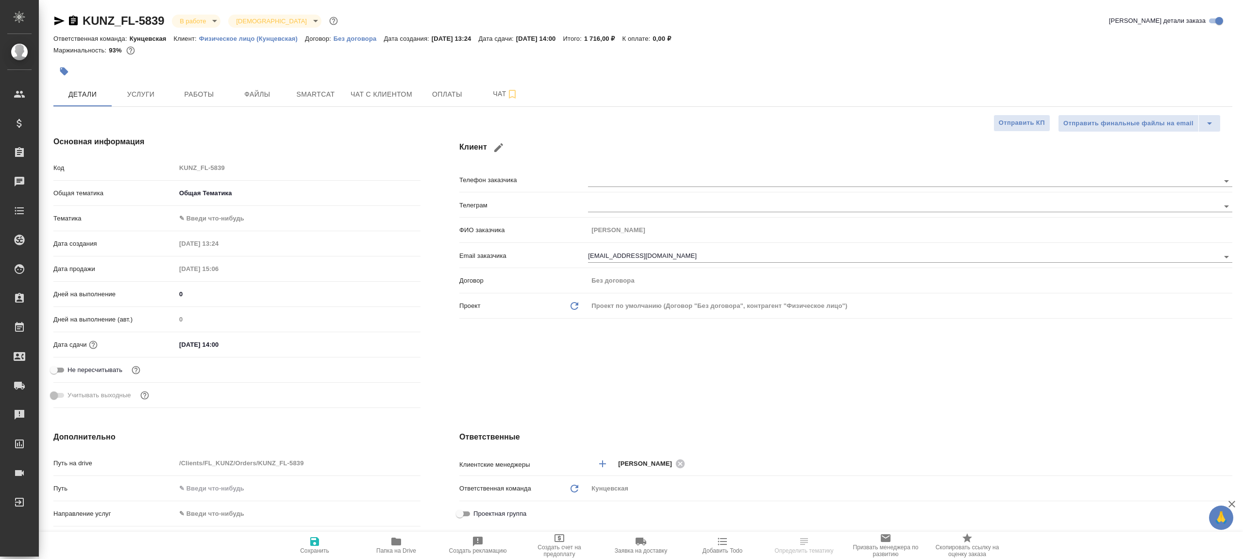
type textarea "x"
click at [187, 88] on span "Работы" at bounding box center [199, 94] width 47 height 12
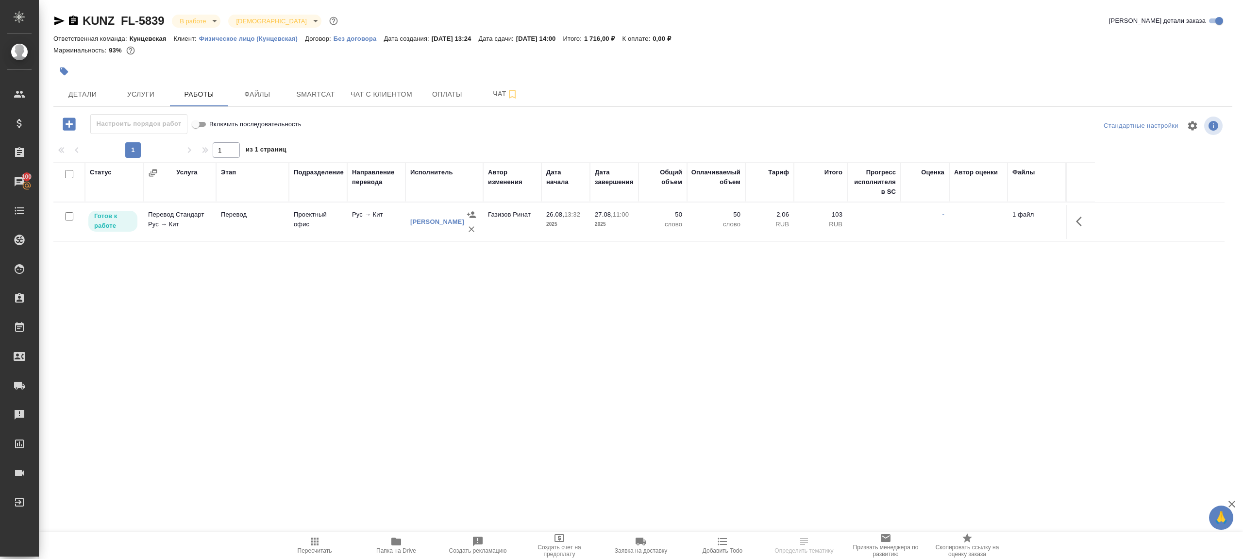
click at [375, 120] on div "Настроить порядок работ Включить последовательность" at bounding box center [249, 124] width 393 height 20
click at [320, 539] on span "Пересчитать" at bounding box center [315, 544] width 70 height 18
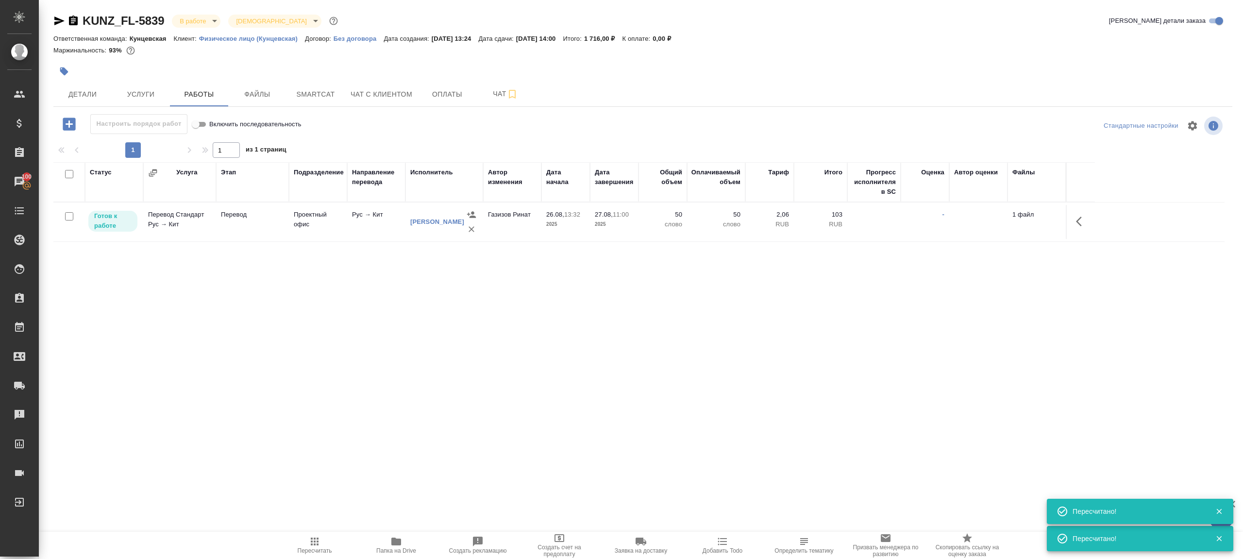
click at [314, 537] on icon "button" at bounding box center [315, 541] width 8 height 8
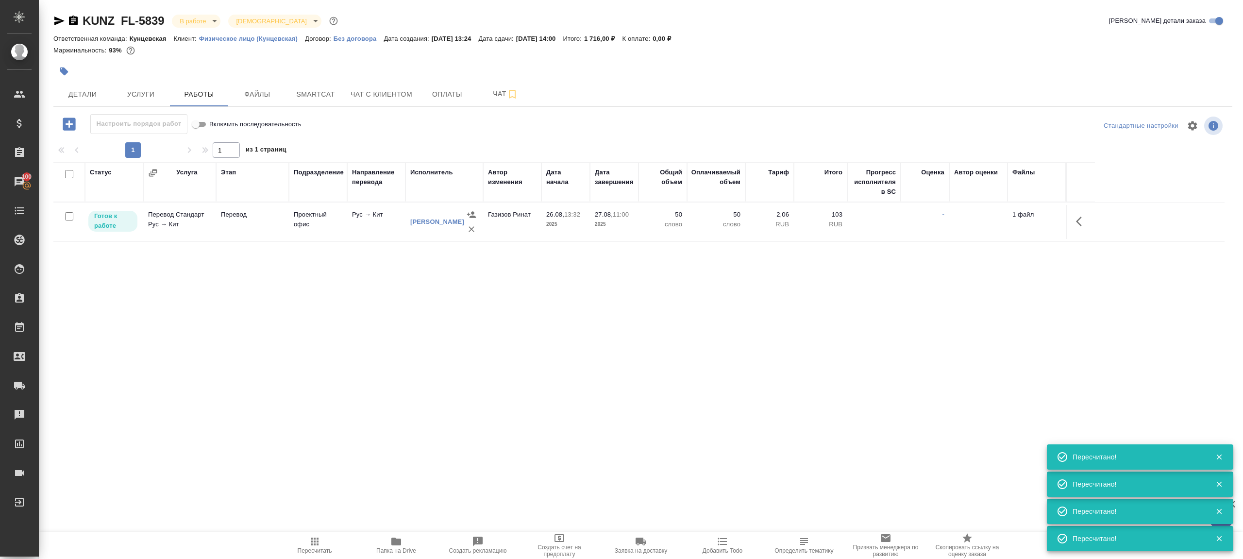
click at [647, 211] on p "50" at bounding box center [662, 215] width 39 height 10
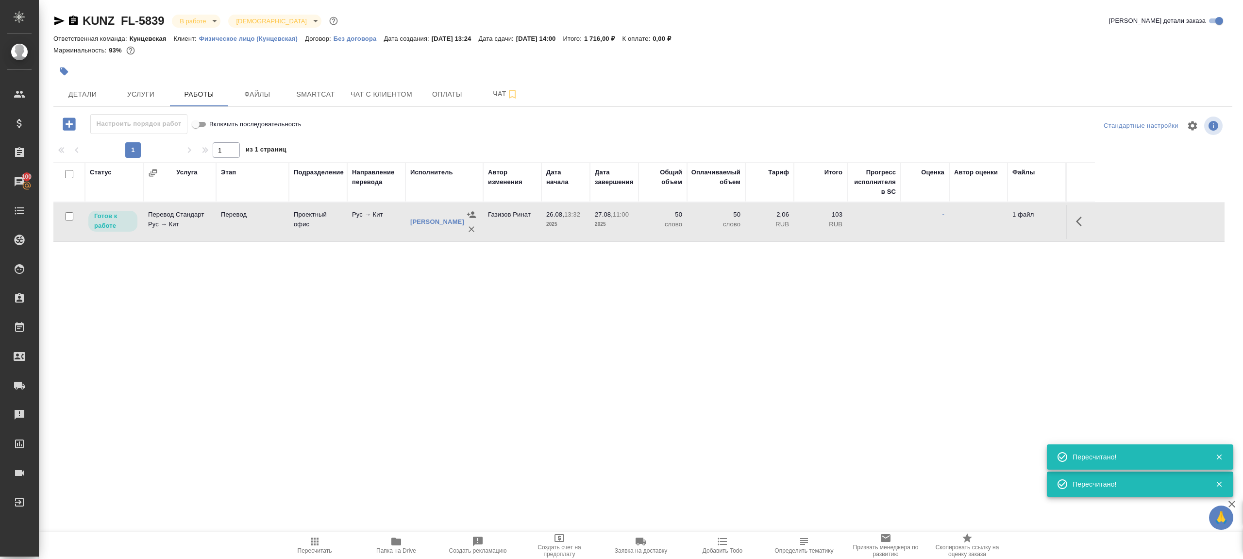
click at [647, 211] on p "50" at bounding box center [662, 215] width 39 height 10
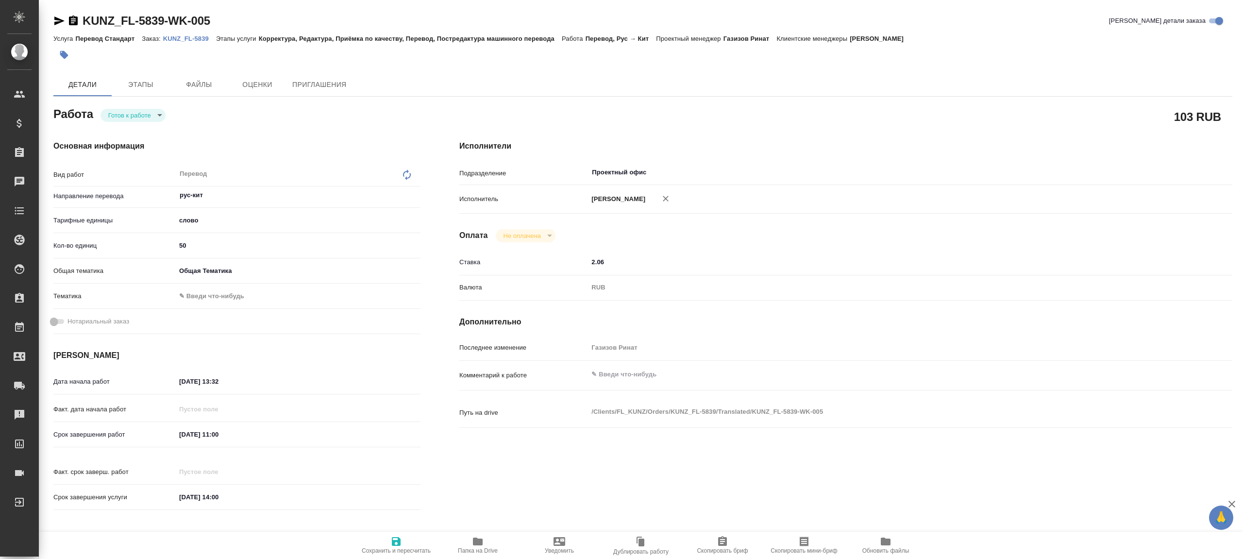
type textarea "x"
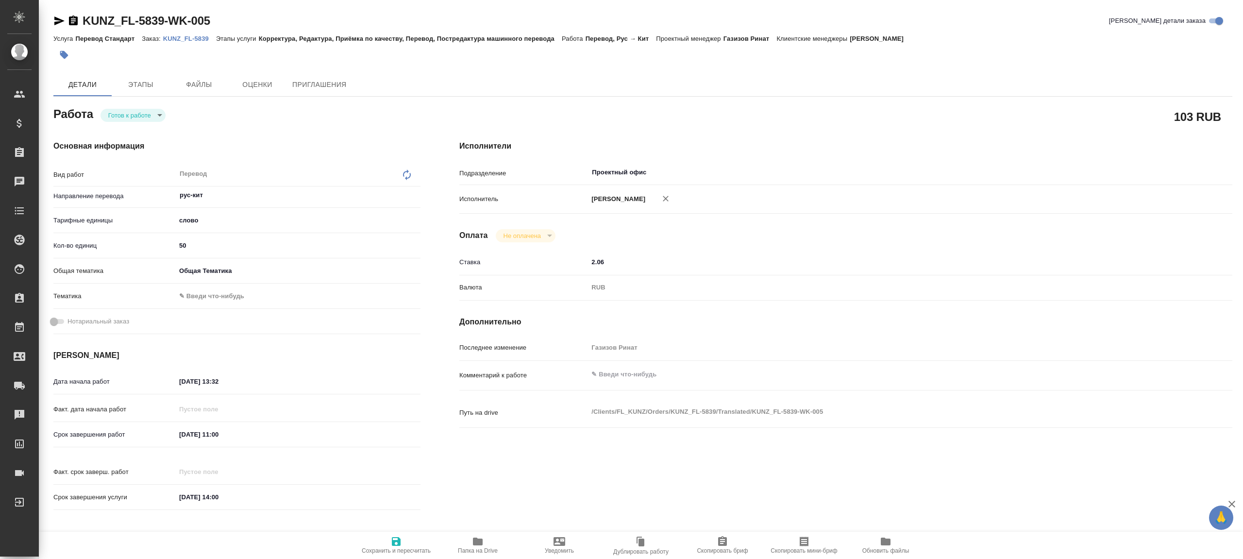
type textarea "x"
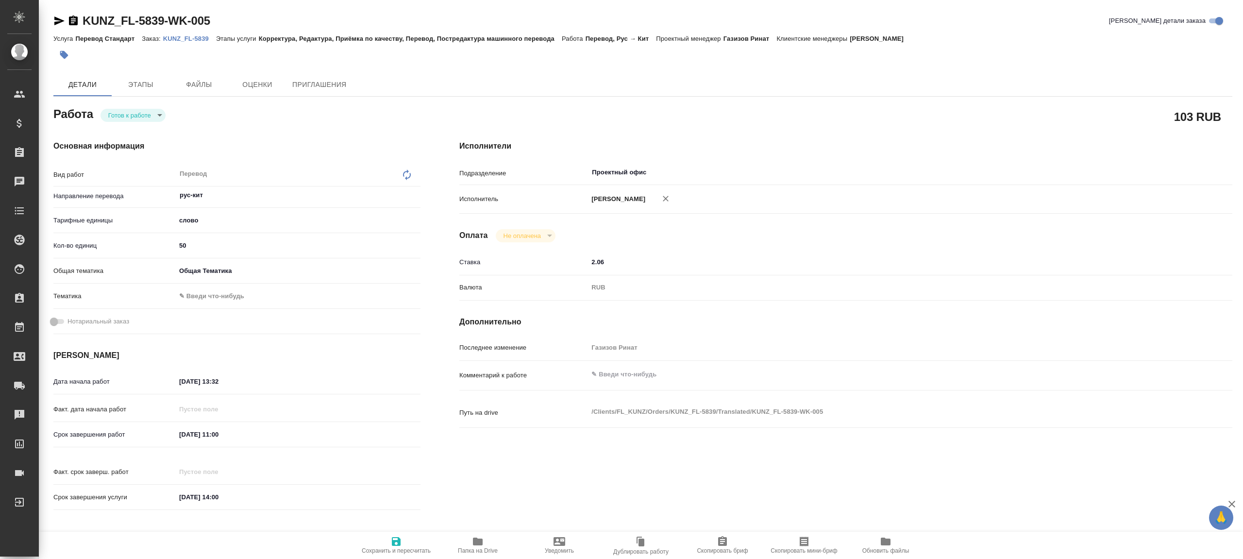
type textarea "x"
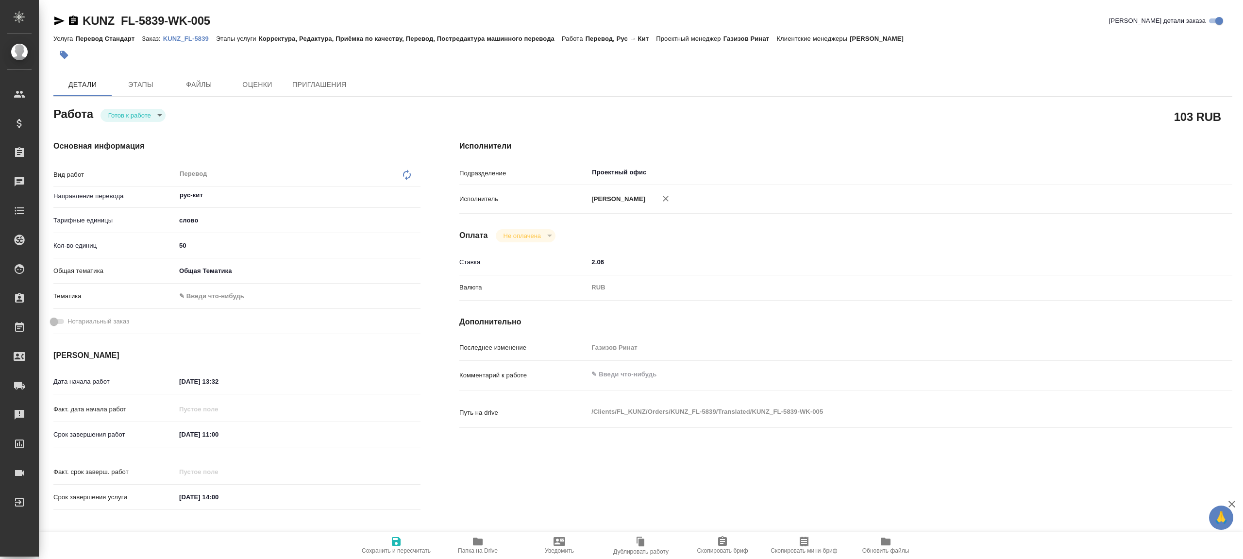
type textarea "x"
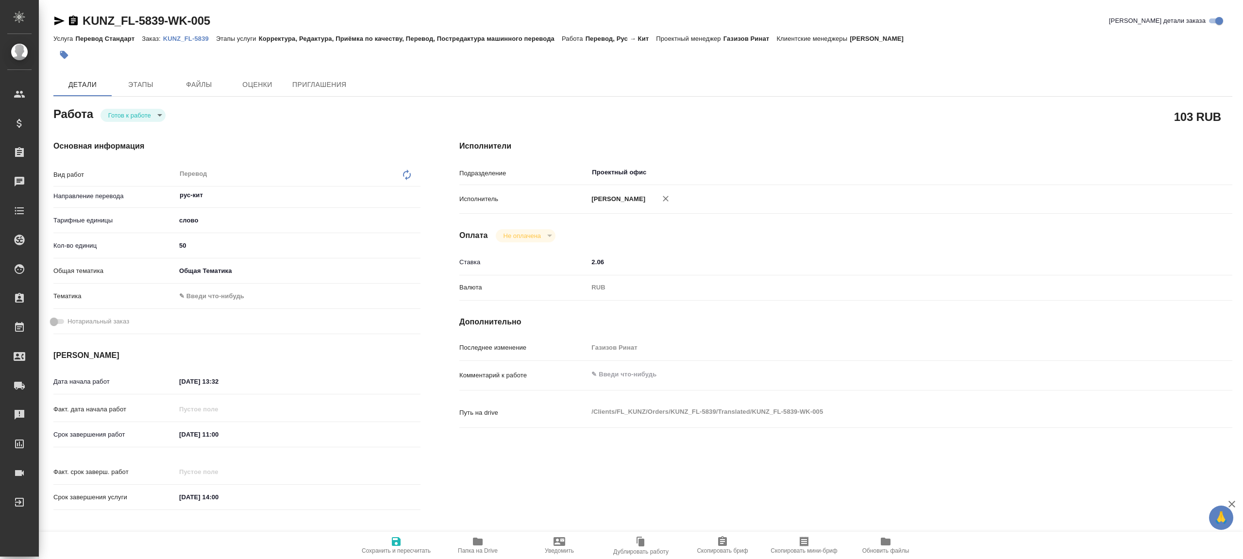
type textarea "x"
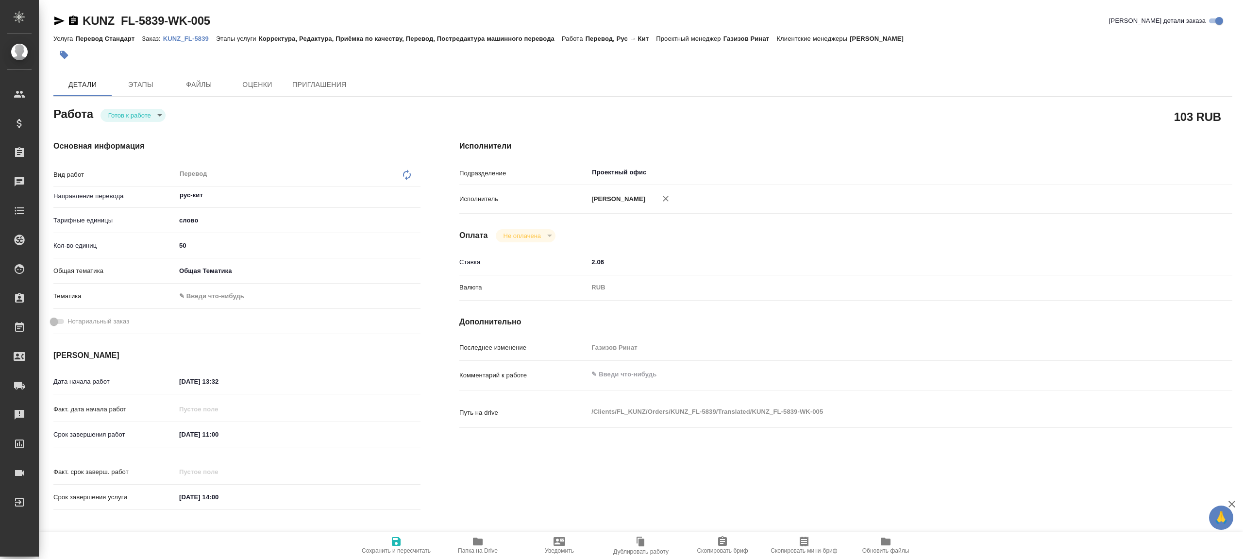
type textarea "x"
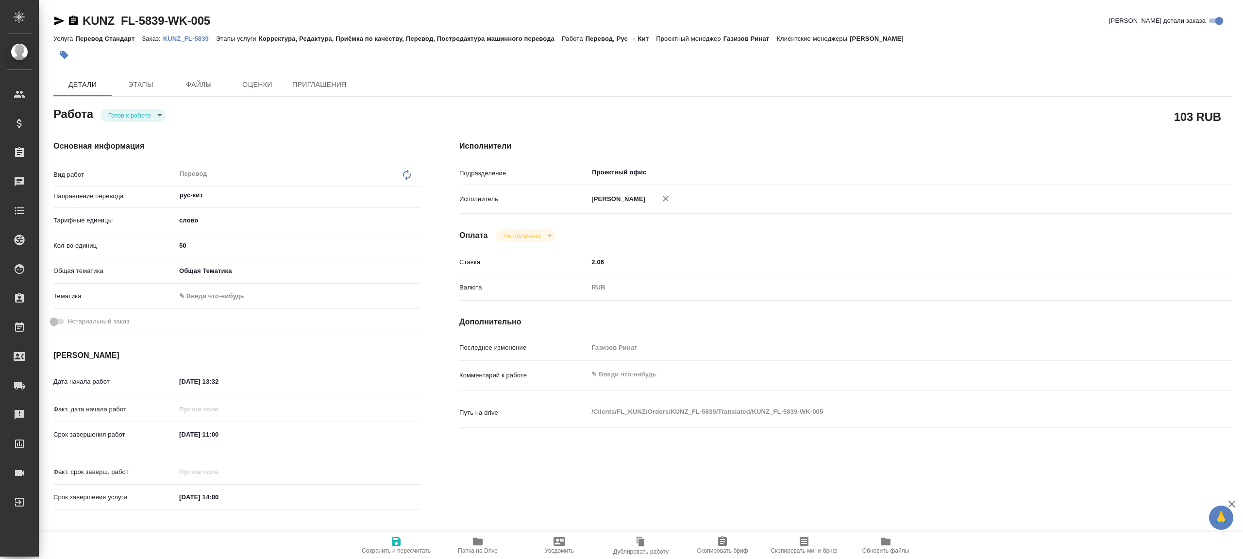
type textarea "x"
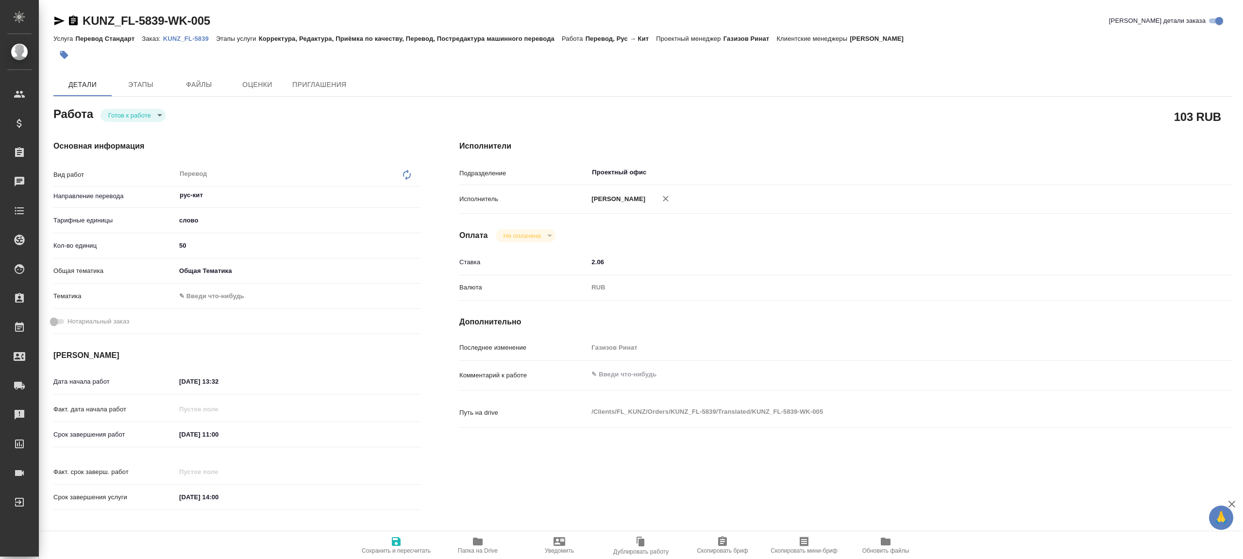
type textarea "x"
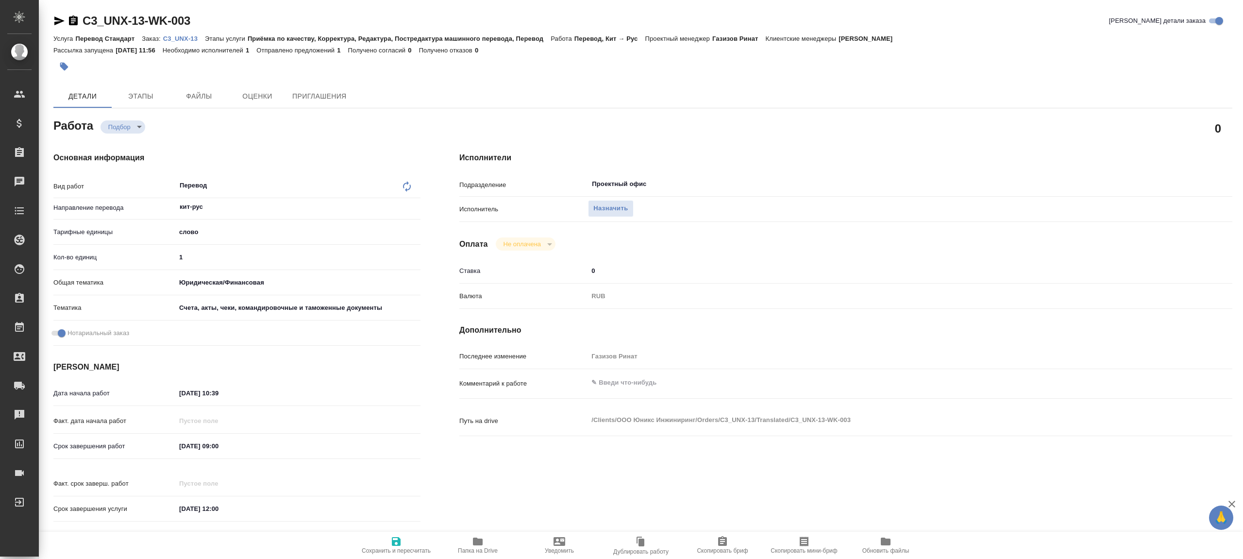
type textarea "x"
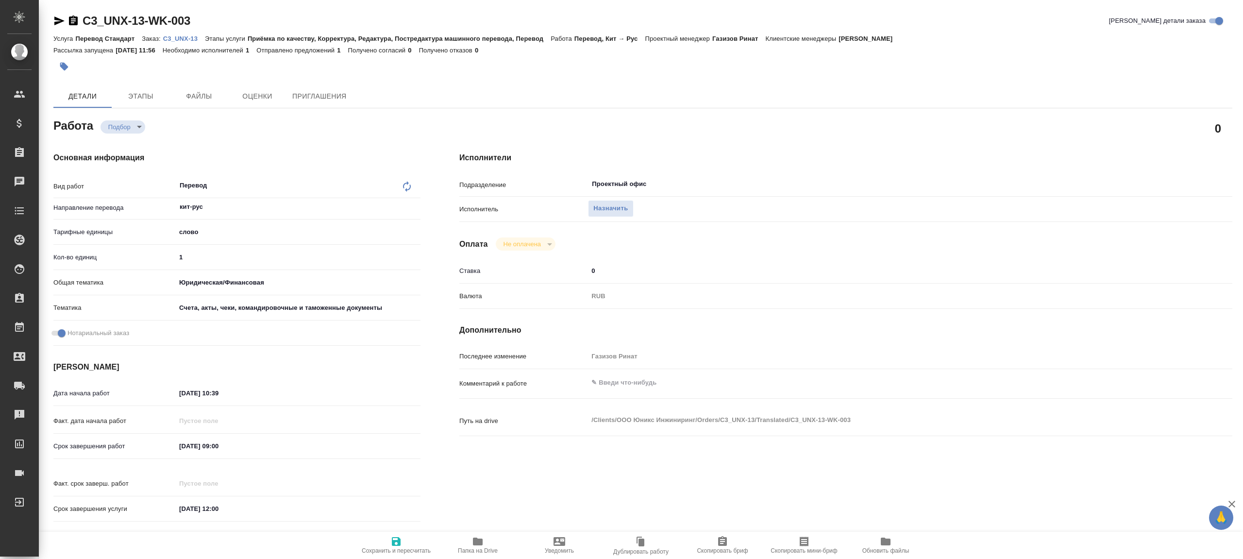
type textarea "x"
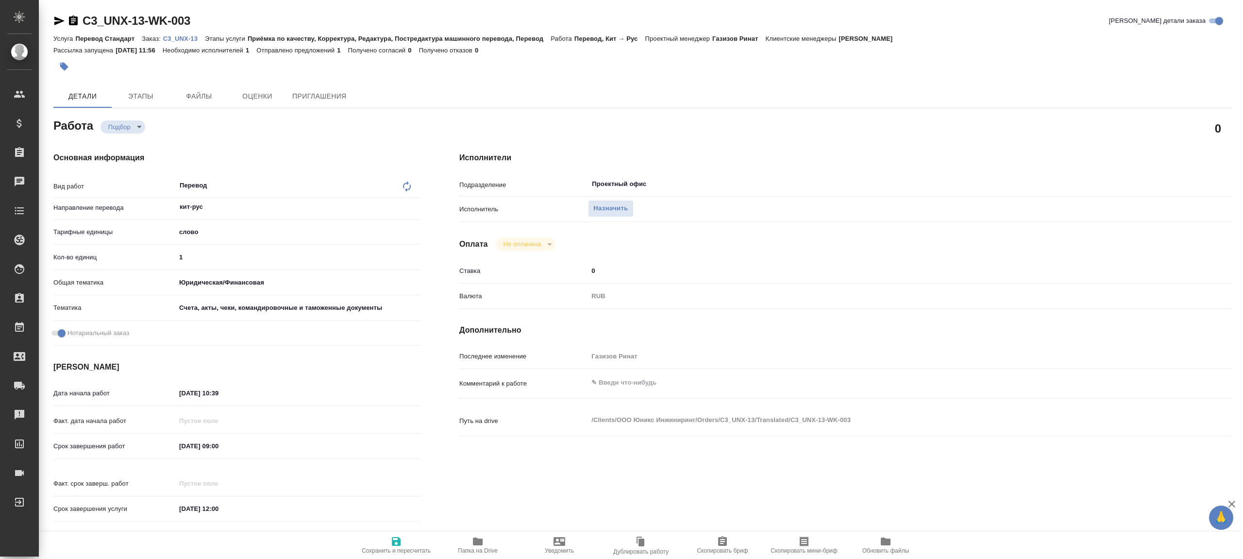
type textarea "x"
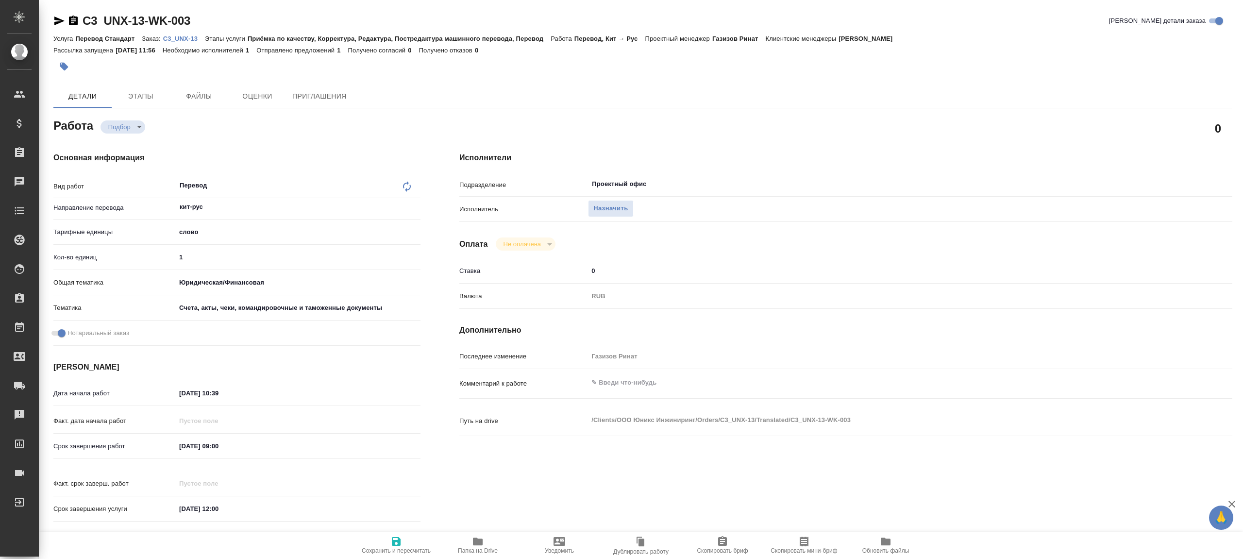
type textarea "x"
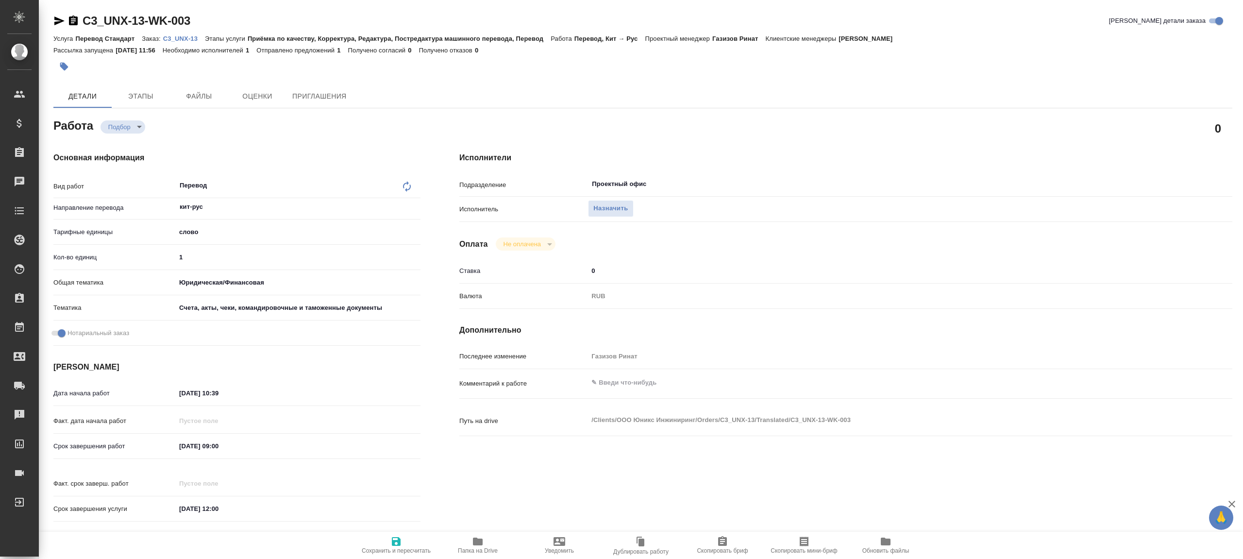
type textarea "x"
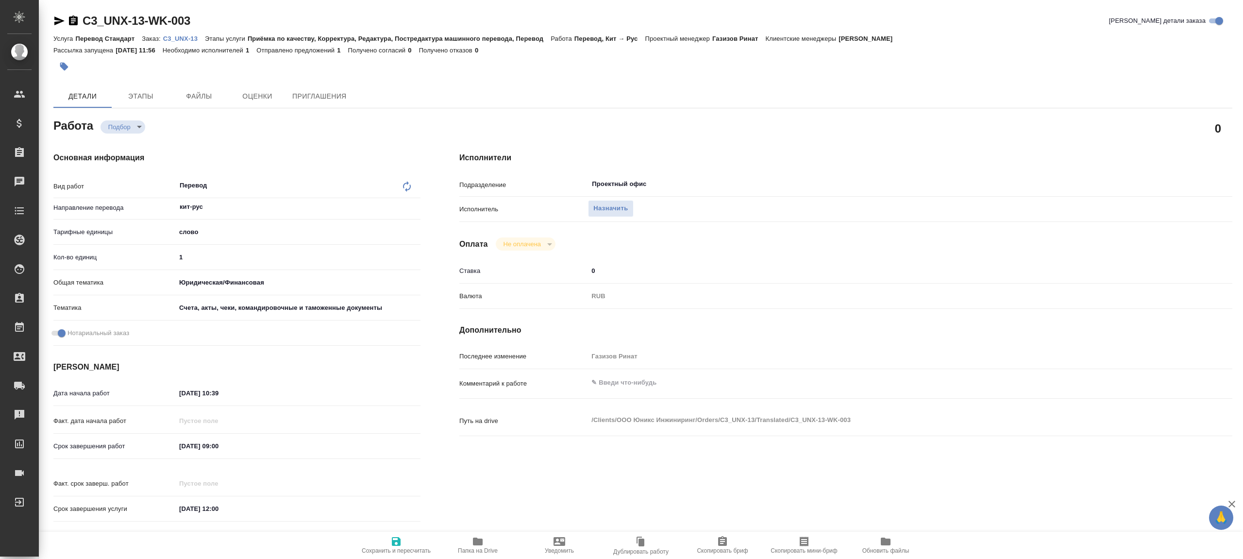
type textarea "x"
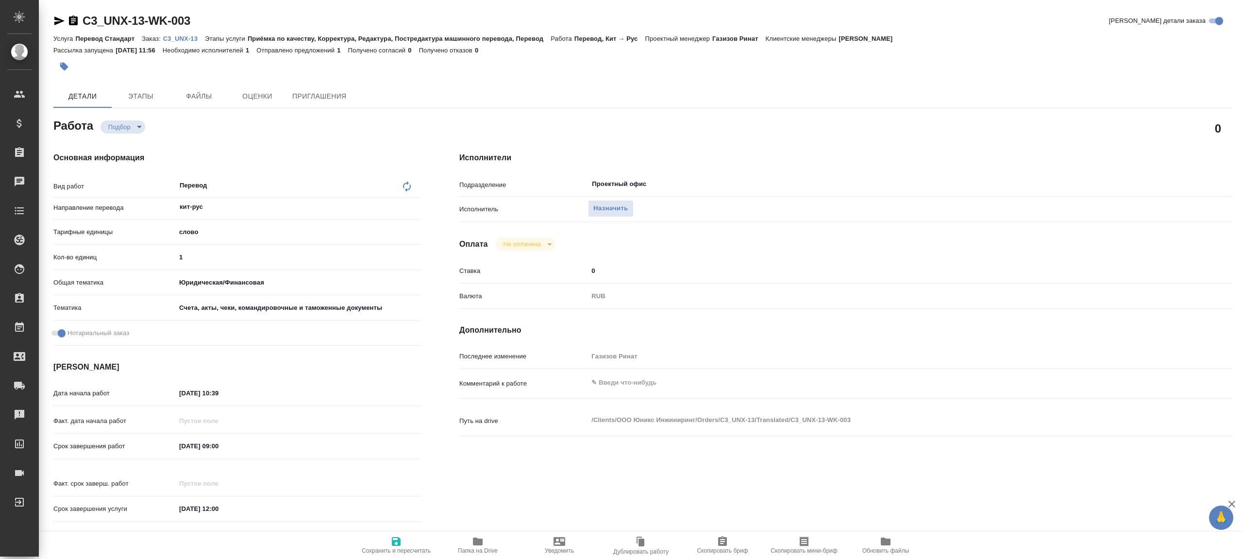
type textarea "x"
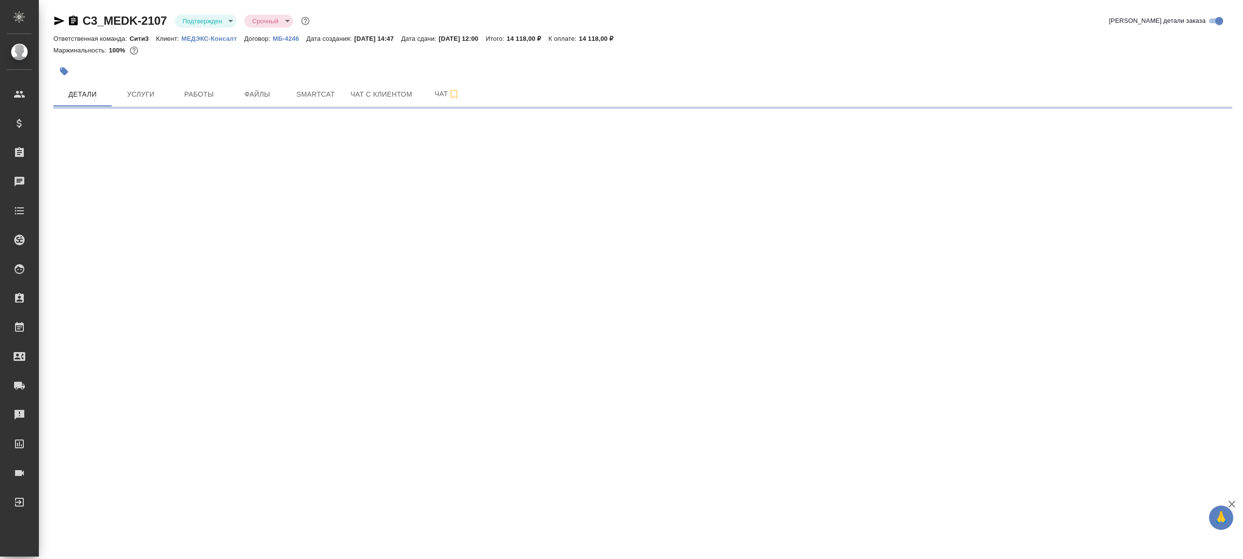
select select "RU"
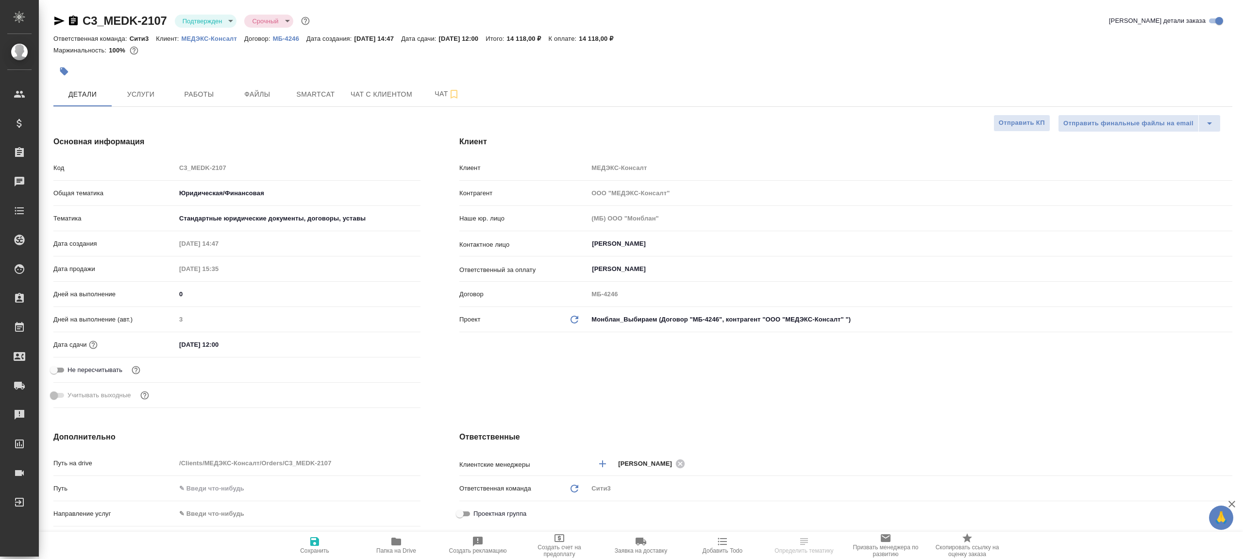
type textarea "x"
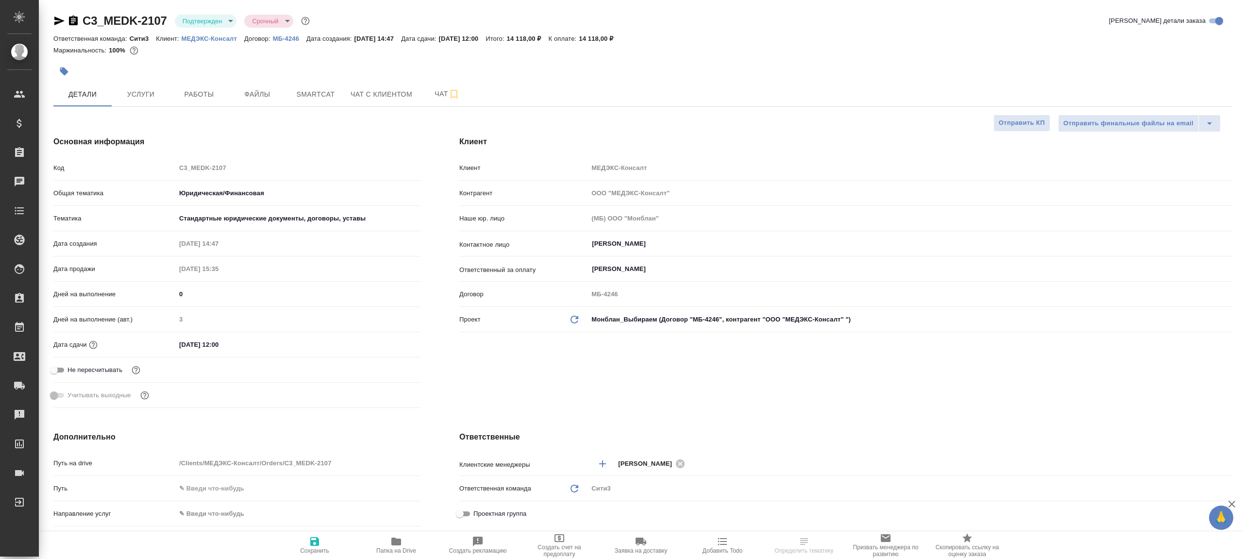
type textarea "x"
click at [222, 31] on div "C3_MEDK-2107 Подтвержден confirmed Срочный urgent Кратко детали заказа" at bounding box center [642, 22] width 1178 height 19
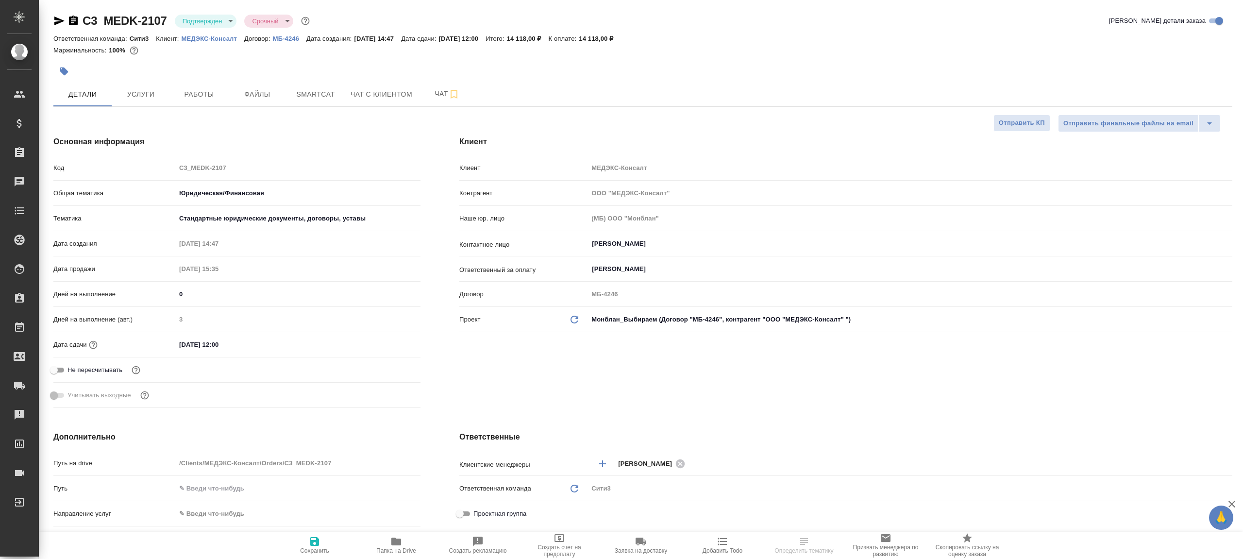
click at [222, 23] on body "🙏 .cls-1 fill:#fff; AWATERA Gazizov Rinat Клиенты Спецификации Заказы Чаты Todo…" at bounding box center [621, 279] width 1243 height 559
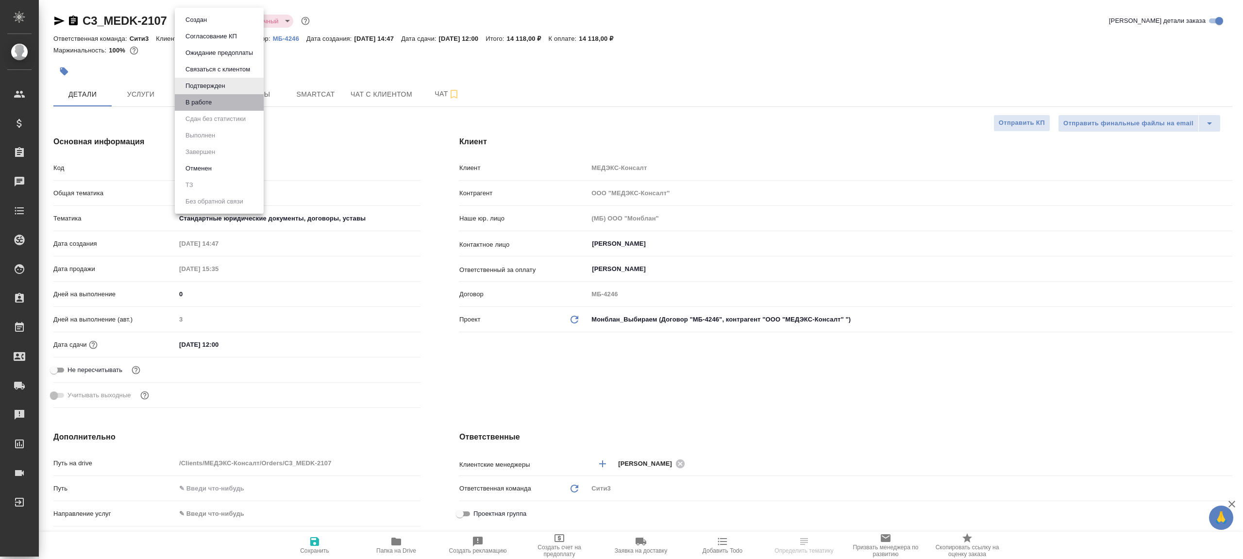
click at [223, 97] on li "В работе" at bounding box center [219, 102] width 89 height 17
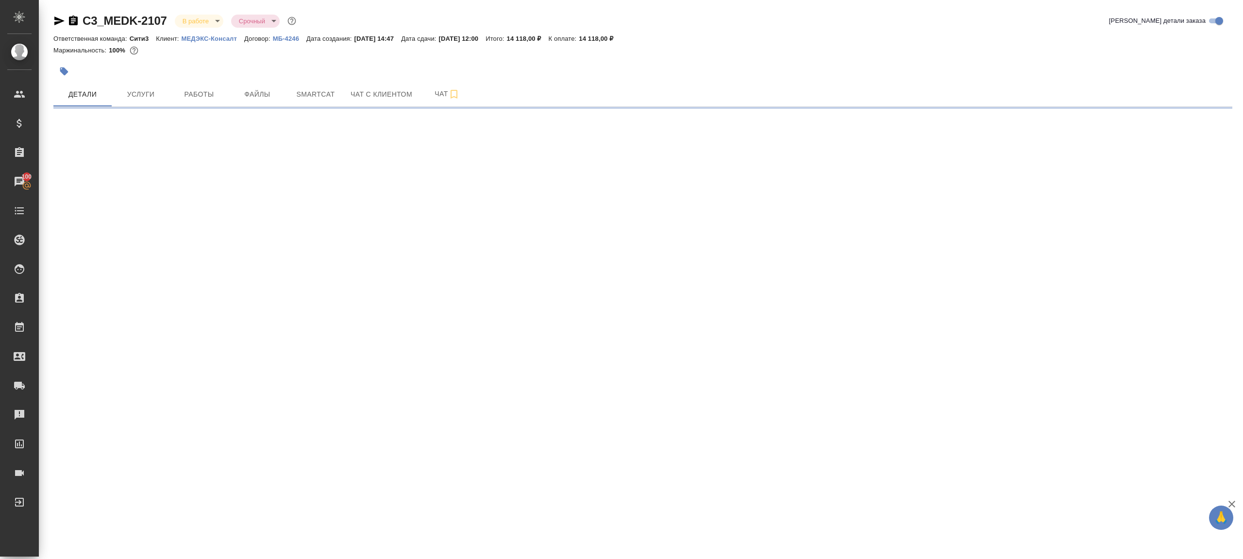
select select "RU"
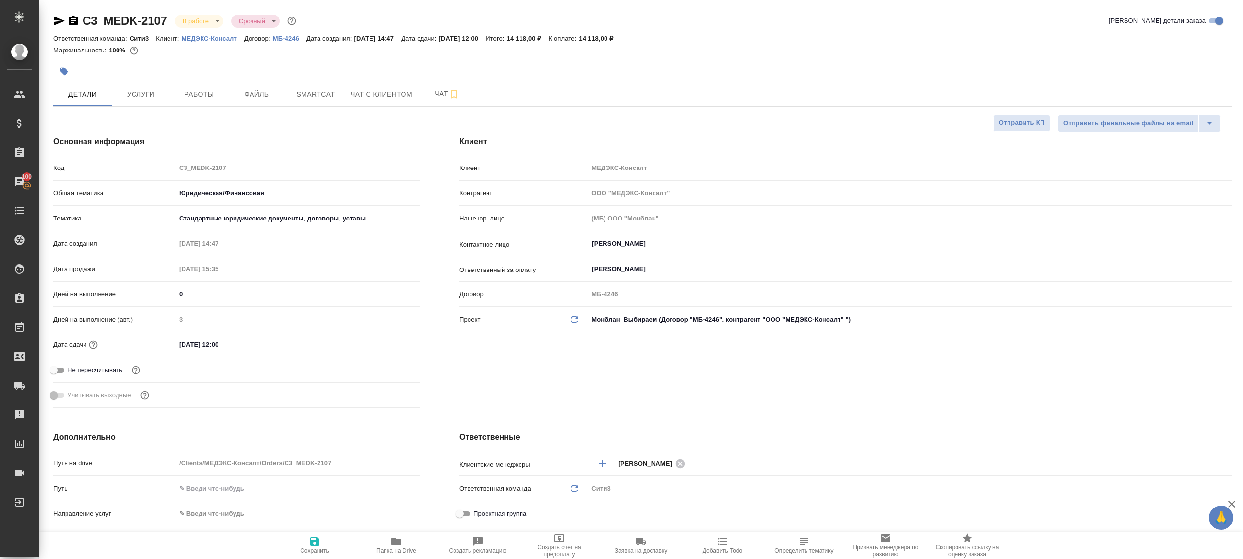
type textarea "x"
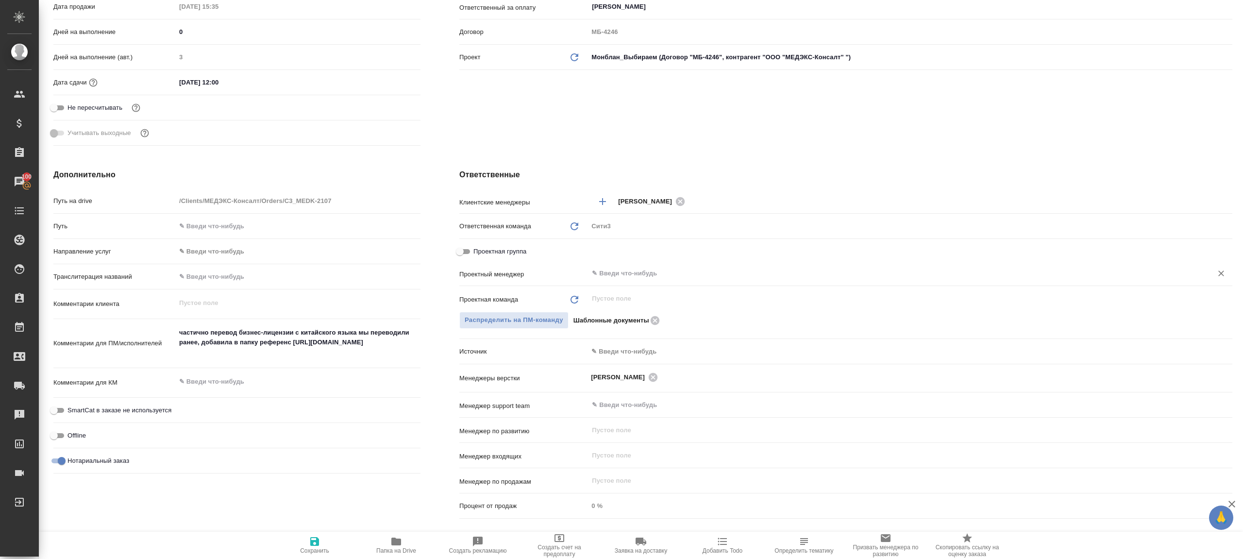
click at [627, 280] on div "​" at bounding box center [910, 273] width 644 height 17
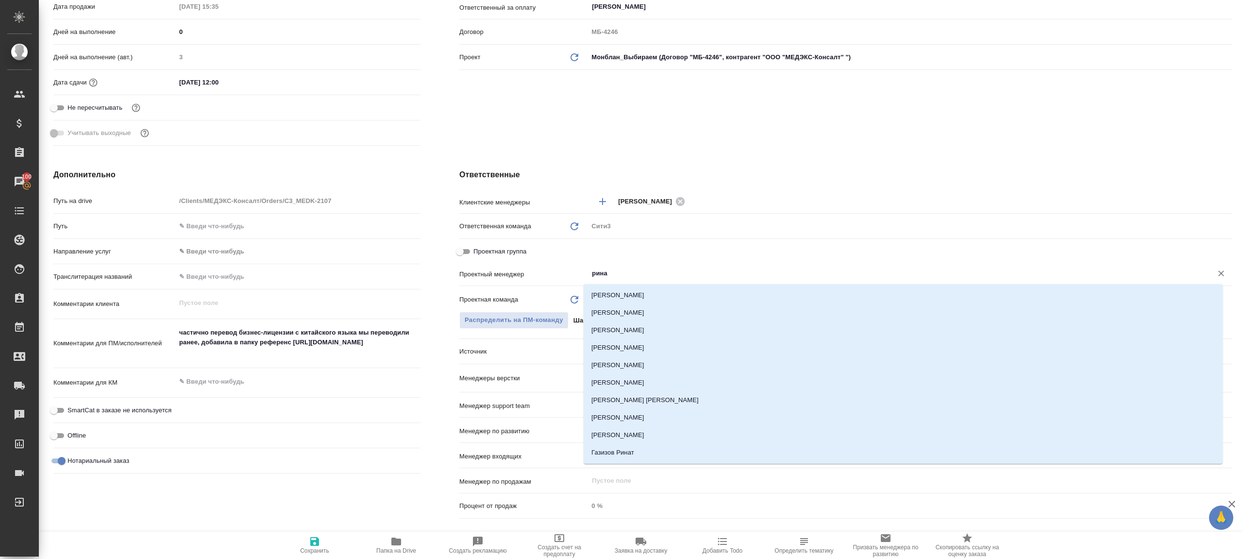
type input "ринат"
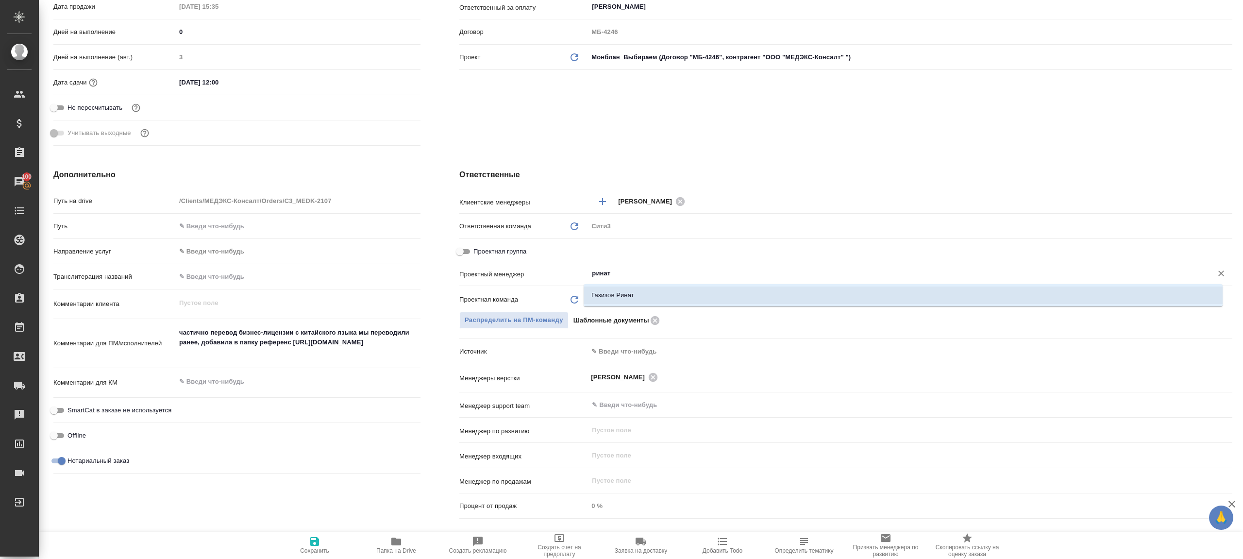
click at [630, 300] on li "Газизов Ринат" at bounding box center [902, 294] width 639 height 17
type textarea "x"
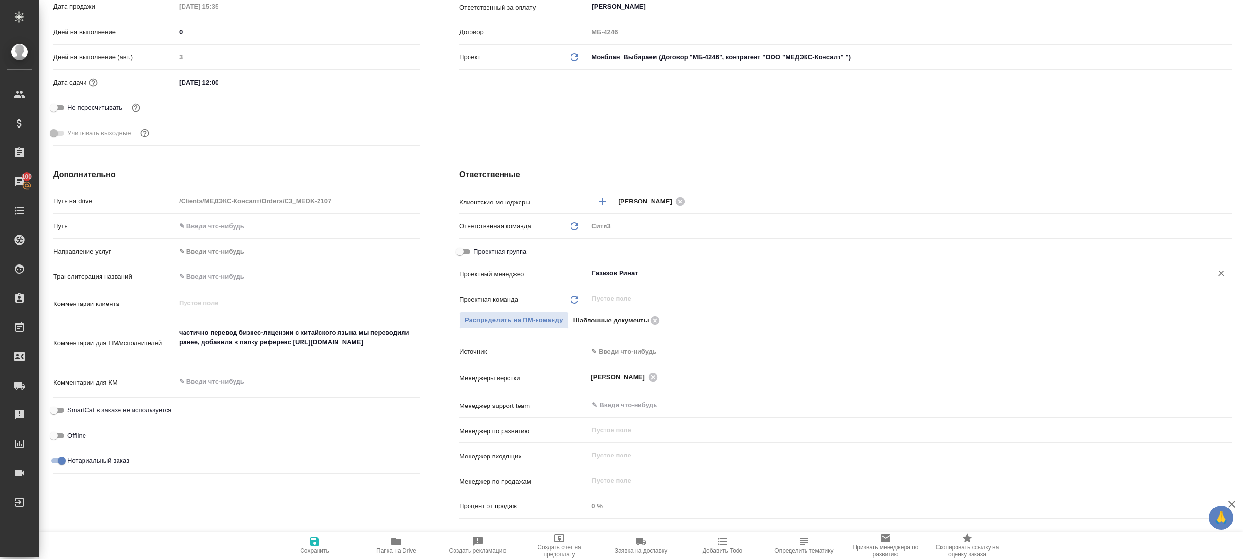
type input "Газизов Ринат"
click at [320, 554] on button "Сохранить" at bounding box center [315, 544] width 82 height 27
type textarea "x"
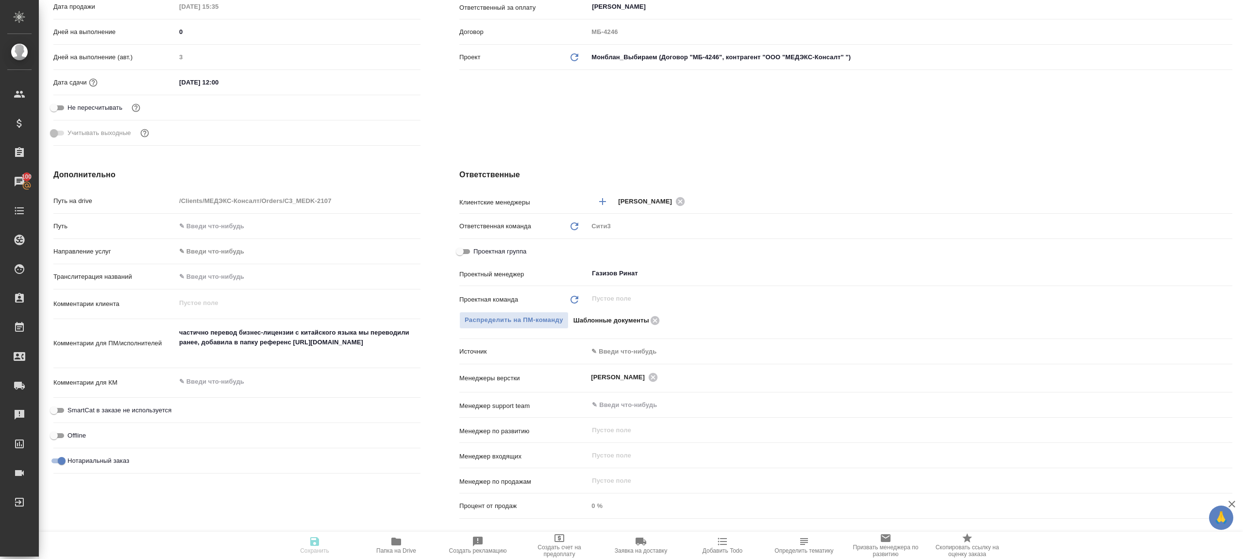
type textarea "x"
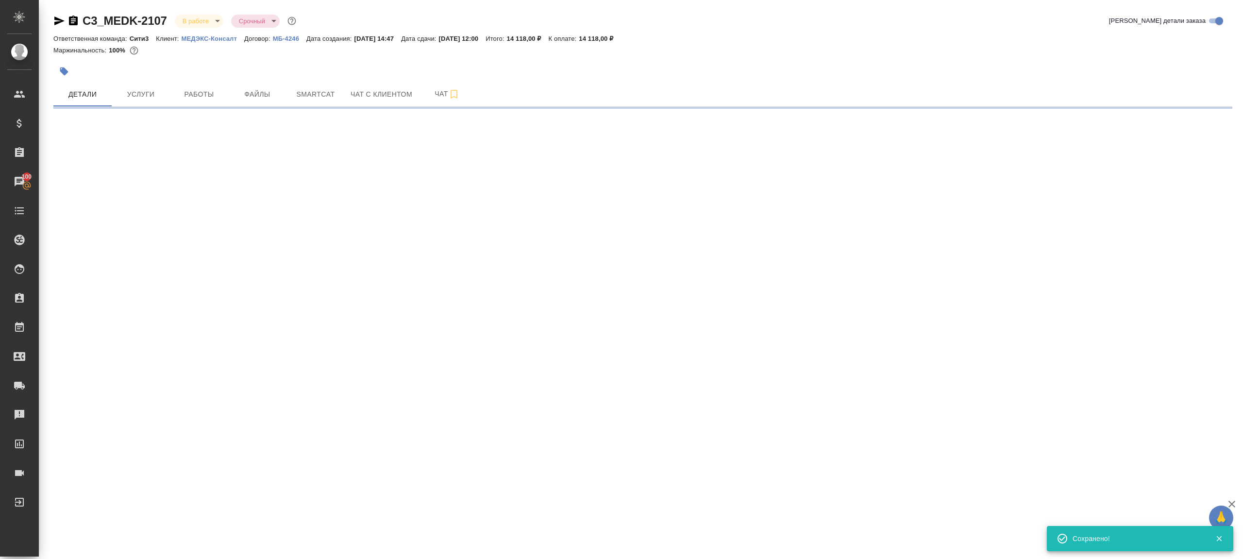
scroll to position [0, 0]
select select "RU"
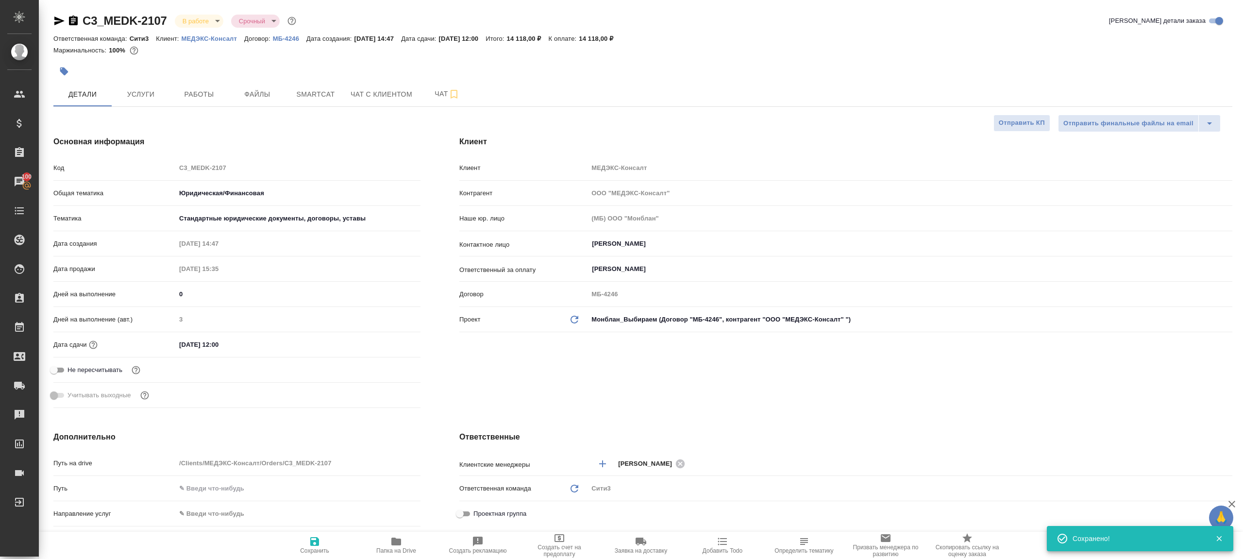
type textarea "x"
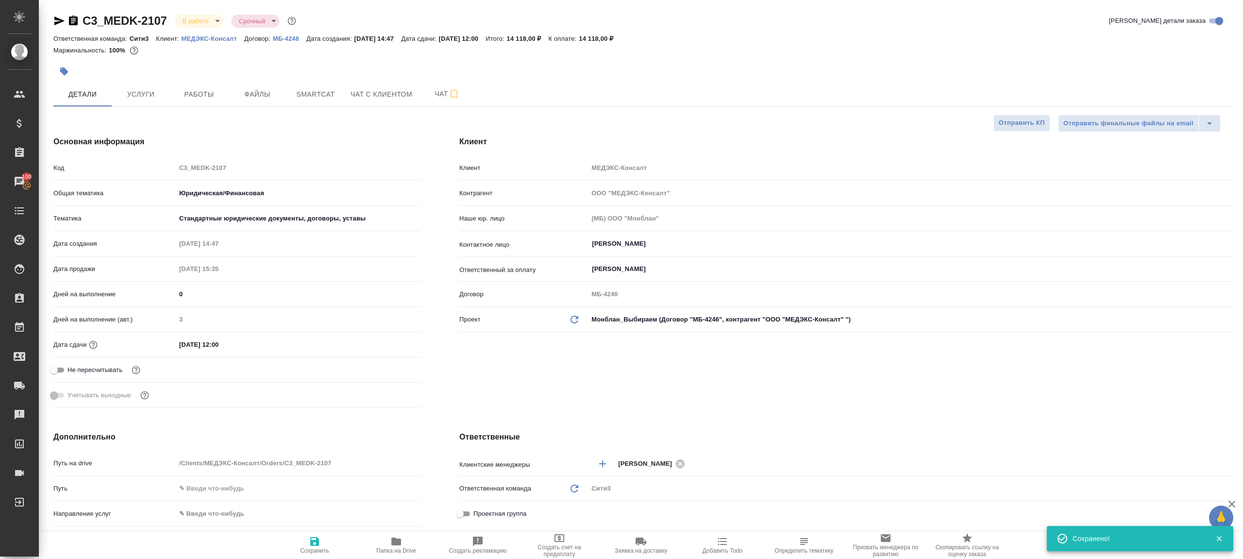
type textarea "x"
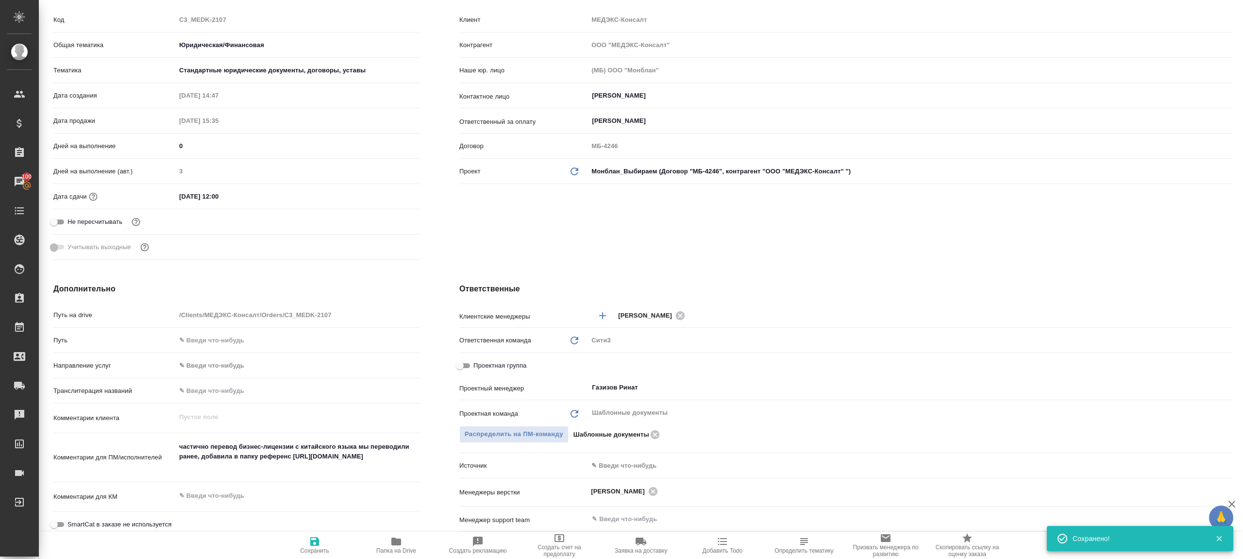
scroll to position [150, 0]
click at [400, 535] on icon "button" at bounding box center [396, 541] width 12 height 12
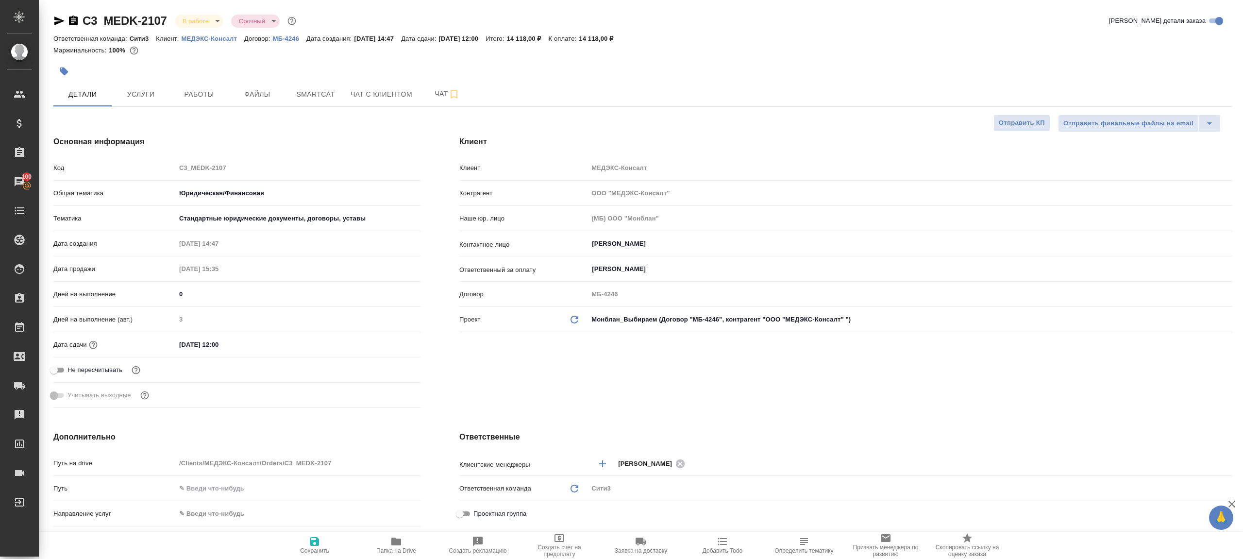
type textarea "x"
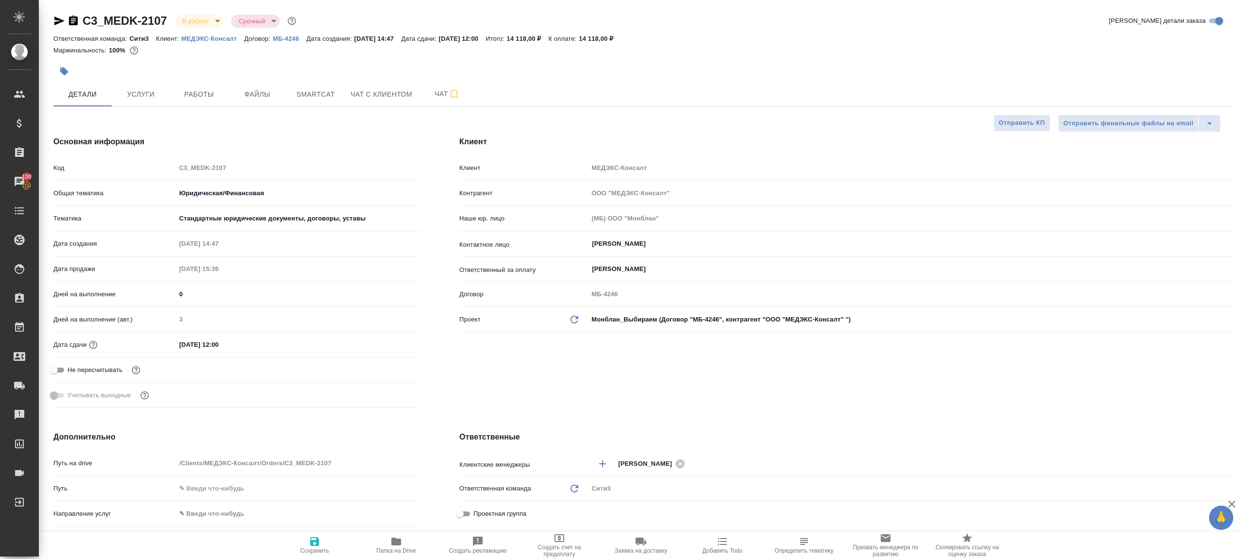
type textarea "x"
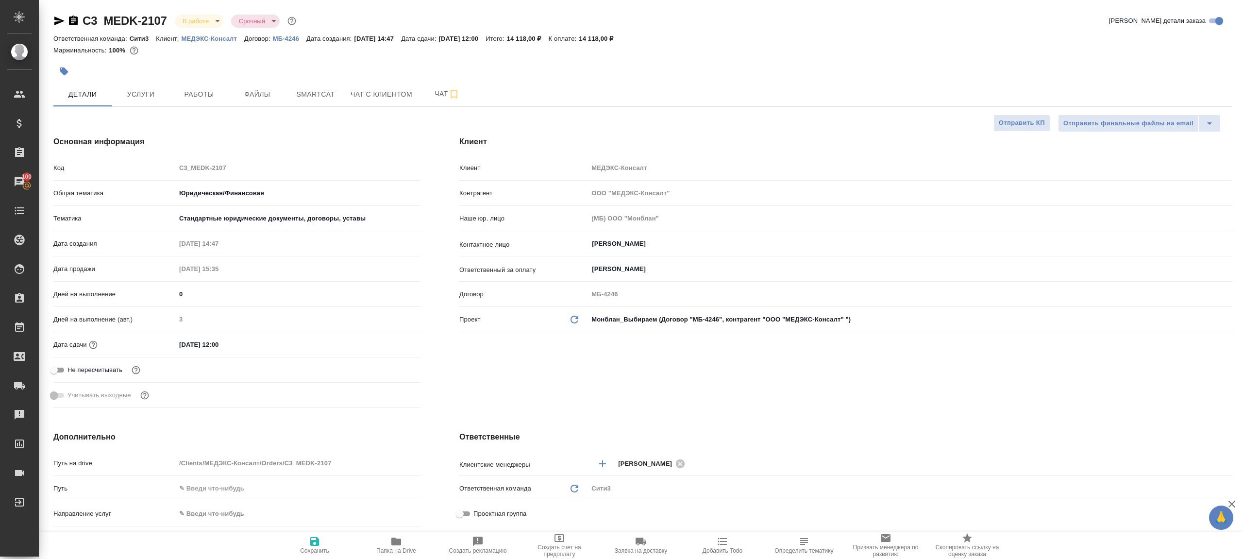
type textarea "x"
click at [204, 100] on span "Работы" at bounding box center [199, 94] width 47 height 12
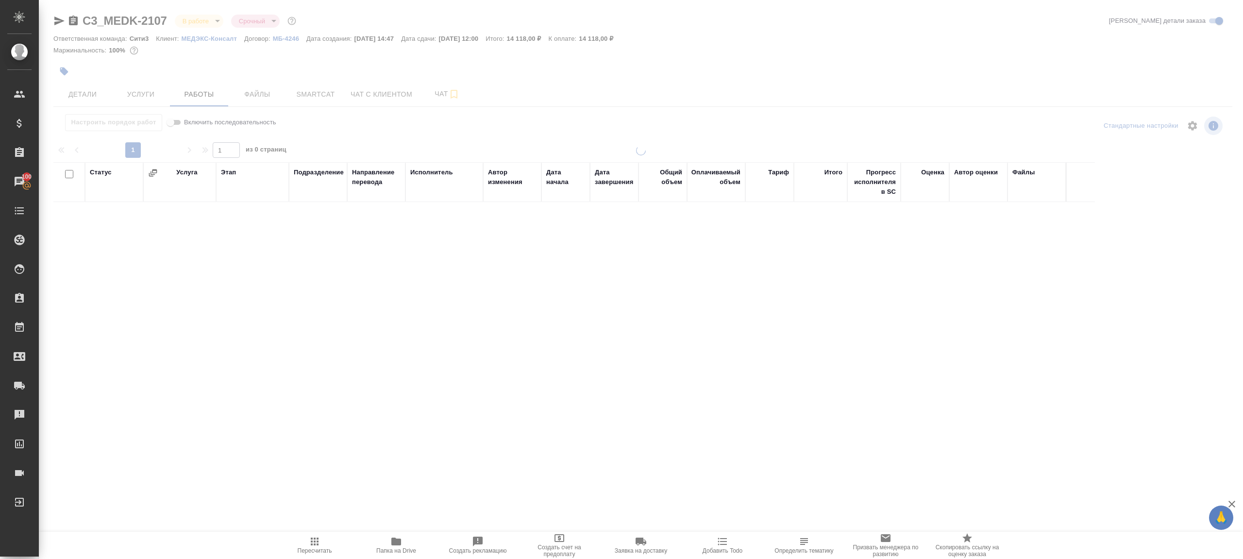
click at [484, 128] on div at bounding box center [642, 125] width 393 height 23
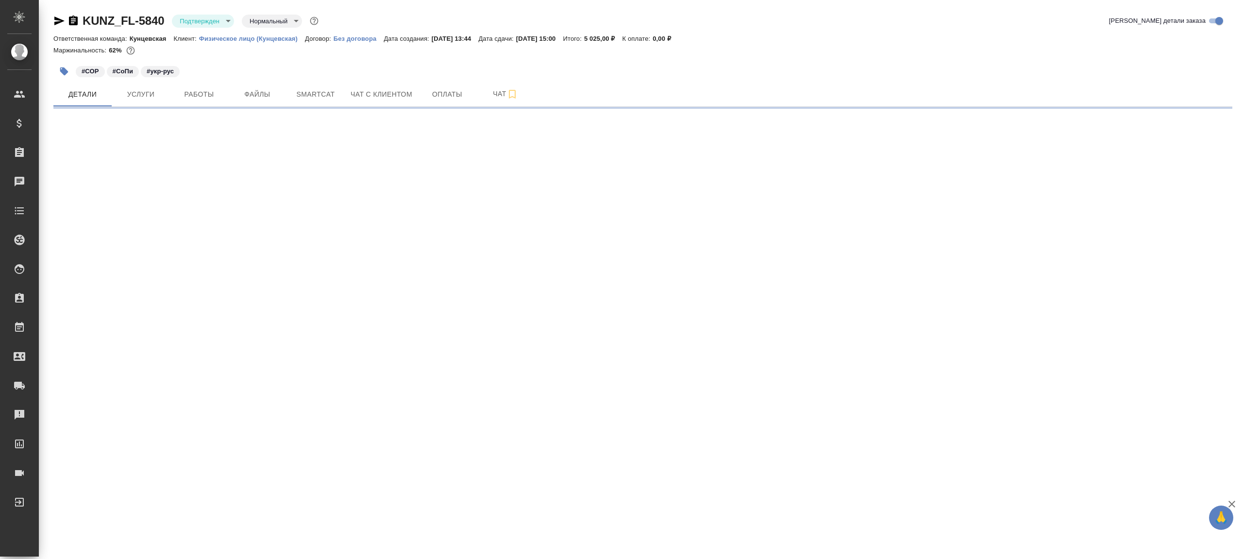
select select "RU"
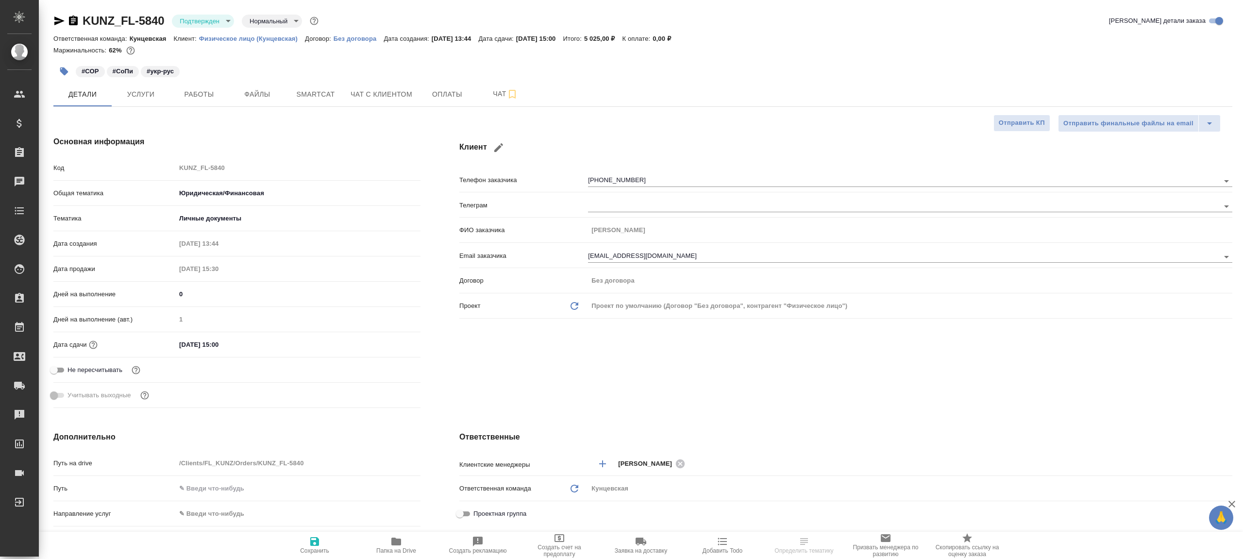
type textarea "x"
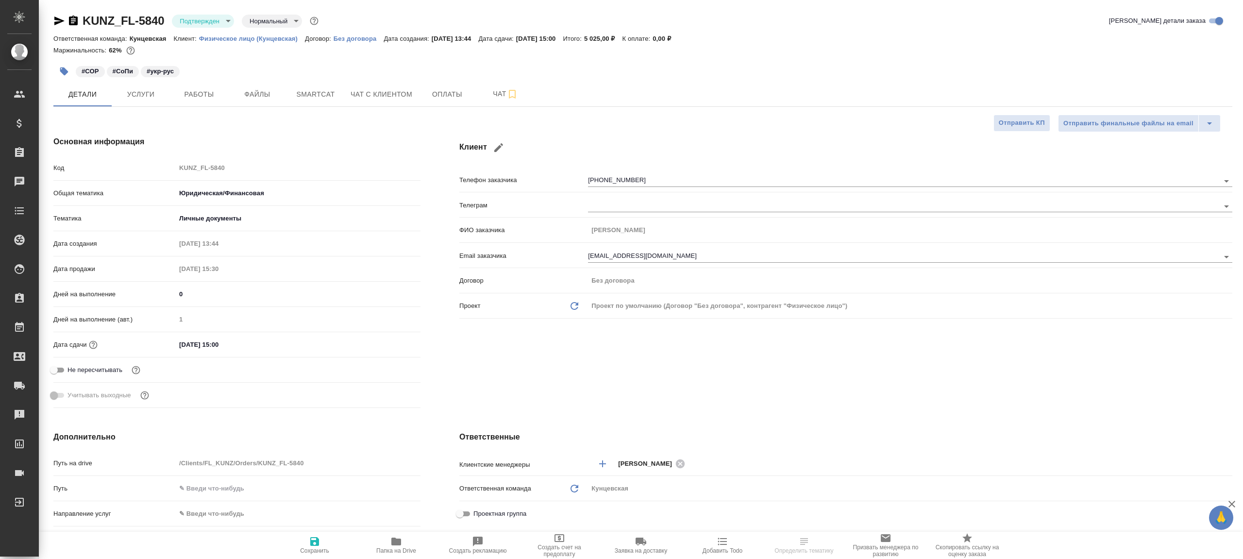
type textarea "x"
click at [217, 24] on body "🙏 .cls-1 fill:#fff; AWATERA [PERSON_NAME] Клиенты Спецификации Заказы 100 Чаты …" at bounding box center [621, 279] width 1243 height 559
click at [221, 102] on li "В работе" at bounding box center [216, 102] width 89 height 17
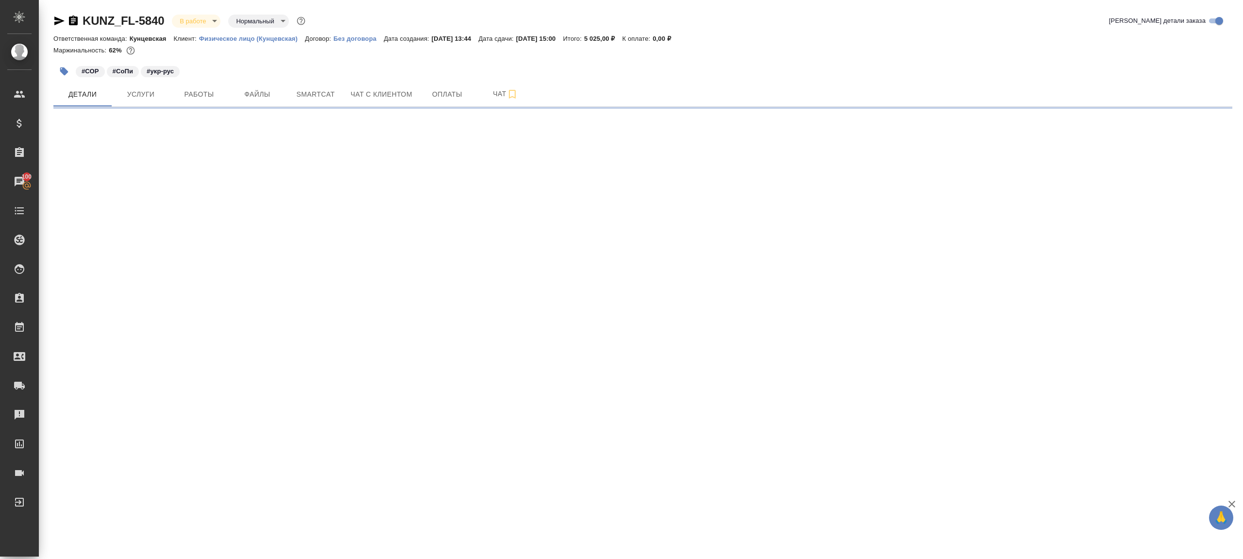
select select "RU"
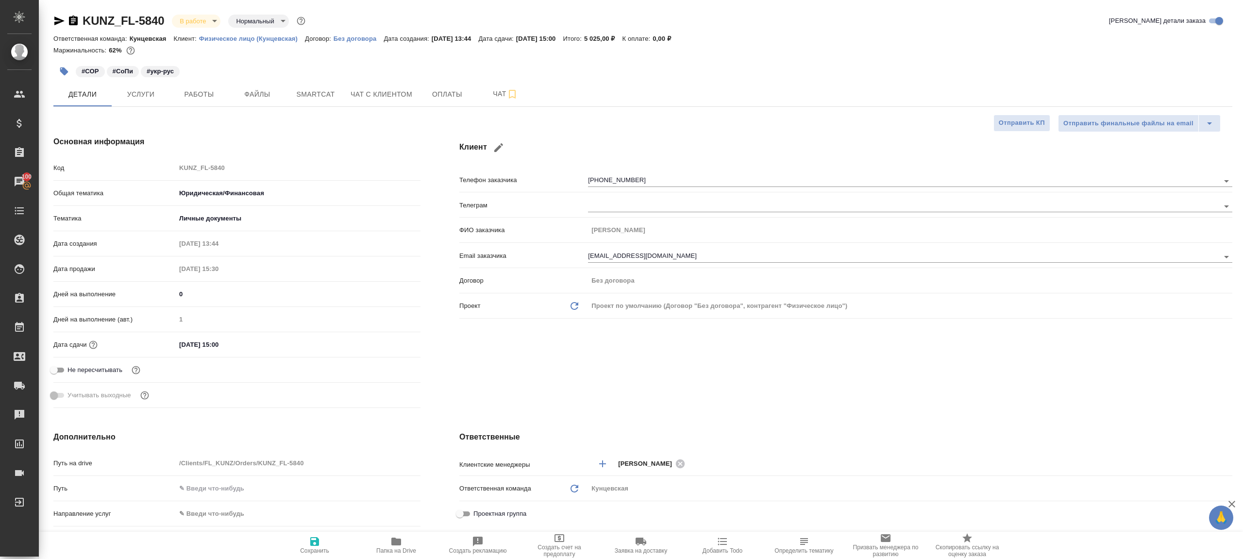
type textarea "x"
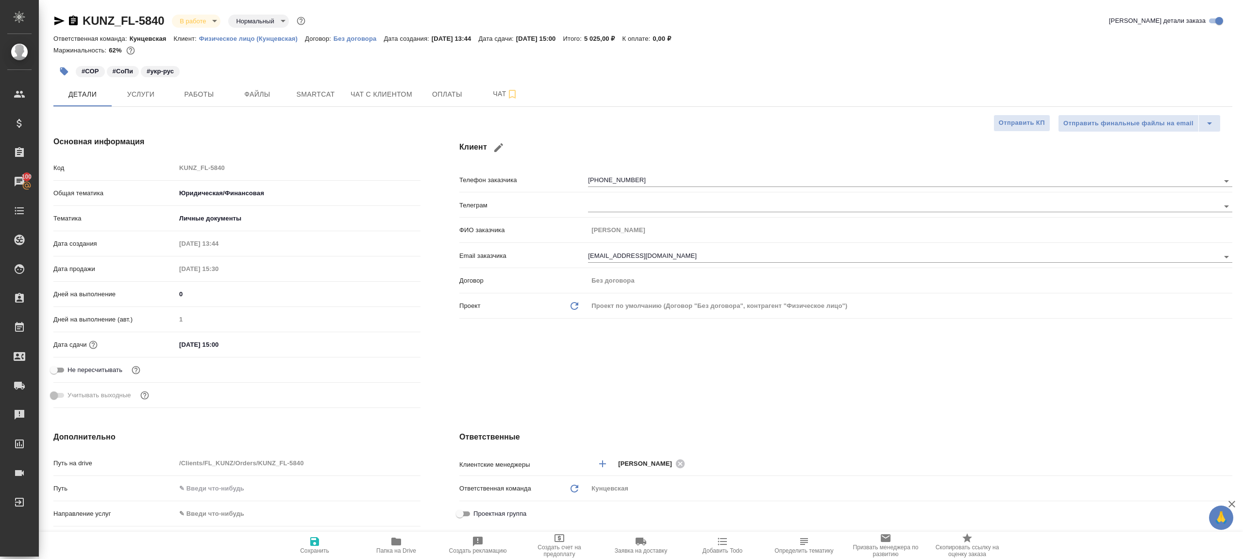
type textarea "x"
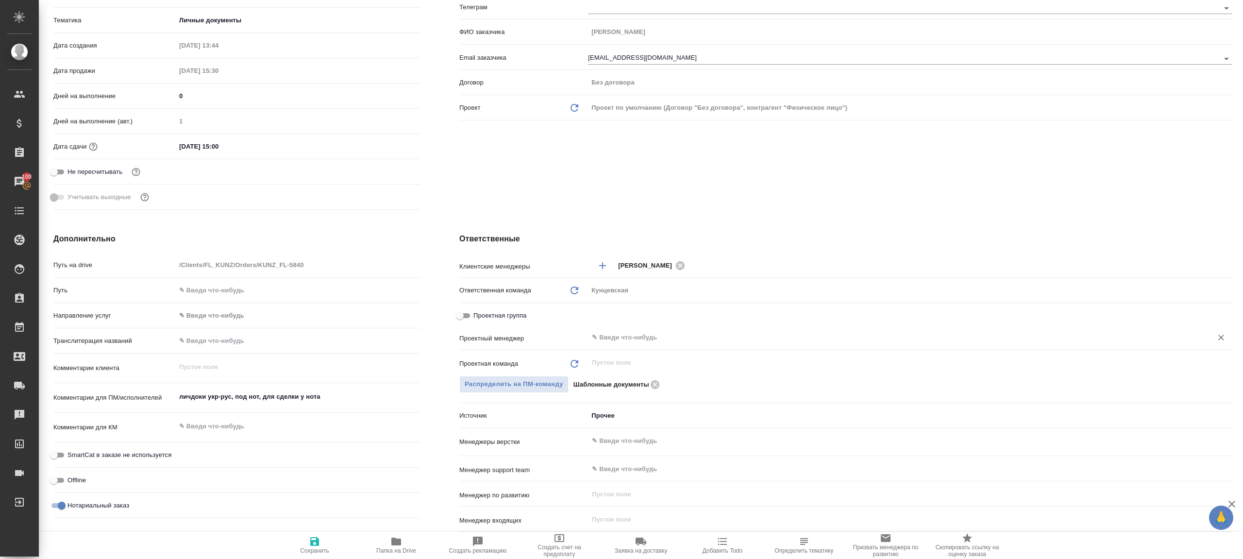
click at [612, 340] on input "text" at bounding box center [894, 338] width 606 height 12
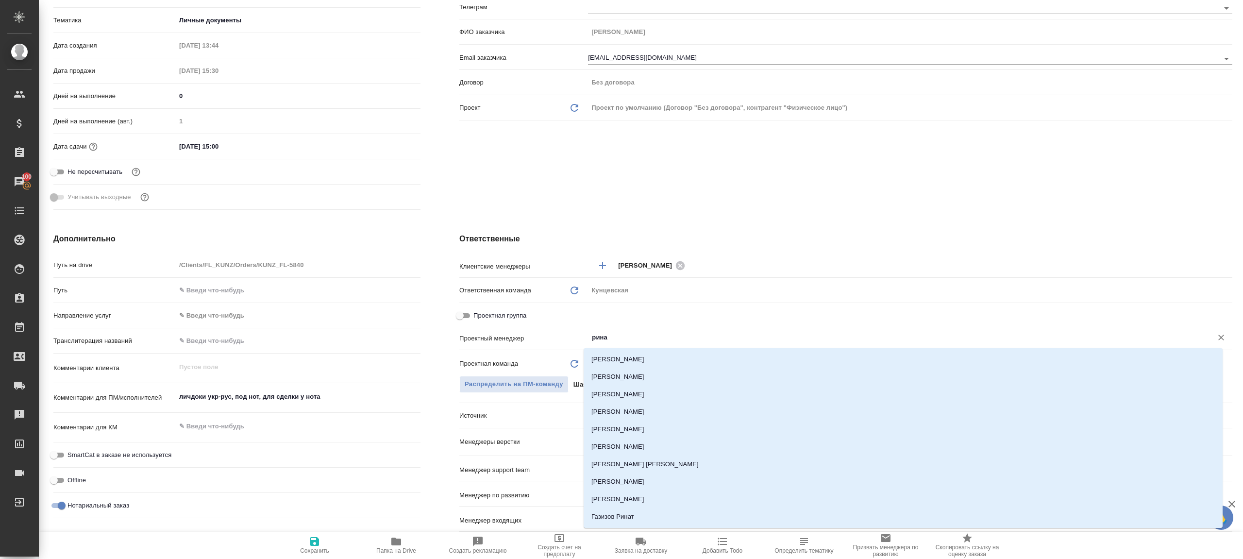
type input "ринат"
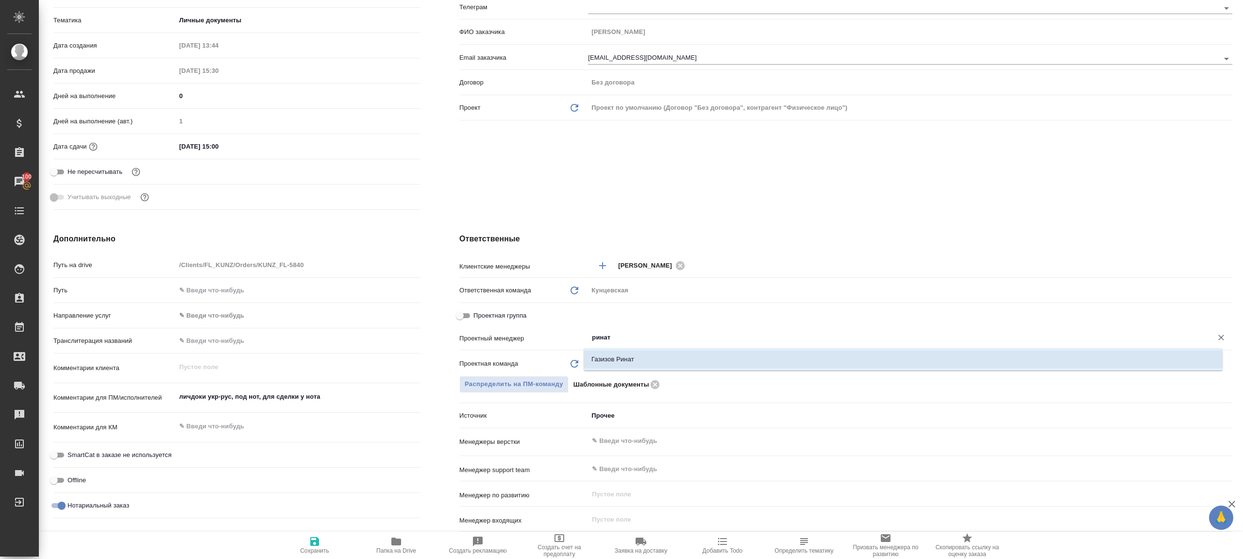
click at [629, 353] on li "Газизов Ринат" at bounding box center [902, 358] width 639 height 17
type textarea "x"
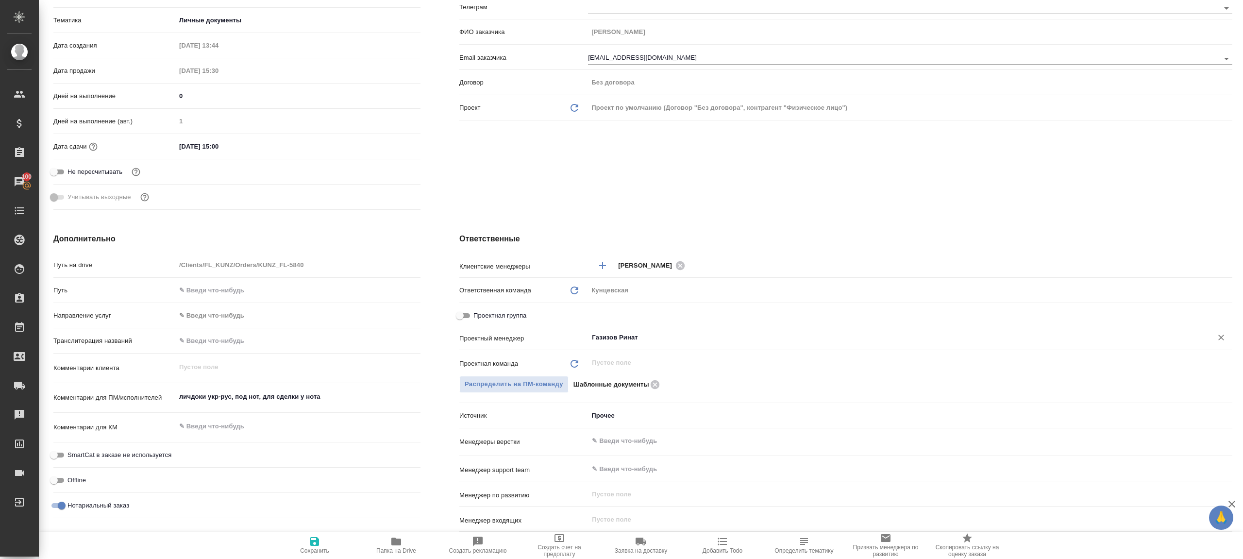
type input "Газизов Ринат"
click at [315, 546] on icon "button" at bounding box center [315, 541] width 12 height 12
type textarea "x"
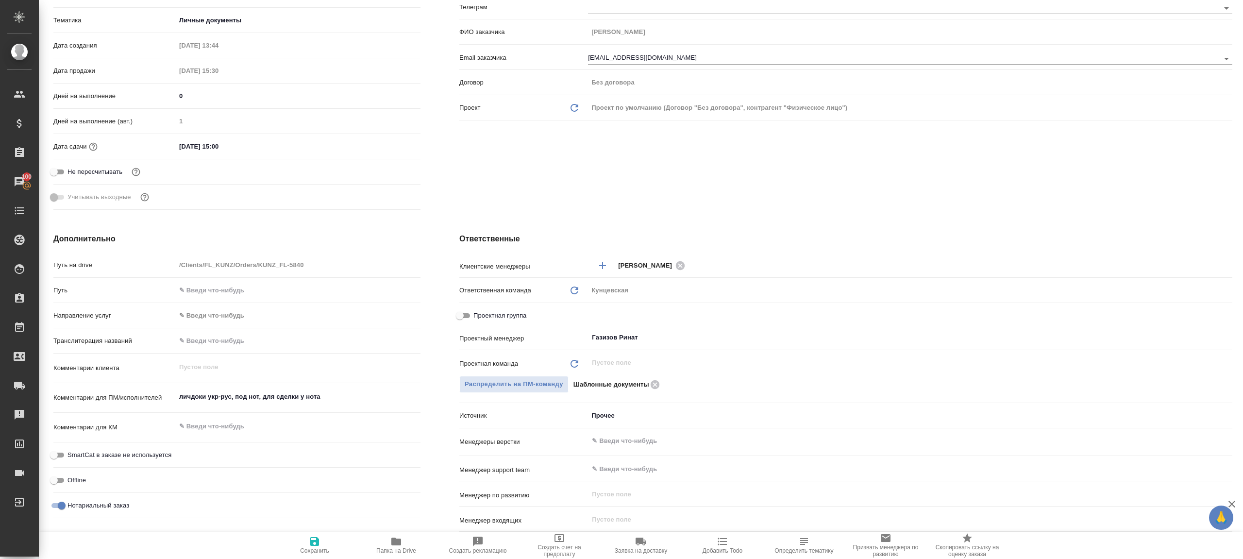
type textarea "x"
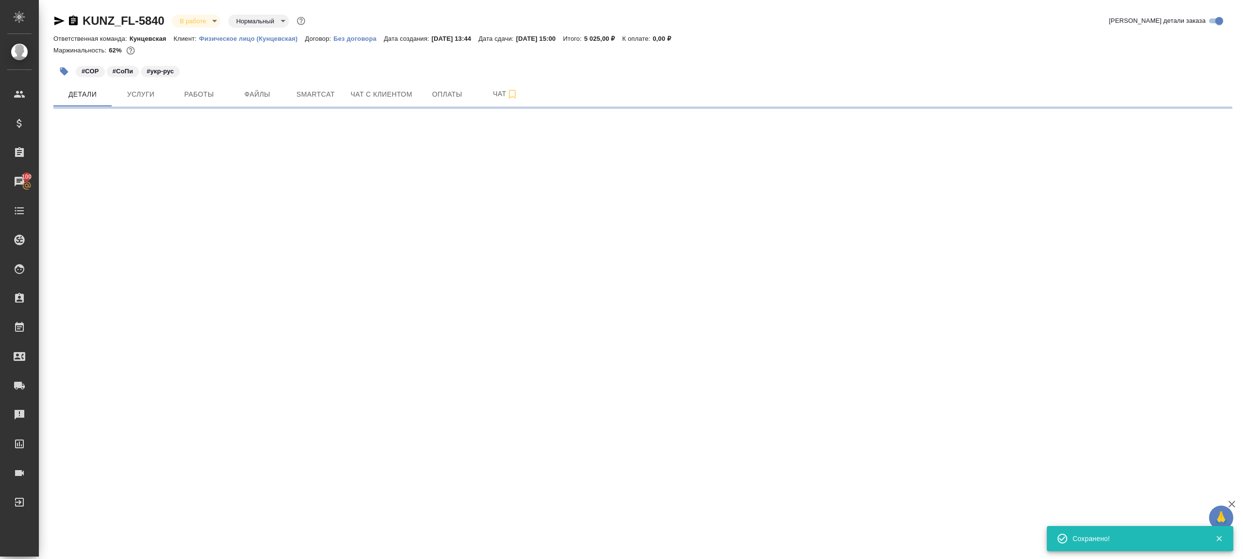
scroll to position [0, 0]
select select "RU"
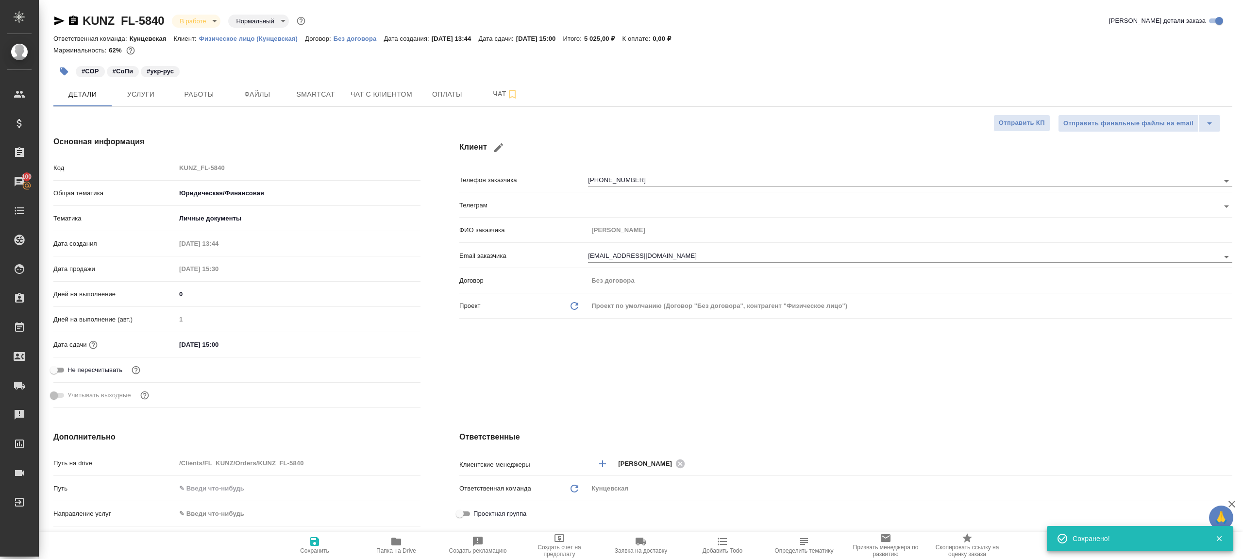
type textarea "x"
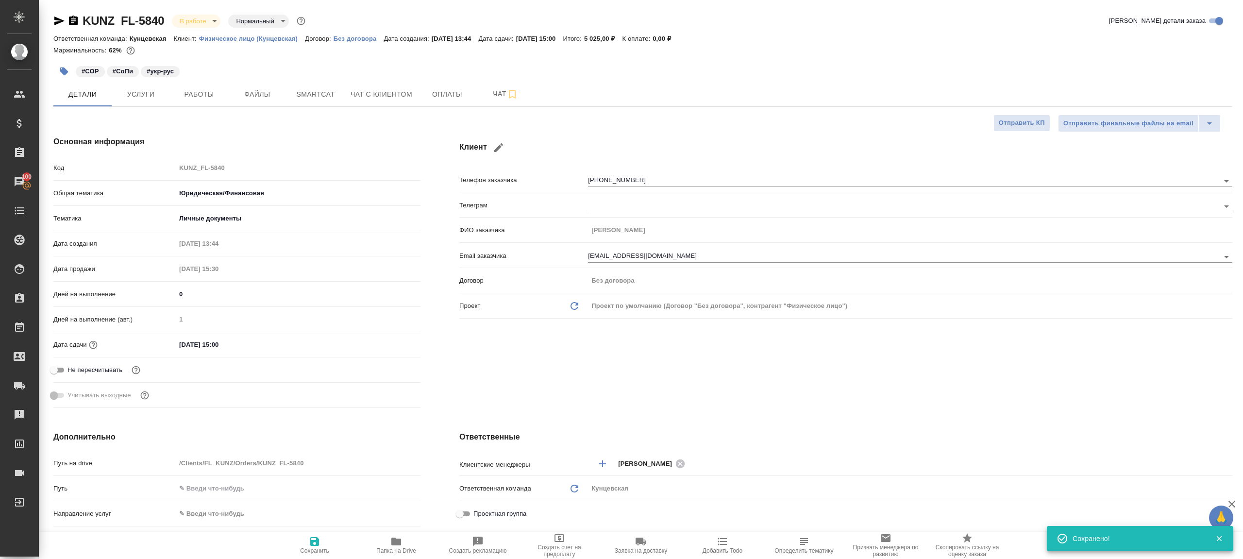
type textarea "x"
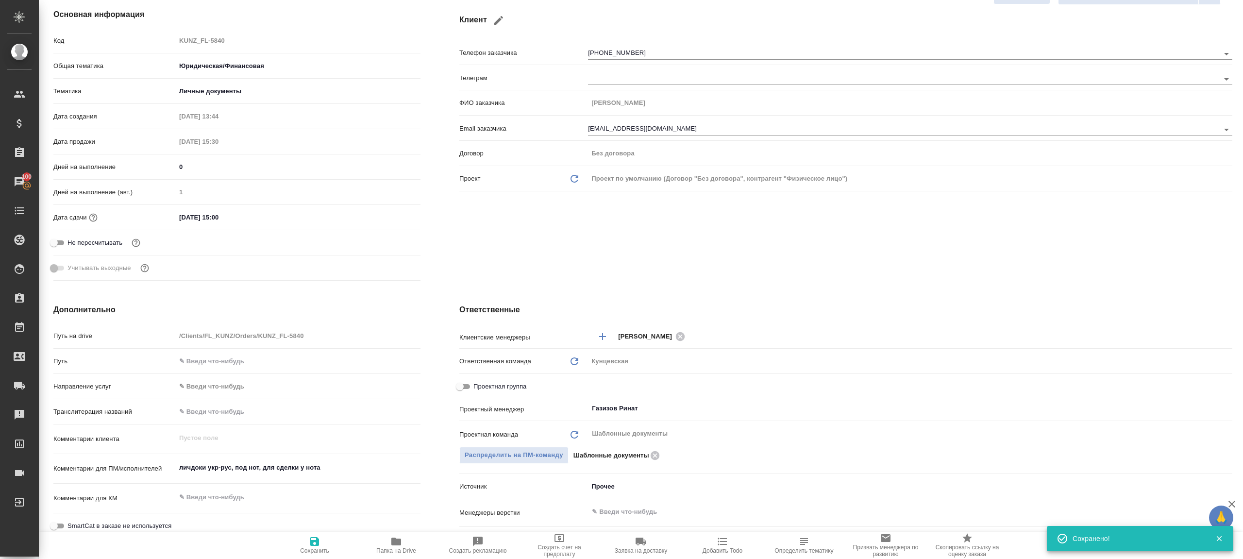
scroll to position [130, 0]
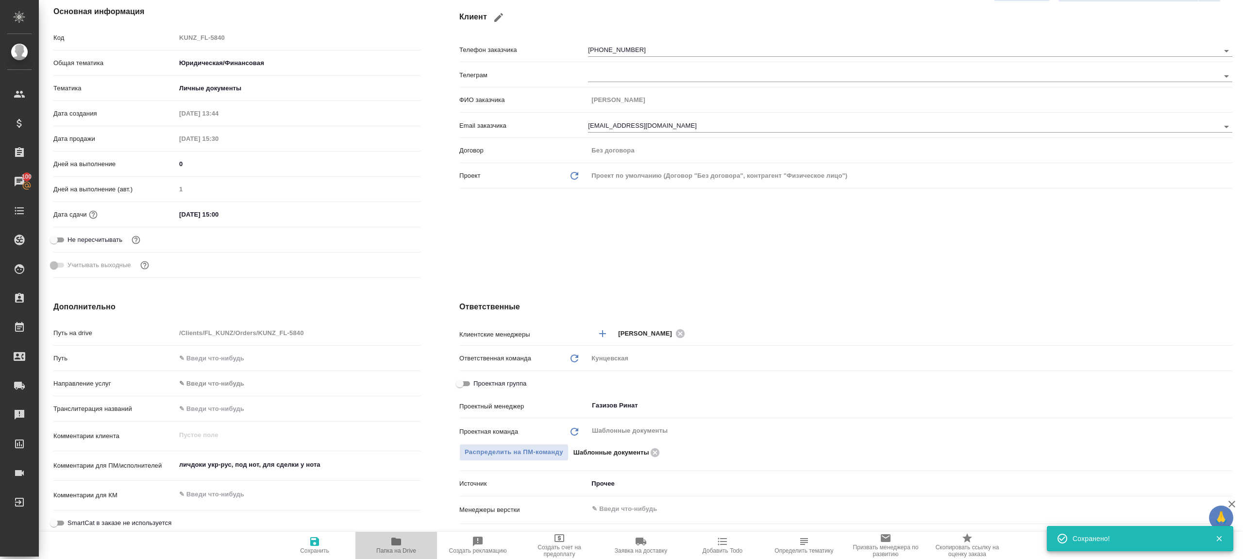
click at [395, 536] on icon "button" at bounding box center [396, 541] width 12 height 12
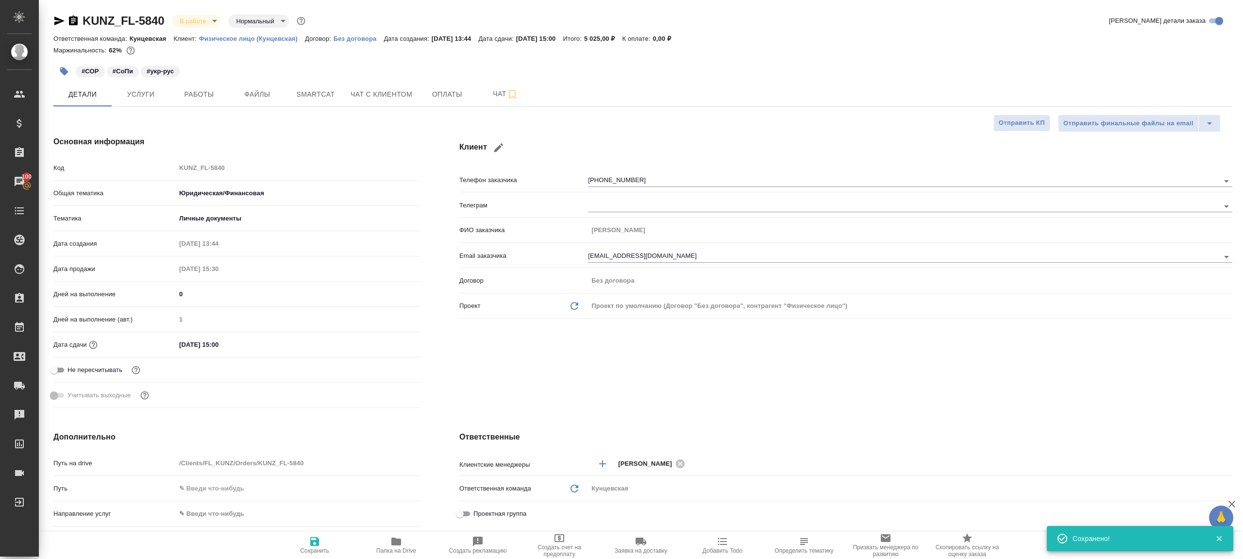
type textarea "x"
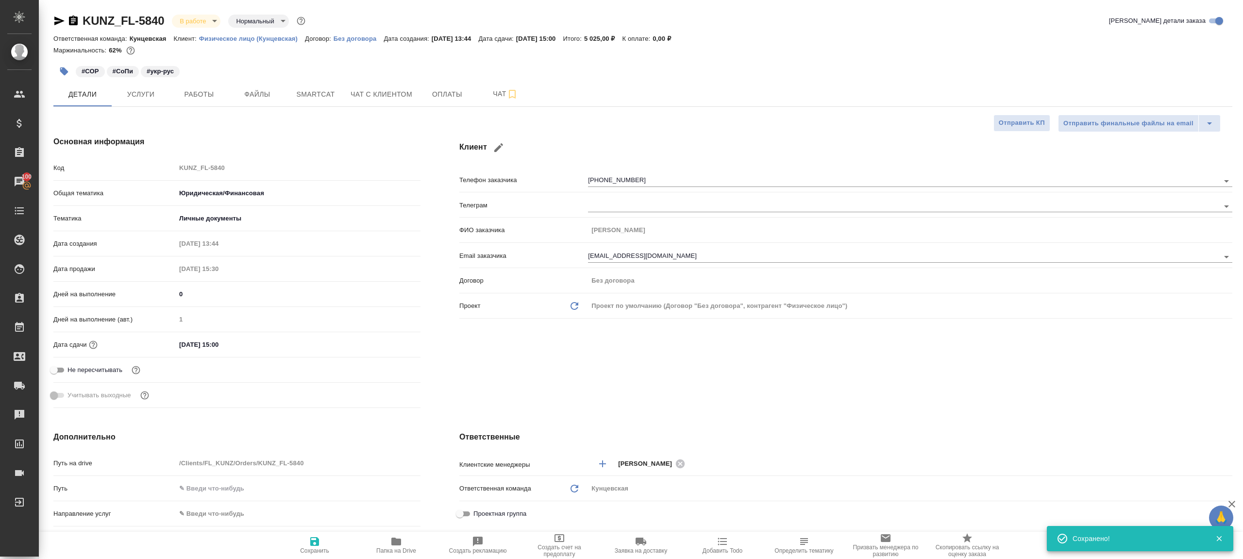
type textarea "x"
click at [197, 93] on span "Работы" at bounding box center [199, 94] width 47 height 12
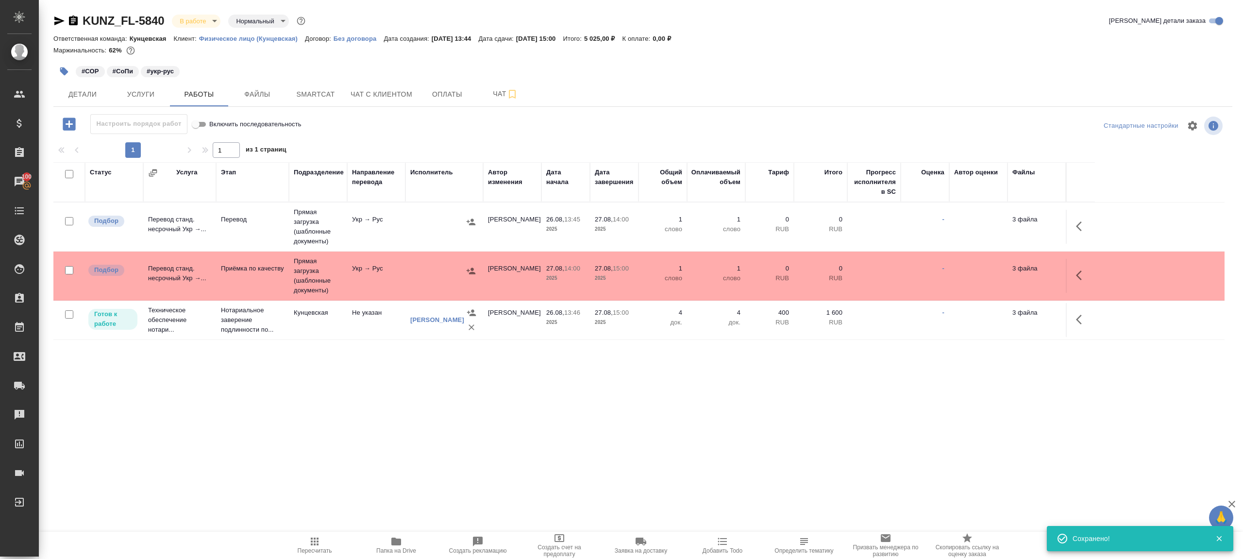
click at [441, 132] on div "Настроить порядок работ Включить последовательность" at bounding box center [249, 124] width 393 height 20
click at [319, 546] on icon "button" at bounding box center [315, 541] width 12 height 12
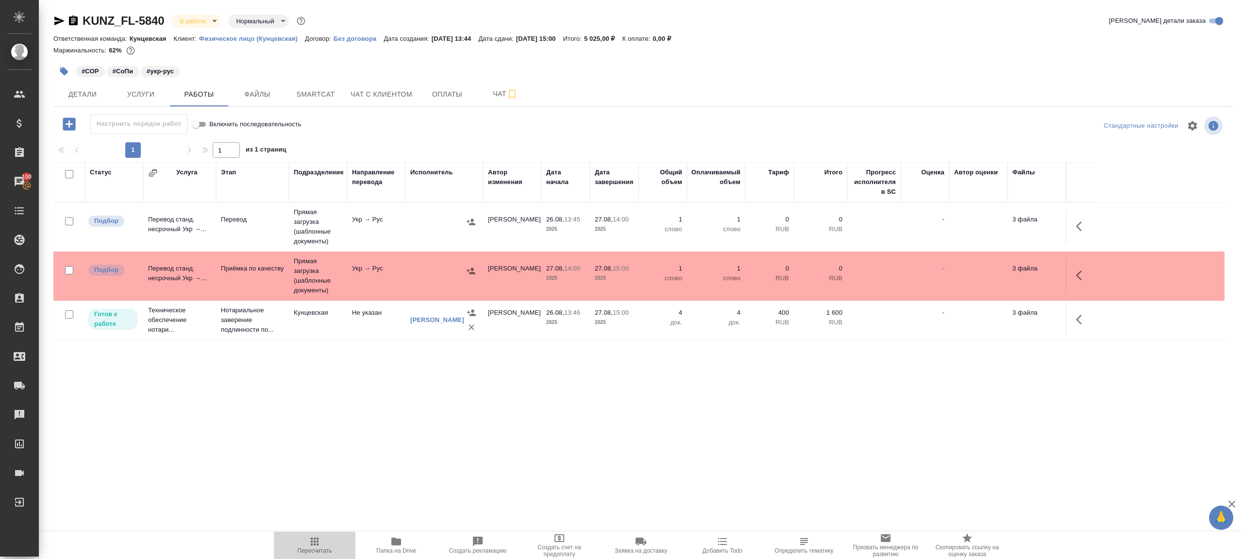
click at [319, 546] on icon "button" at bounding box center [315, 541] width 12 height 12
click at [469, 438] on div ".cls-1 fill:#fff; AWATERA [PERSON_NAME] Клиенты Спецификации Заказы 100 Чаты To…" at bounding box center [621, 279] width 1243 height 559
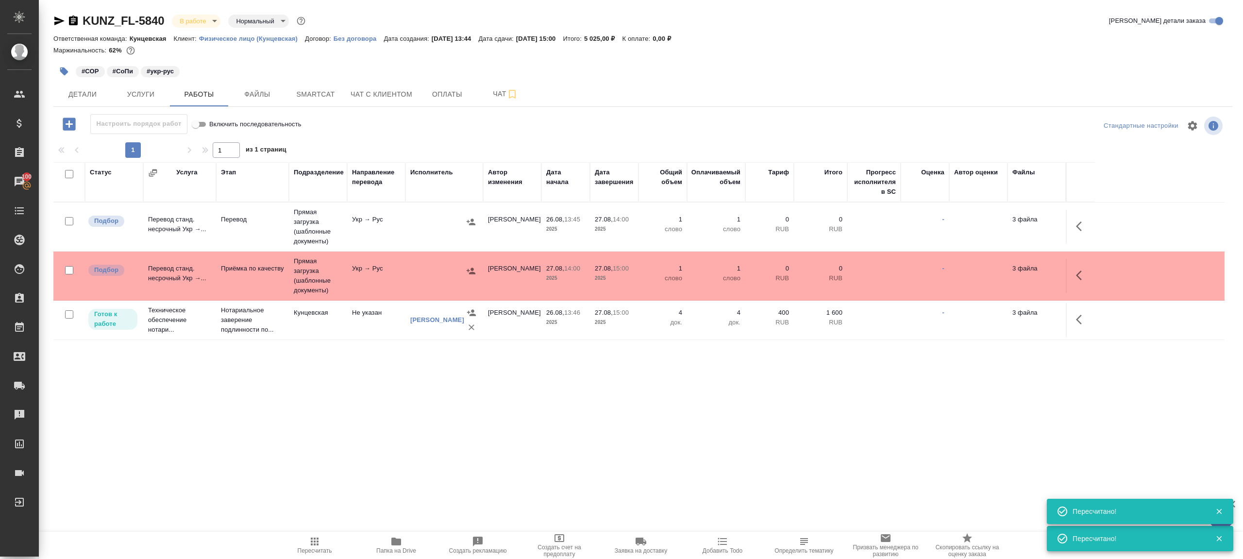
click at [307, 541] on span "Пересчитать" at bounding box center [315, 544] width 70 height 18
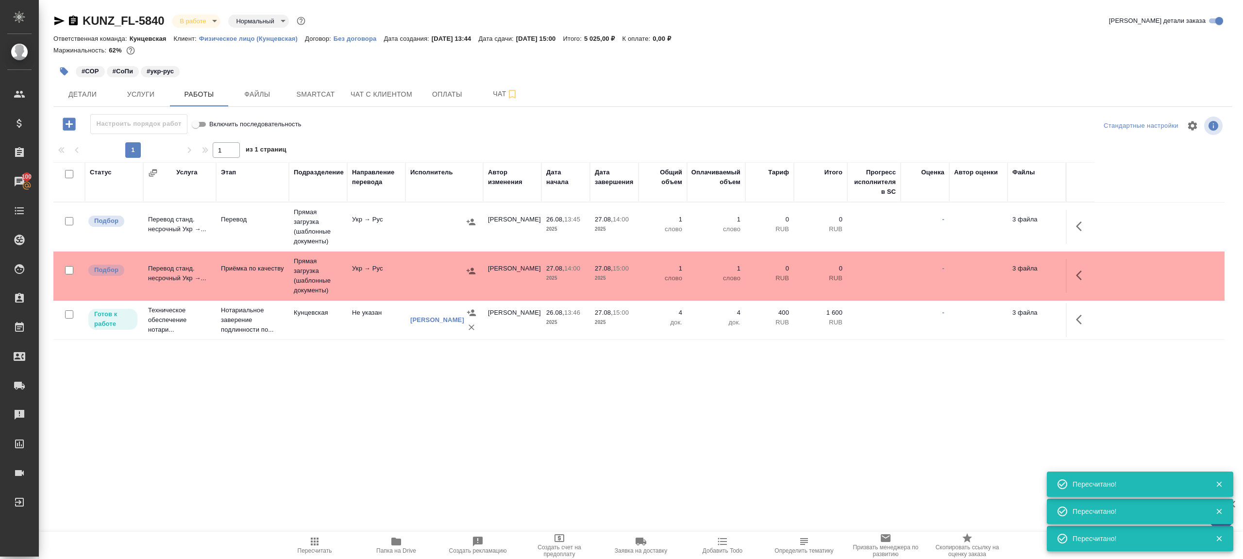
click at [337, 431] on div ".cls-1 fill:#fff; AWATERA [PERSON_NAME] Клиенты Спецификации Заказы 100 Чаты To…" at bounding box center [621, 279] width 1243 height 559
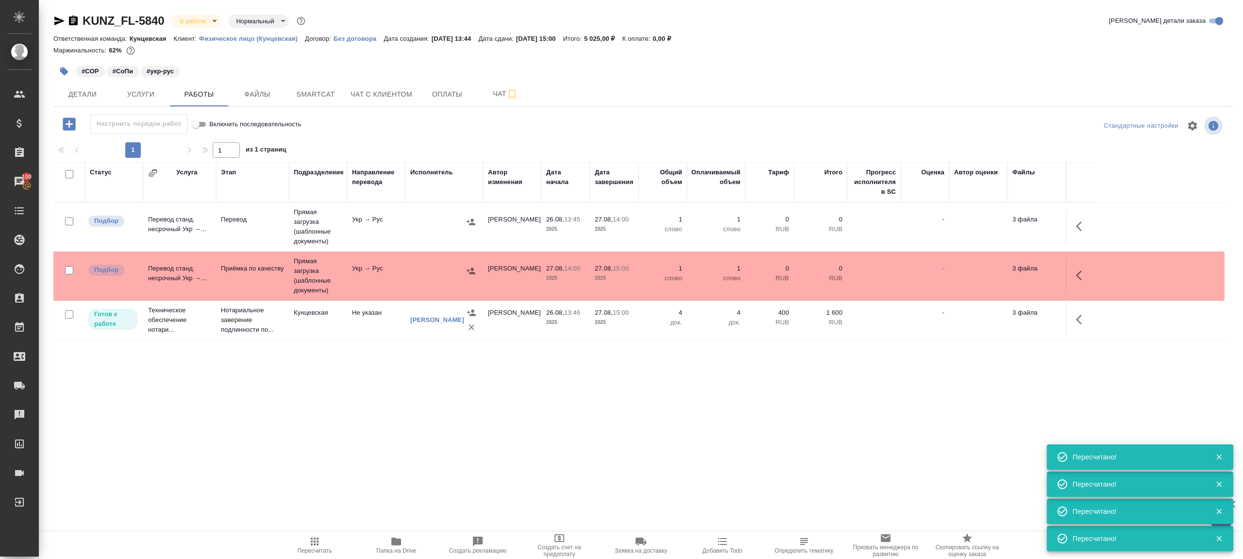
click at [436, 219] on div at bounding box center [444, 222] width 68 height 15
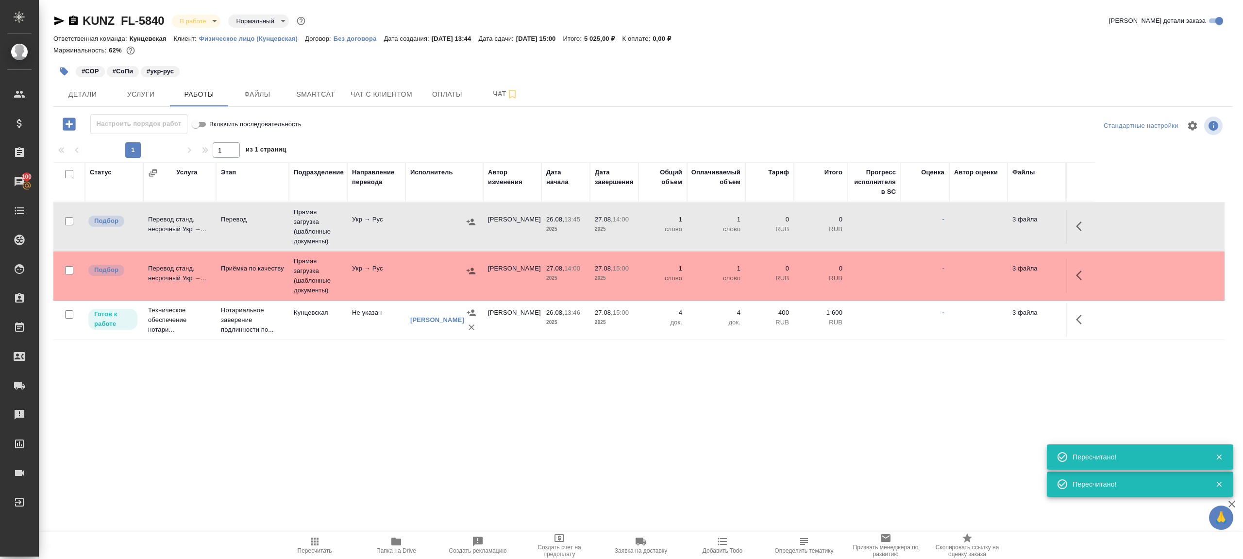
click at [436, 219] on div at bounding box center [444, 222] width 68 height 15
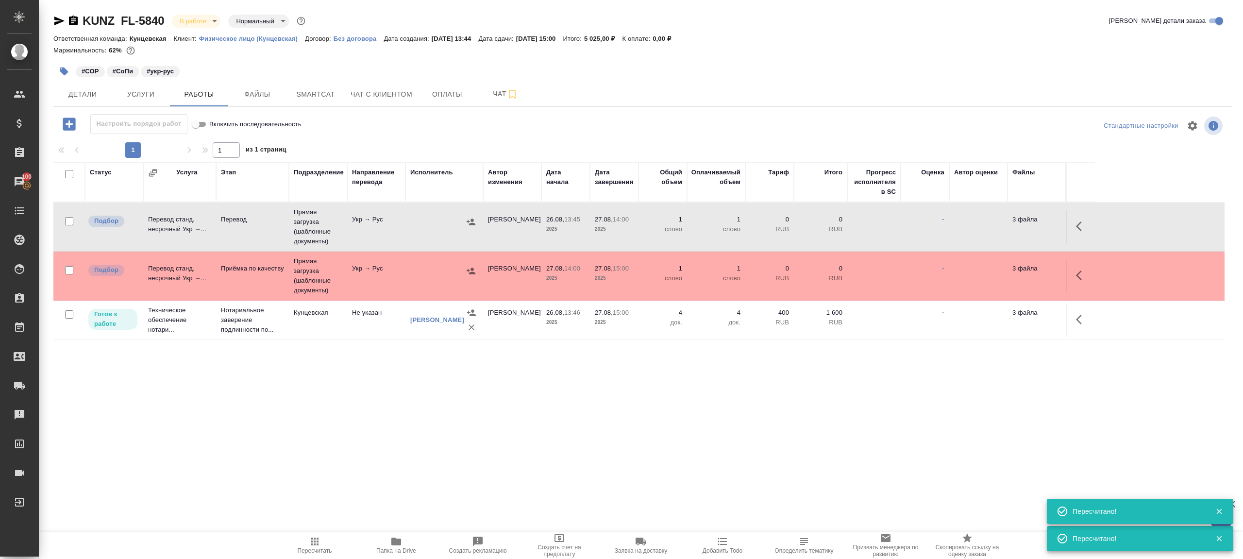
click at [318, 541] on icon "button" at bounding box center [315, 541] width 12 height 12
click at [453, 475] on div ".cls-1 fill:#fff; AWATERA Gazizov Rinat Клиенты Спецификации Заказы 100 Чаты To…" at bounding box center [621, 279] width 1243 height 559
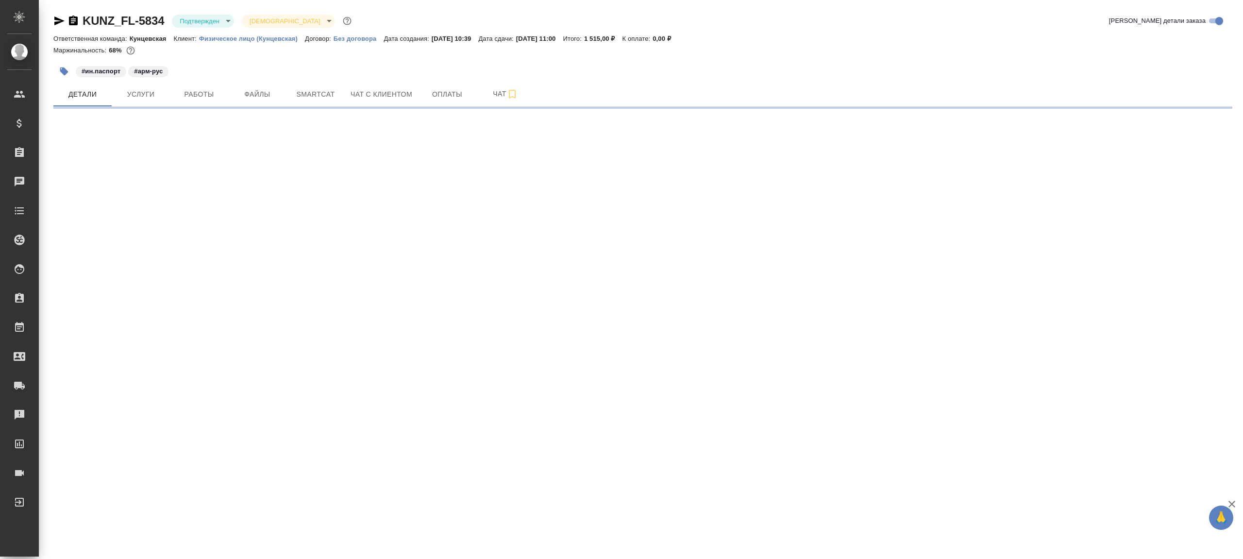
select select "RU"
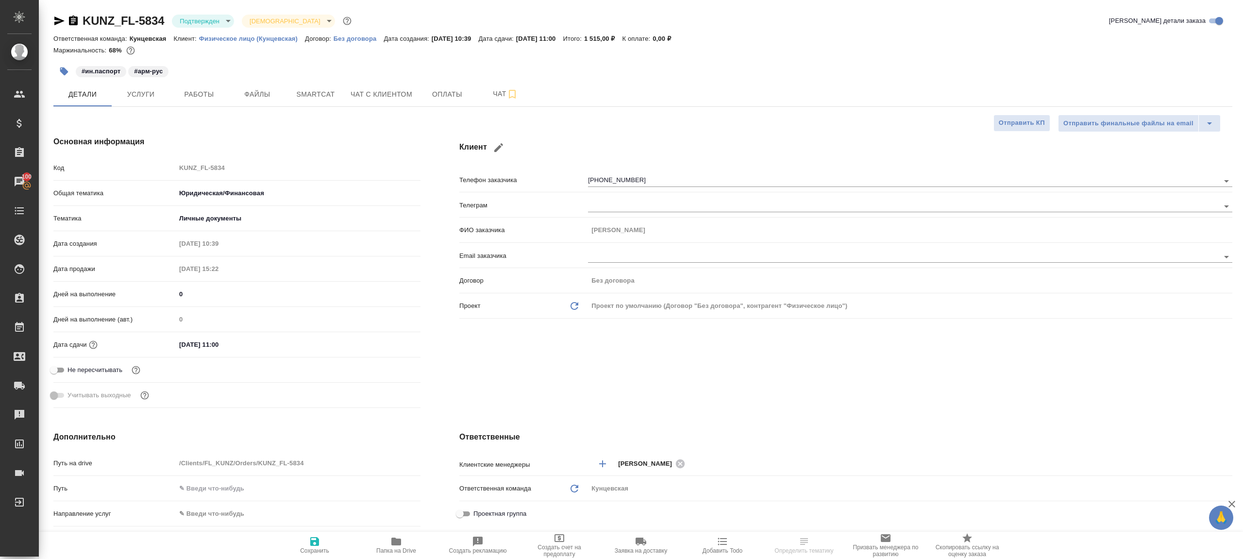
type textarea "x"
click at [198, 19] on body "🙏 .cls-1 fill:#fff; AWATERA [PERSON_NAME] Клиенты Спецификации Заказы 100 Чаты …" at bounding box center [621, 279] width 1243 height 559
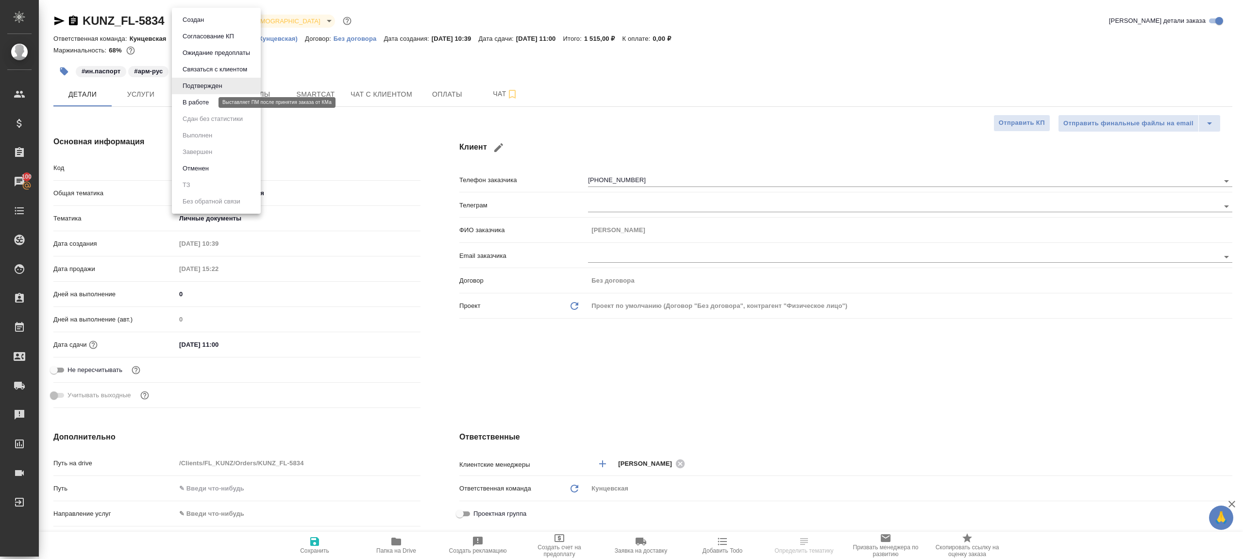
type textarea "x"
click at [211, 100] on button "В работе" at bounding box center [196, 102] width 32 height 11
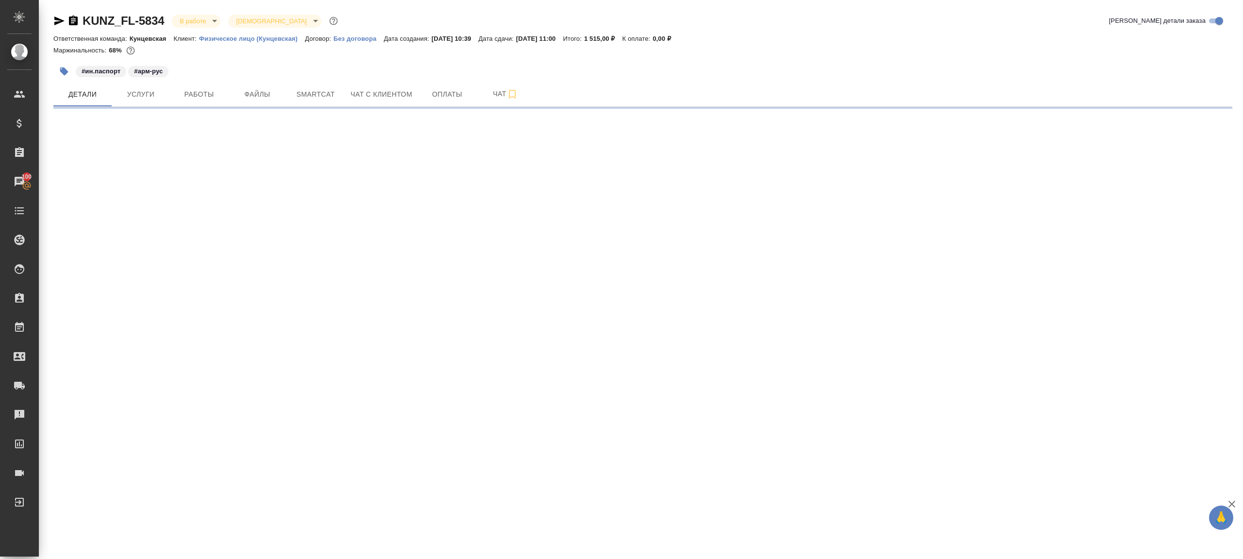
select select "RU"
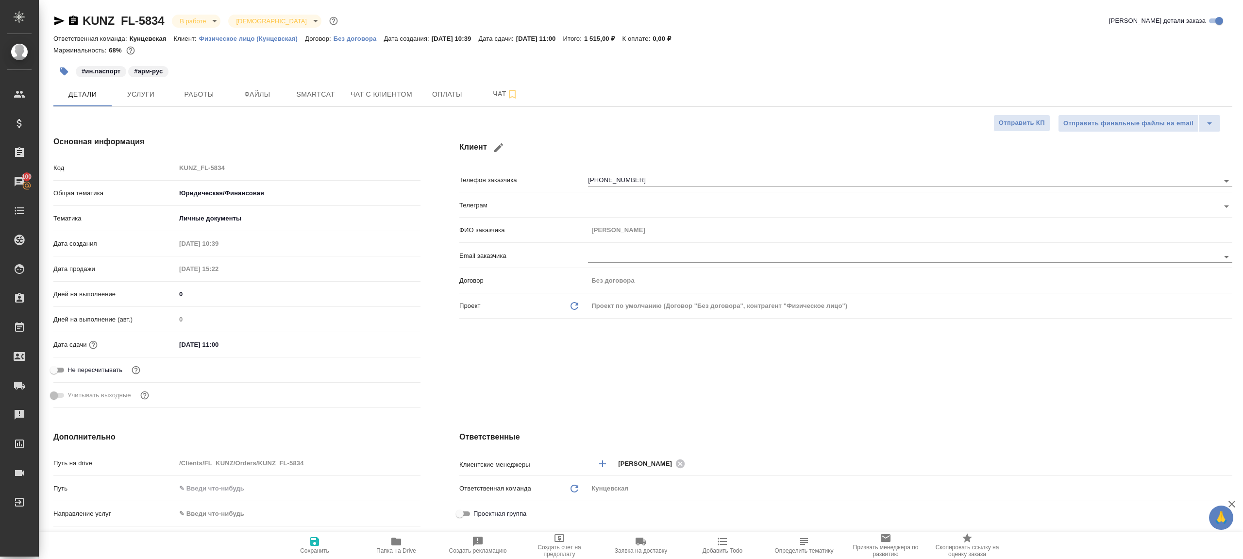
type textarea "x"
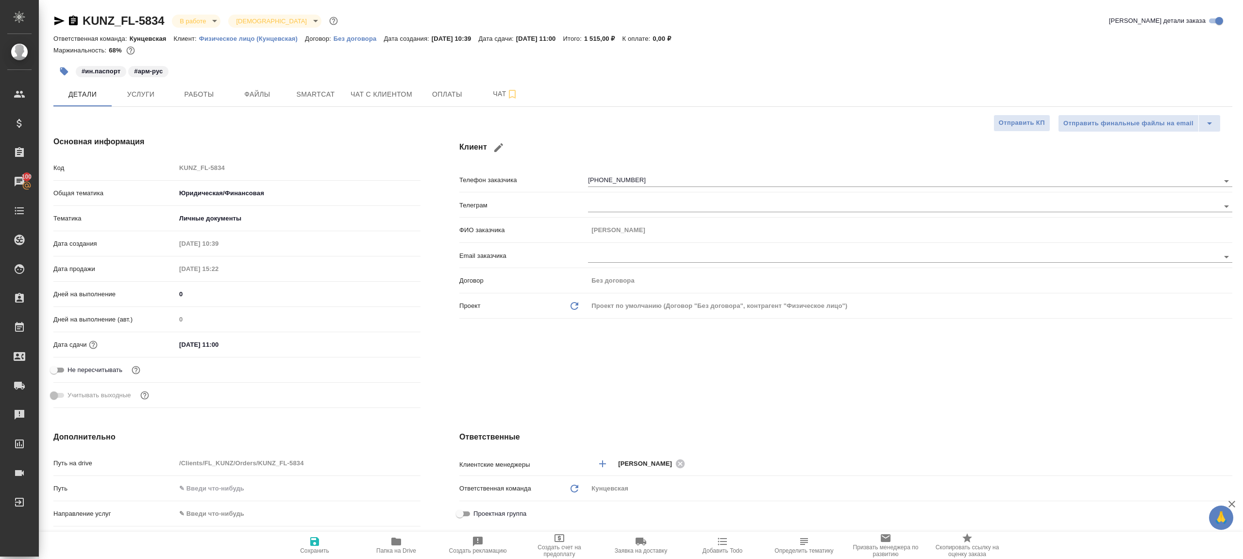
type textarea "x"
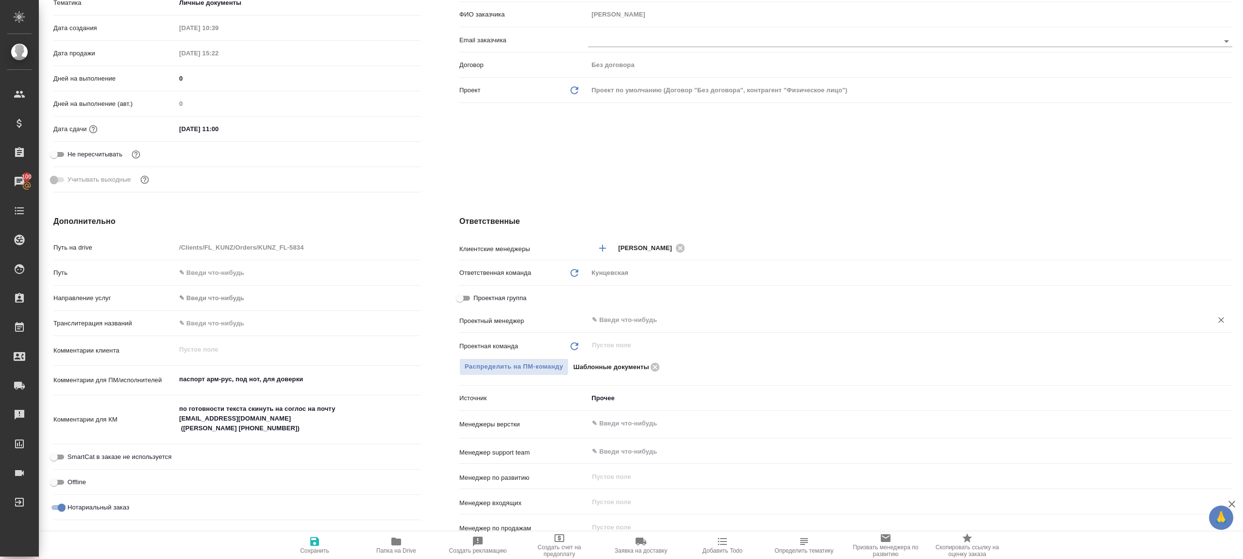
click at [614, 328] on div "​" at bounding box center [910, 319] width 644 height 17
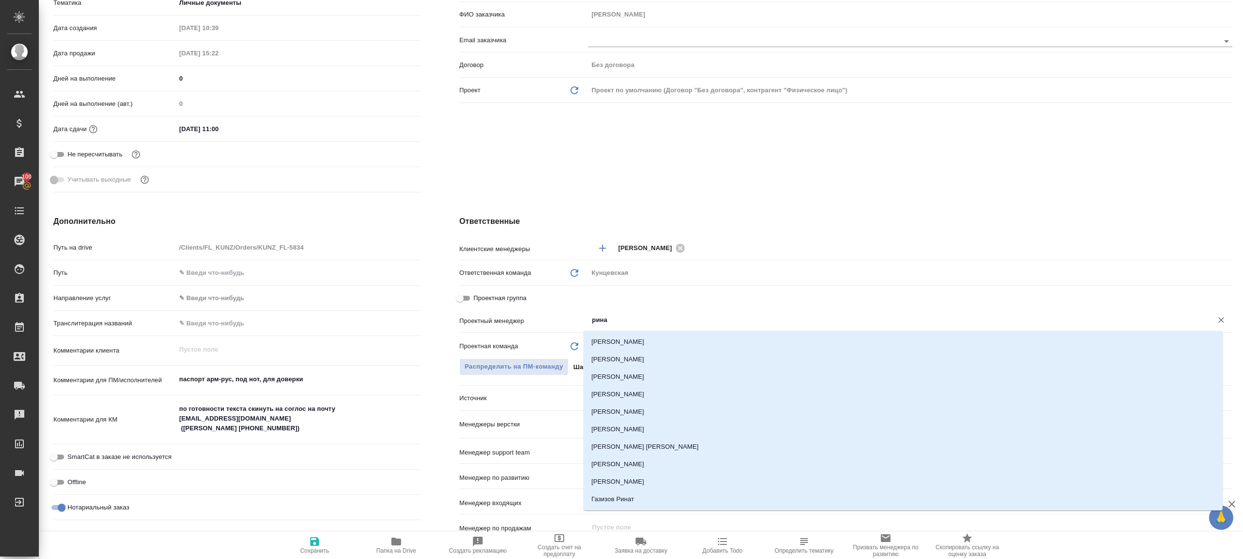
type input "ринат"
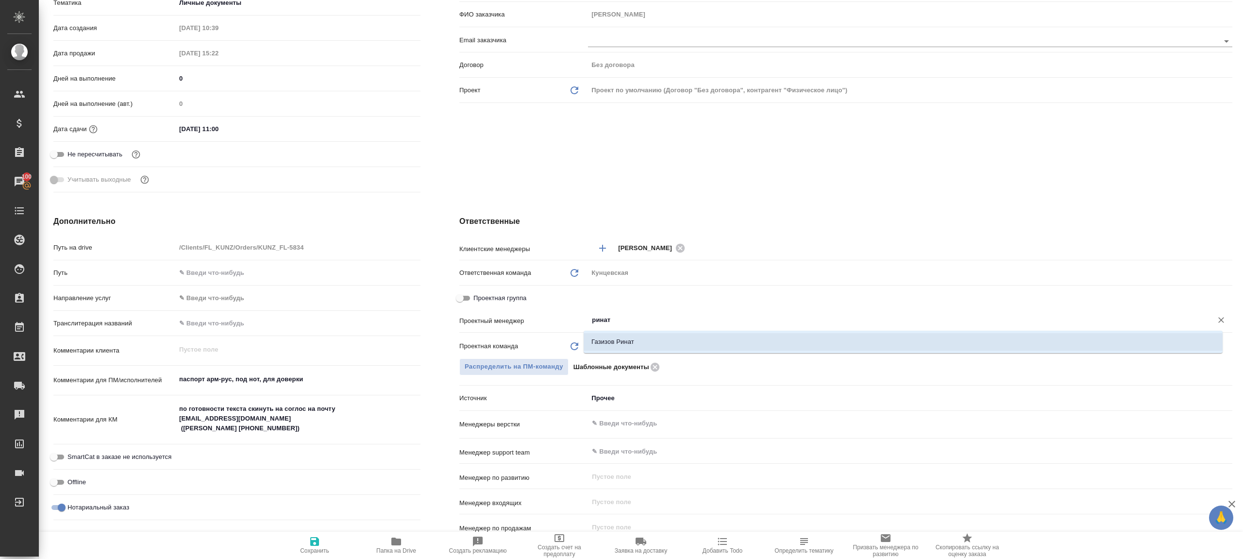
click at [615, 336] on li "Газизов Ринат" at bounding box center [902, 341] width 639 height 17
type textarea "x"
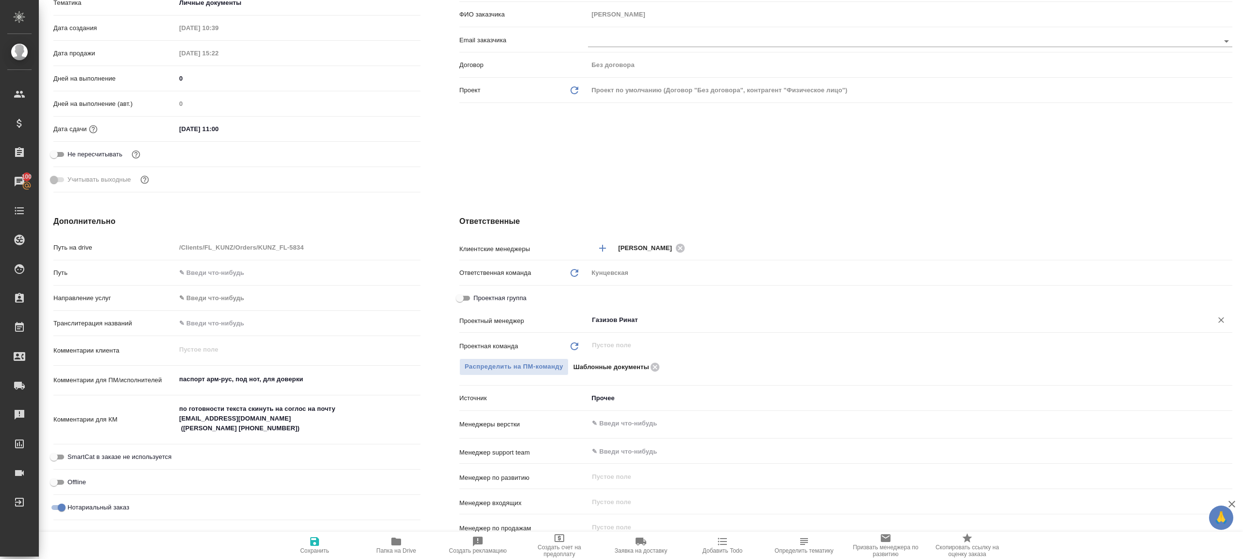
type input "Газизов Ринат"
click at [309, 544] on icon "button" at bounding box center [315, 541] width 12 height 12
type textarea "x"
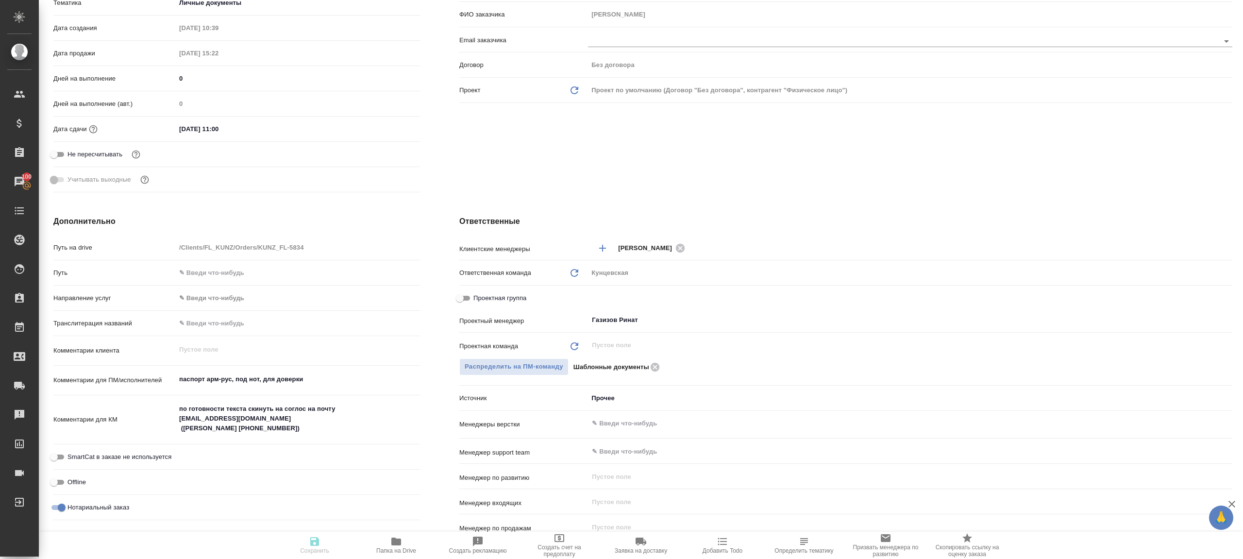
type textarea "x"
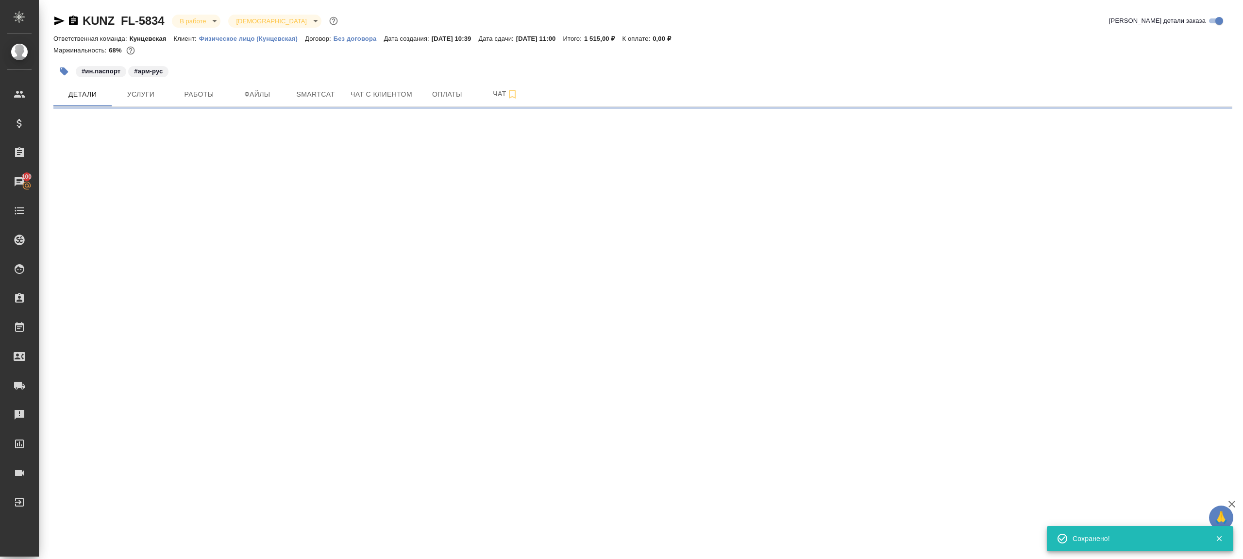
scroll to position [0, 0]
select select "RU"
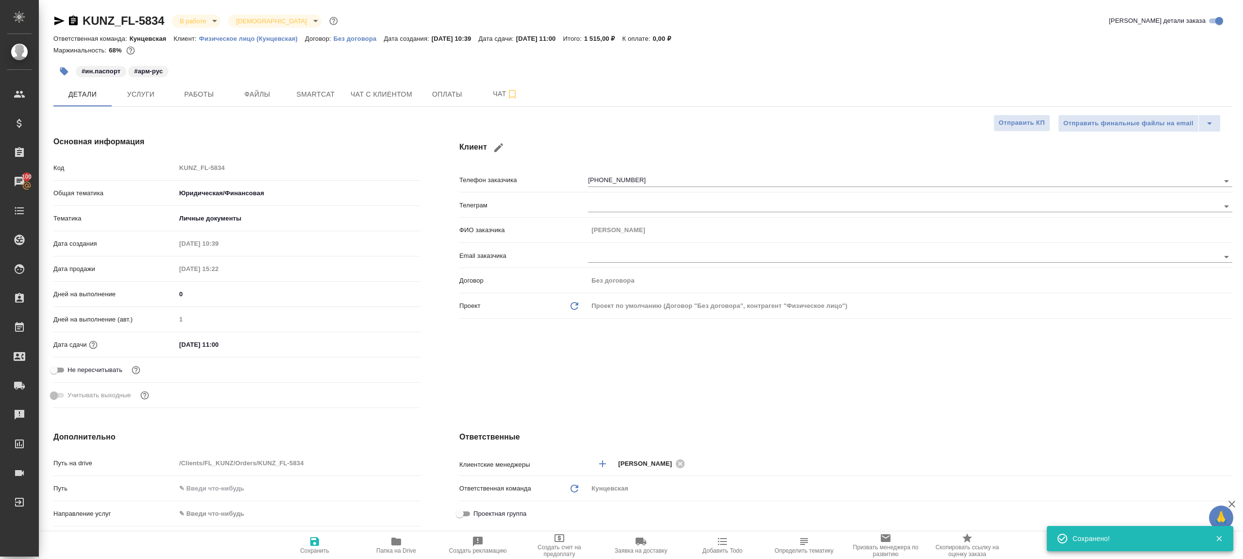
type textarea "x"
click at [389, 548] on span "Папка на Drive" at bounding box center [396, 550] width 40 height 7
type textarea "x"
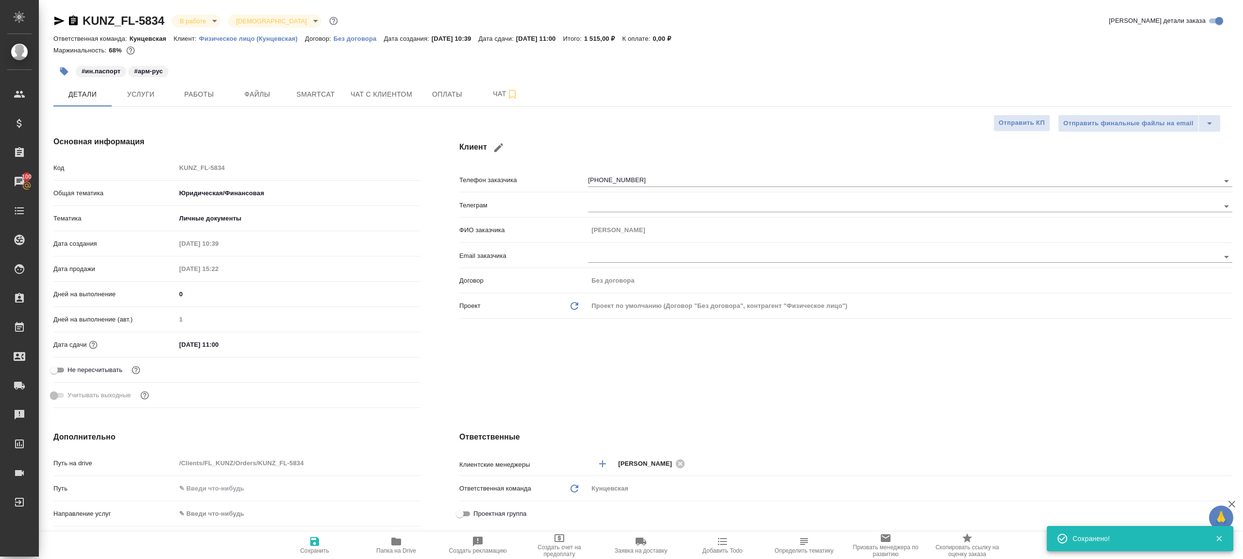
type textarea "x"
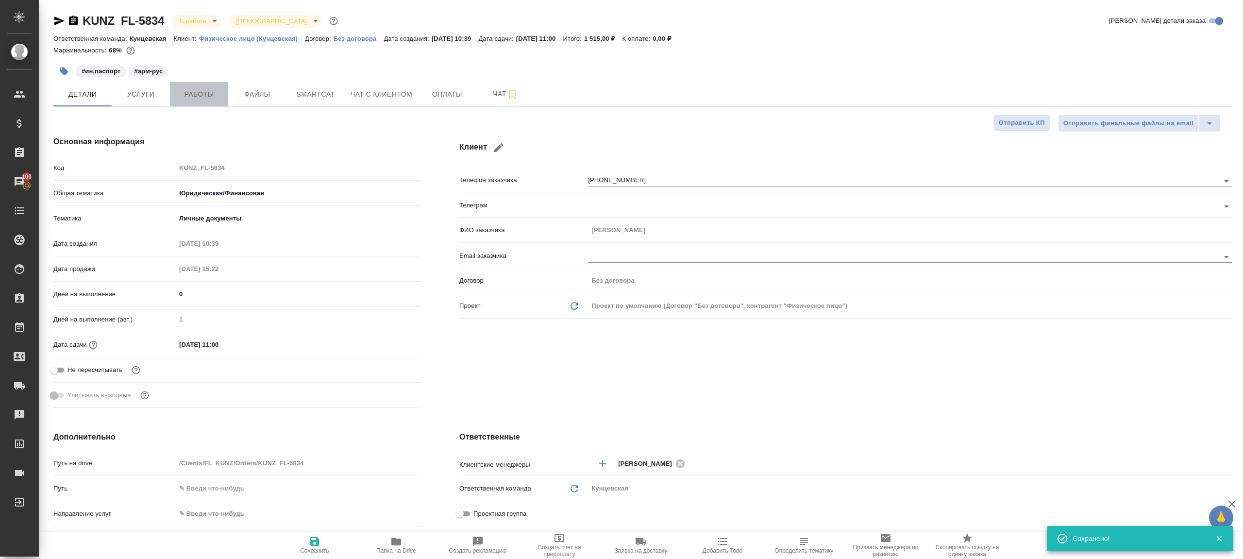
click at [180, 86] on button "Работы" at bounding box center [199, 94] width 58 height 24
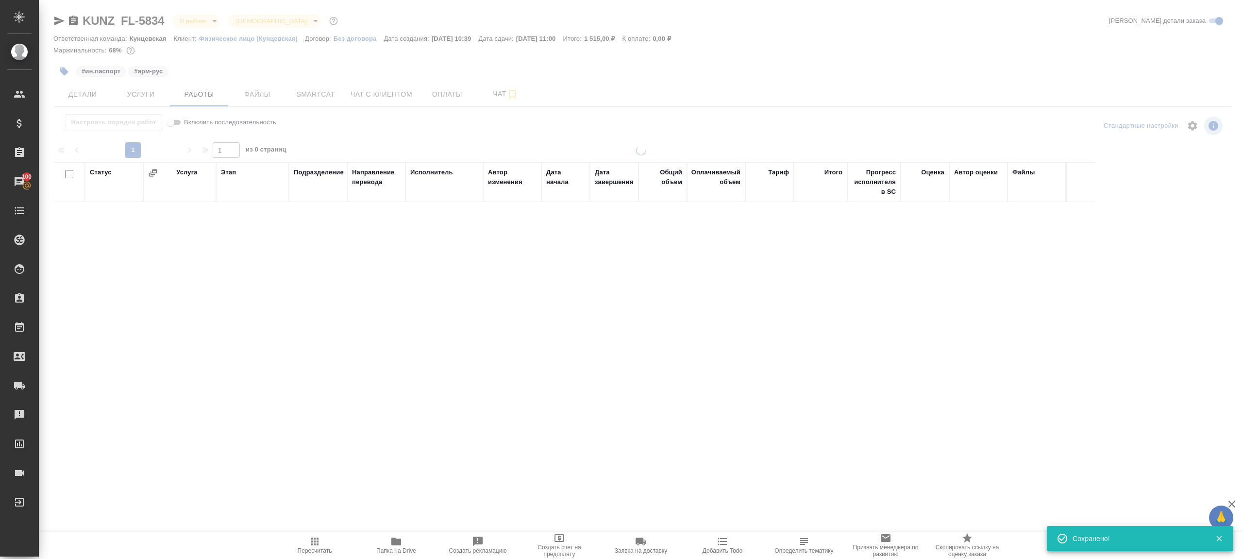
click at [432, 131] on div at bounding box center [641, 202] width 1204 height 405
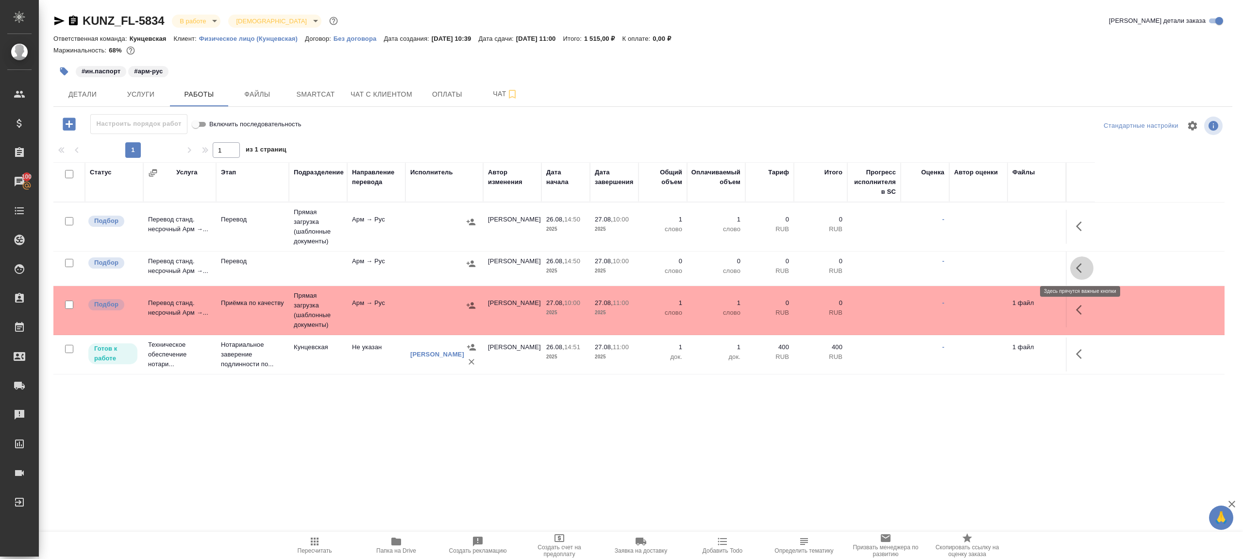
click at [1086, 265] on icon "button" at bounding box center [1082, 268] width 12 height 12
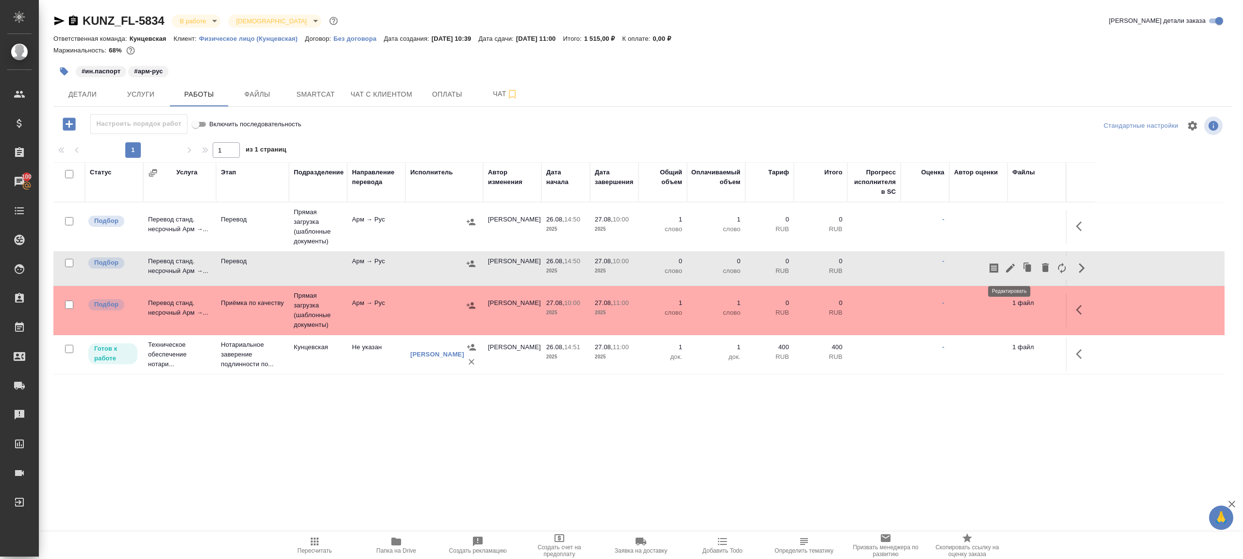
click at [1012, 267] on icon "button" at bounding box center [1010, 268] width 12 height 12
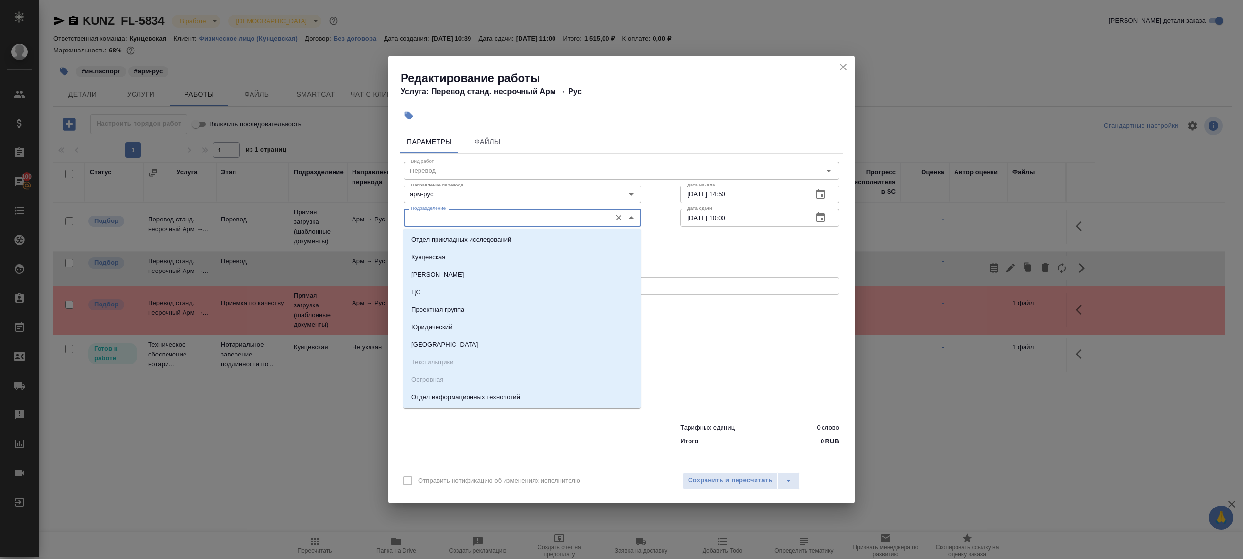
click at [437, 221] on input "Подразделение" at bounding box center [506, 218] width 199 height 12
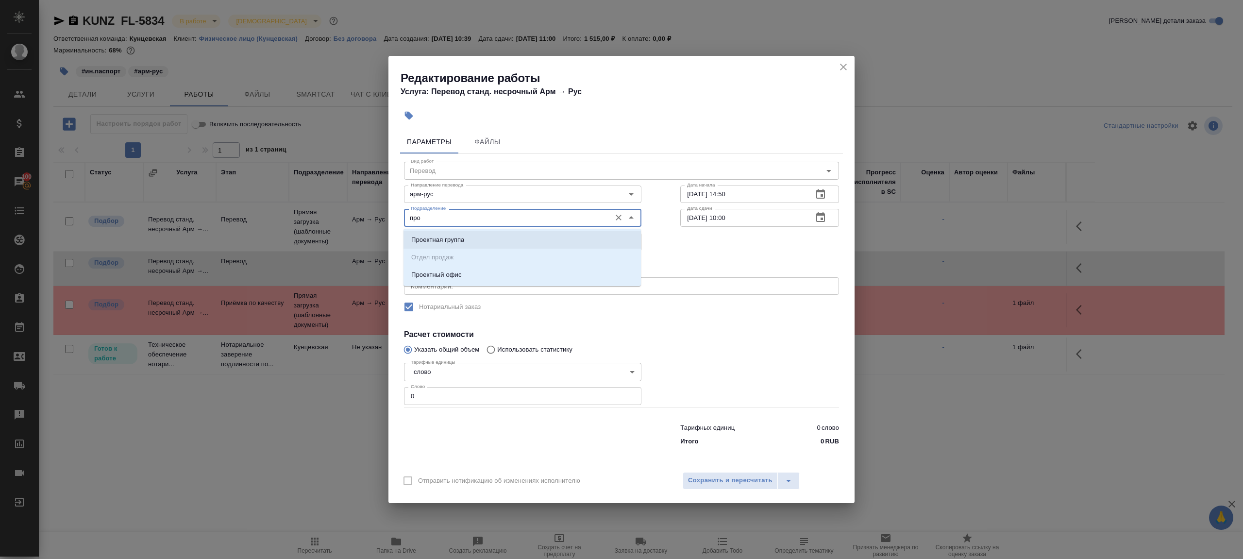
click at [448, 265] on ul "Проектная группа Отдел продаж Проектный офис" at bounding box center [521, 265] width 237 height 52
click at [453, 266] on li "Проектный офис" at bounding box center [521, 274] width 237 height 17
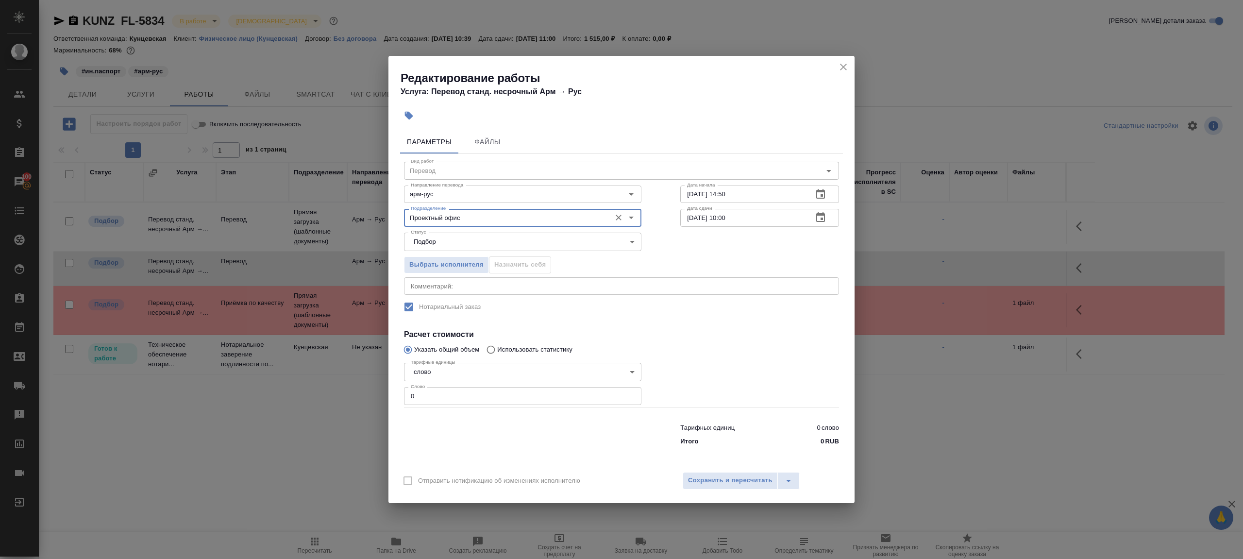
type input "Проектный офис"
click at [410, 392] on input "0" at bounding box center [522, 395] width 237 height 17
type input "10"
click at [726, 352] on div at bounding box center [760, 382] width 198 height 87
click at [726, 217] on input "27.08.2025 10:00" at bounding box center [742, 217] width 125 height 17
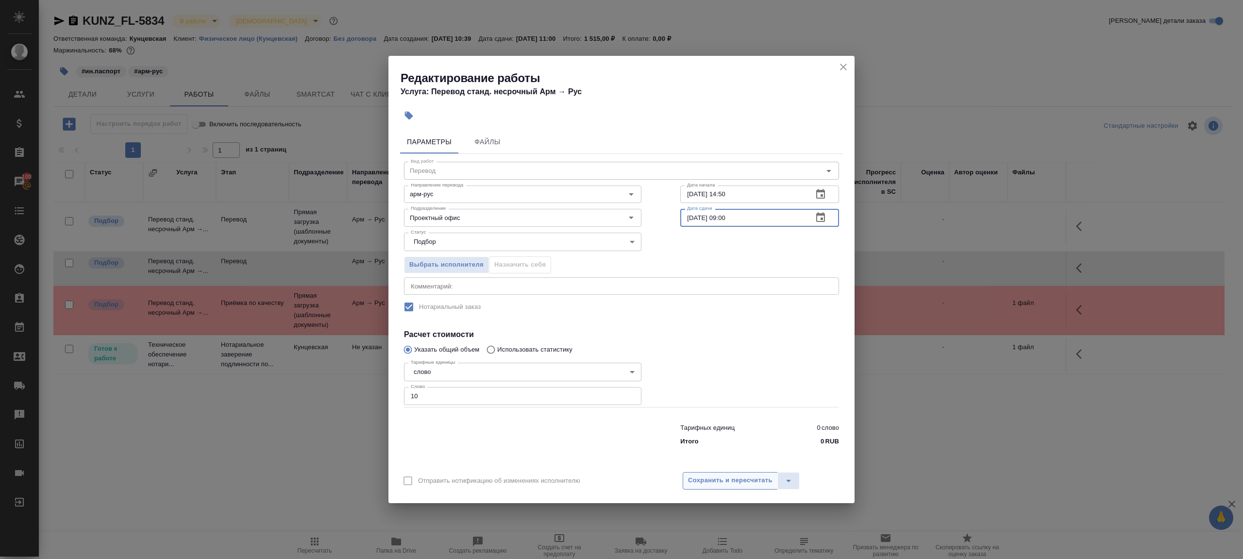
type input "27.08.2025 09:00"
click at [710, 479] on span "Сохранить и пересчитать" at bounding box center [730, 480] width 84 height 11
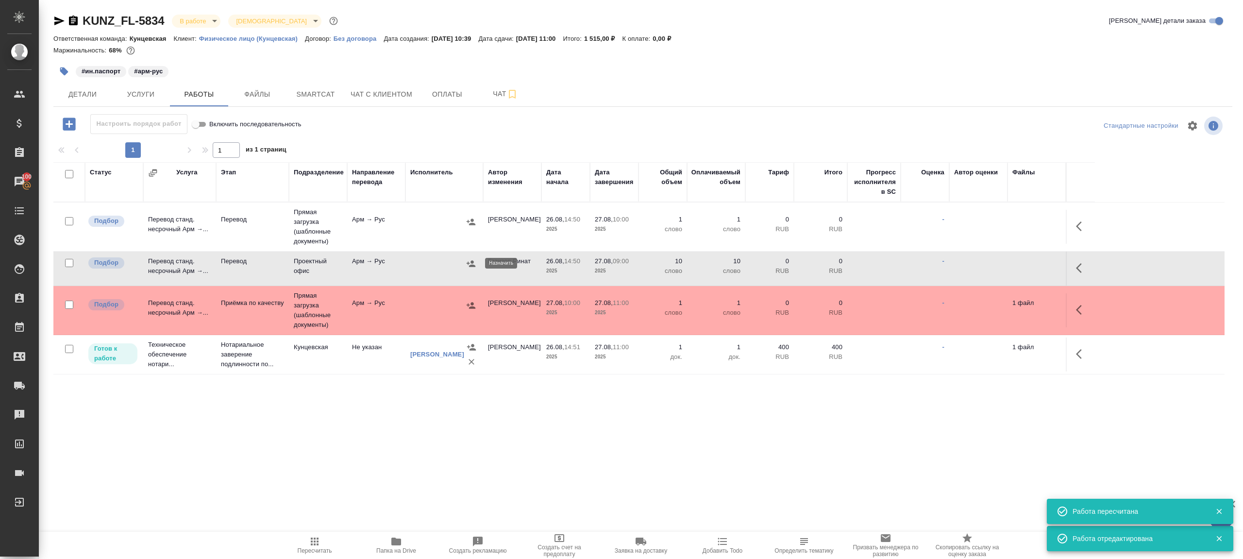
click at [471, 265] on icon "button" at bounding box center [470, 263] width 9 height 6
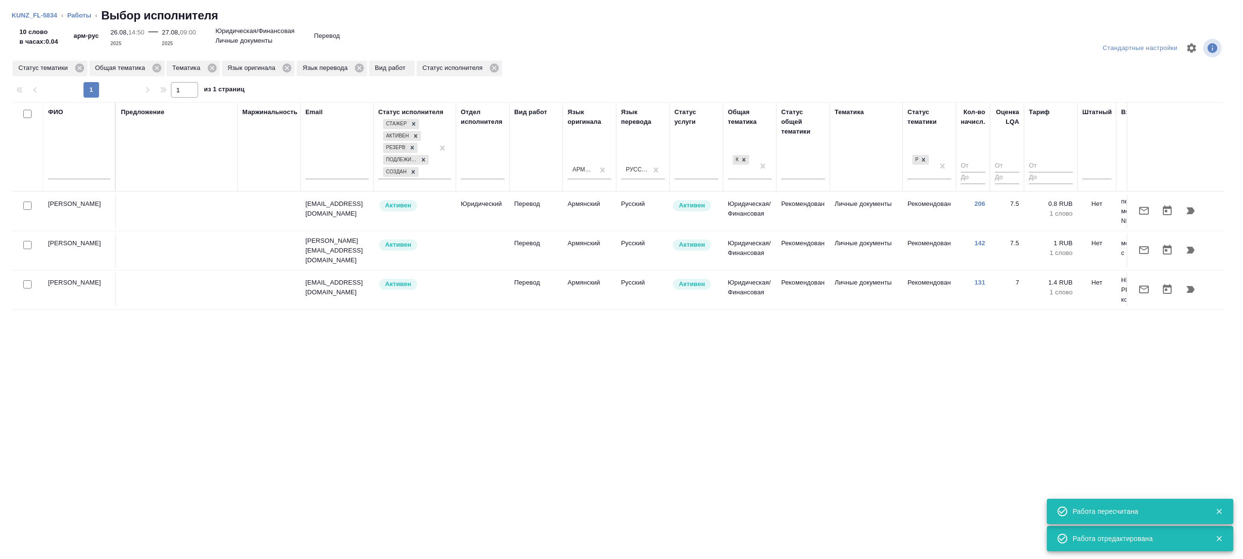
click at [210, 208] on td at bounding box center [176, 211] width 121 height 34
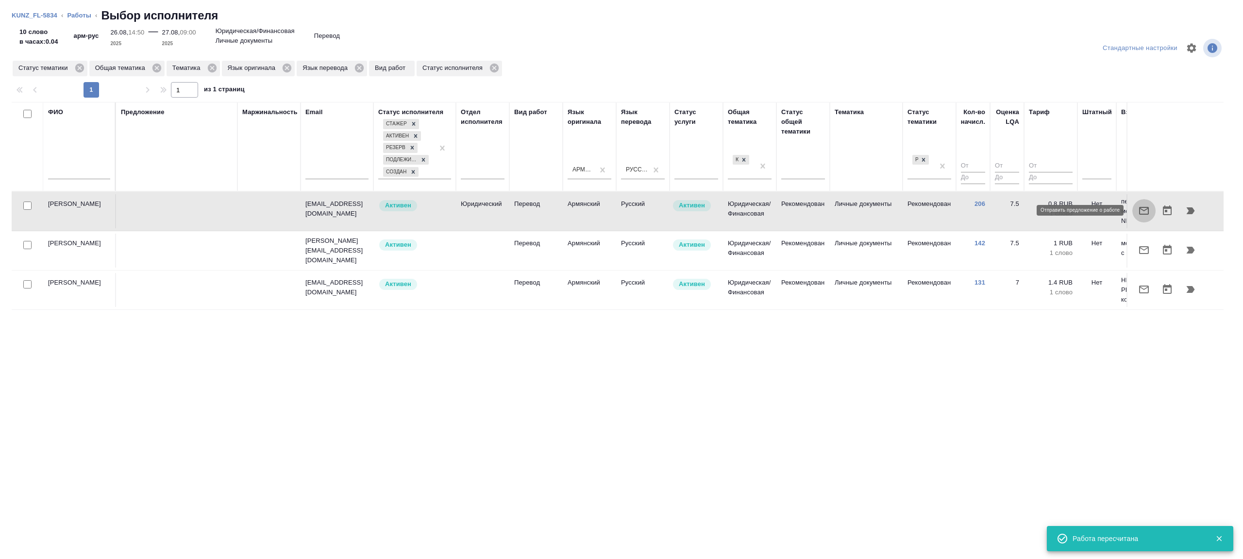
click at [1144, 208] on icon "button" at bounding box center [1144, 211] width 12 height 12
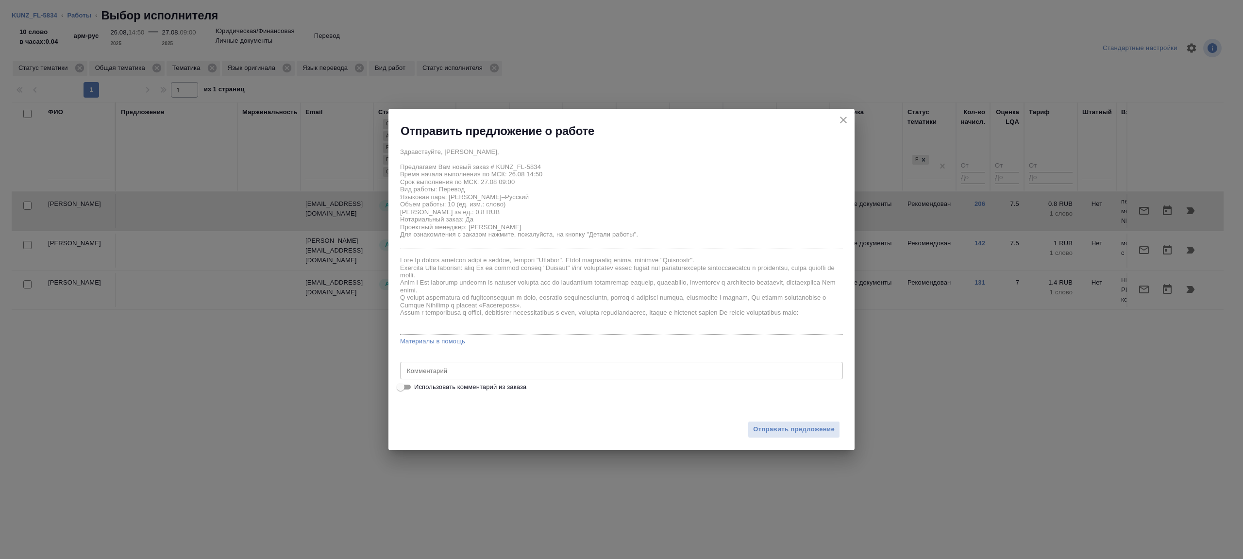
click at [448, 364] on div "x Комментарий" at bounding box center [621, 370] width 443 height 17
type textarea "переводим 5ую стр"
click at [777, 424] on span "Отправить предложение" at bounding box center [794, 429] width 82 height 11
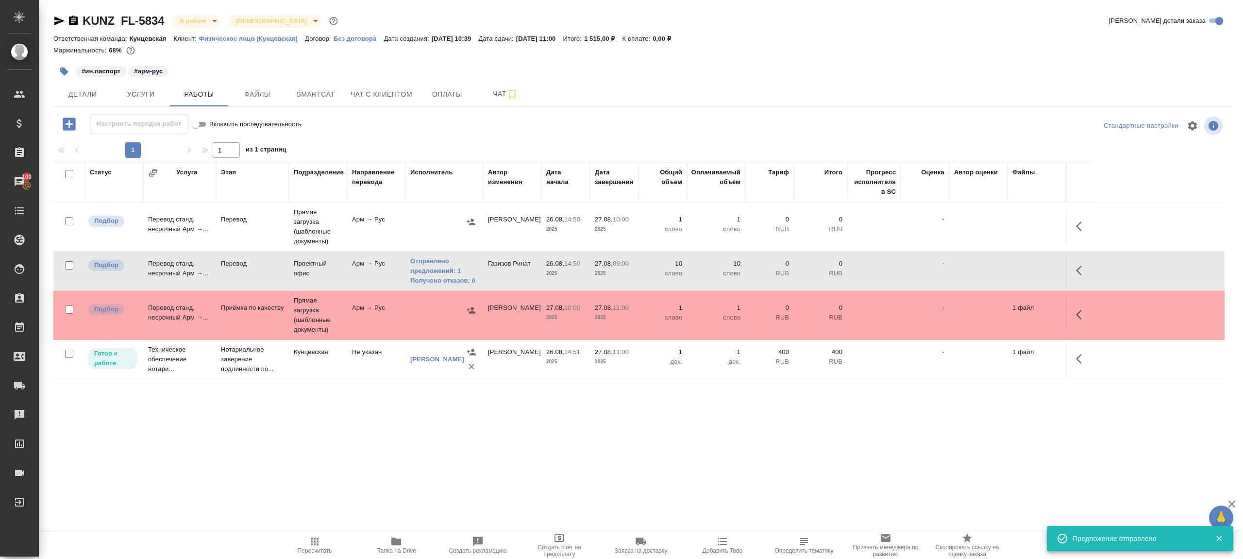
click at [327, 540] on span "Пересчитать" at bounding box center [315, 544] width 70 height 18
drag, startPoint x: 327, startPoint y: 540, endPoint x: 412, endPoint y: 493, distance: 97.1
click at [328, 539] on span "Пересчитать" at bounding box center [315, 544] width 70 height 18
click at [421, 488] on div ".cls-1 fill:#fff; AWATERA Gazizov Rinat Клиенты Спецификации Заказы 100 Чаты To…" at bounding box center [621, 279] width 1243 height 559
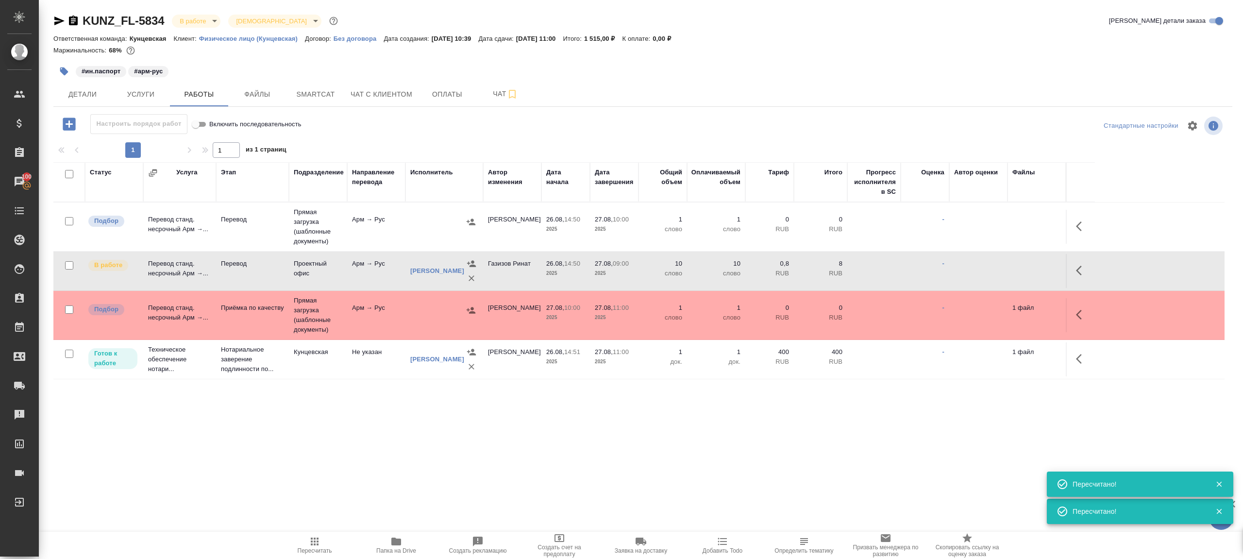
click at [419, 483] on div ".cls-1 fill:#fff; AWATERA Gazizov Rinat Клиенты Спецификации Заказы 100 Чаты To…" at bounding box center [621, 279] width 1243 height 559
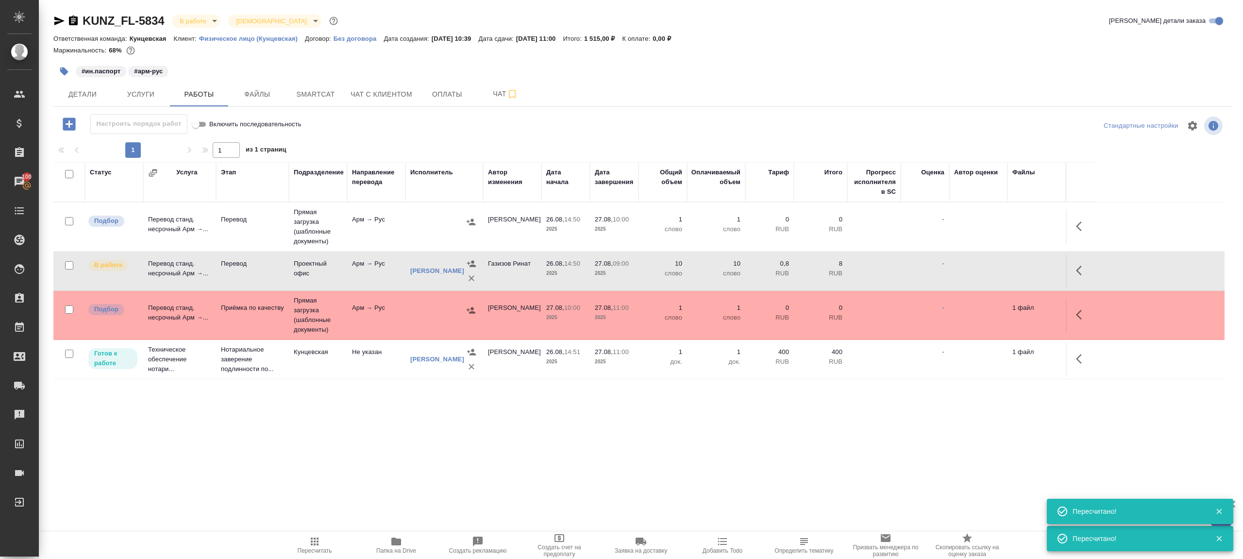
click at [379, 222] on td "Арм → Рус" at bounding box center [376, 227] width 58 height 34
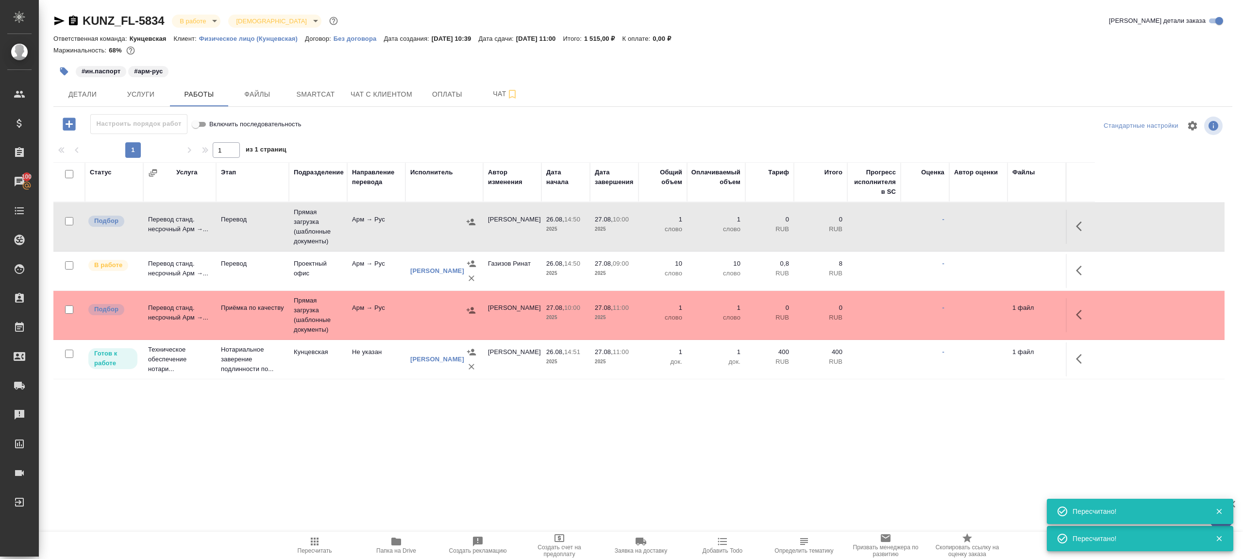
click at [319, 537] on icon "button" at bounding box center [315, 541] width 12 height 12
drag, startPoint x: 319, startPoint y: 537, endPoint x: 492, endPoint y: 457, distance: 189.8
click at [319, 536] on icon "button" at bounding box center [315, 541] width 12 height 12
click at [513, 450] on div ".cls-1 fill:#fff; AWATERA Gazizov Rinat Клиенты Спецификации Заказы 100 Чаты To…" at bounding box center [621, 279] width 1243 height 559
click at [306, 544] on span "Пересчитать" at bounding box center [315, 544] width 70 height 18
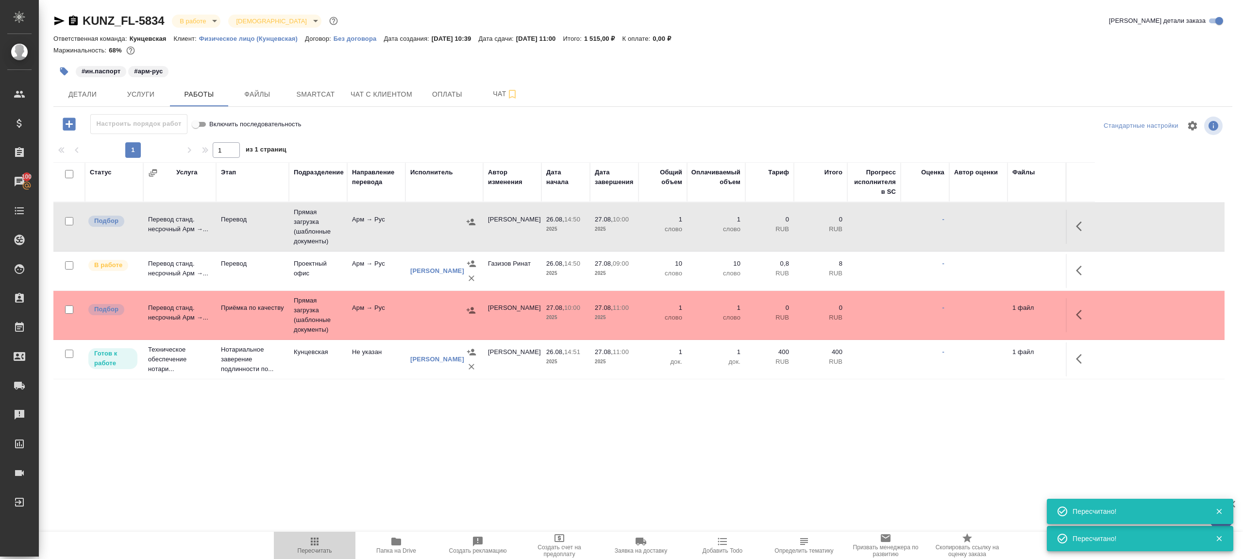
click at [306, 544] on span "Пересчитать" at bounding box center [315, 544] width 70 height 18
click at [491, 461] on div ".cls-1 fill:#fff; AWATERA Gazizov Rinat Клиенты Спецификации Заказы 100 Чаты To…" at bounding box center [621, 279] width 1243 height 559
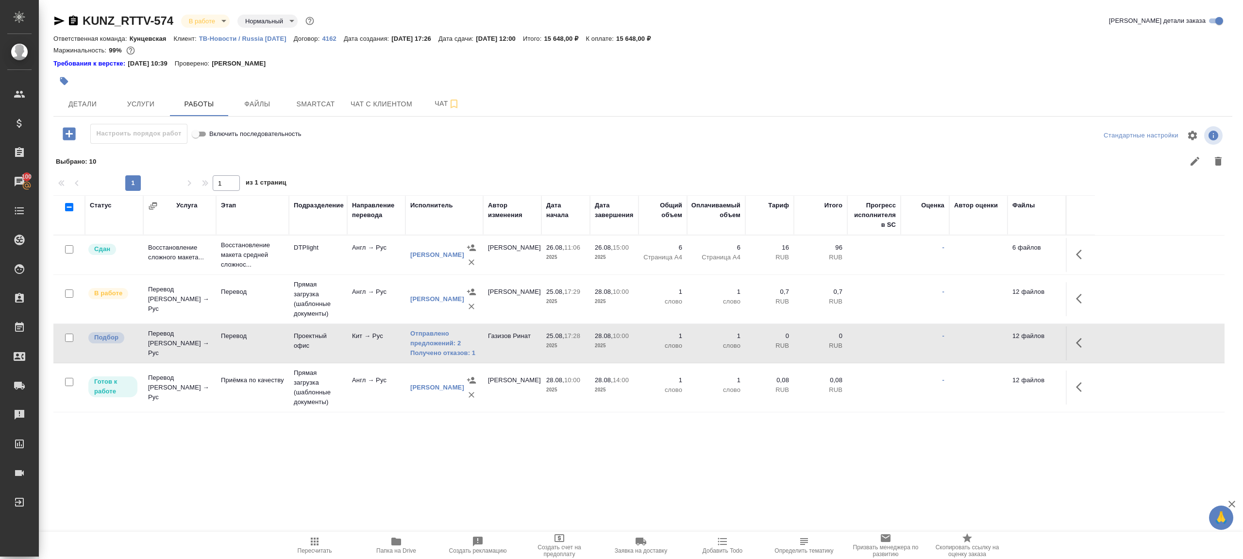
click at [320, 535] on span "Пересчитать" at bounding box center [315, 544] width 70 height 18
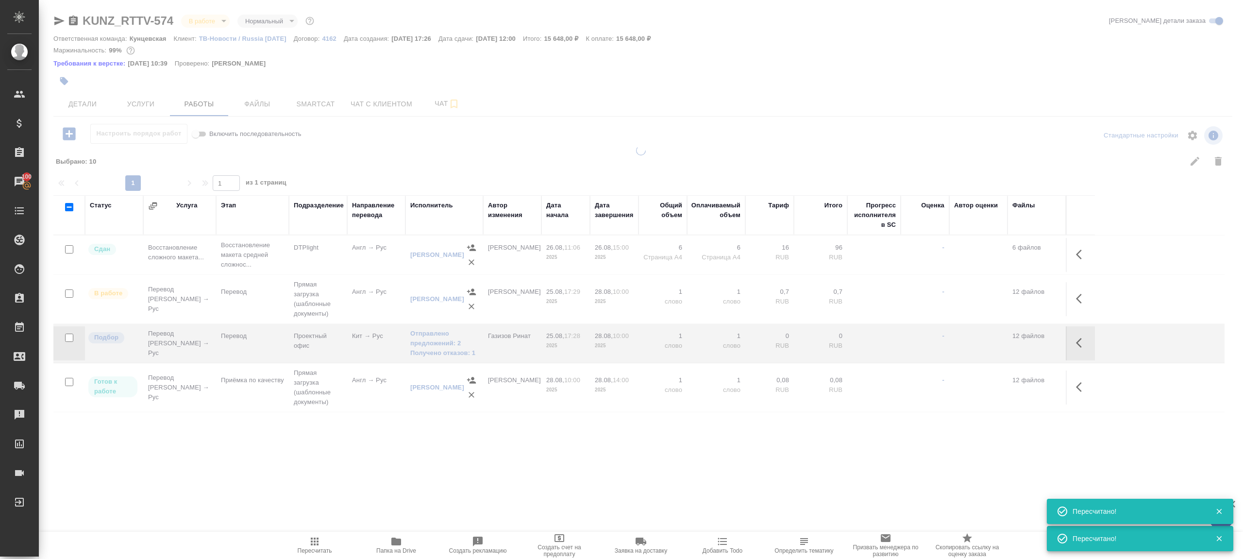
click at [476, 163] on div at bounding box center [641, 292] width 1204 height 293
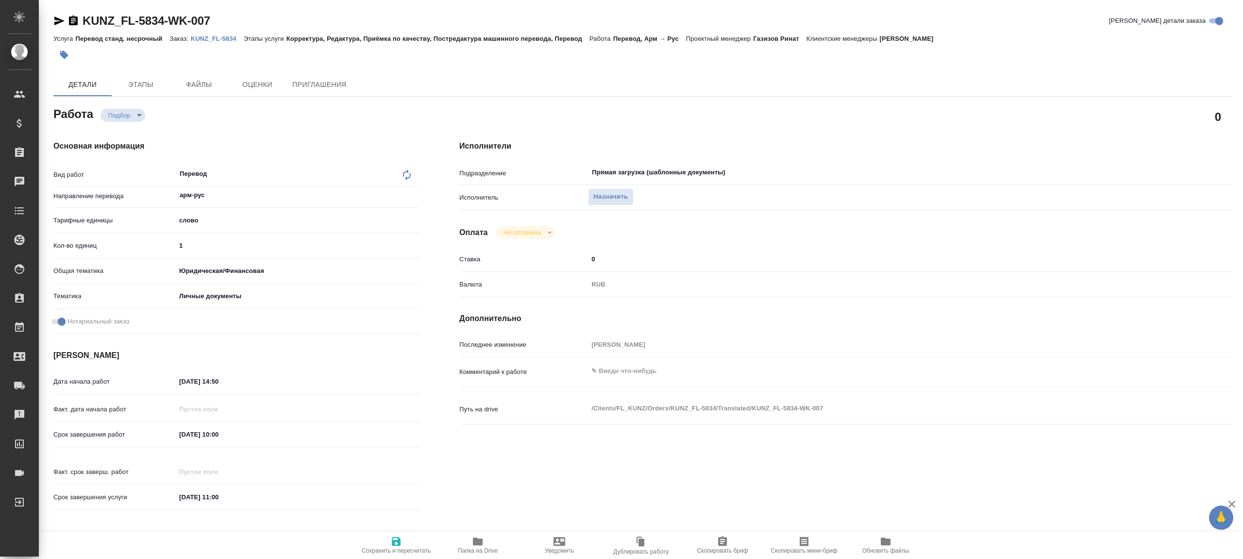
type textarea "x"
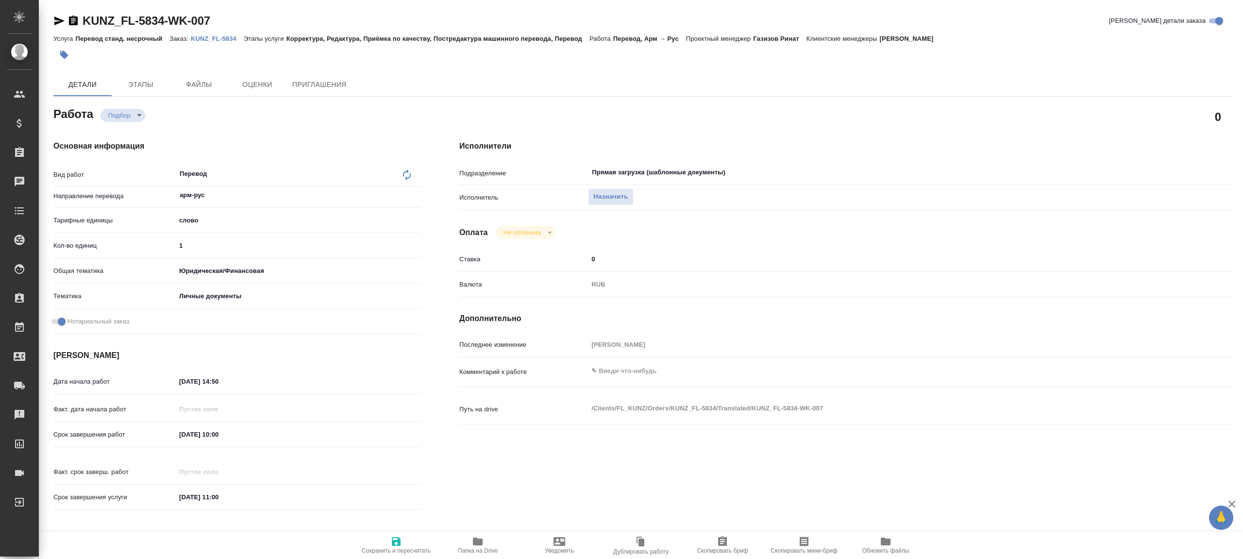
type textarea "x"
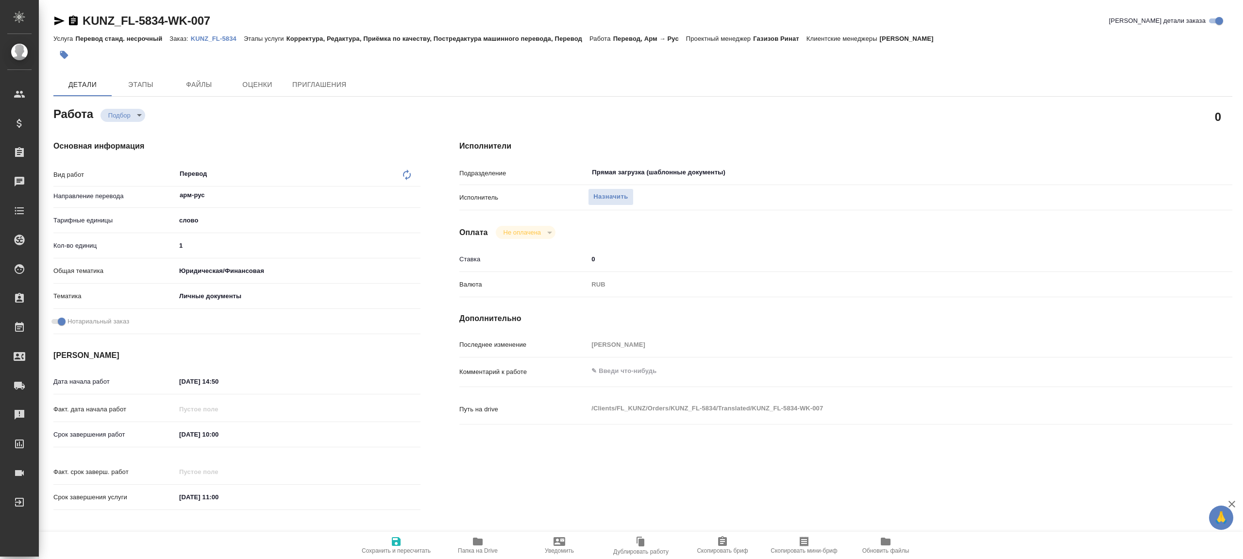
type textarea "x"
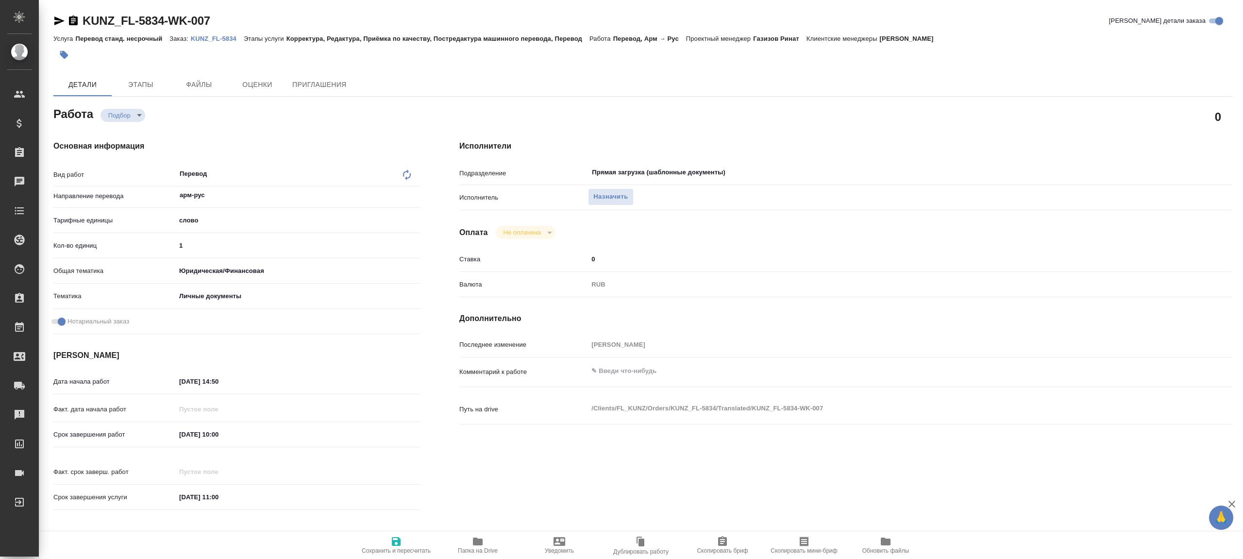
type textarea "x"
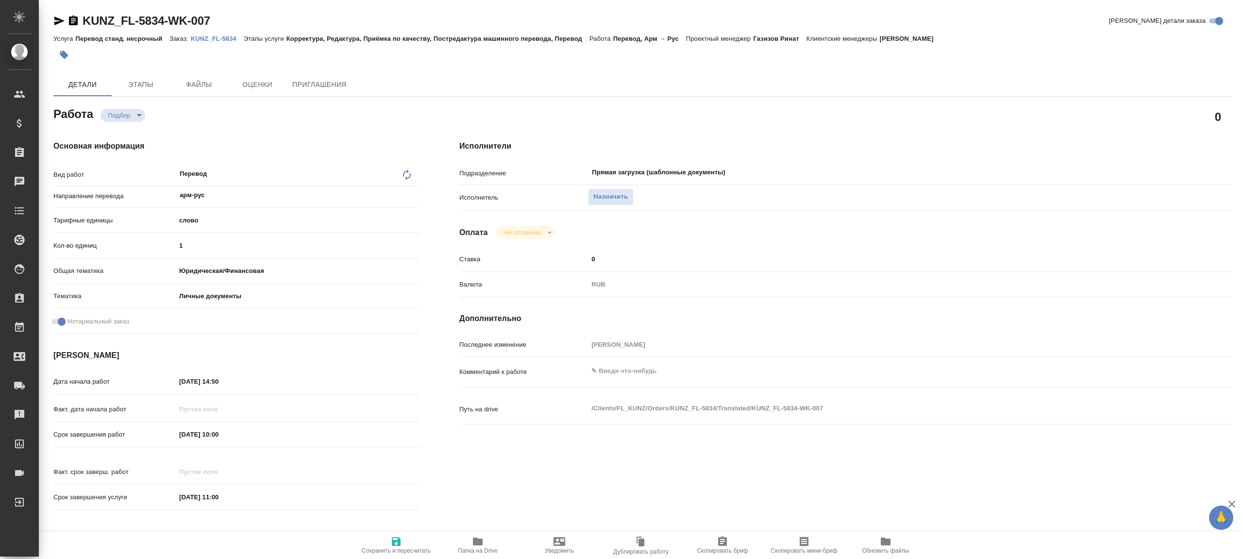
type textarea "x"
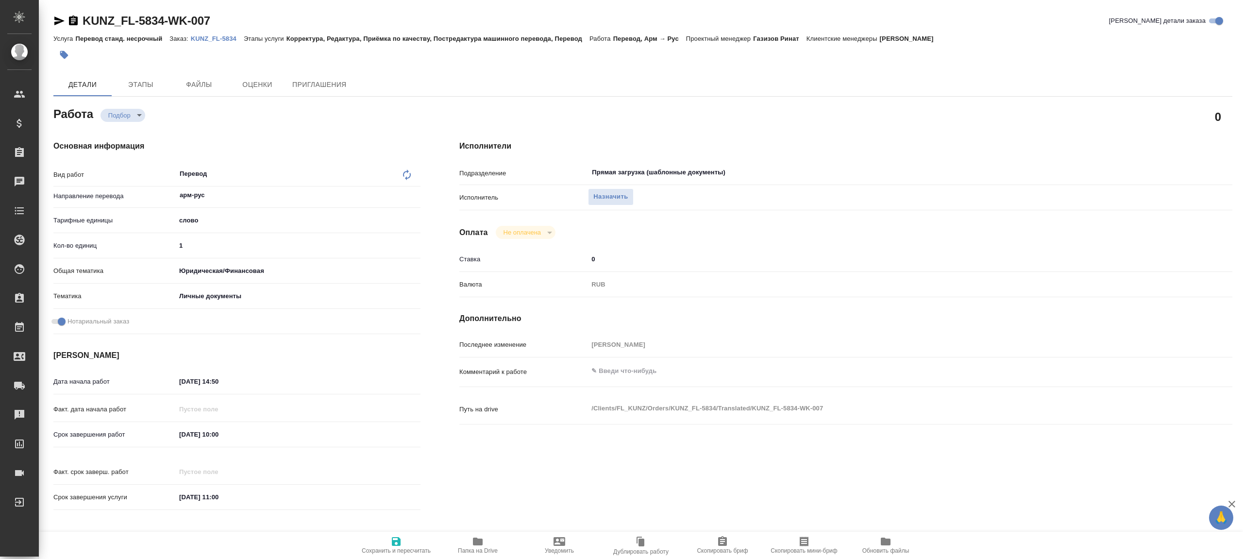
type textarea "x"
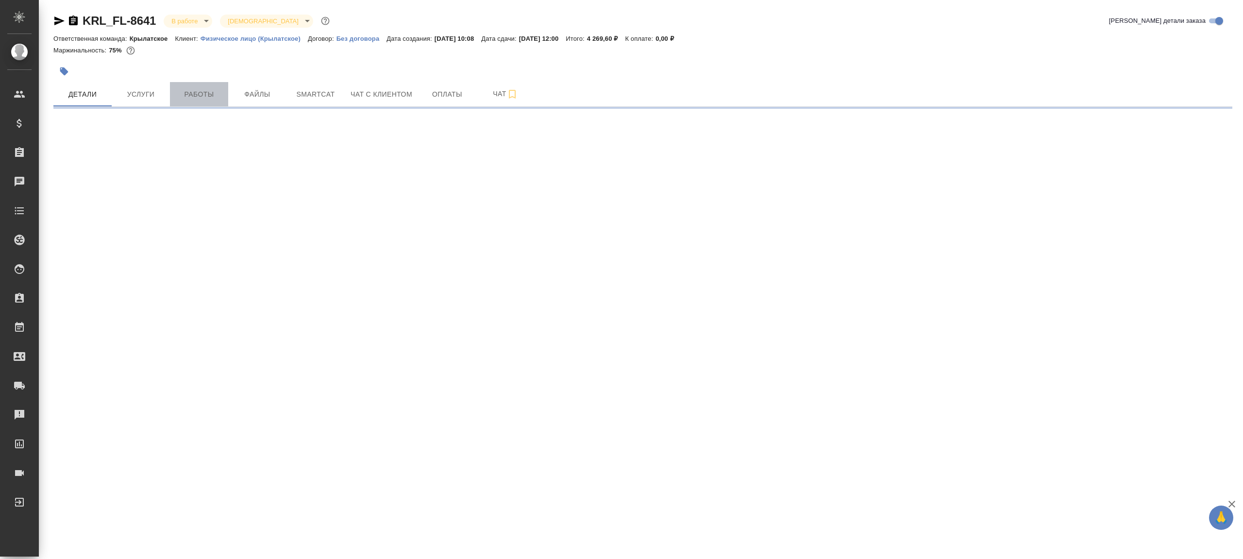
click at [192, 93] on span "Работы" at bounding box center [199, 94] width 47 height 12
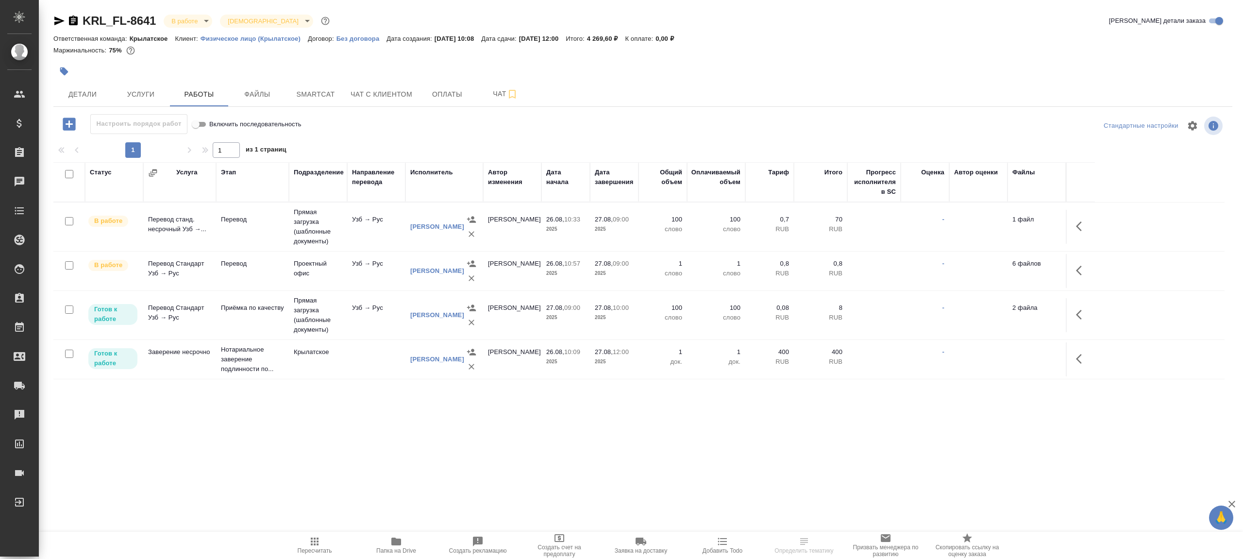
click at [397, 540] on icon "button" at bounding box center [396, 541] width 10 height 8
click at [308, 264] on td "Проектный офис" at bounding box center [318, 271] width 58 height 34
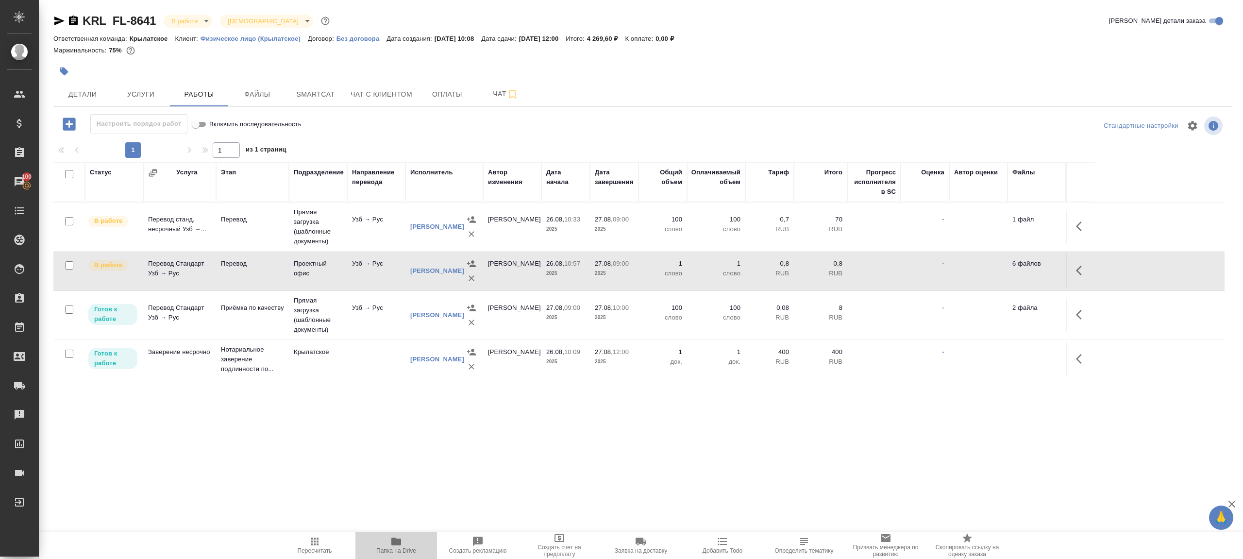
click at [386, 548] on span "Папка на Drive" at bounding box center [396, 550] width 40 height 7
click at [1084, 269] on icon "button" at bounding box center [1082, 271] width 12 height 12
click at [1008, 269] on icon "button" at bounding box center [1010, 271] width 12 height 12
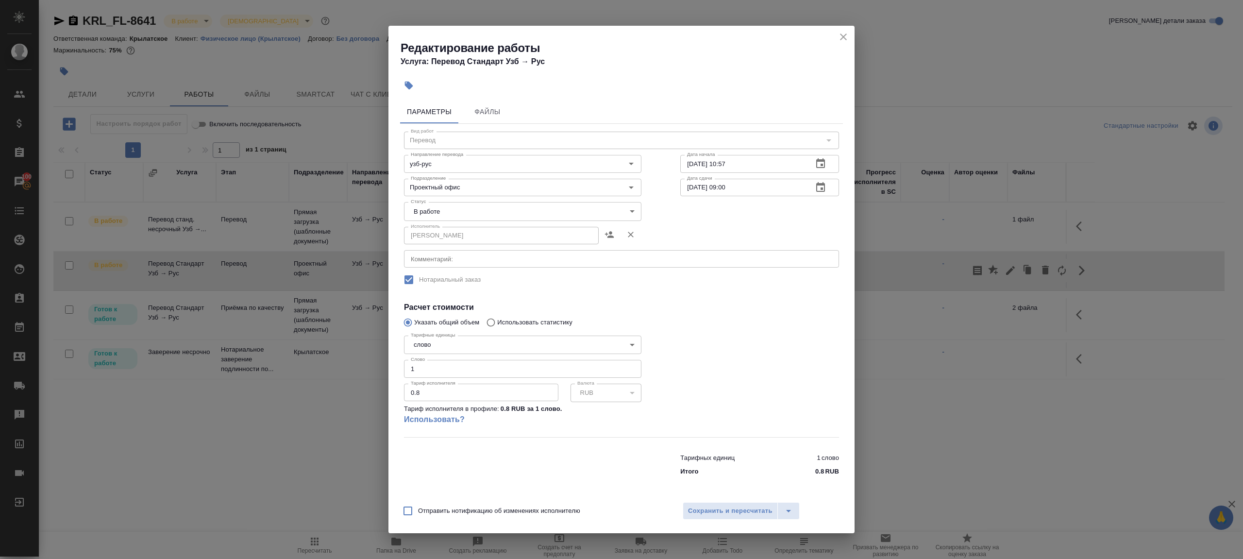
click at [450, 220] on body "🙏 .cls-1 fill:#fff; AWATERA [PERSON_NAME] Клиенты Спецификации Заказы 100 Чаты …" at bounding box center [621, 279] width 1243 height 559
click at [446, 236] on li "Сдан" at bounding box center [522, 244] width 237 height 17
type input "closed"
click at [446, 382] on div "Тариф исполнителя 0.8 Тариф исполнителя" at bounding box center [481, 392] width 154 height 24
click at [446, 372] on input "1" at bounding box center [522, 368] width 237 height 17
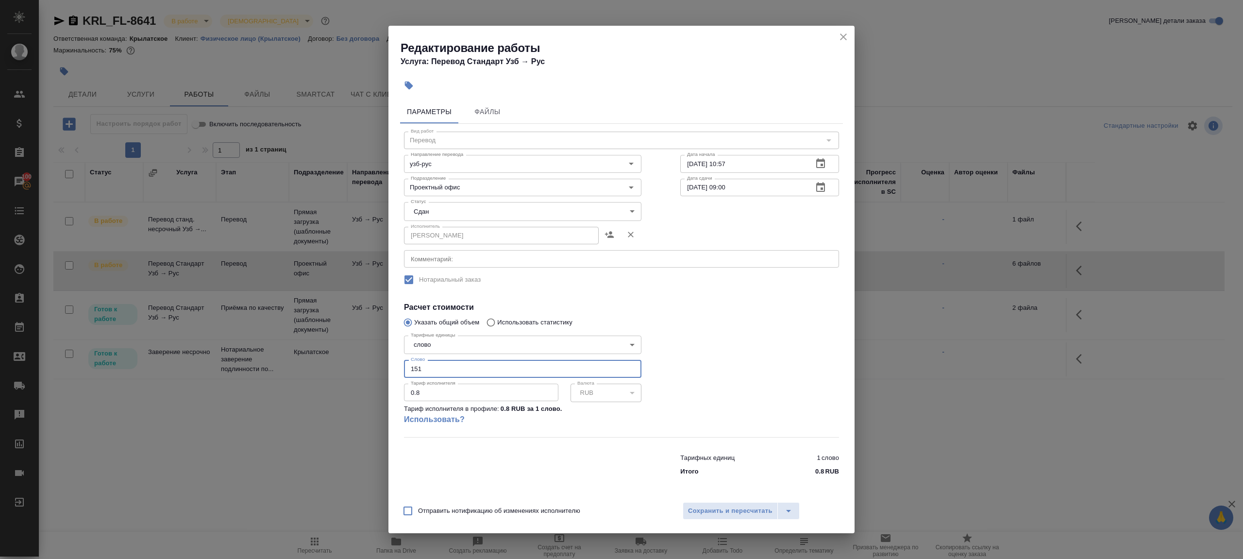
type input "151"
click at [724, 334] on div at bounding box center [760, 384] width 198 height 144
click at [699, 507] on span "Сохранить и пересчитать" at bounding box center [730, 510] width 84 height 11
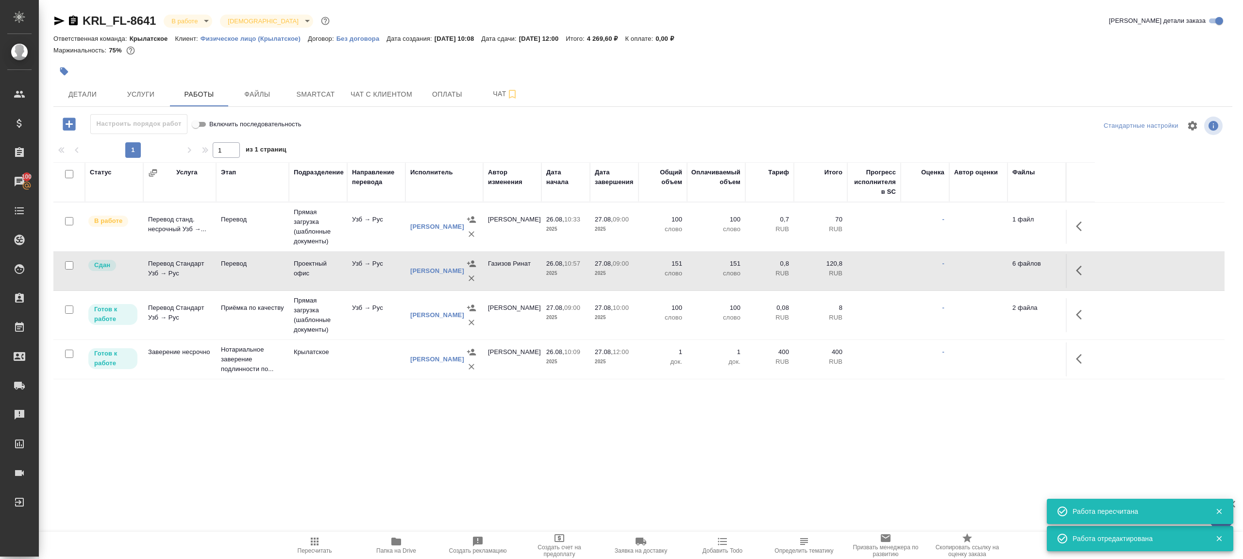
click at [299, 546] on span "Пересчитать" at bounding box center [315, 544] width 70 height 18
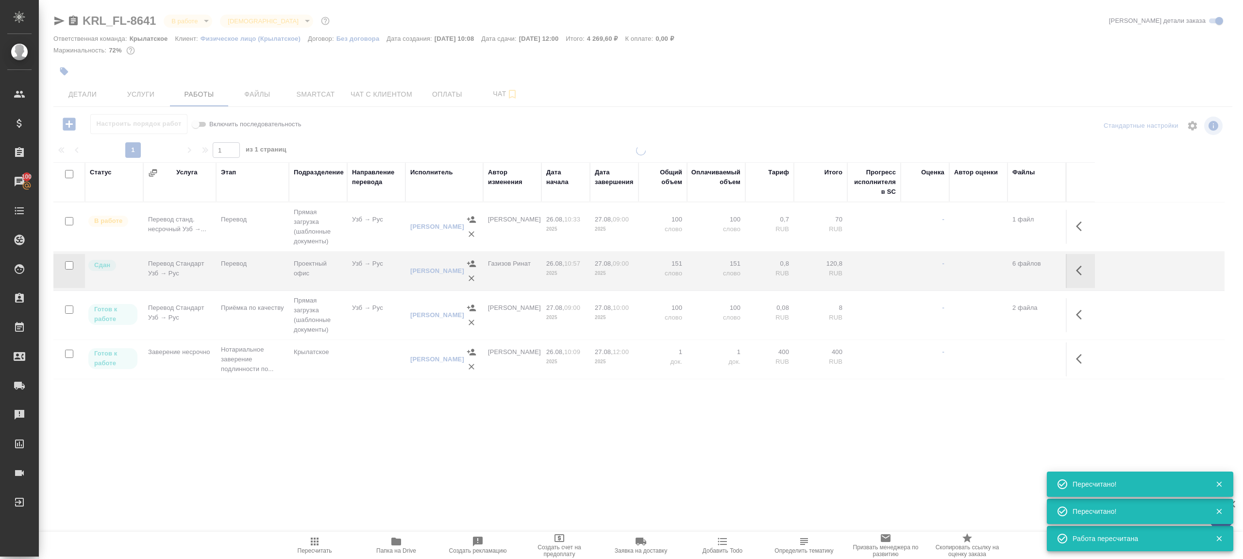
click at [399, 428] on div ".cls-1 fill:#fff; AWATERA Gazizov Rinat Клиенты Спецификации Заказы 100 Чаты To…" at bounding box center [621, 279] width 1243 height 559
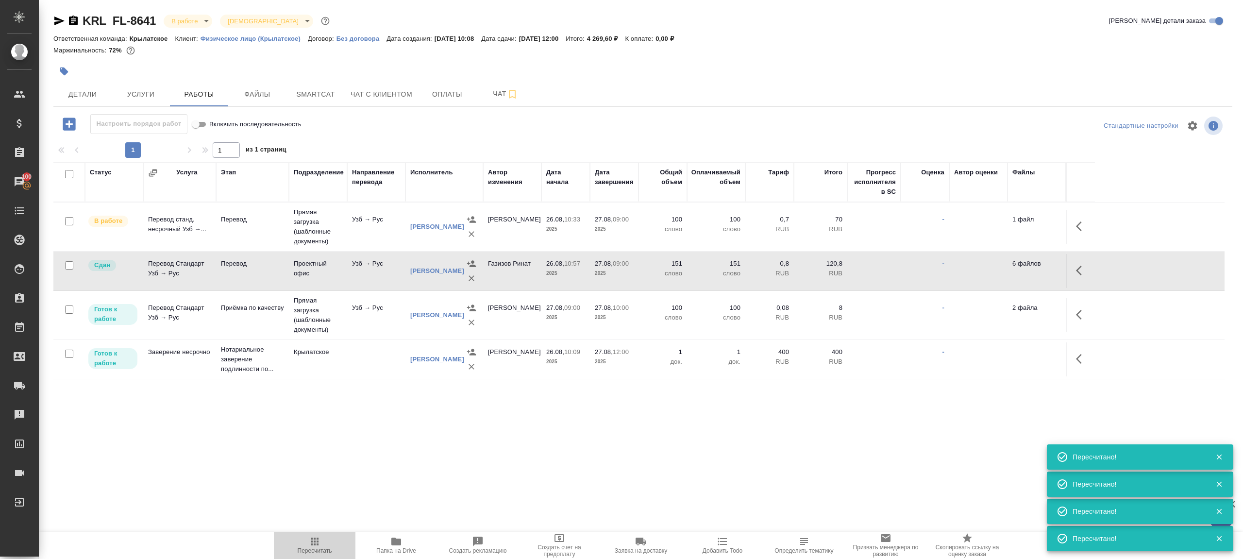
click at [310, 536] on icon "button" at bounding box center [315, 541] width 12 height 12
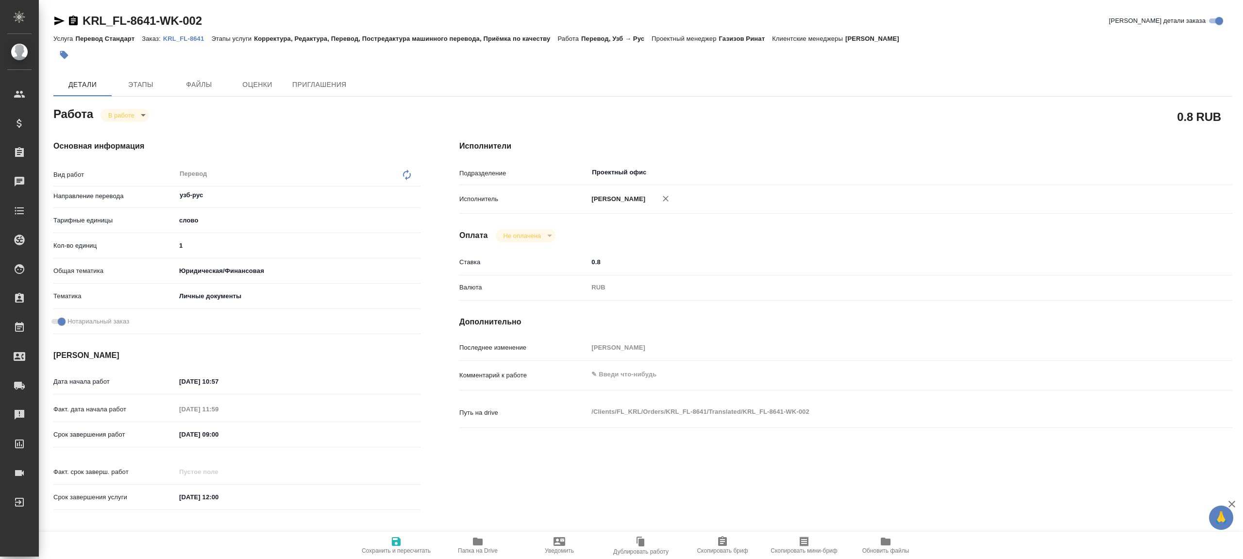
type textarea "x"
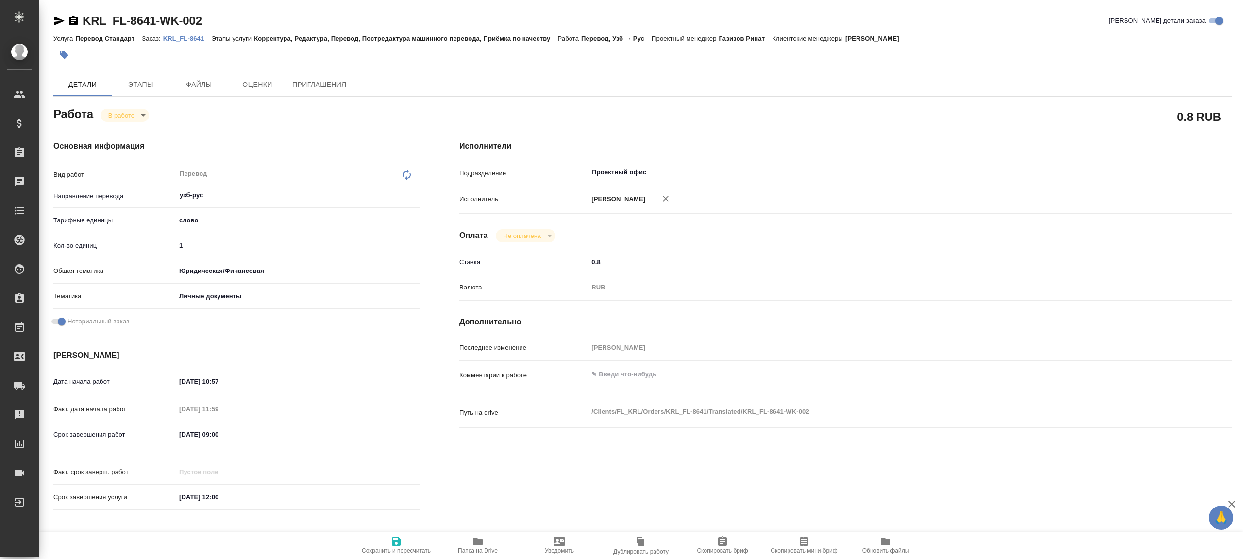
type textarea "x"
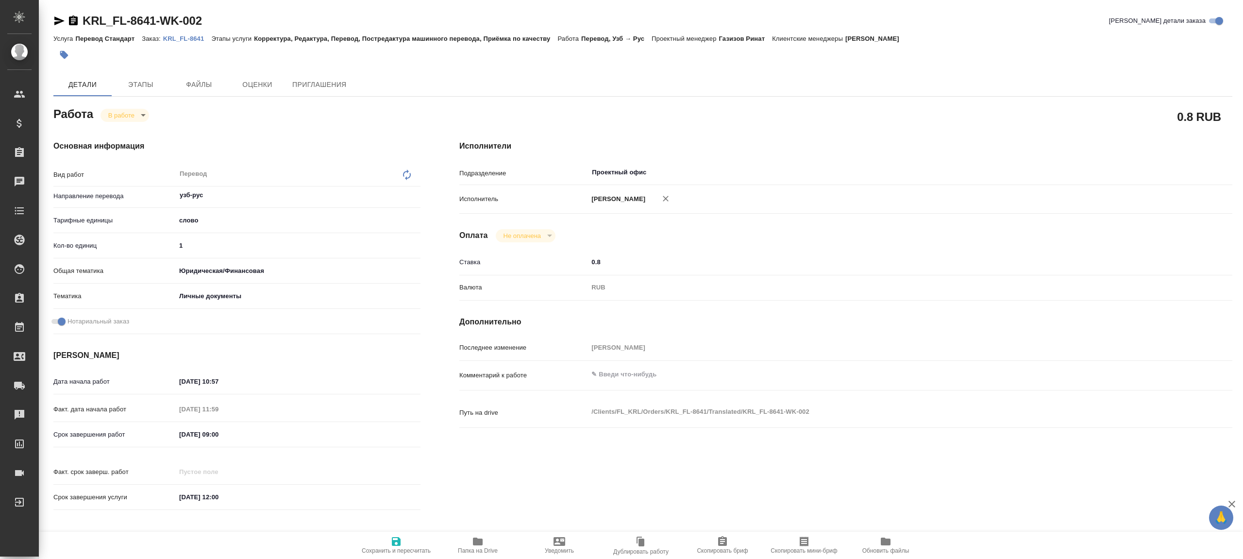
type textarea "x"
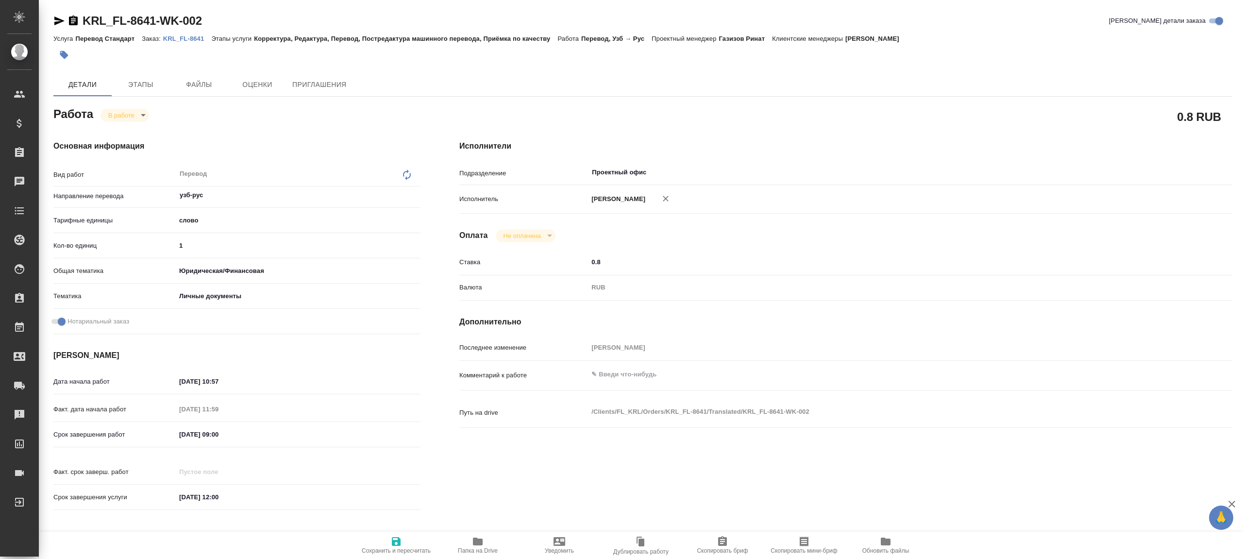
type textarea "x"
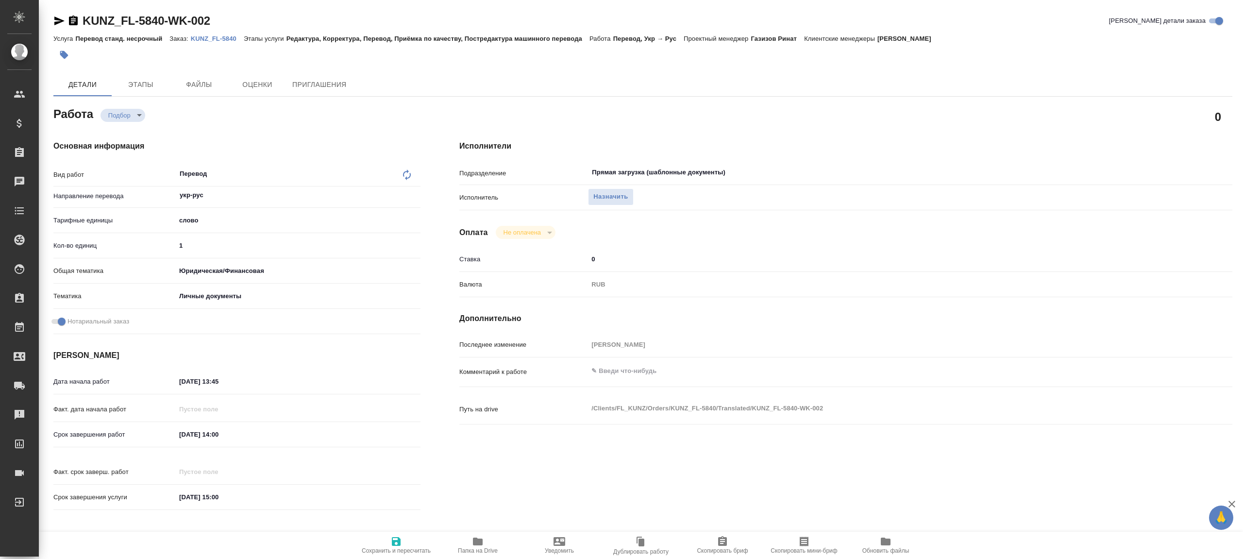
type textarea "x"
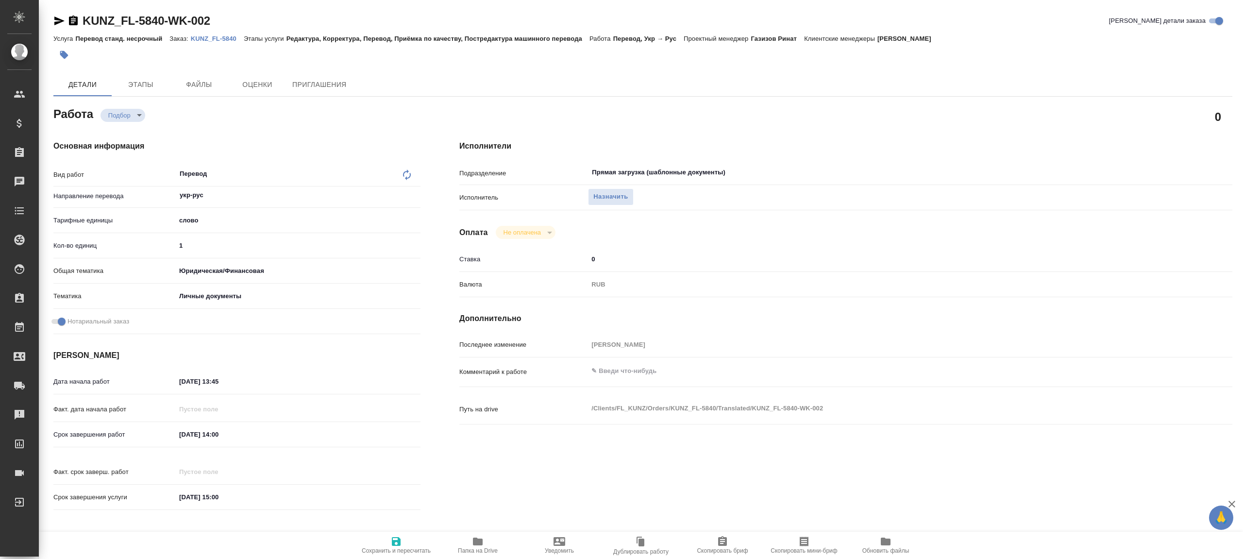
type textarea "x"
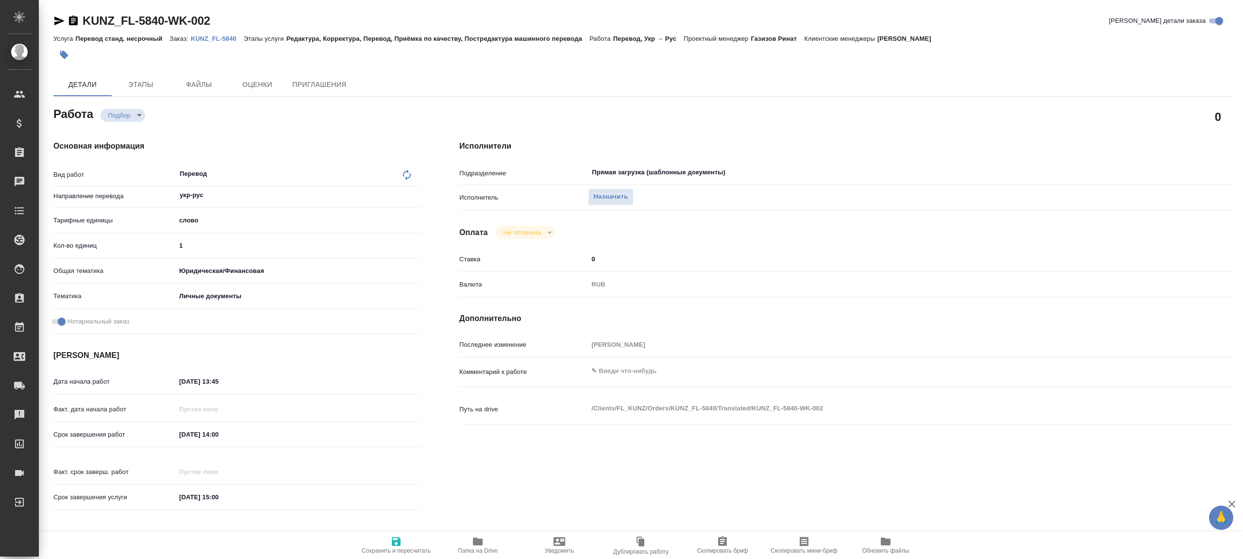
type textarea "x"
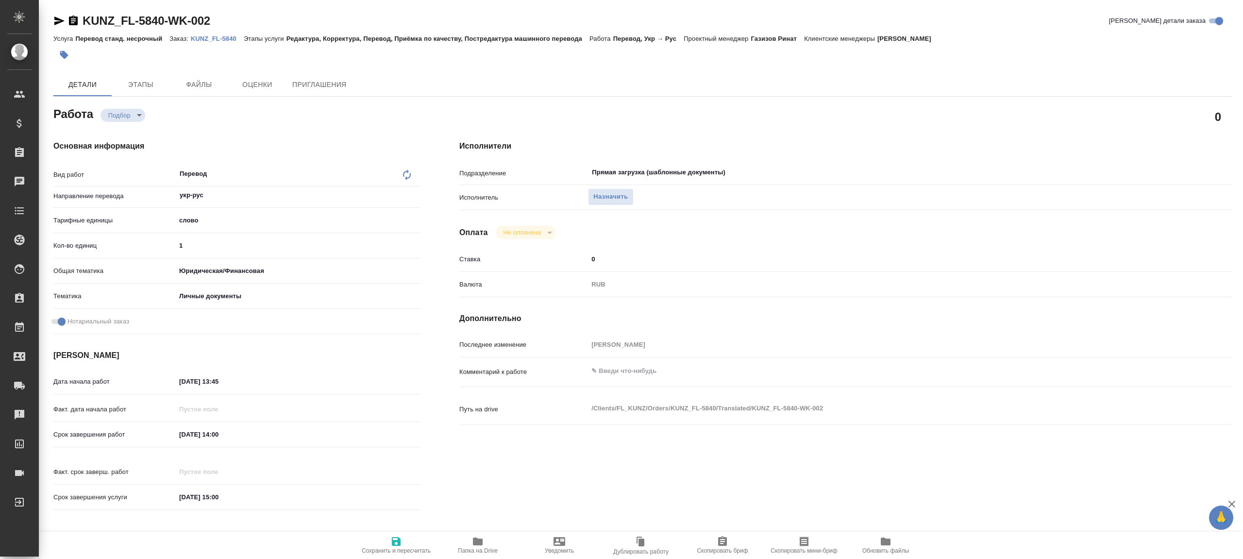
type textarea "x"
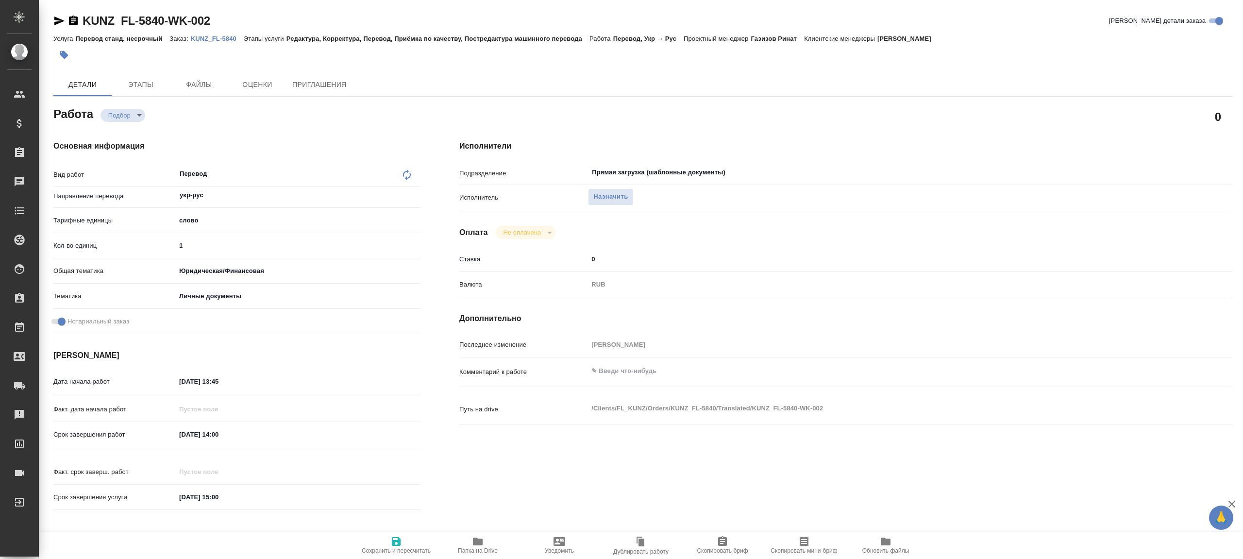
type textarea "x"
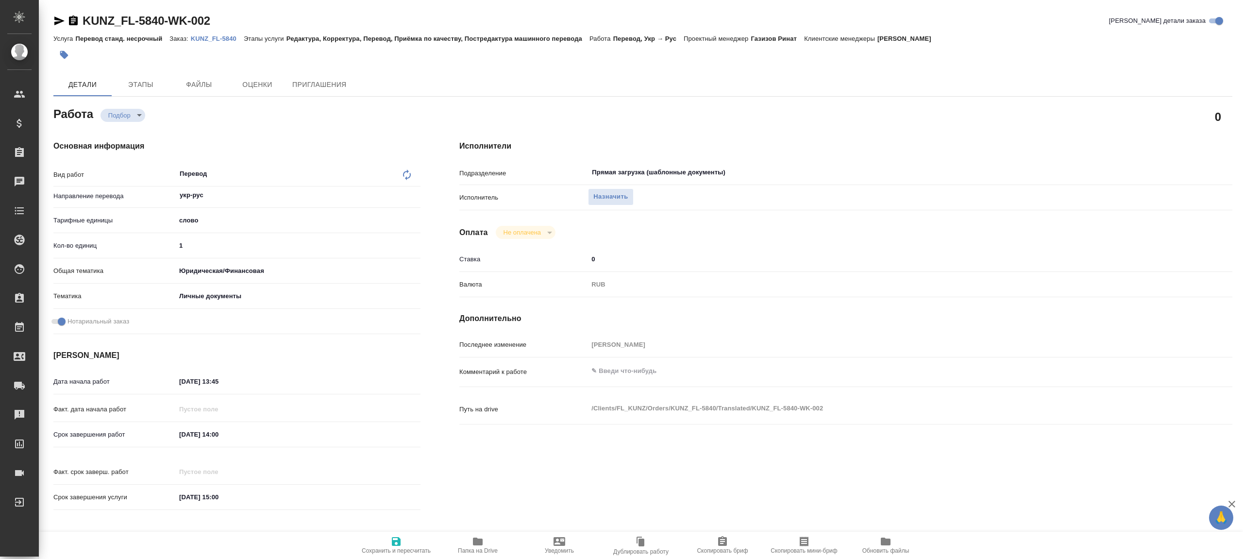
type textarea "x"
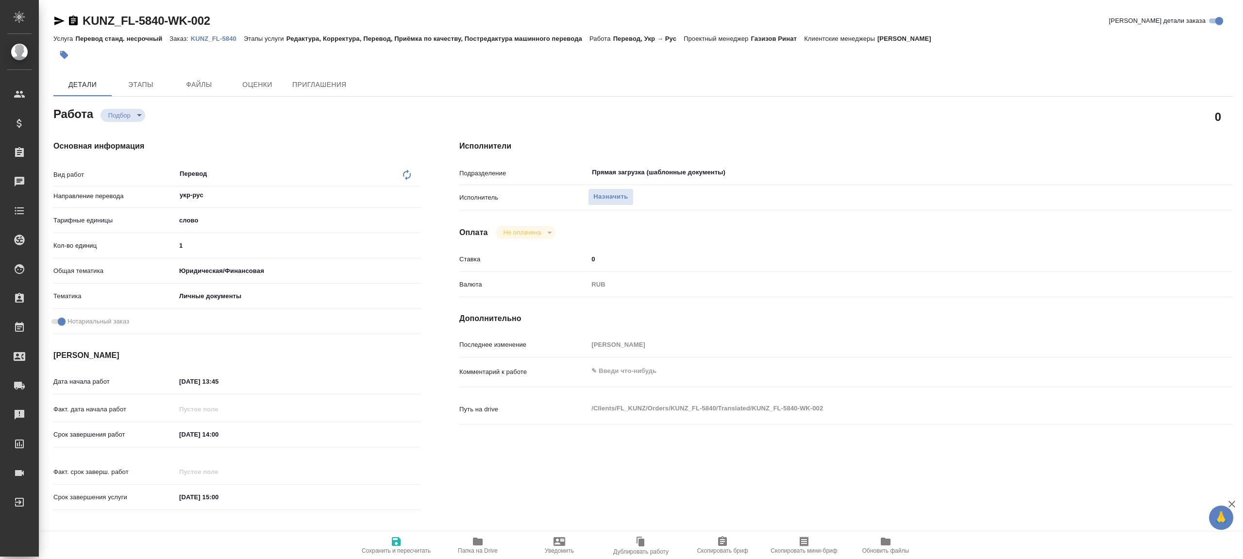
type textarea "x"
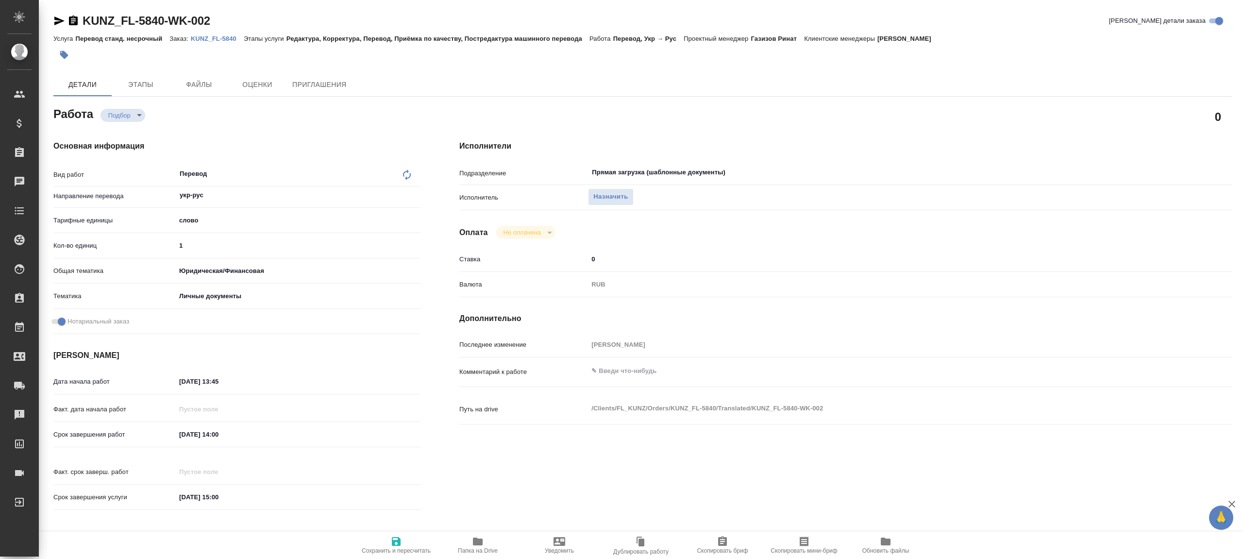
type textarea "x"
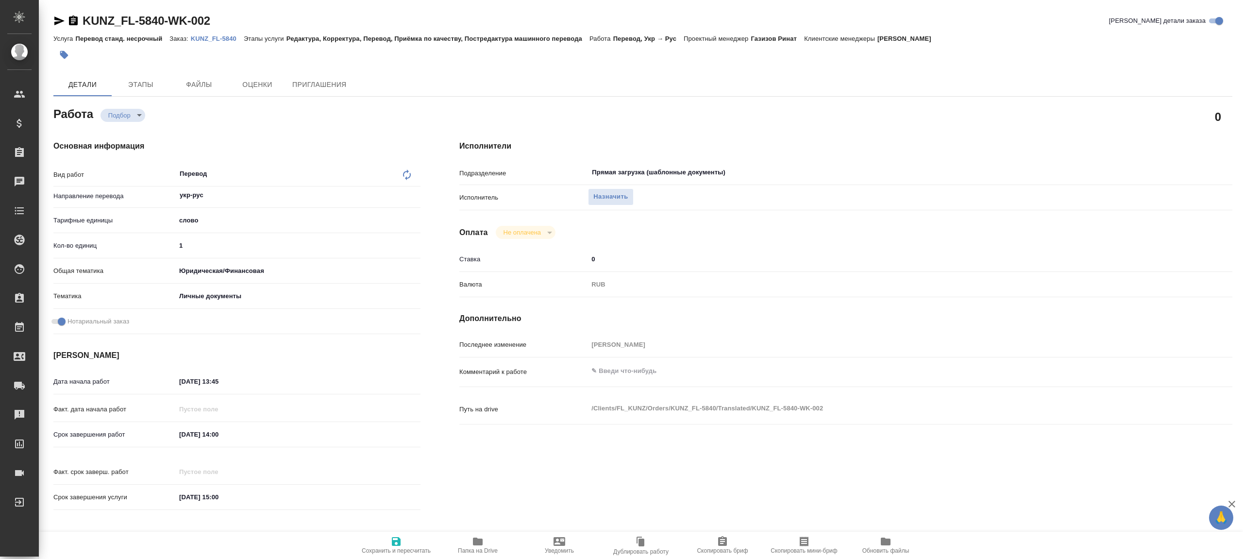
type textarea "x"
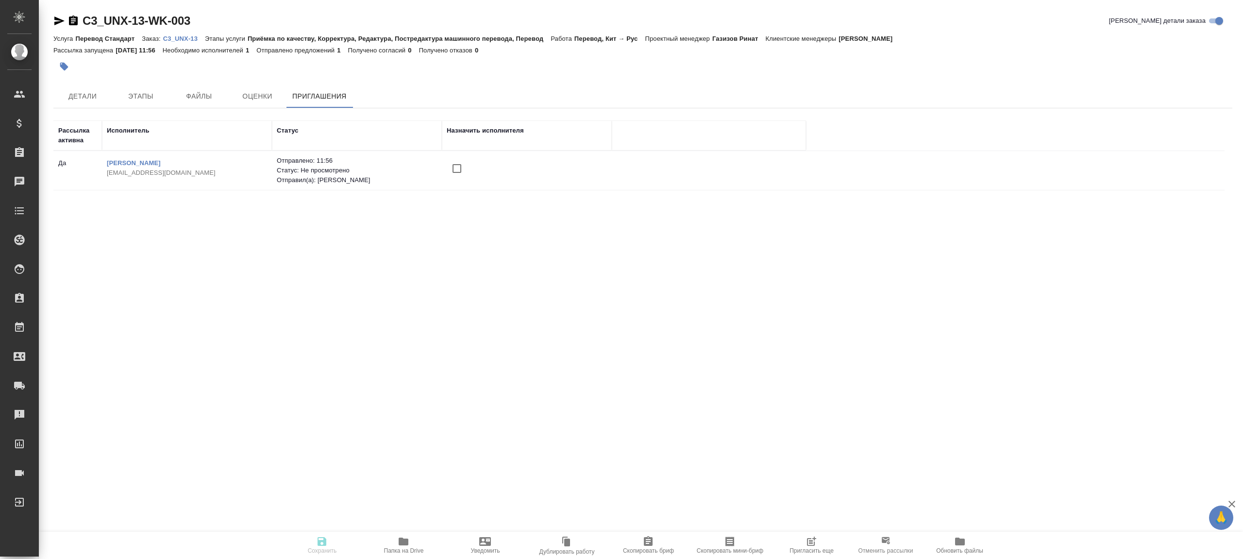
click at [807, 546] on icon "button" at bounding box center [811, 541] width 12 height 12
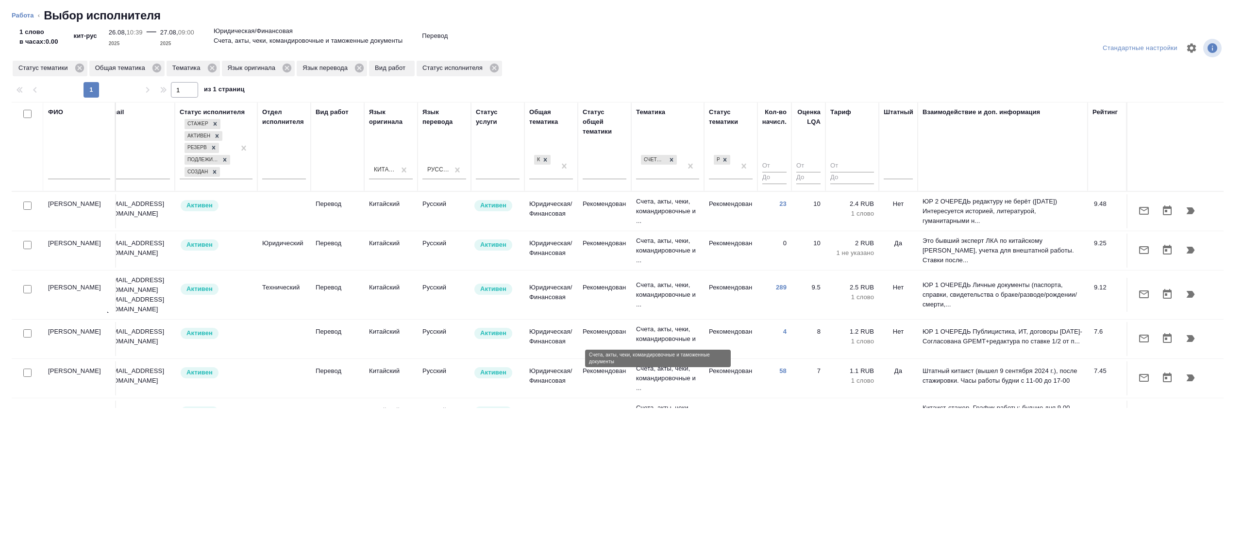
scroll to position [28, 208]
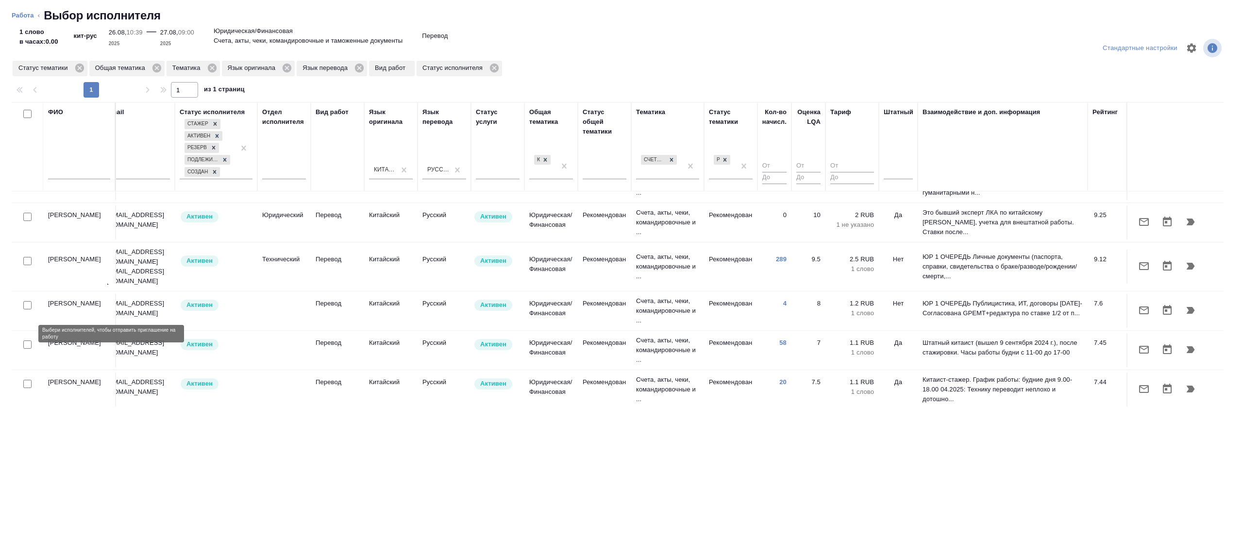
click at [26, 340] on input "checkbox" at bounding box center [27, 344] width 8 height 8
checkbox input "true"
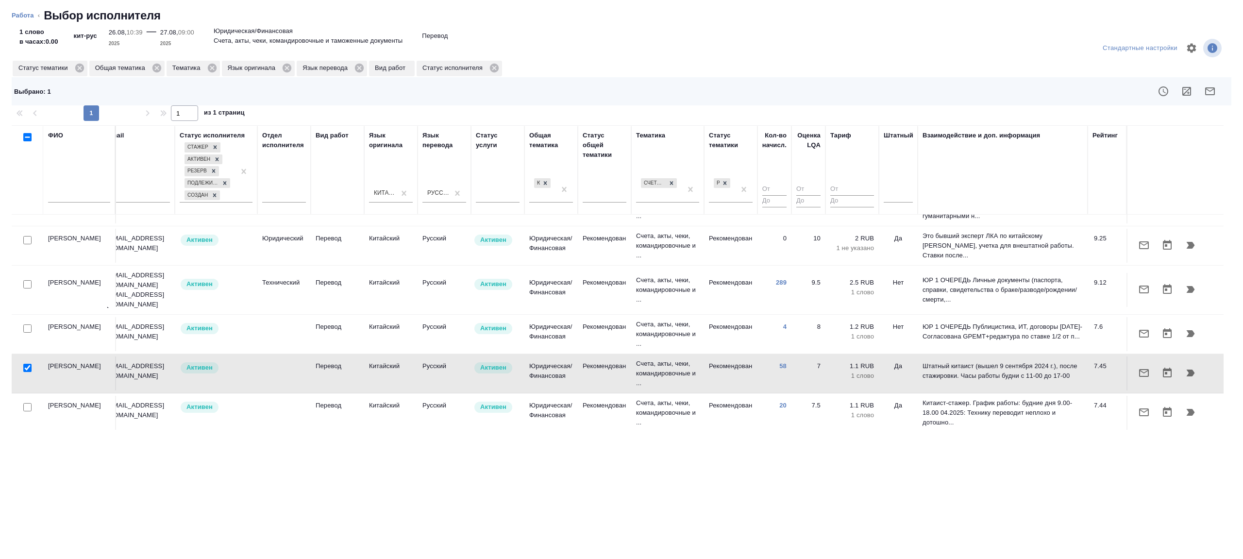
click at [27, 280] on input "checkbox" at bounding box center [27, 284] width 8 height 8
checkbox input "true"
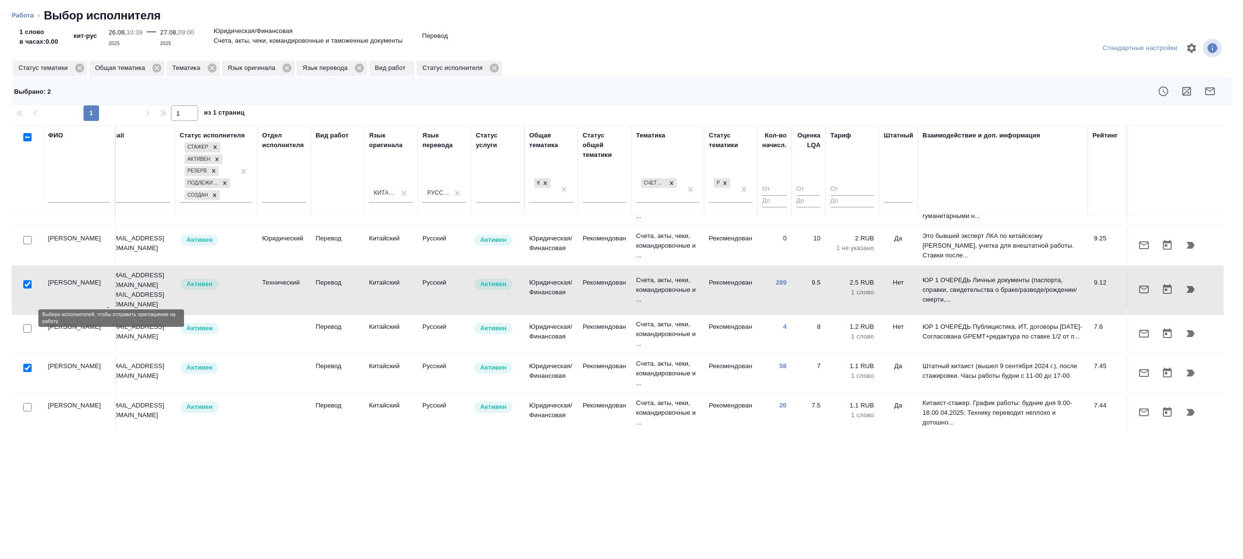
click at [24, 324] on input "checkbox" at bounding box center [27, 328] width 8 height 8
checkbox input "true"
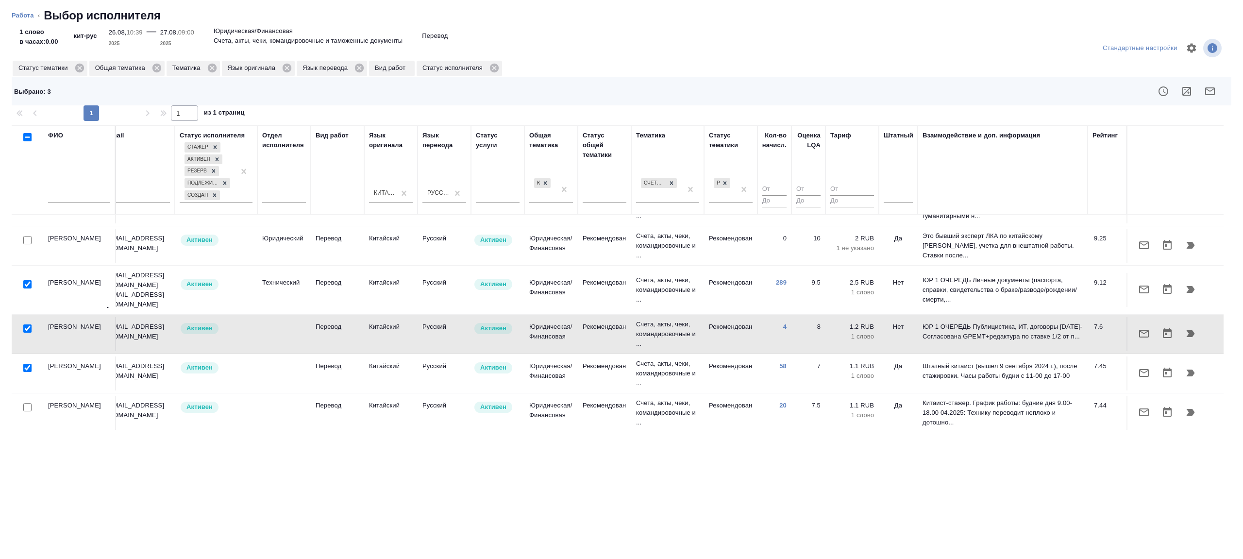
click at [30, 403] on input "checkbox" at bounding box center [27, 407] width 8 height 8
checkbox input "true"
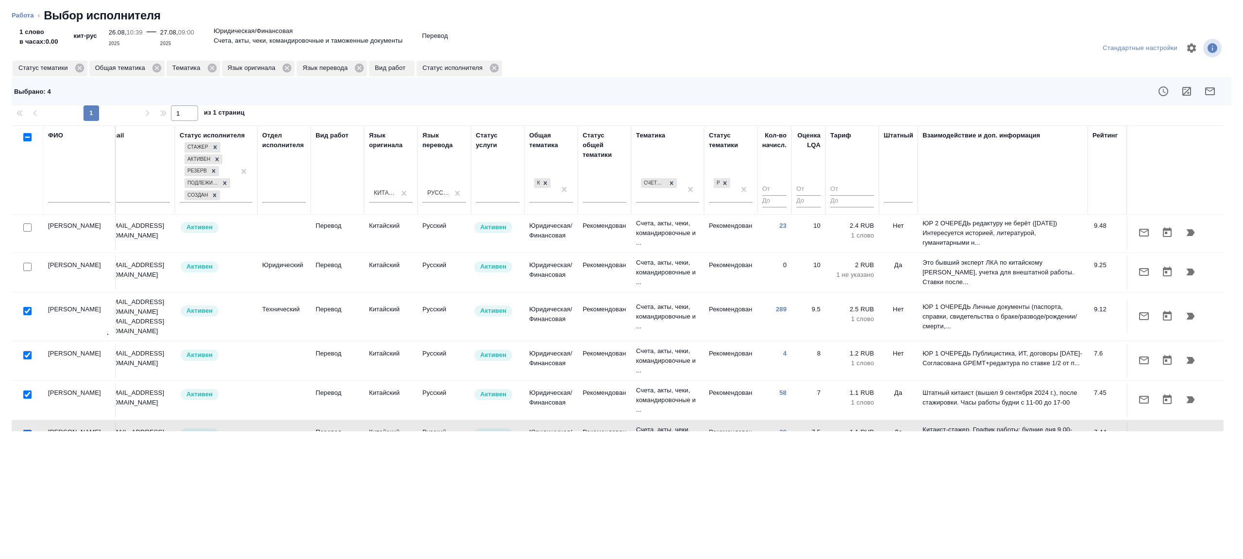
scroll to position [0, 208]
click at [26, 230] on input "checkbox" at bounding box center [27, 229] width 8 height 8
checkbox input "true"
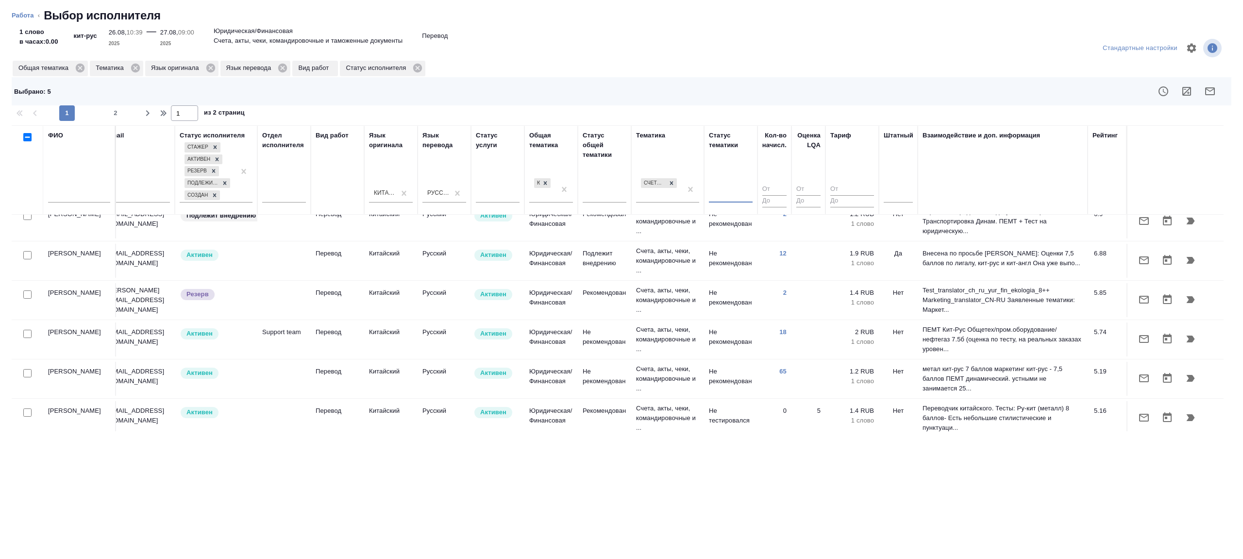
scroll to position [581, 208]
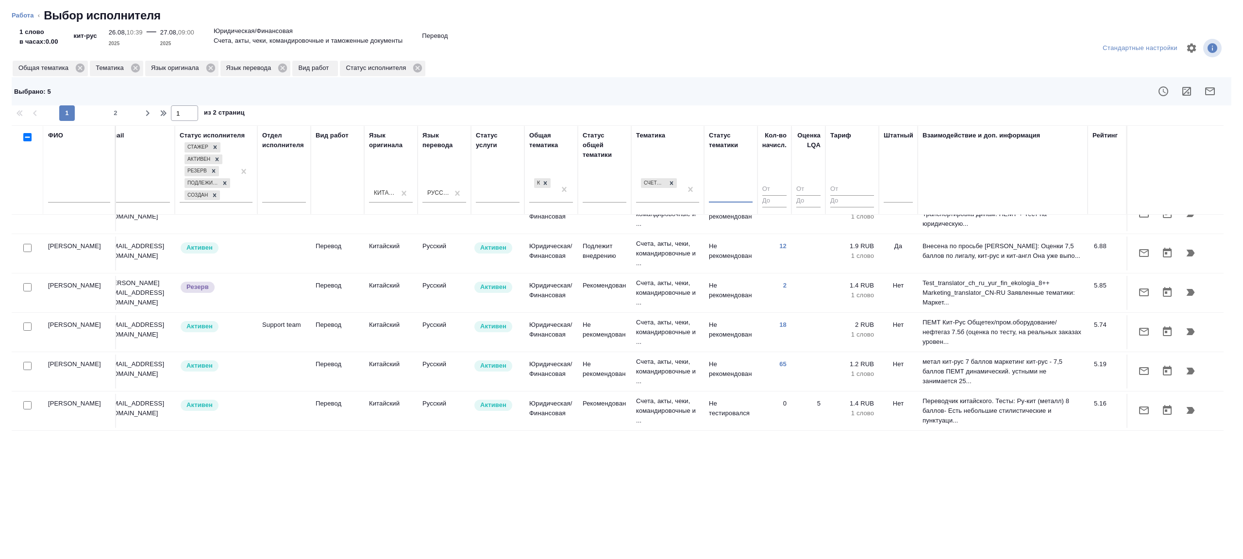
click at [24, 322] on input "checkbox" at bounding box center [27, 326] width 8 height 8
checkbox input "true"
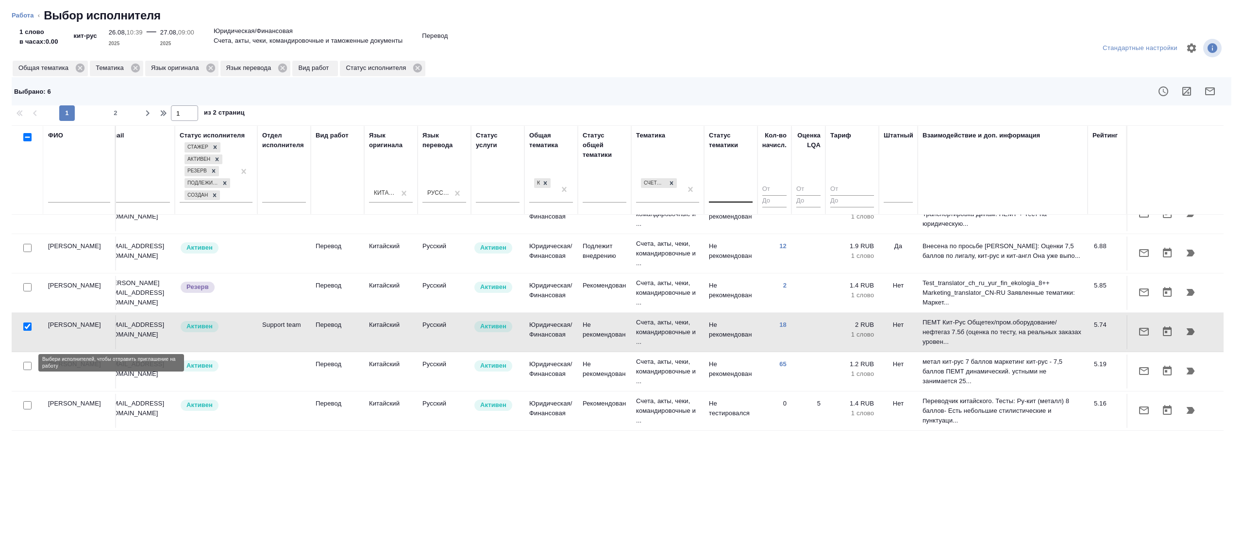
click at [26, 362] on input "checkbox" at bounding box center [27, 366] width 8 height 8
checkbox input "true"
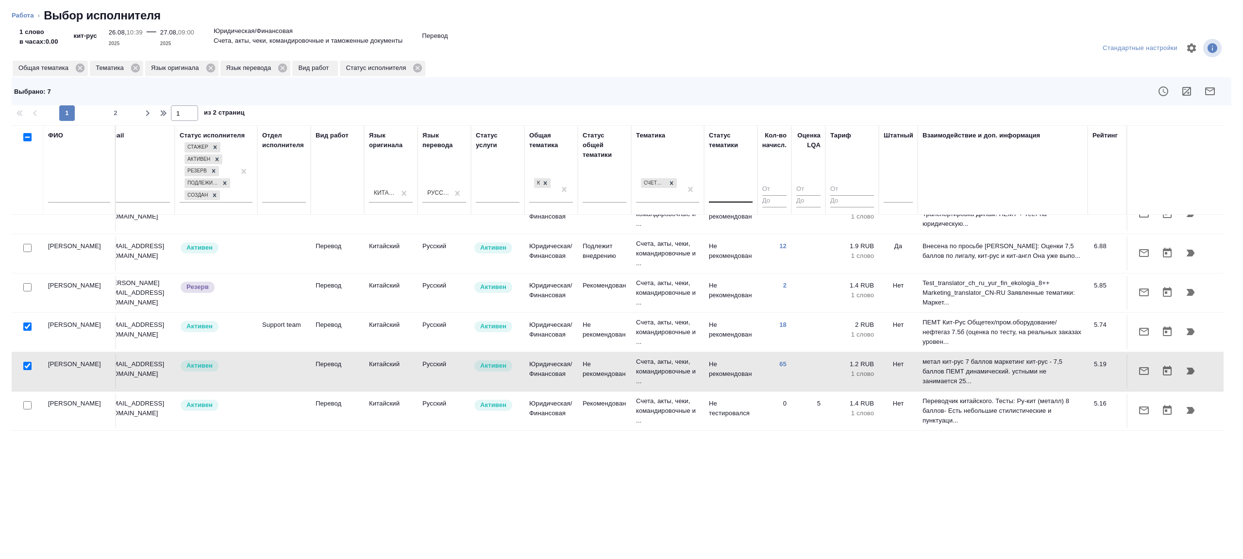
click at [1215, 90] on button "button" at bounding box center [1209, 91] width 23 height 23
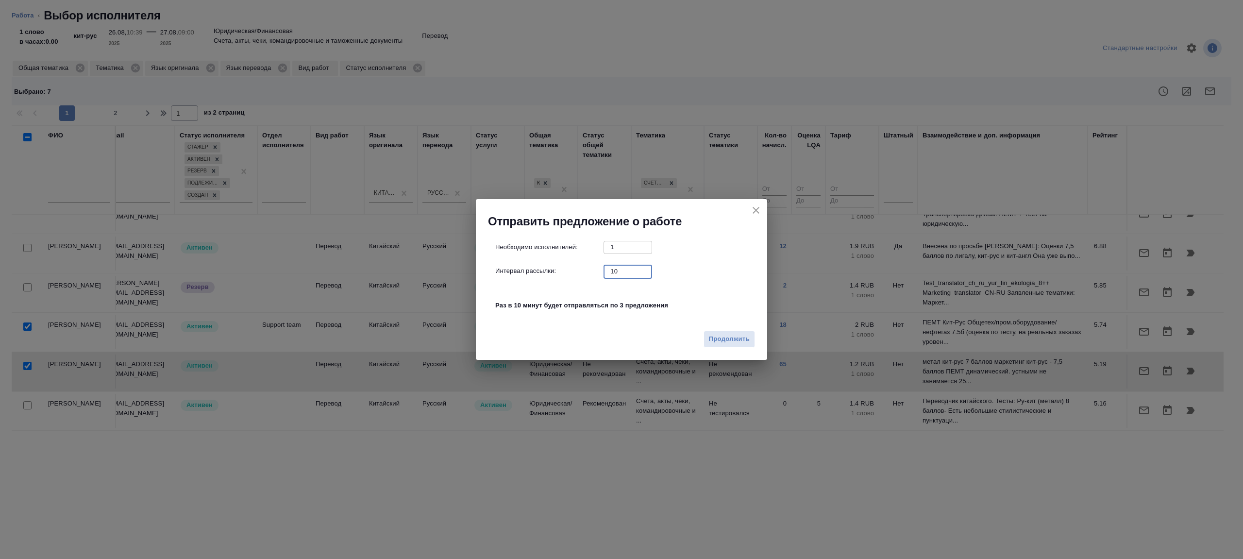
click at [627, 274] on input "10" at bounding box center [627, 271] width 49 height 12
type input "1"
click at [724, 332] on button "Продолжить" at bounding box center [728, 339] width 51 height 17
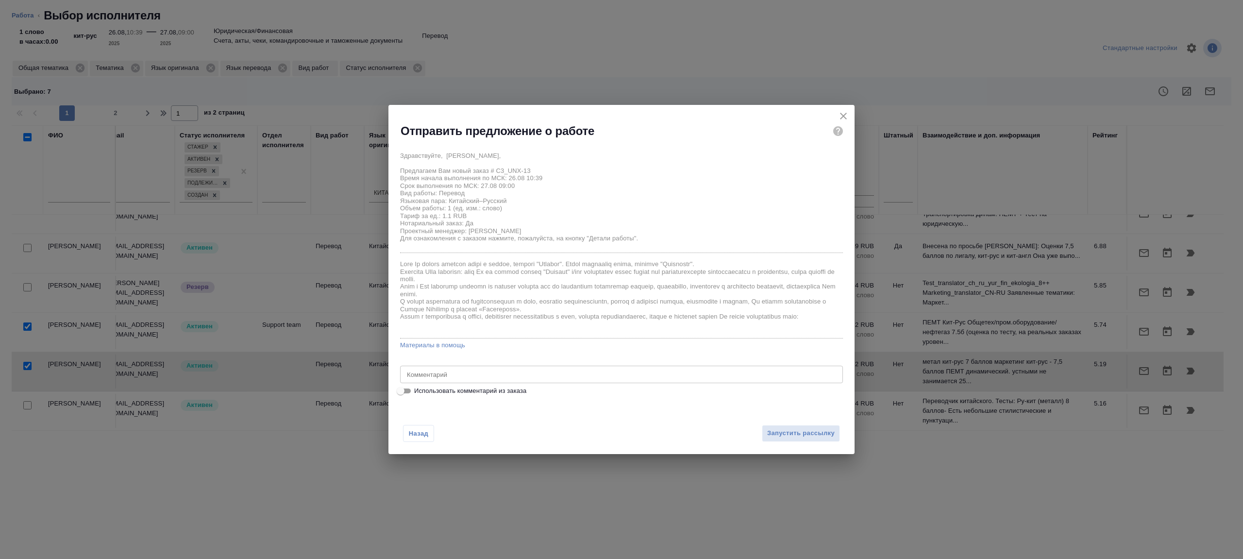
click at [406, 389] on input "Использовать комментарий из заказа" at bounding box center [400, 391] width 35 height 12
checkbox input "true"
type textarea "под зпк"
click at [406, 389] on input "Использовать комментарий из заказа" at bounding box center [408, 391] width 35 height 12
checkbox input "false"
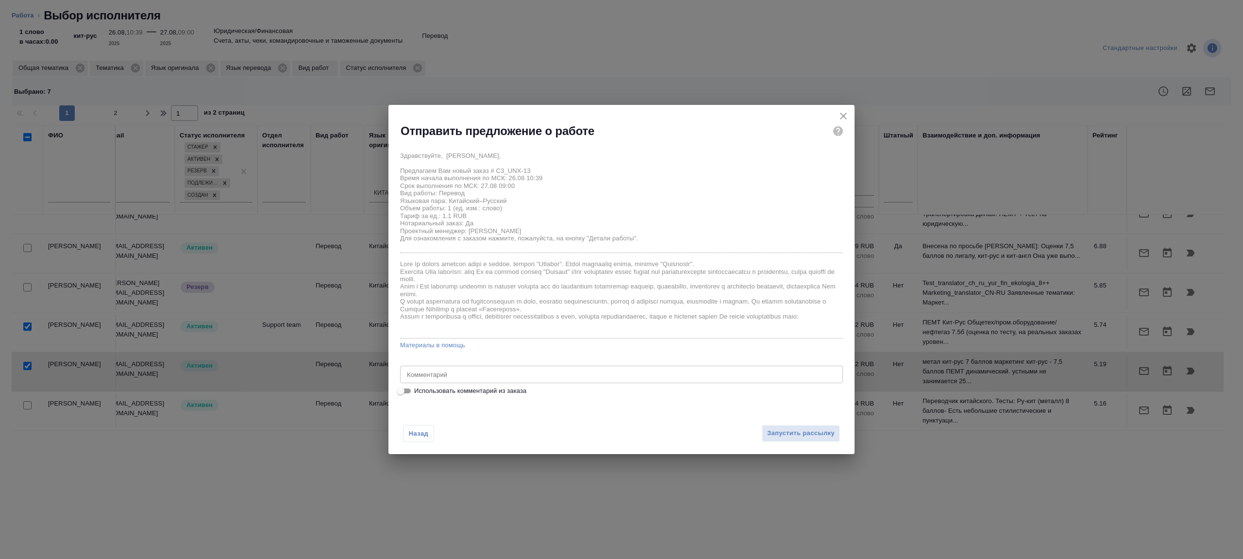
click at [445, 376] on textarea at bounding box center [621, 374] width 429 height 7
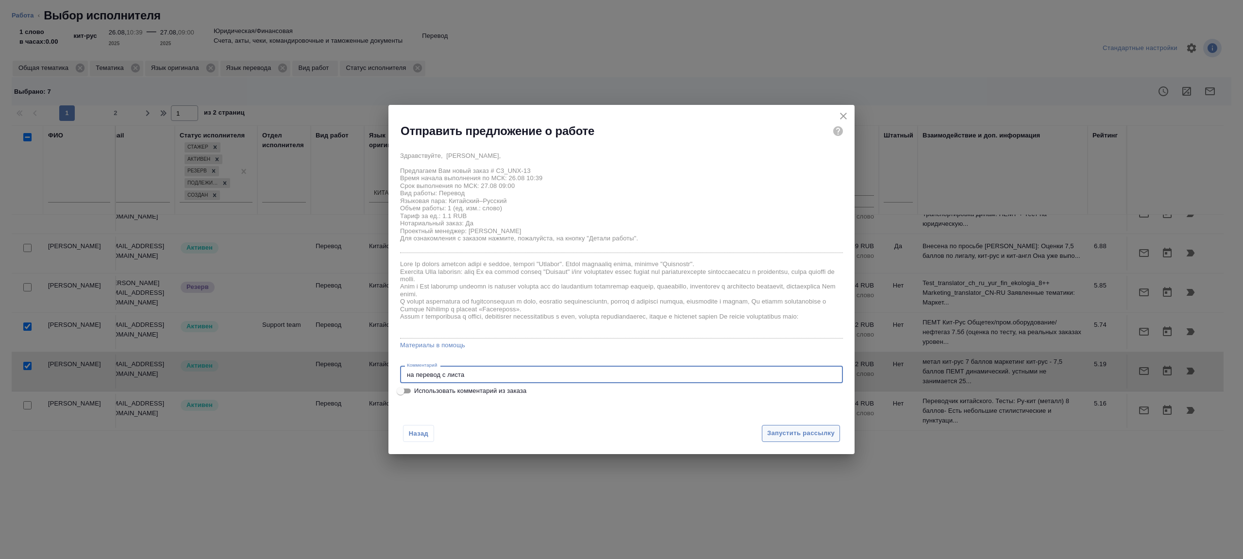
type textarea "на перевод с листа"
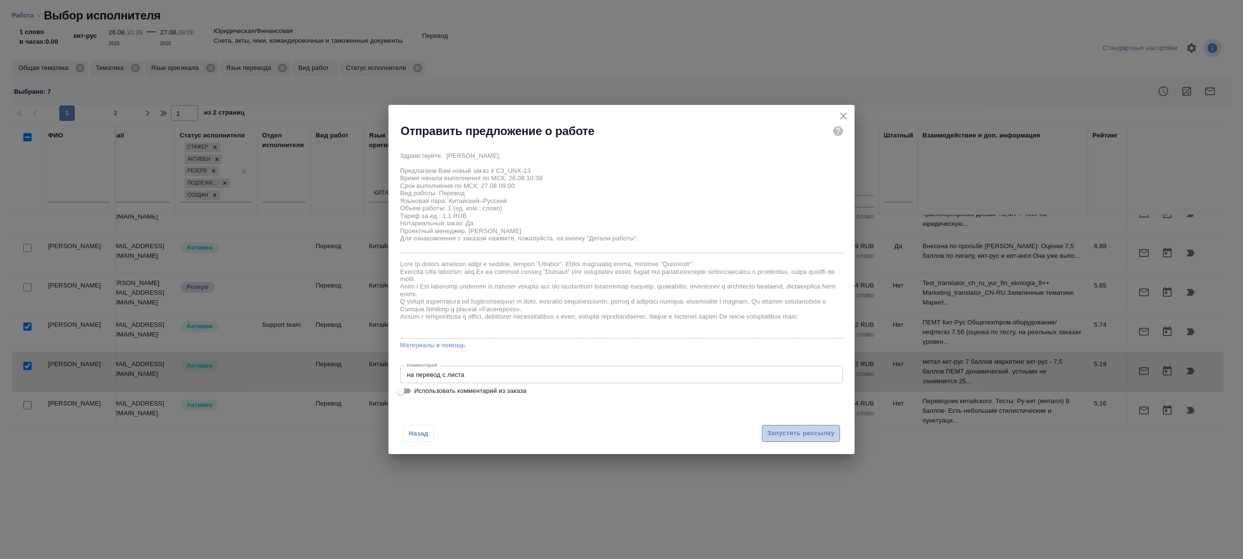
click at [775, 430] on span "Запустить рассылку" at bounding box center [800, 433] width 67 height 11
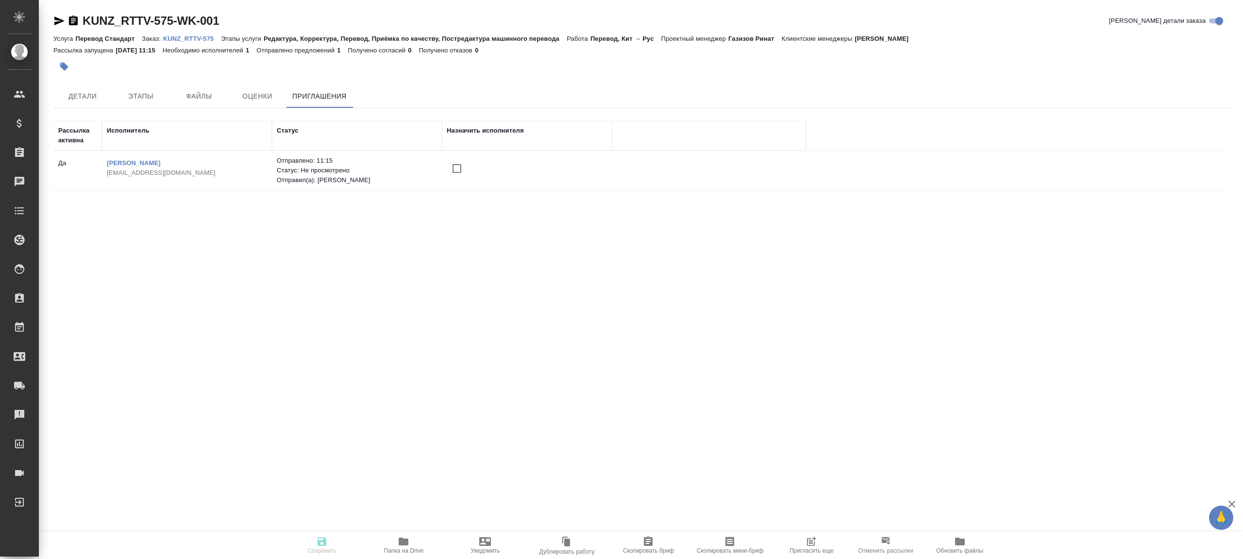
click at [819, 534] on button "Пригласить еще" at bounding box center [811, 544] width 82 height 27
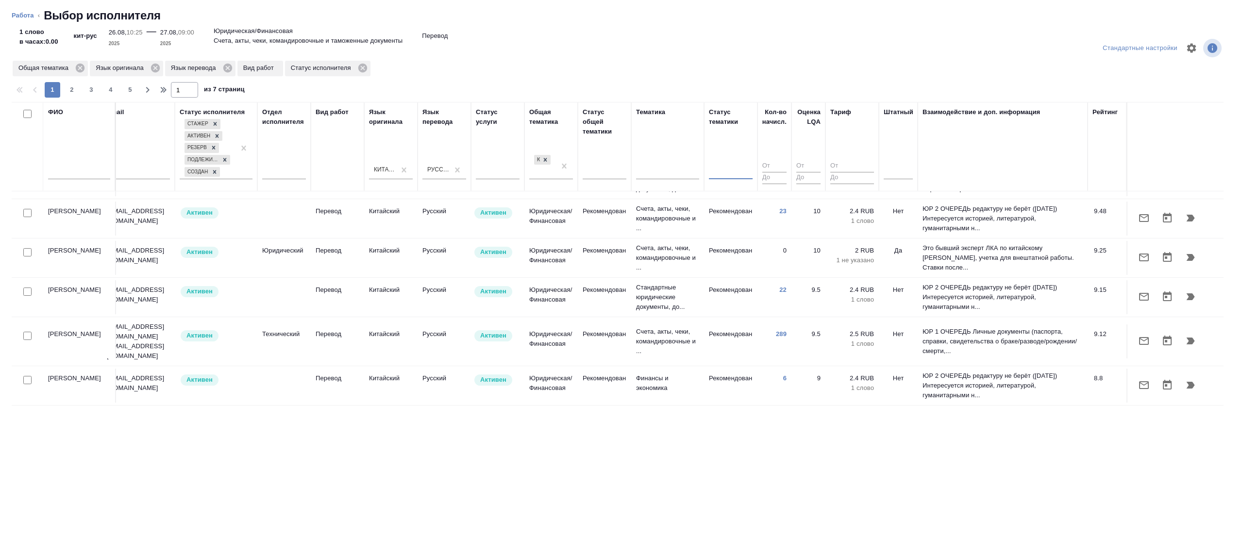
scroll to position [18, 208]
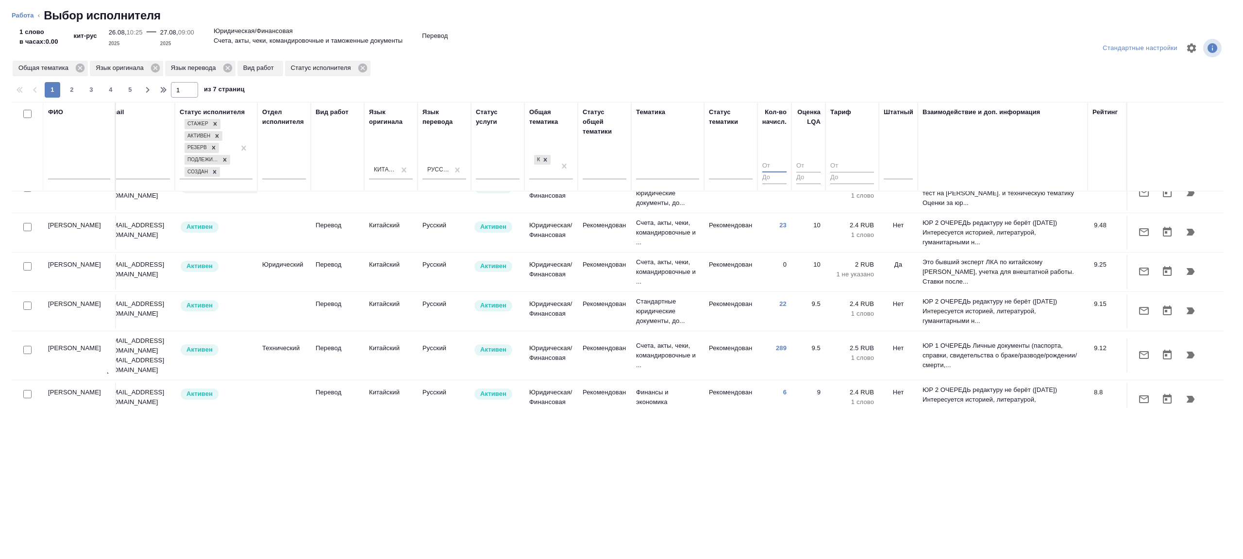
click at [762, 167] on input "number" at bounding box center [774, 166] width 24 height 12
type input "1"
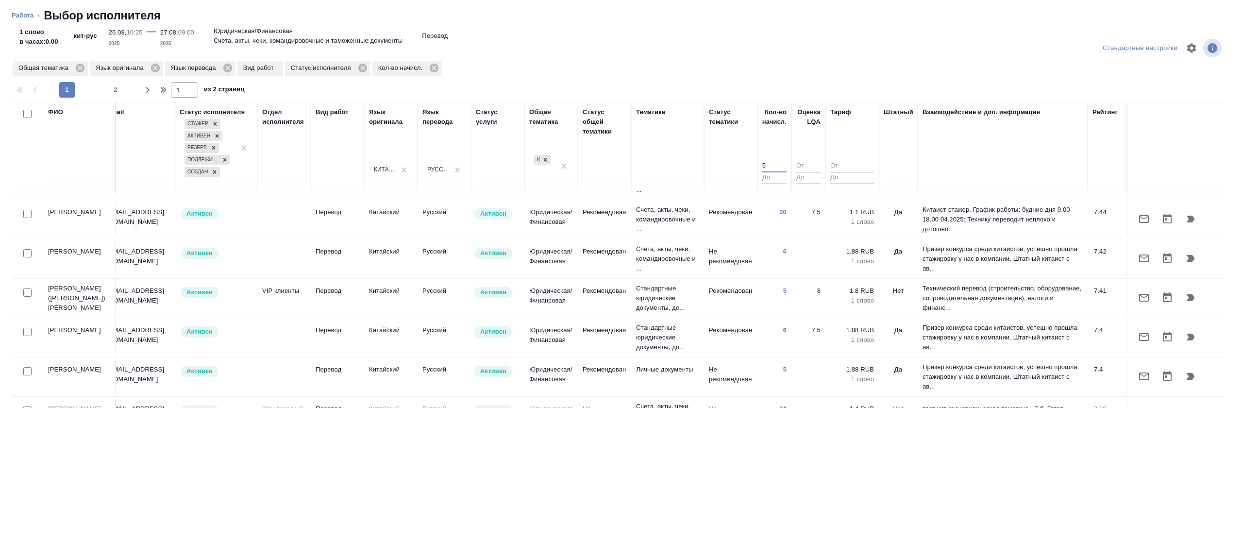
scroll to position [772, 208]
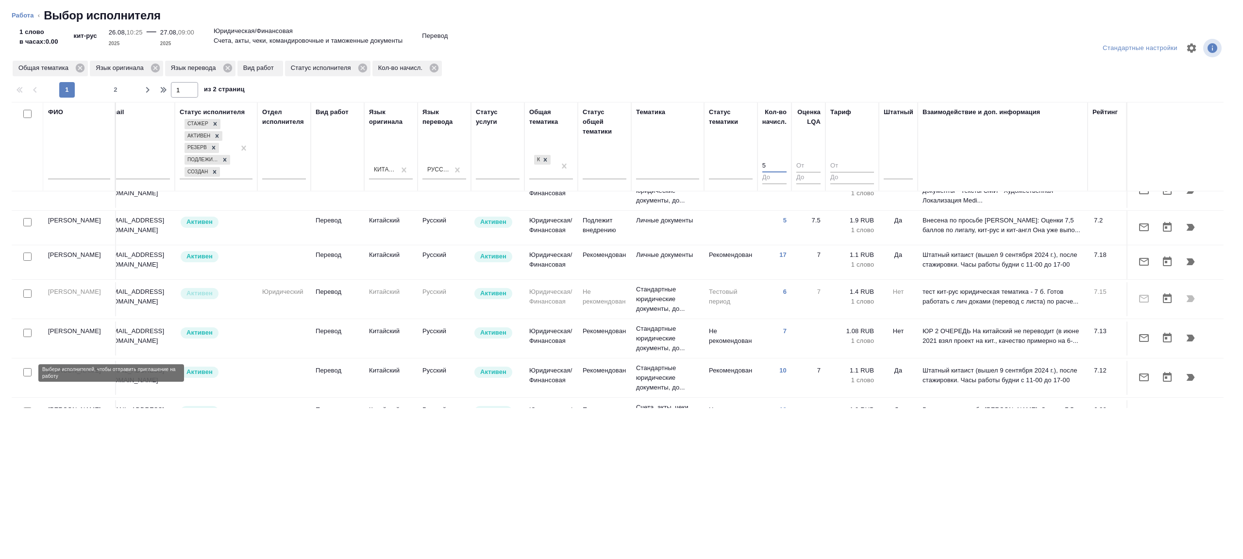
type input "5"
click at [26, 407] on input "checkbox" at bounding box center [27, 411] width 8 height 8
checkbox input "true"
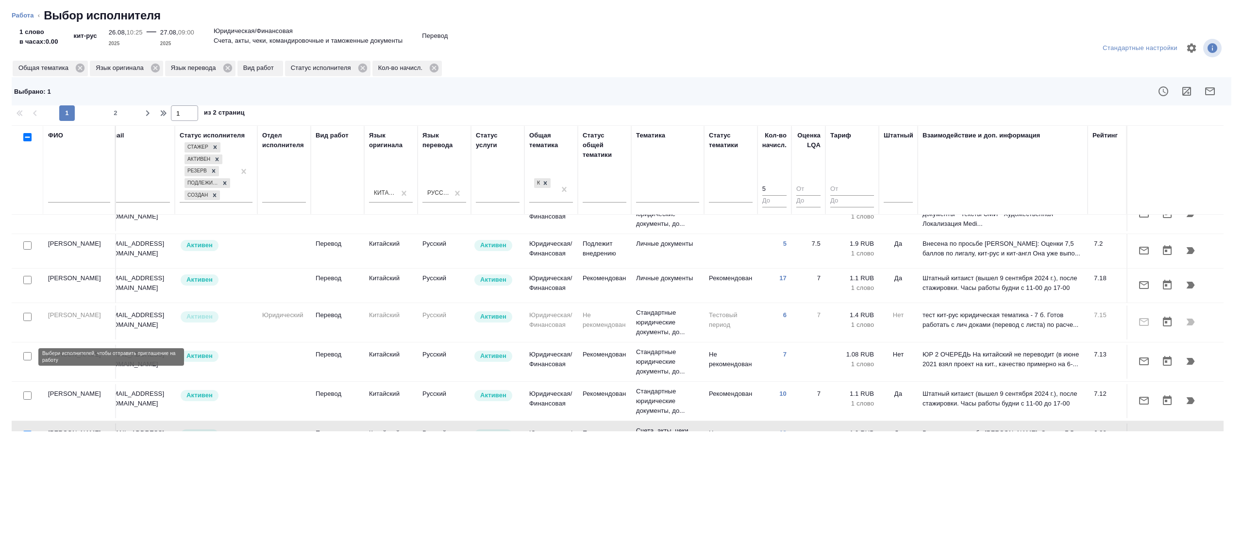
drag, startPoint x: 26, startPoint y: 355, endPoint x: 26, endPoint y: 322, distance: 33.0
click at [26, 391] on input "checkbox" at bounding box center [27, 395] width 8 height 8
checkbox input "true"
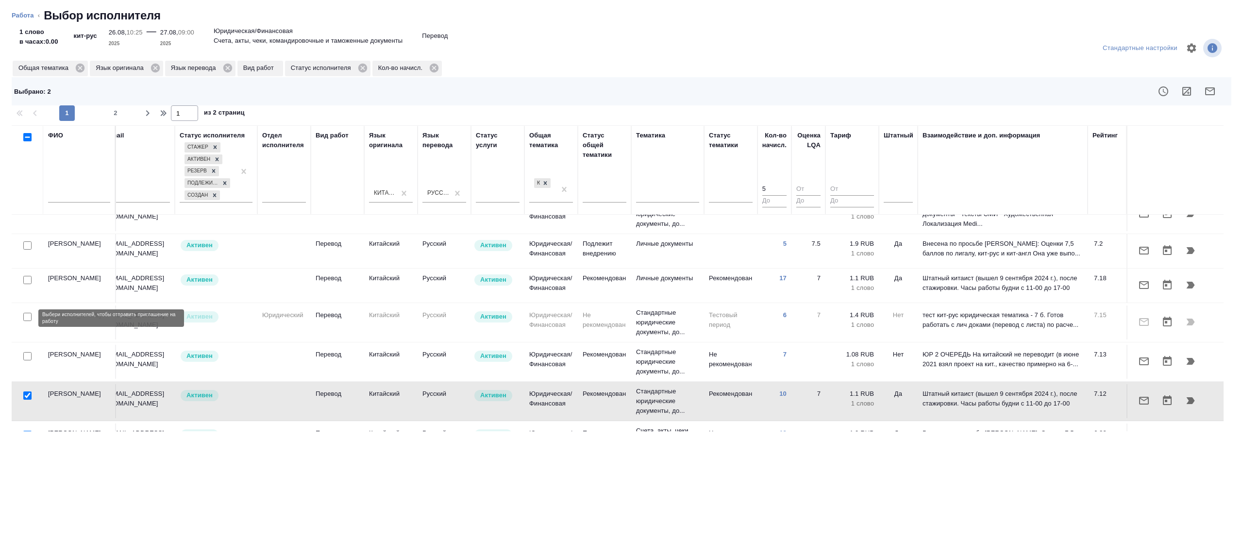
click at [25, 352] on input "checkbox" at bounding box center [27, 356] width 8 height 8
checkbox input "true"
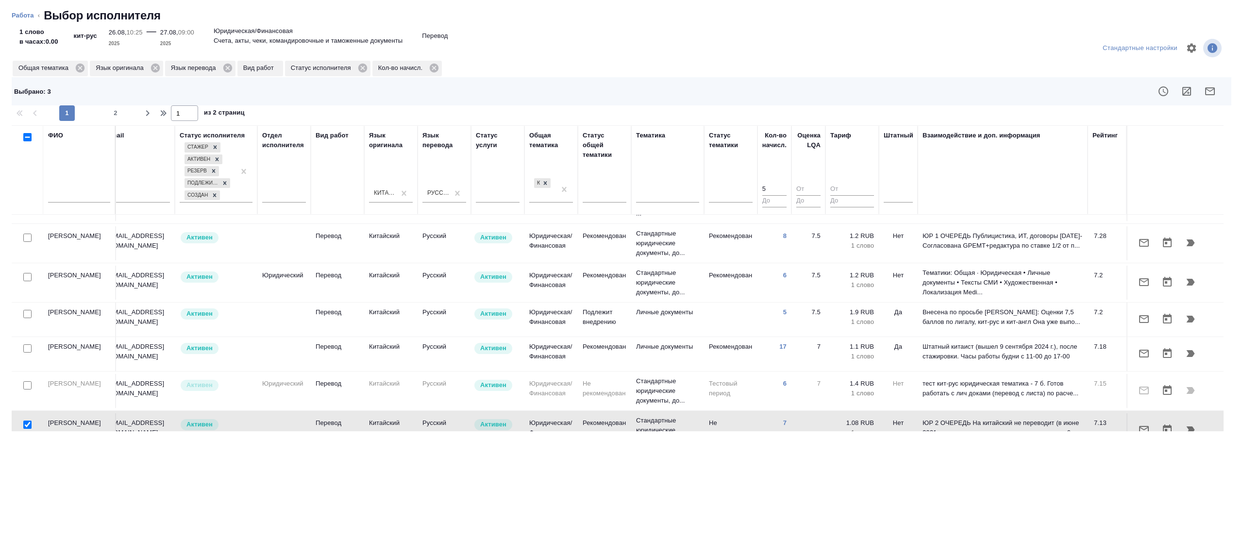
scroll to position [690, 208]
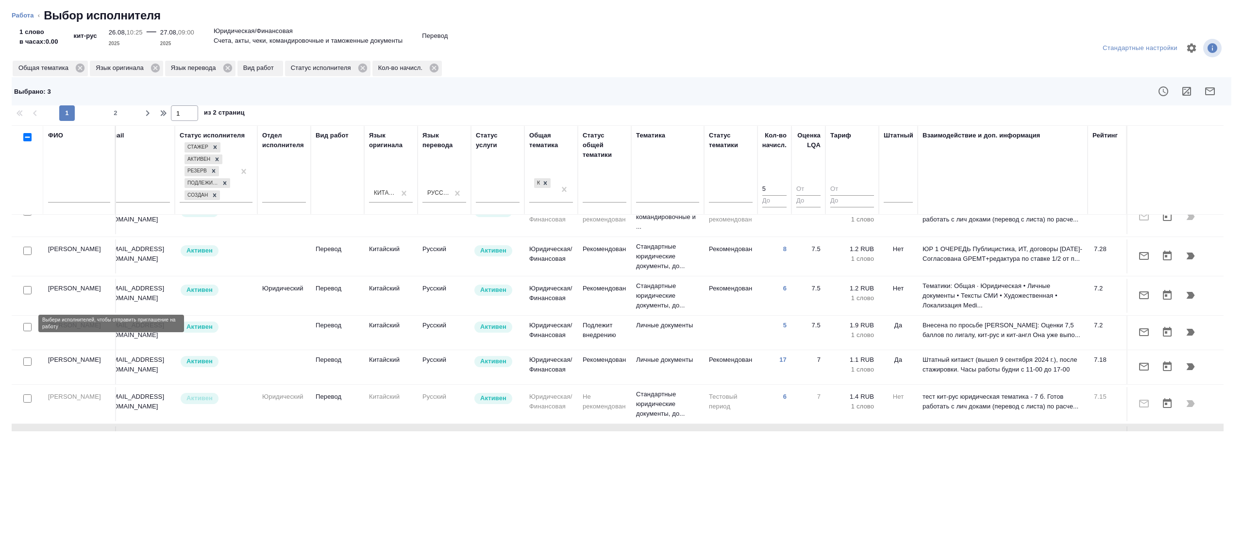
click at [28, 357] on input "checkbox" at bounding box center [27, 361] width 8 height 8
checkbox input "true"
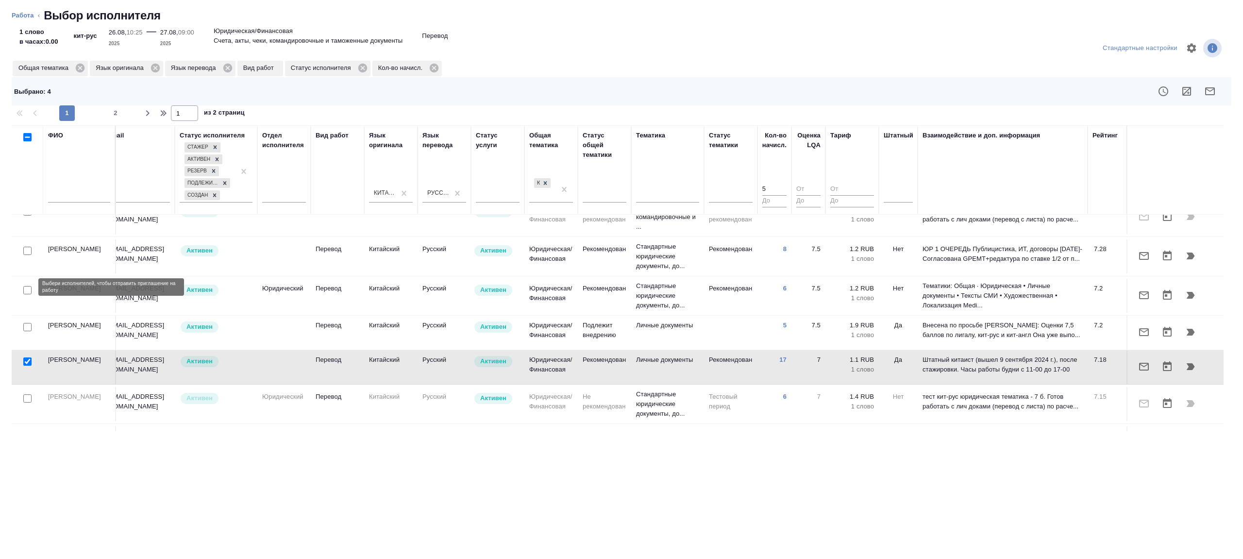
click at [28, 323] on input "checkbox" at bounding box center [27, 327] width 8 height 8
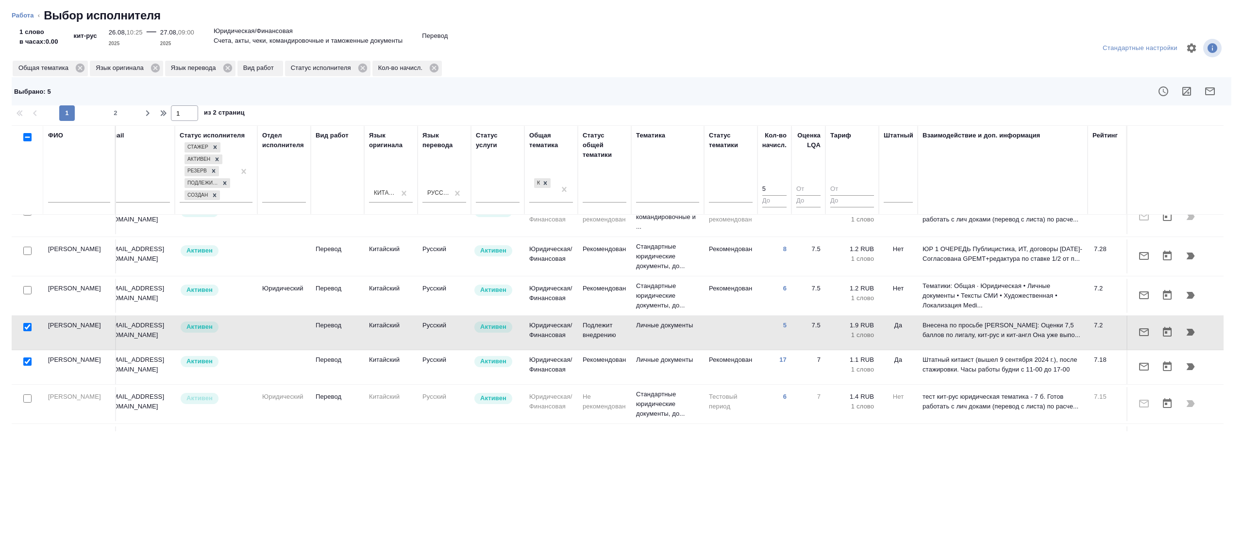
click at [27, 323] on input "checkbox" at bounding box center [27, 327] width 8 height 8
checkbox input "false"
click at [26, 286] on input "checkbox" at bounding box center [27, 290] width 8 height 8
checkbox input "true"
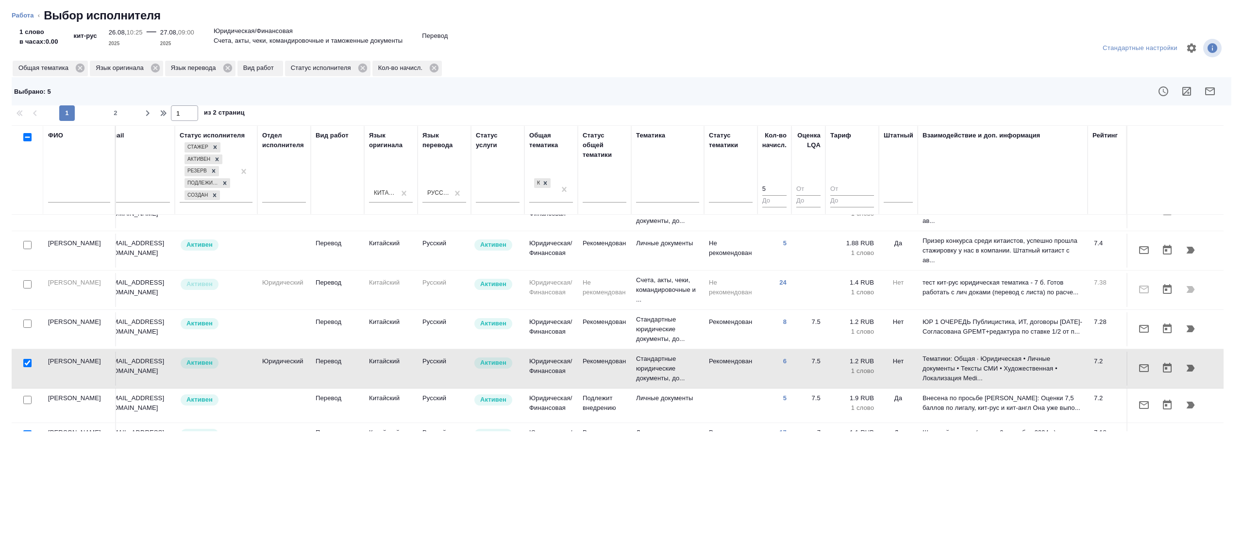
scroll to position [612, 208]
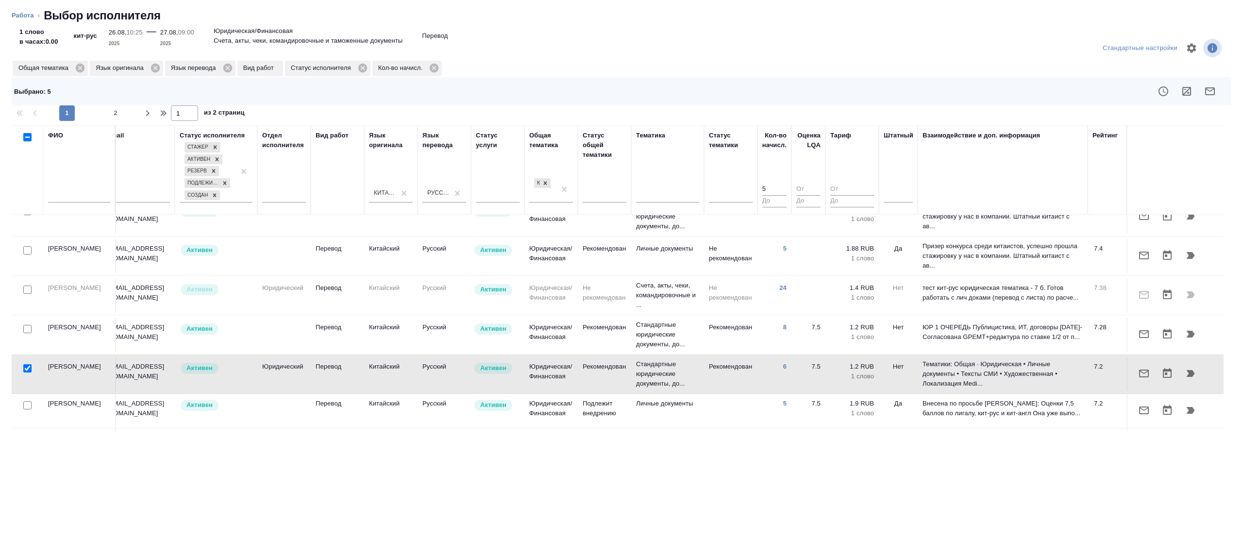
click at [29, 325] on input "checkbox" at bounding box center [27, 329] width 8 height 8
checkbox input "true"
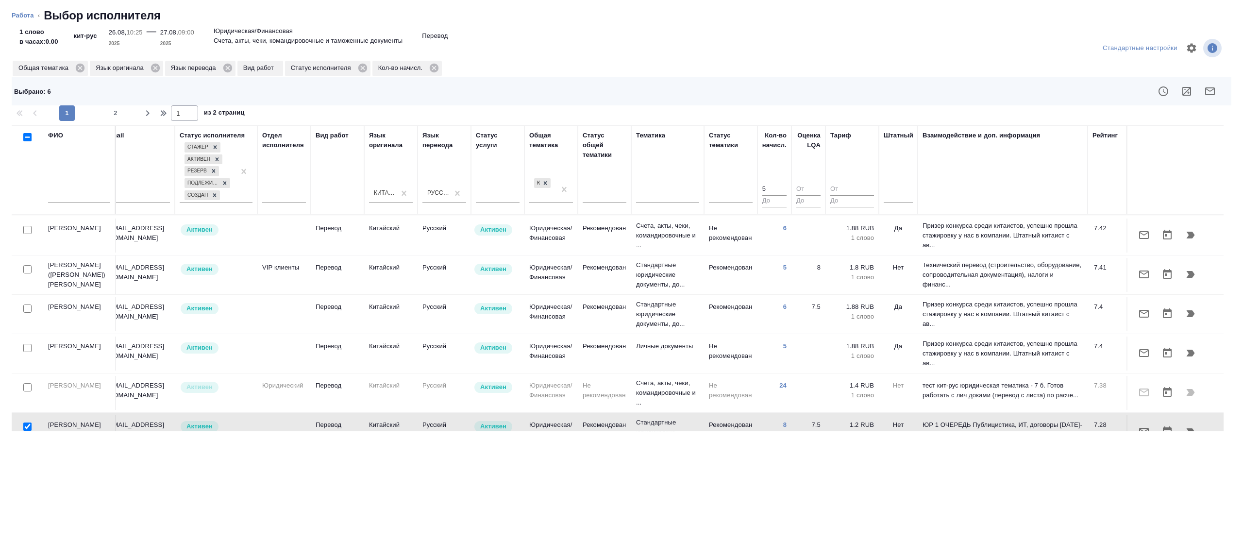
scroll to position [486, 208]
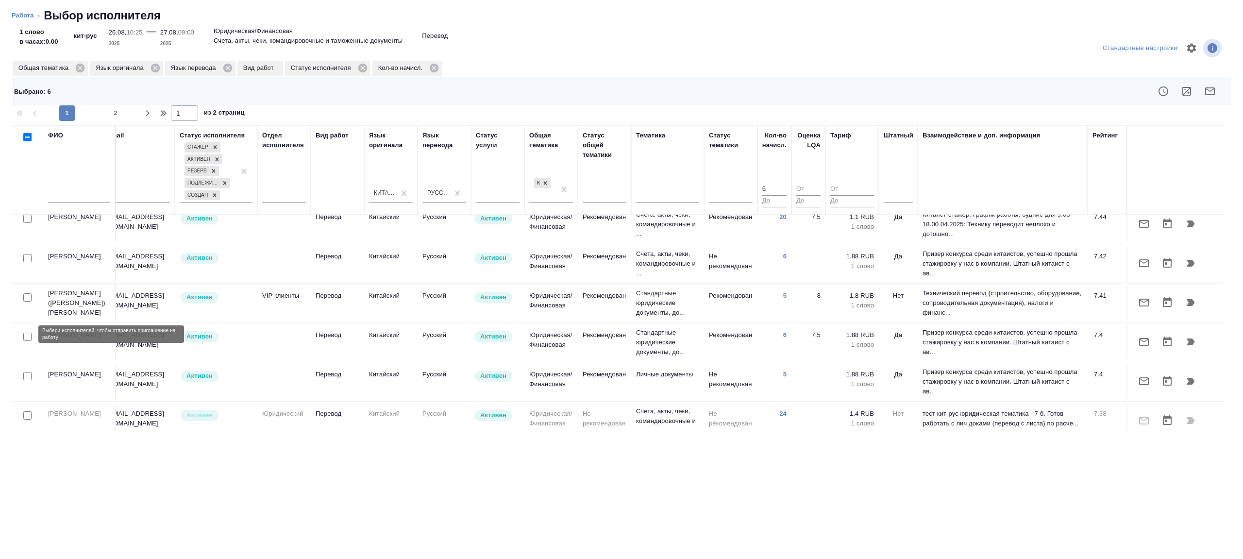
click at [31, 372] on input "checkbox" at bounding box center [27, 376] width 8 height 8
checkbox input "true"
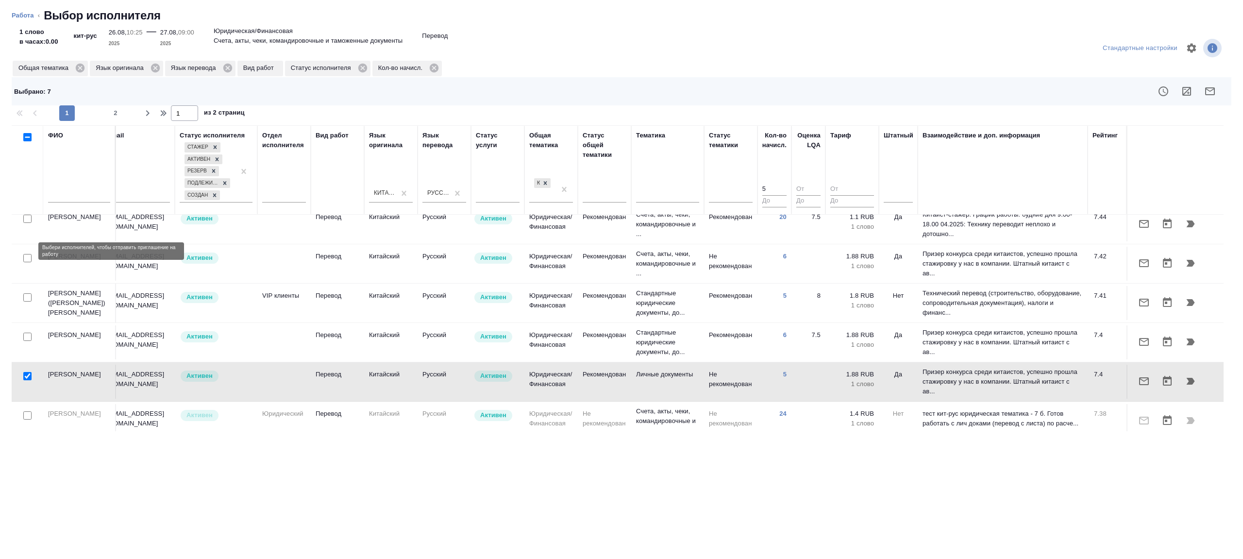
click at [27, 293] on input "checkbox" at bounding box center [27, 297] width 8 height 8
checkbox input "true"
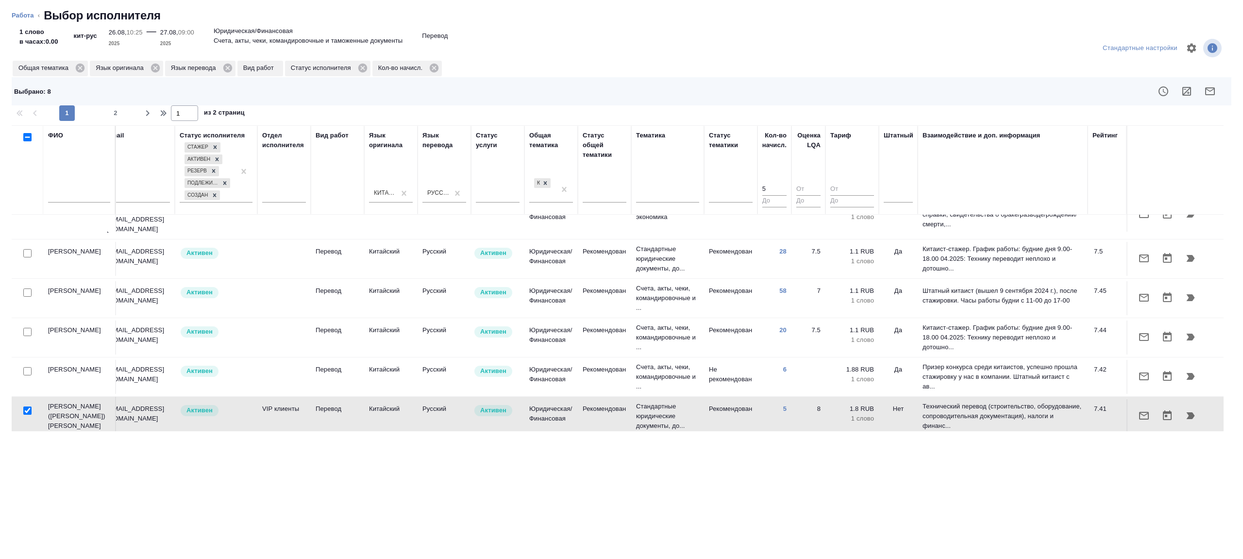
scroll to position [369, 208]
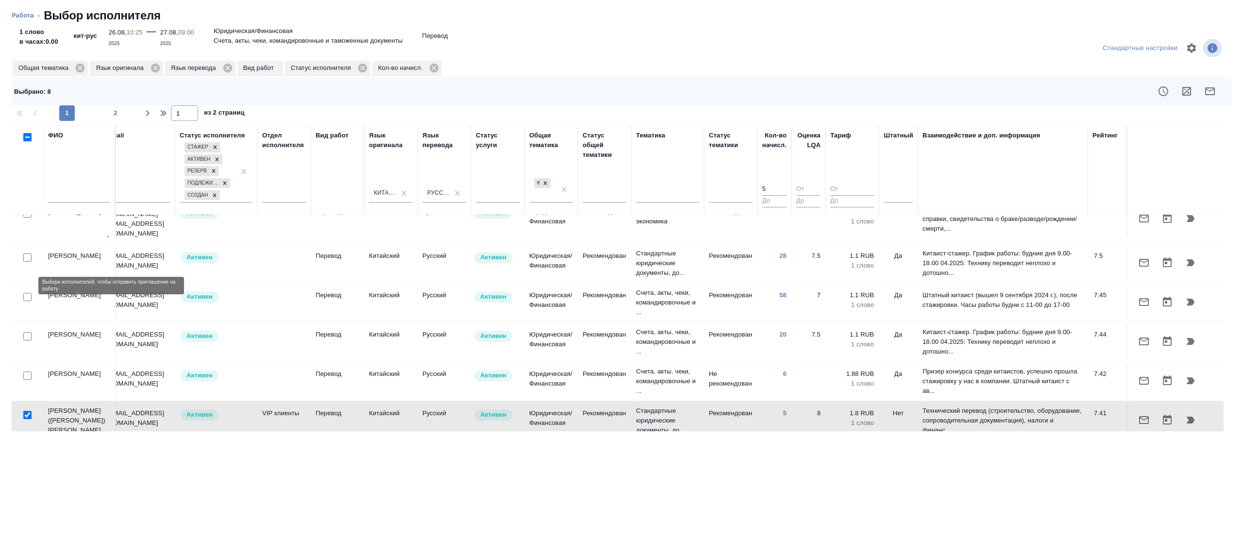
click at [30, 332] on input "checkbox" at bounding box center [27, 336] width 8 height 8
checkbox input "true"
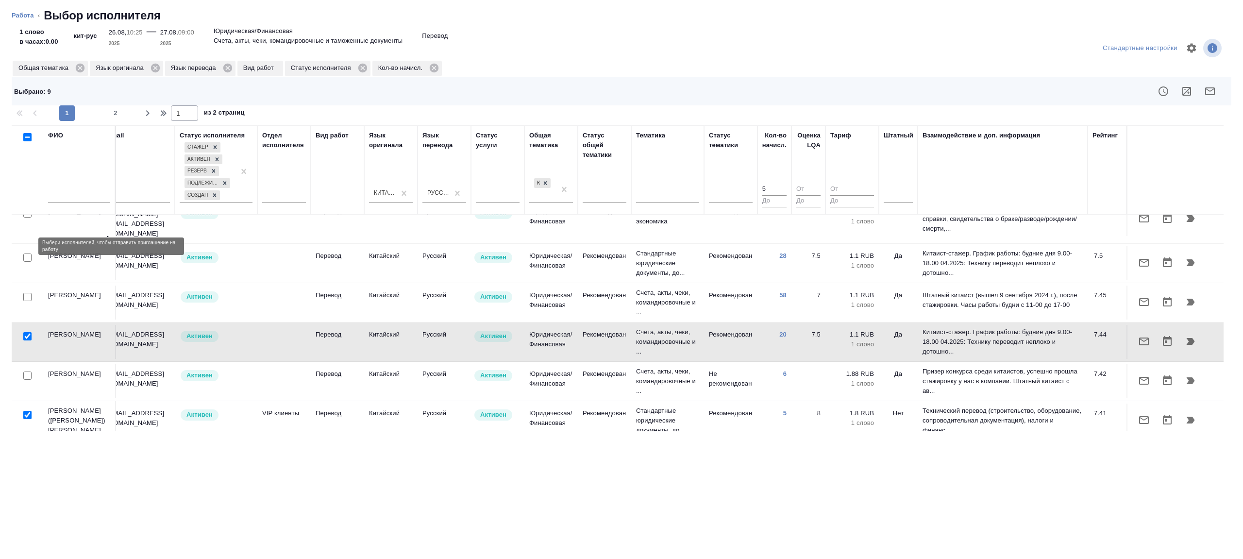
click at [26, 293] on input "checkbox" at bounding box center [27, 297] width 8 height 8
checkbox input "true"
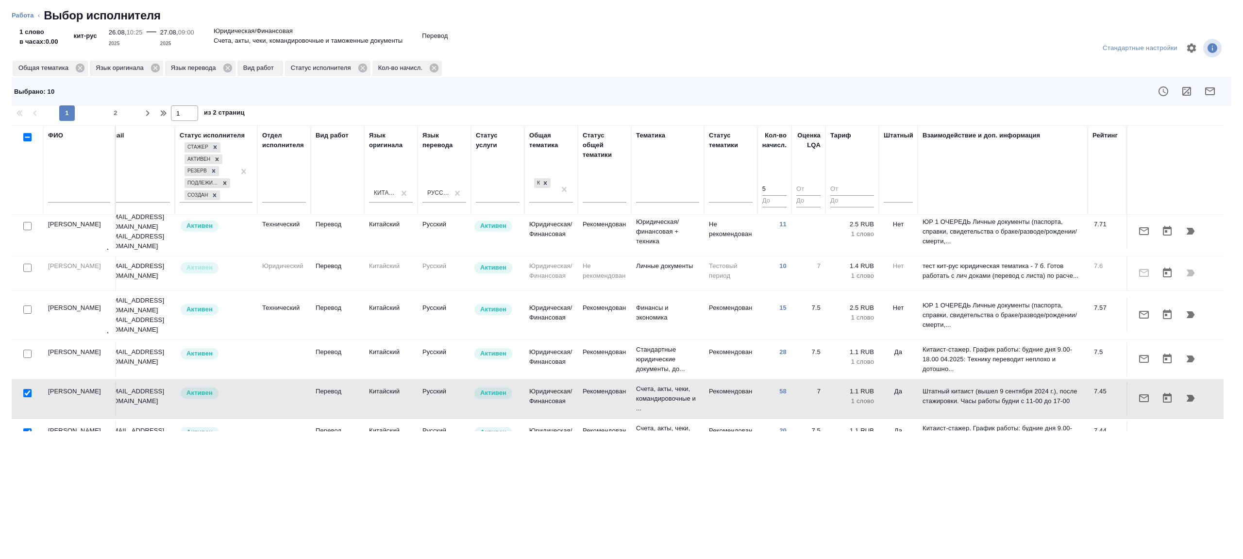
scroll to position [249, 208]
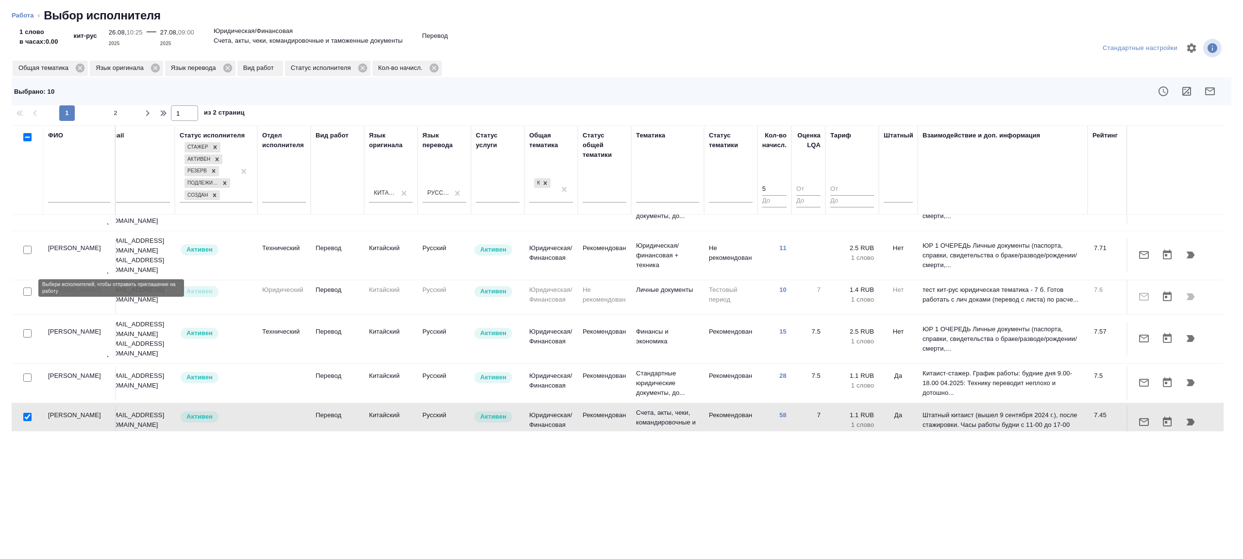
click at [26, 329] on input "checkbox" at bounding box center [27, 333] width 8 height 8
checkbox input "true"
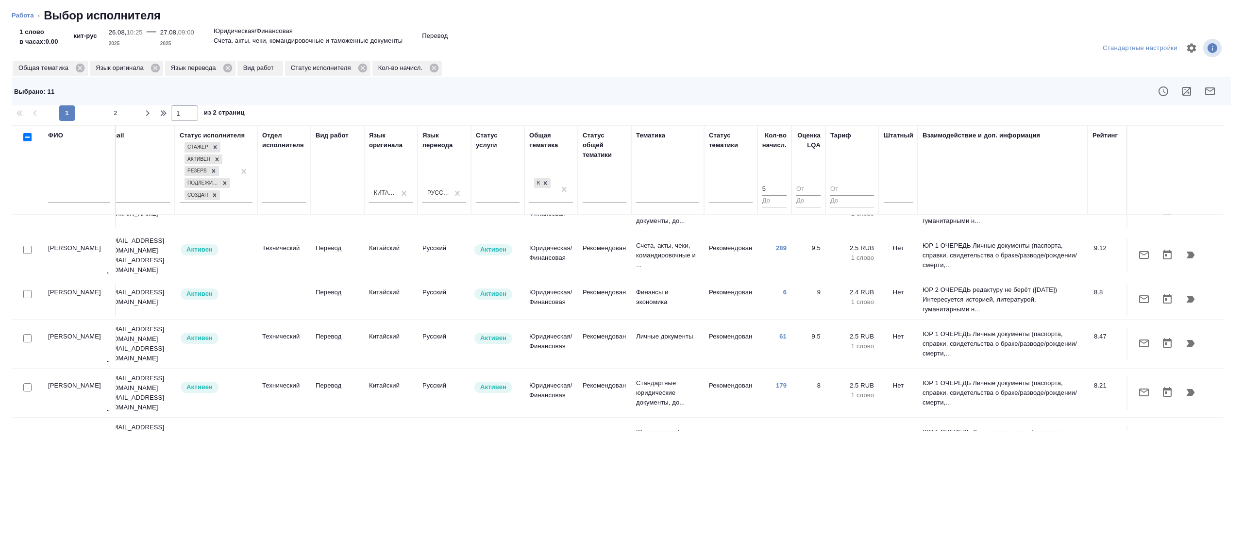
scroll to position [0, 208]
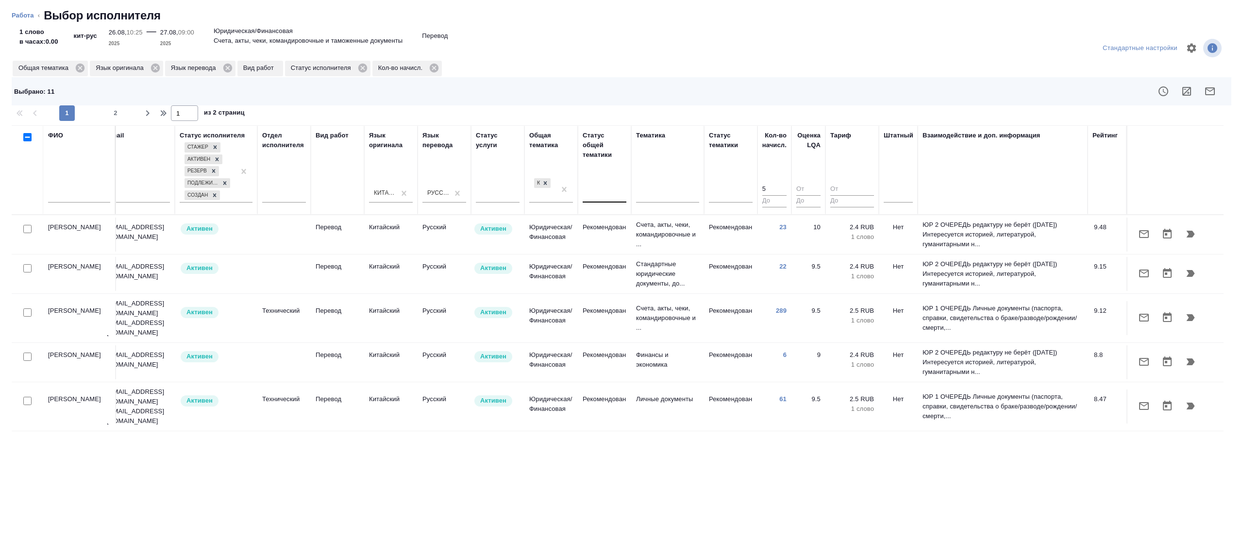
click at [28, 228] on input "checkbox" at bounding box center [27, 229] width 8 height 8
checkbox input "true"
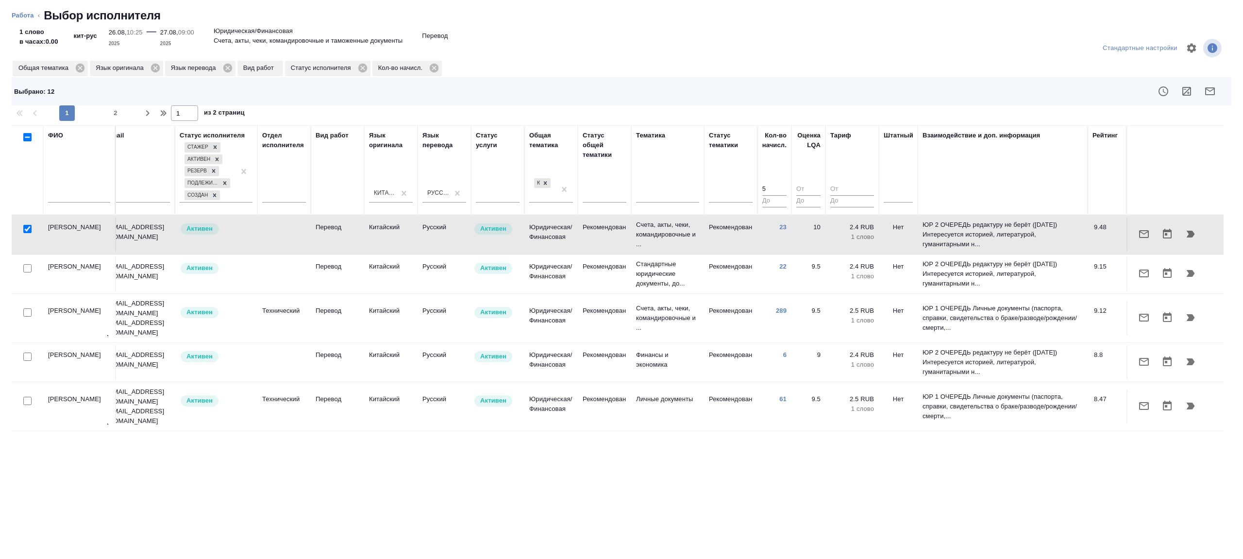
click at [1208, 91] on icon "button" at bounding box center [1210, 91] width 12 height 12
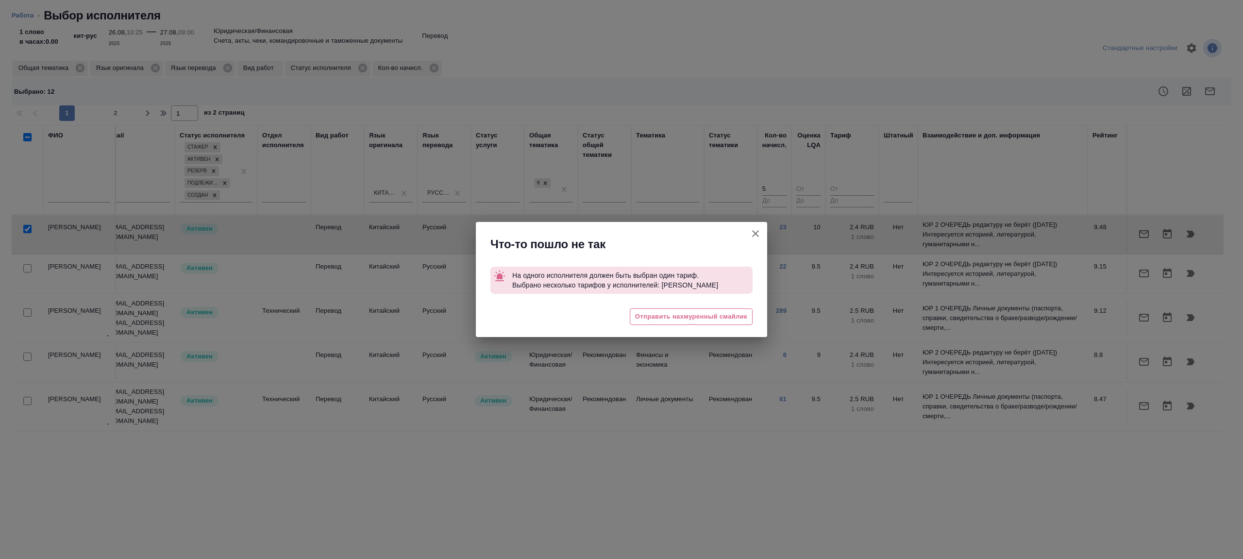
click at [746, 235] on button "[PERSON_NAME] детали заказа" at bounding box center [755, 233] width 23 height 23
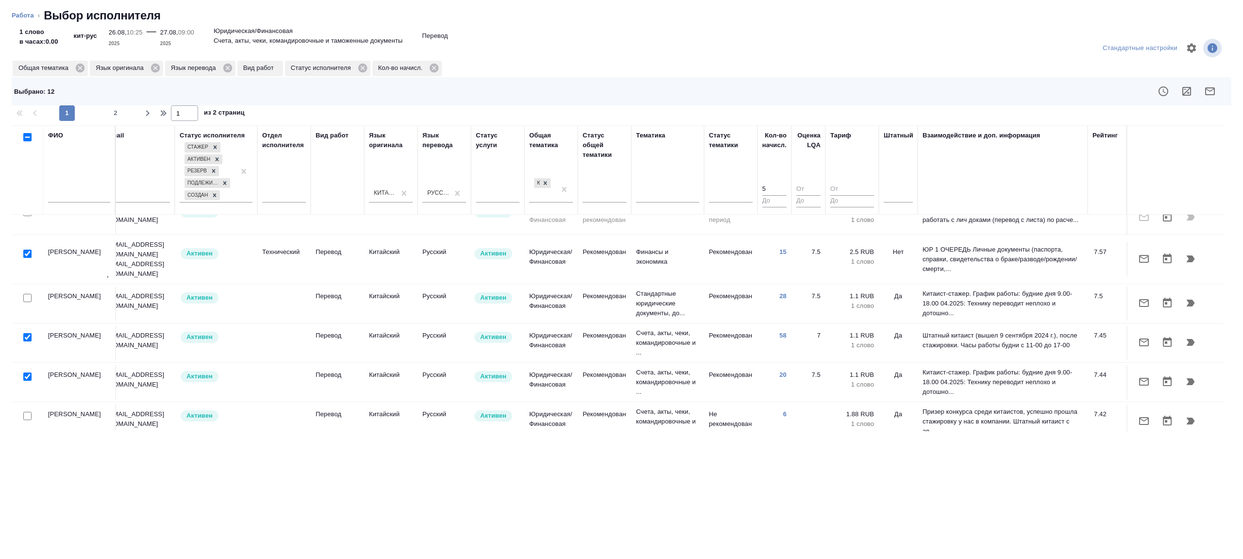
scroll to position [346, 208]
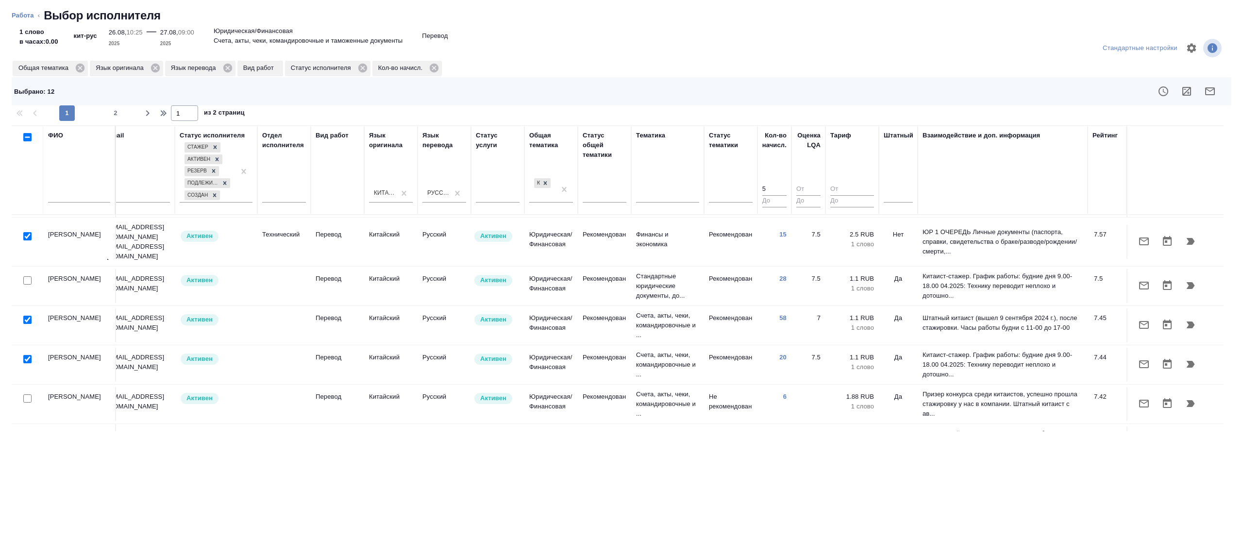
click at [28, 315] on input "checkbox" at bounding box center [27, 319] width 8 height 8
checkbox input "false"
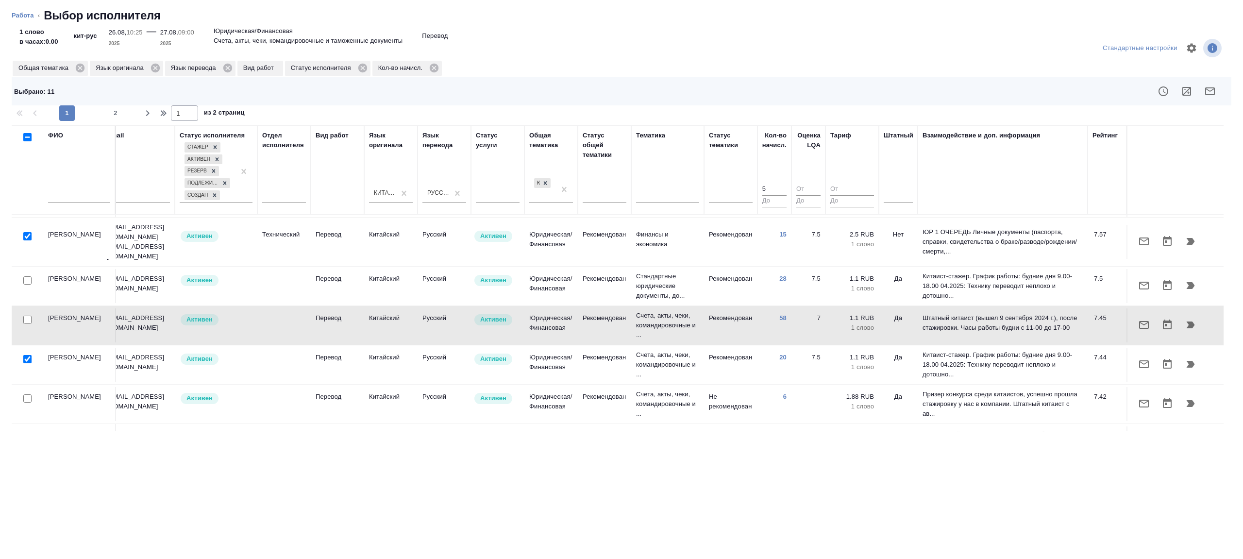
click at [1206, 89] on icon "button" at bounding box center [1210, 91] width 12 height 12
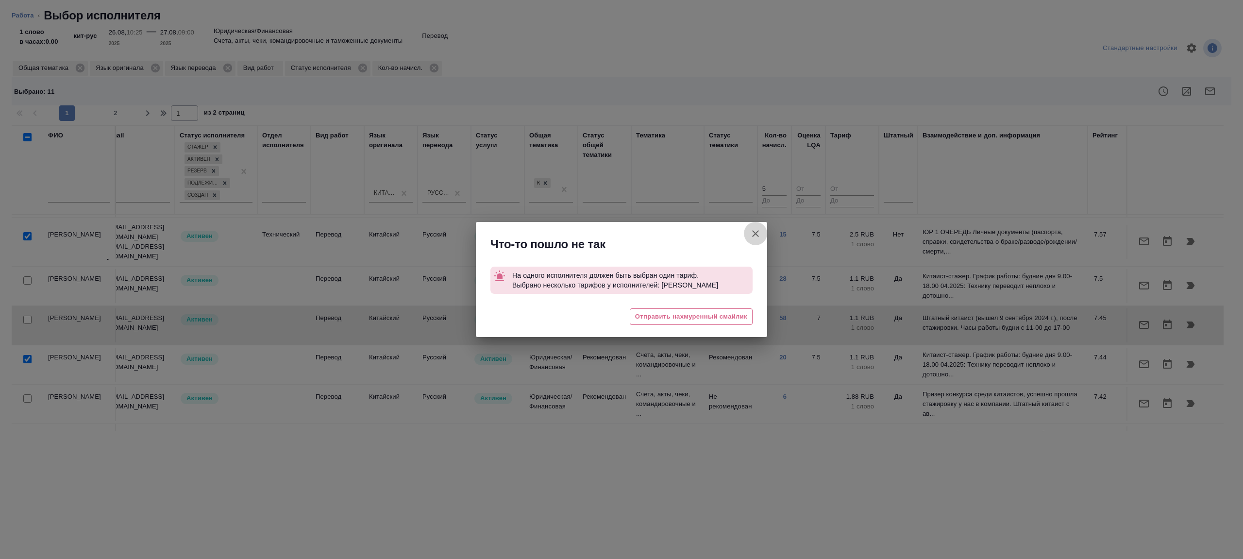
click at [753, 232] on icon "button" at bounding box center [755, 234] width 12 height 12
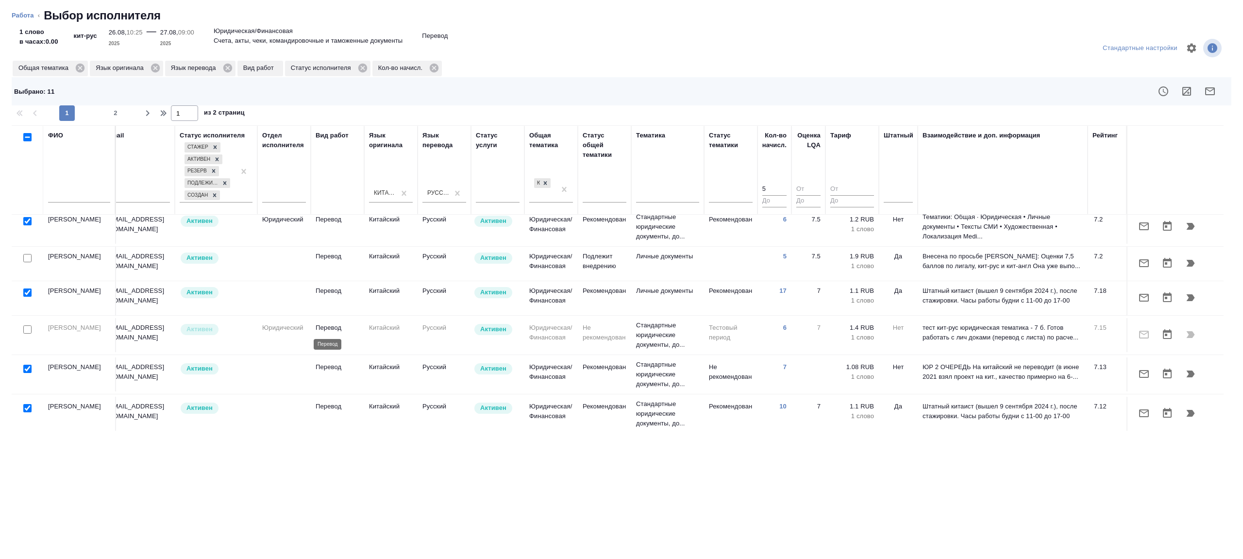
scroll to position [765, 208]
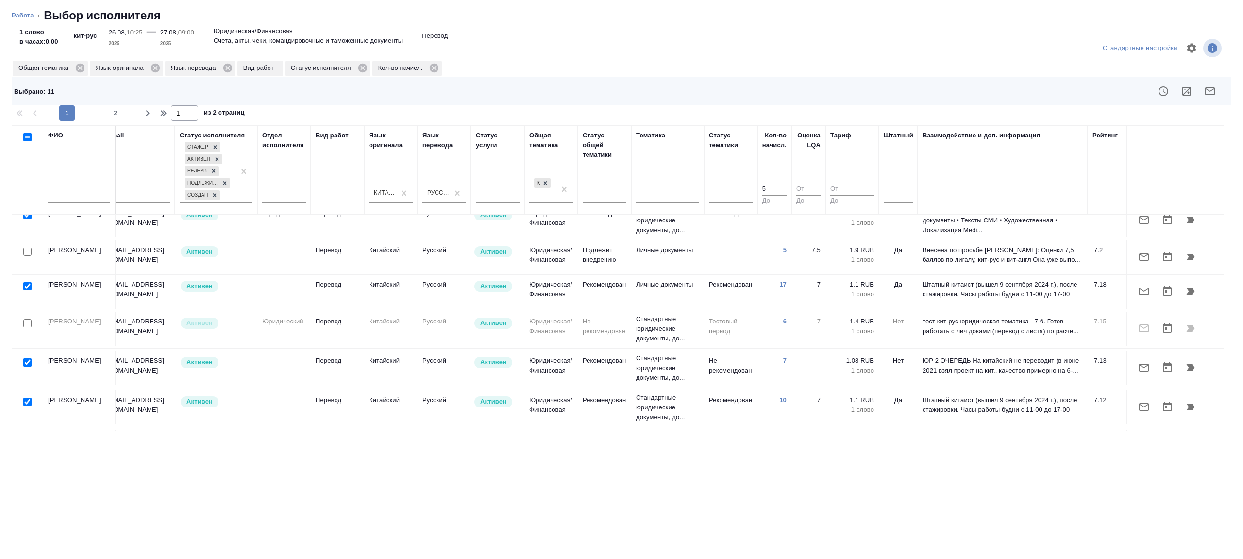
click at [27, 280] on div at bounding box center [28, 287] width 22 height 14
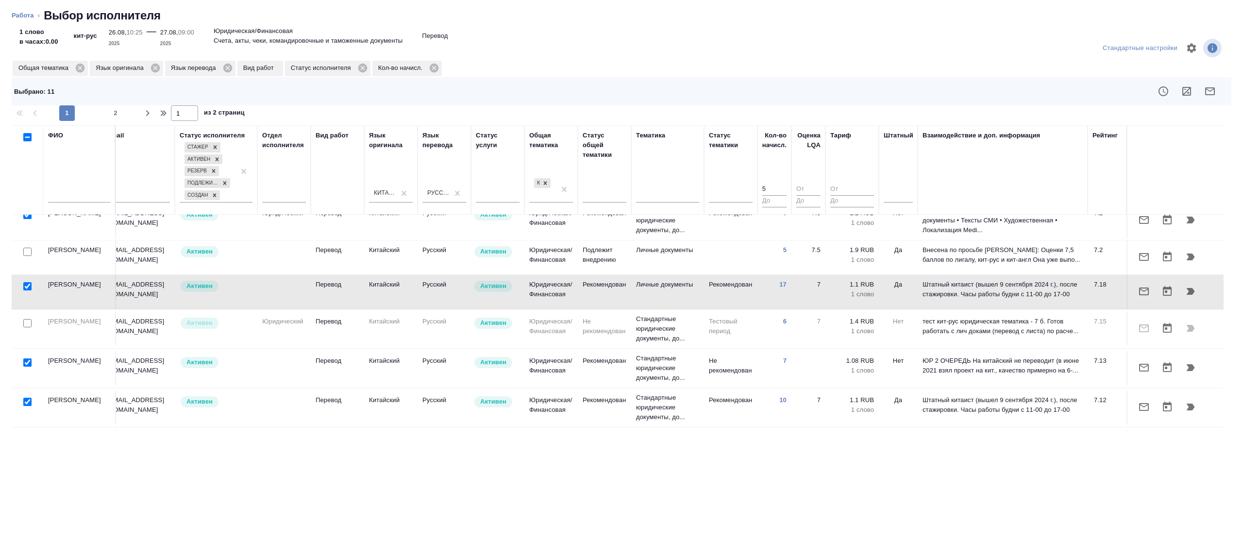
click at [29, 282] on input "checkbox" at bounding box center [27, 286] width 8 height 8
checkbox input "false"
click at [1201, 100] on div at bounding box center [743, 91] width 972 height 23
click at [1213, 87] on icon "button" at bounding box center [1210, 91] width 12 height 12
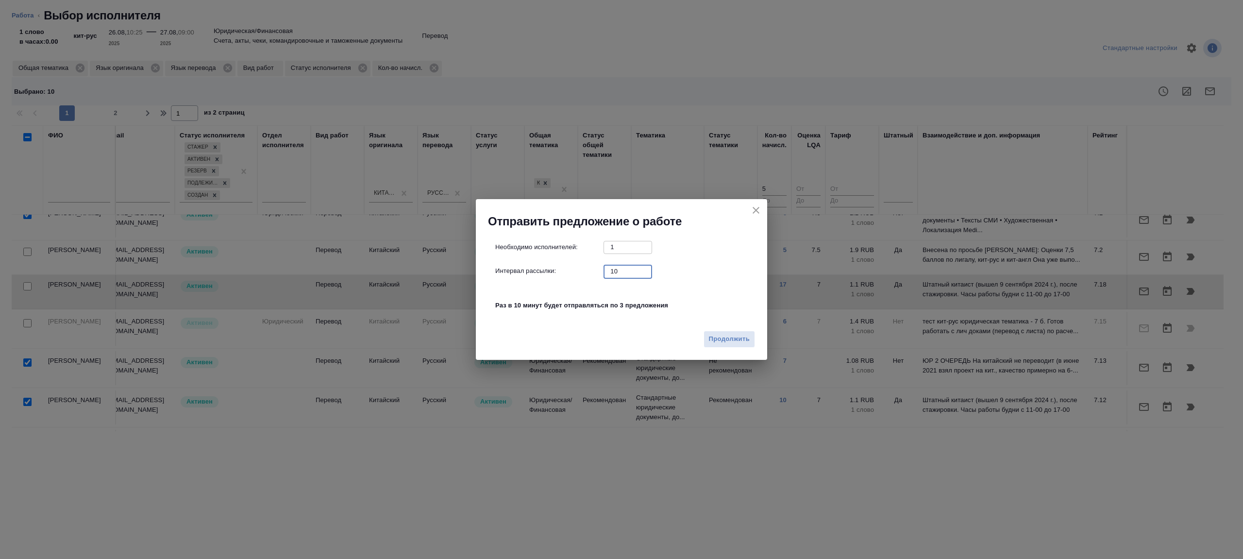
click at [626, 265] on input "10" at bounding box center [627, 271] width 49 height 12
type input "1"
click at [717, 348] on div "Продолжить" at bounding box center [621, 343] width 291 height 34
click at [727, 337] on span "Продолжить" at bounding box center [729, 338] width 41 height 11
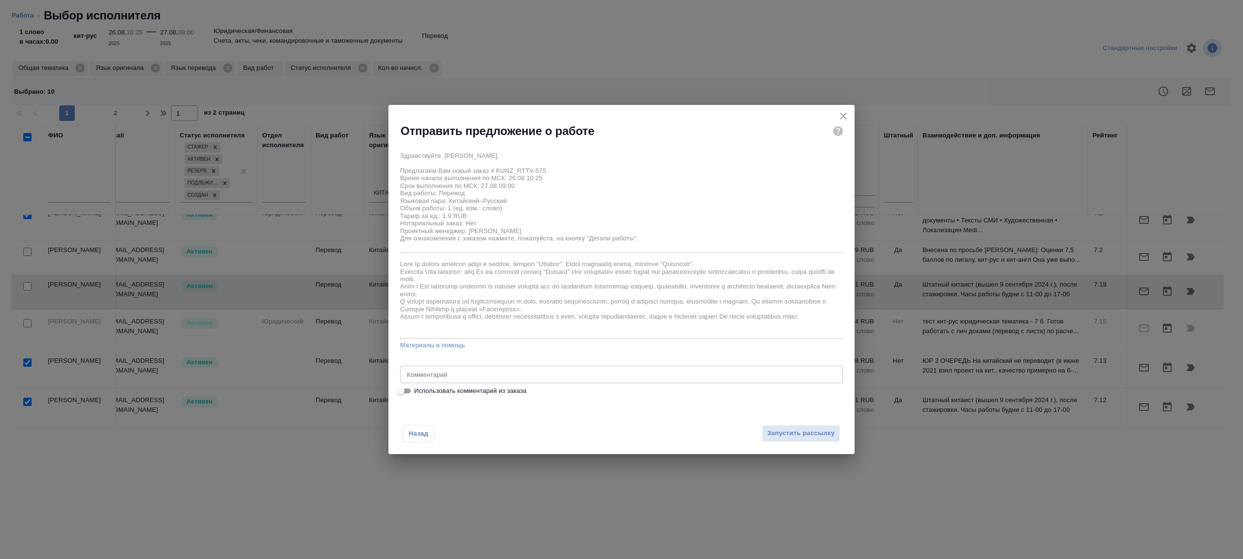
click at [401, 395] on input "Использовать комментарий из заказа" at bounding box center [400, 391] width 35 height 12
checkbox input "true"
type textarea "скрин с банковского приложения, кит-рус"
click at [398, 391] on input "Использовать комментарий из заказа" at bounding box center [408, 391] width 35 height 12
checkbox input "false"
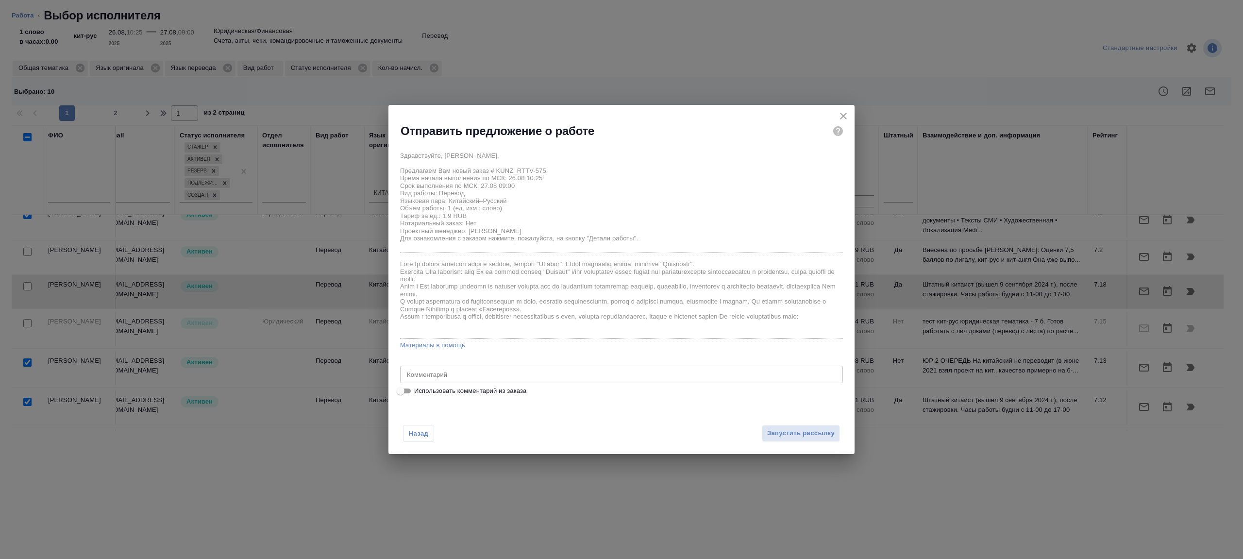
click at [477, 374] on textarea at bounding box center [621, 374] width 429 height 7
paste textarea "перевод с листа"
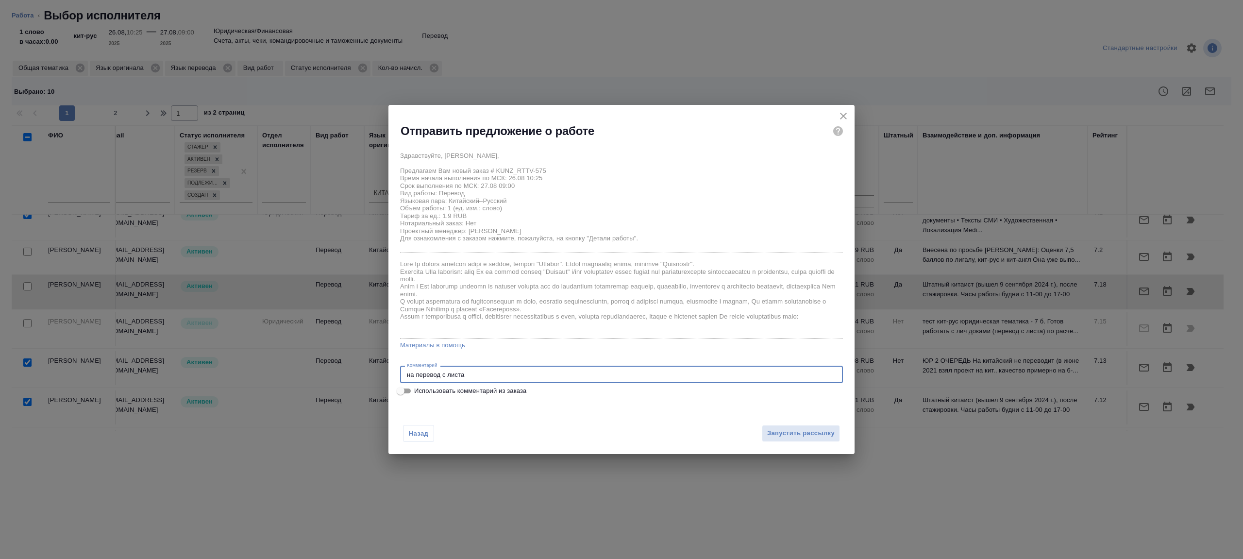
type textarea "на перевод с листа"
click at [605, 411] on div "Назад Запустить рассылку" at bounding box center [621, 426] width 466 height 53
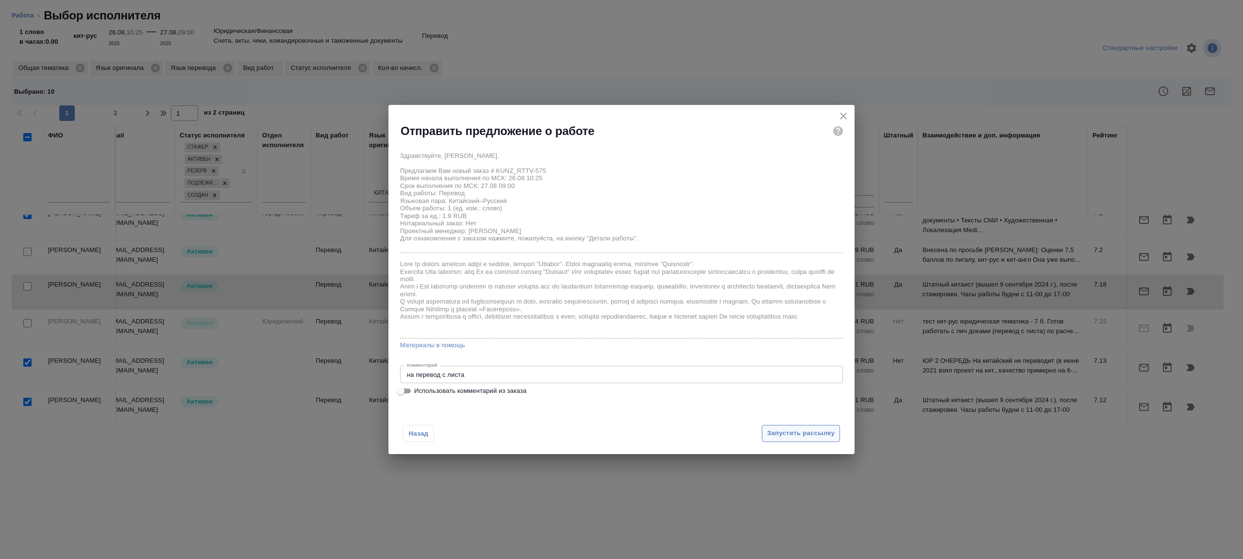
click at [812, 431] on span "Запустить рассылку" at bounding box center [800, 433] width 67 height 11
